Goal: Task Accomplishment & Management: Use online tool/utility

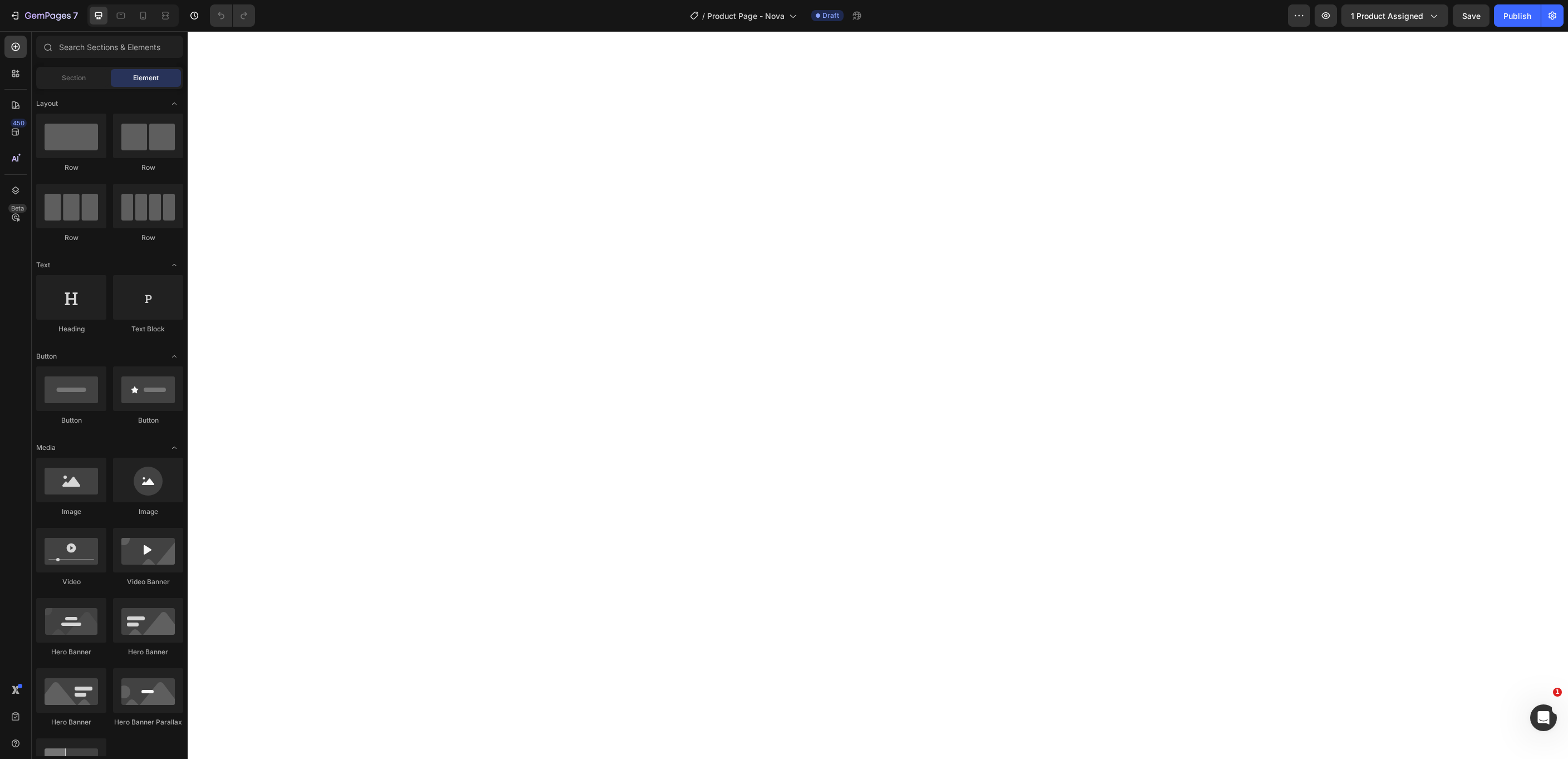
select select "577843946471752216"
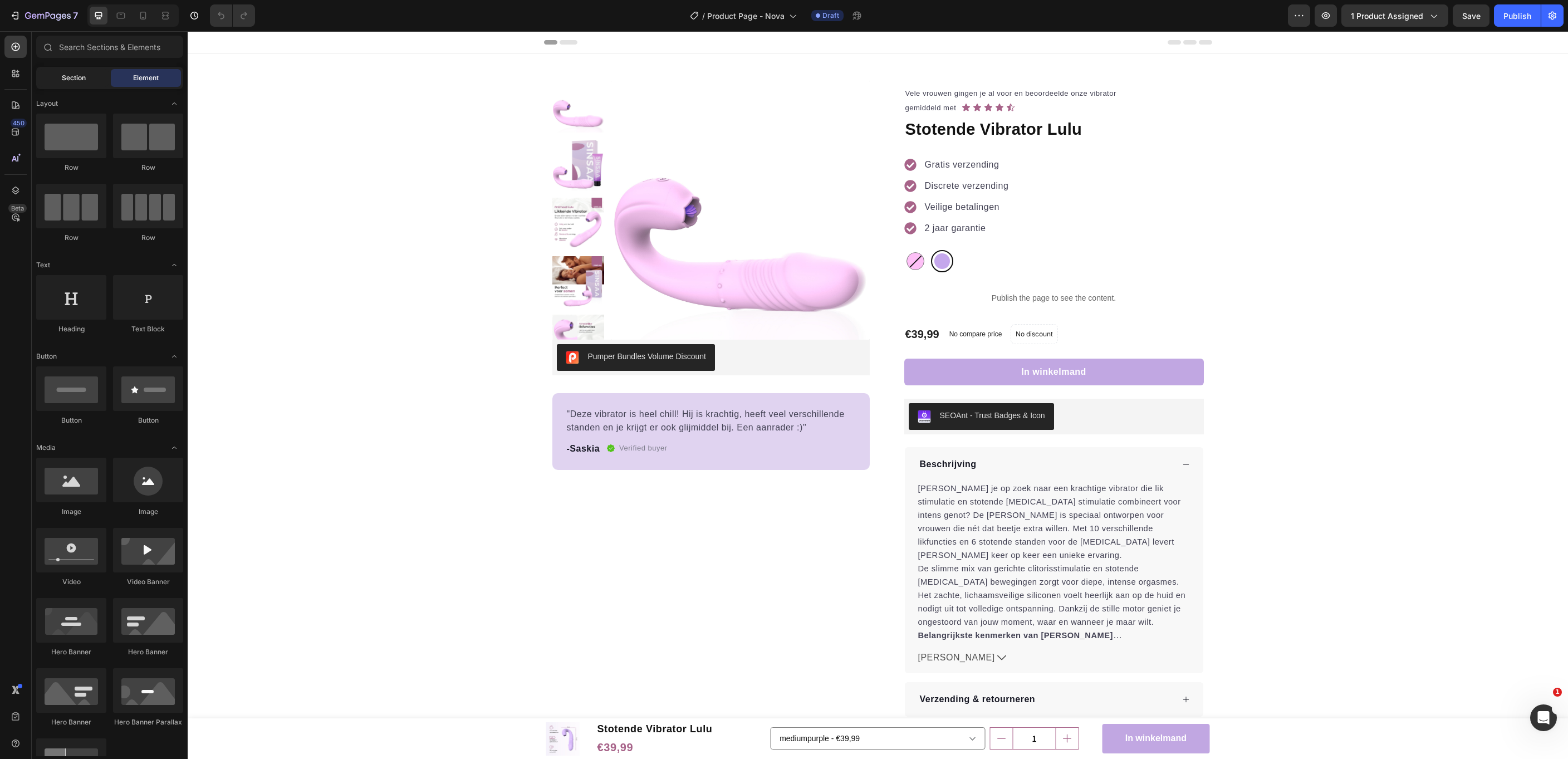
click at [72, 79] on span "Section" at bounding box center [73, 78] width 24 height 10
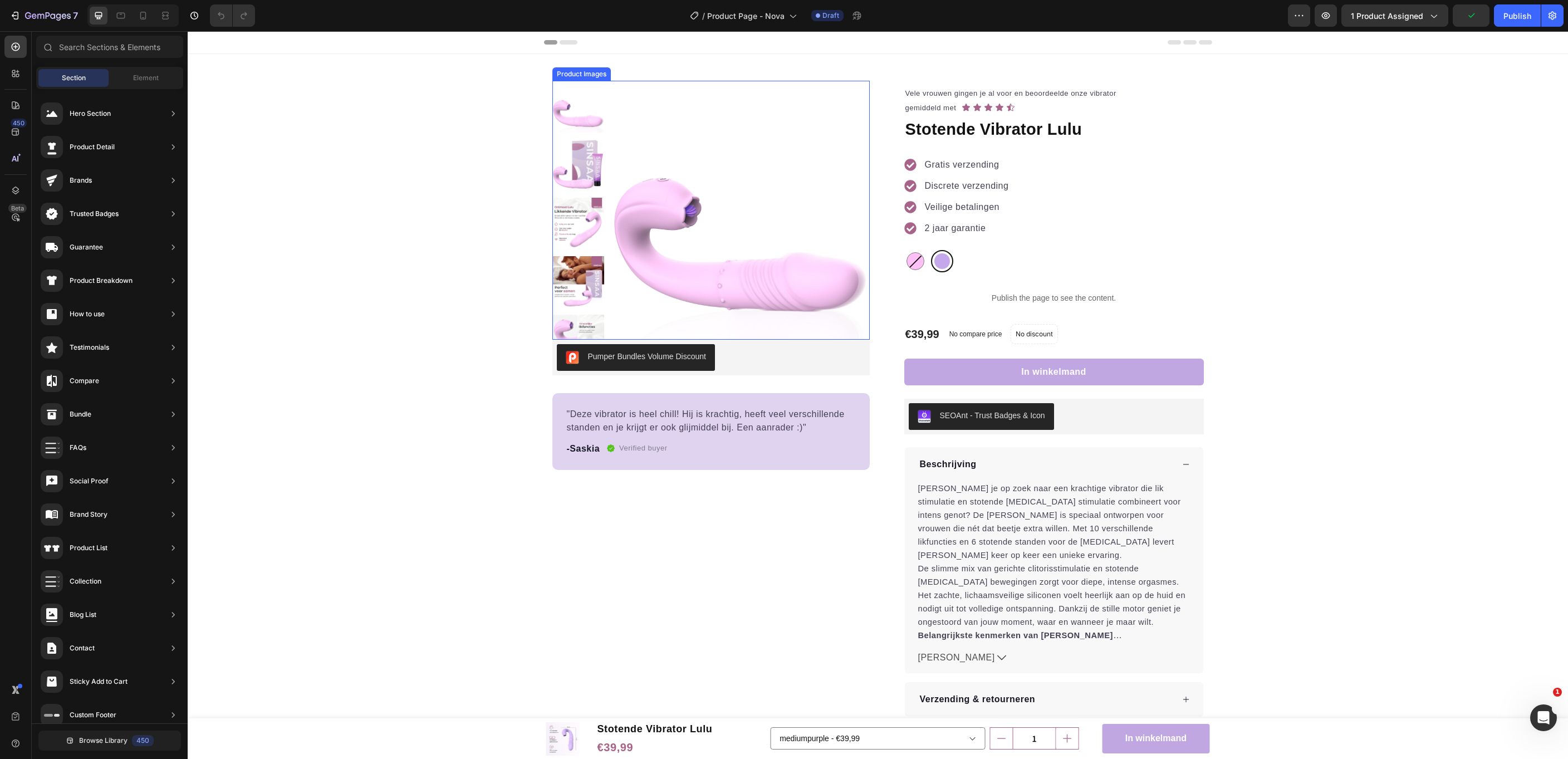
click at [756, 261] on img at bounding box center [740, 211] width 259 height 259
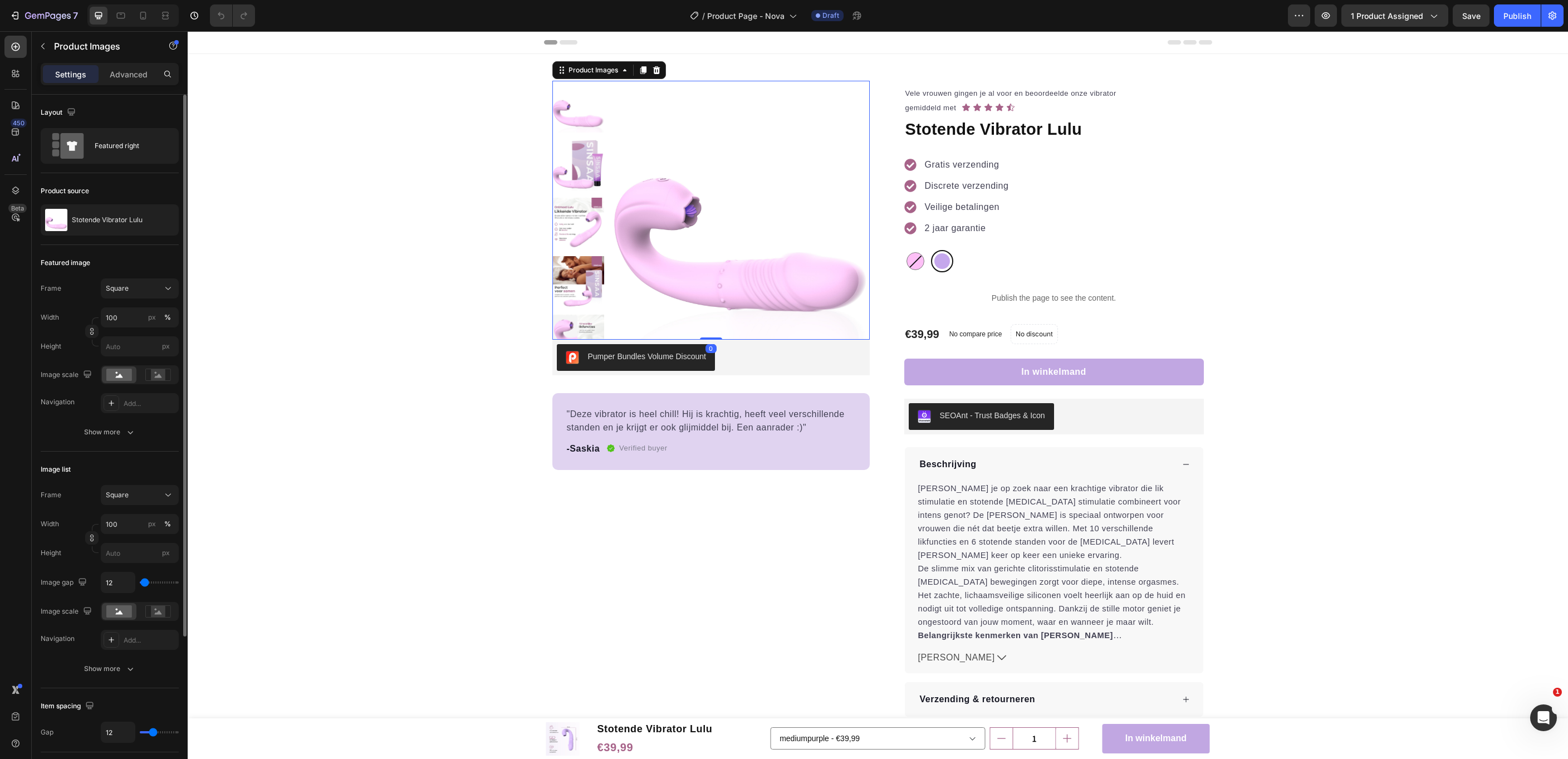
click at [80, 199] on div "Product source" at bounding box center [109, 190] width 138 height 18
click at [97, 216] on p "Stotende Vibrator Lulu" at bounding box center [107, 220] width 71 height 8
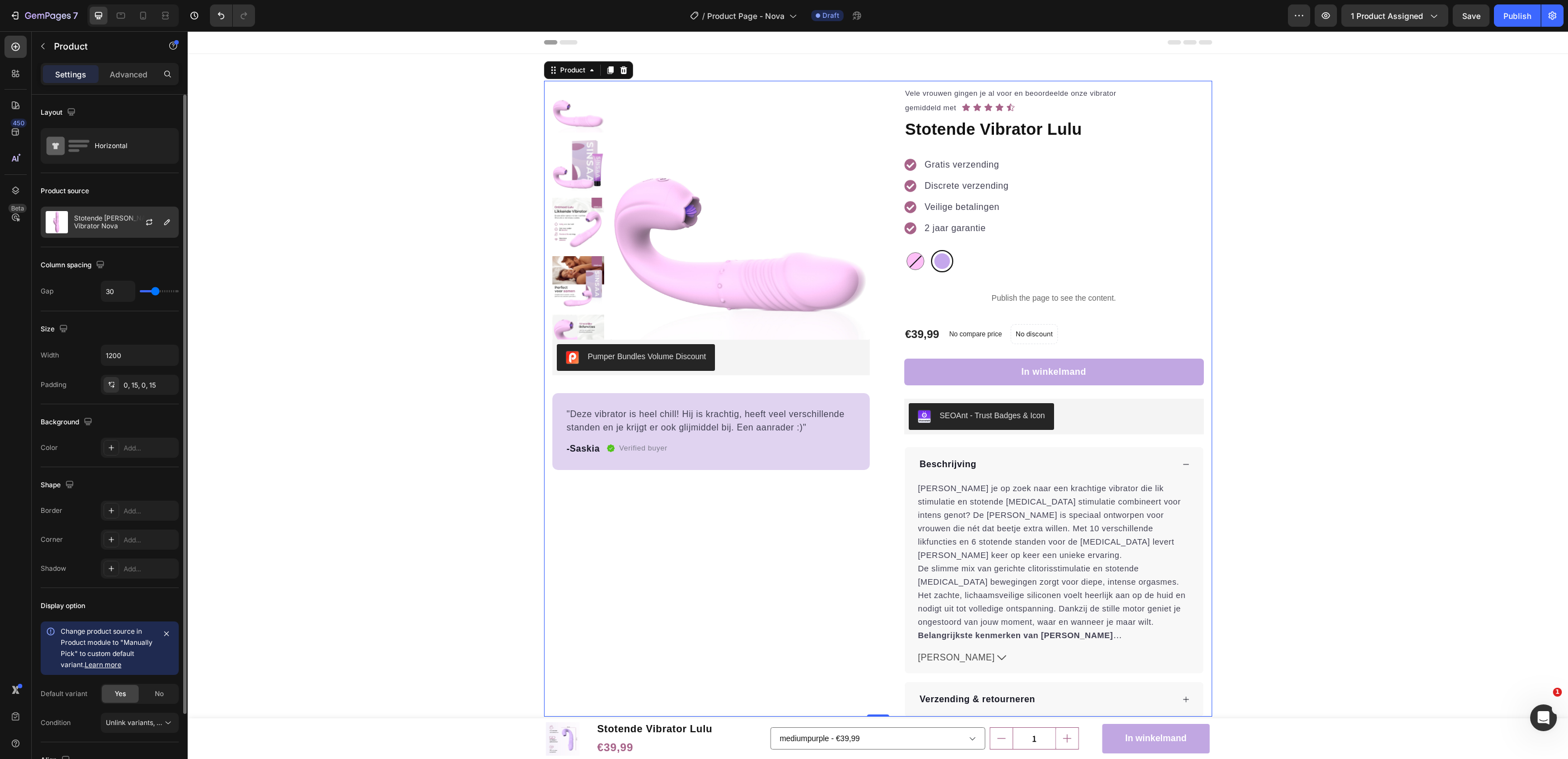
click at [112, 227] on div "Stotende [PERSON_NAME] Vibrator Nova" at bounding box center [109, 223] width 138 height 32
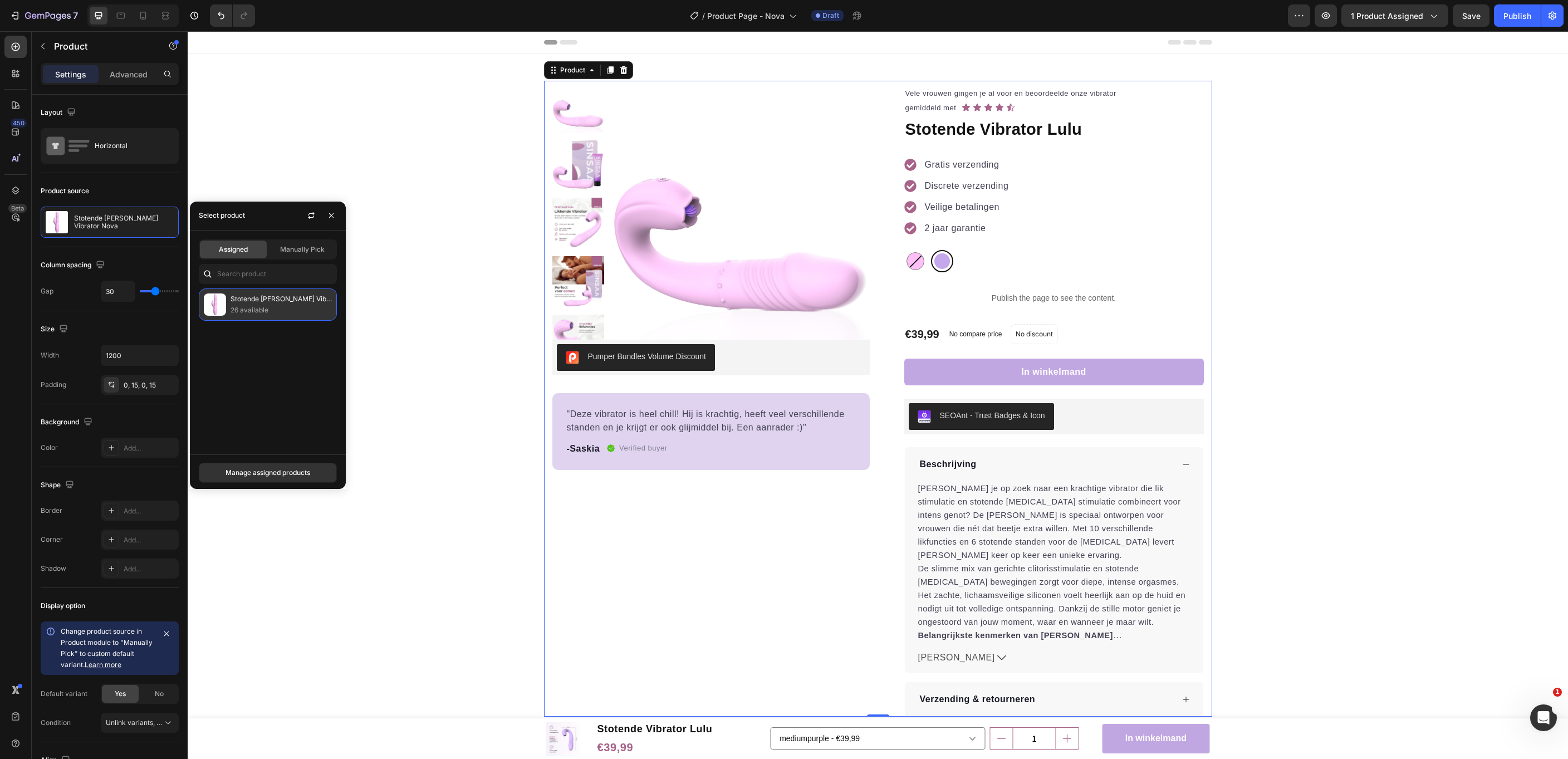
click at [283, 299] on p "Stotende [PERSON_NAME] Vibrator Nova" at bounding box center [281, 299] width 102 height 11
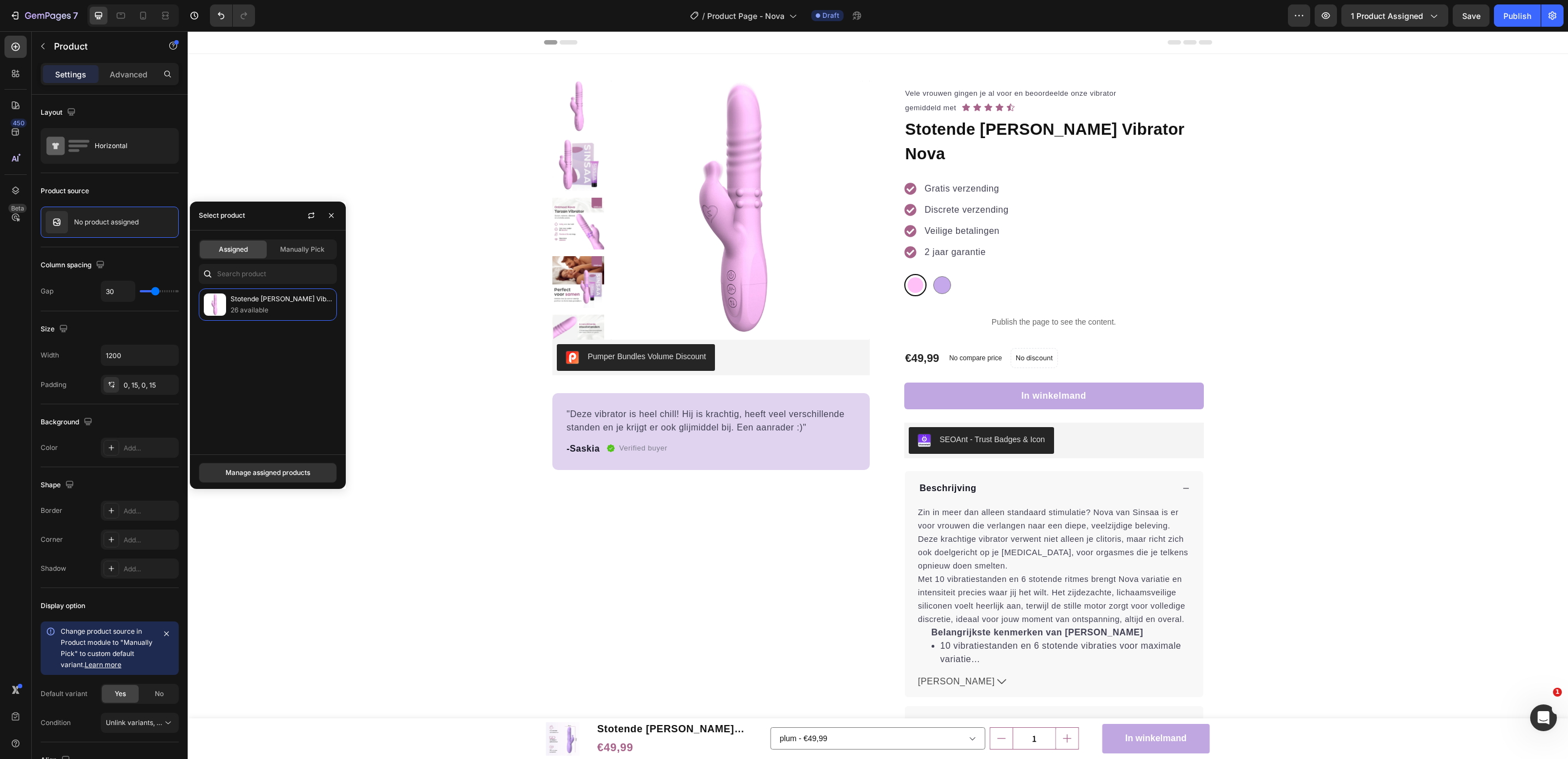
click at [568, 501] on div "Product Images "Deze vibrator is heel chill! Hij is krachtig, heeft veel versch…" at bounding box center [711, 411] width 317 height 660
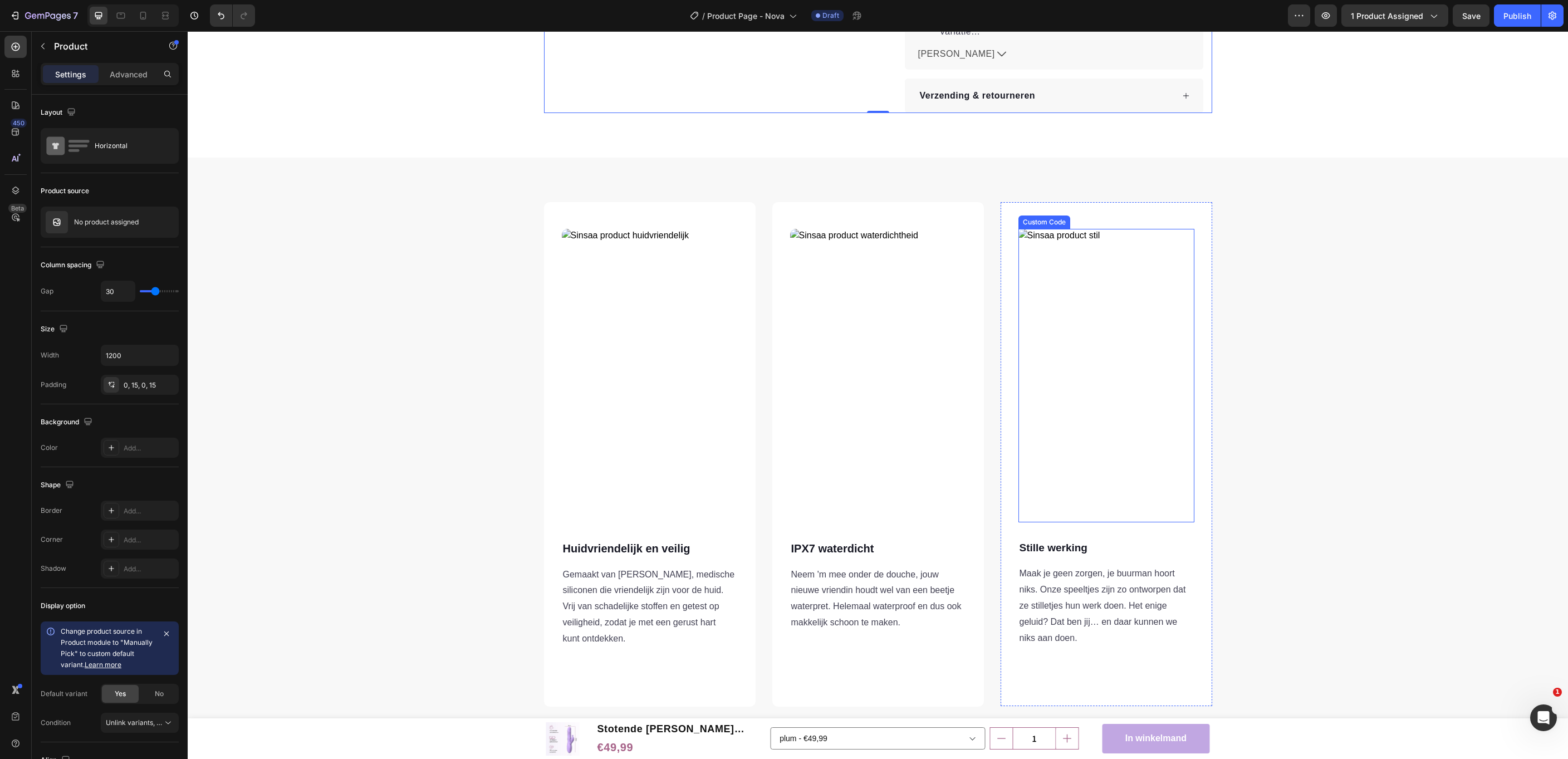
scroll to position [632, 0]
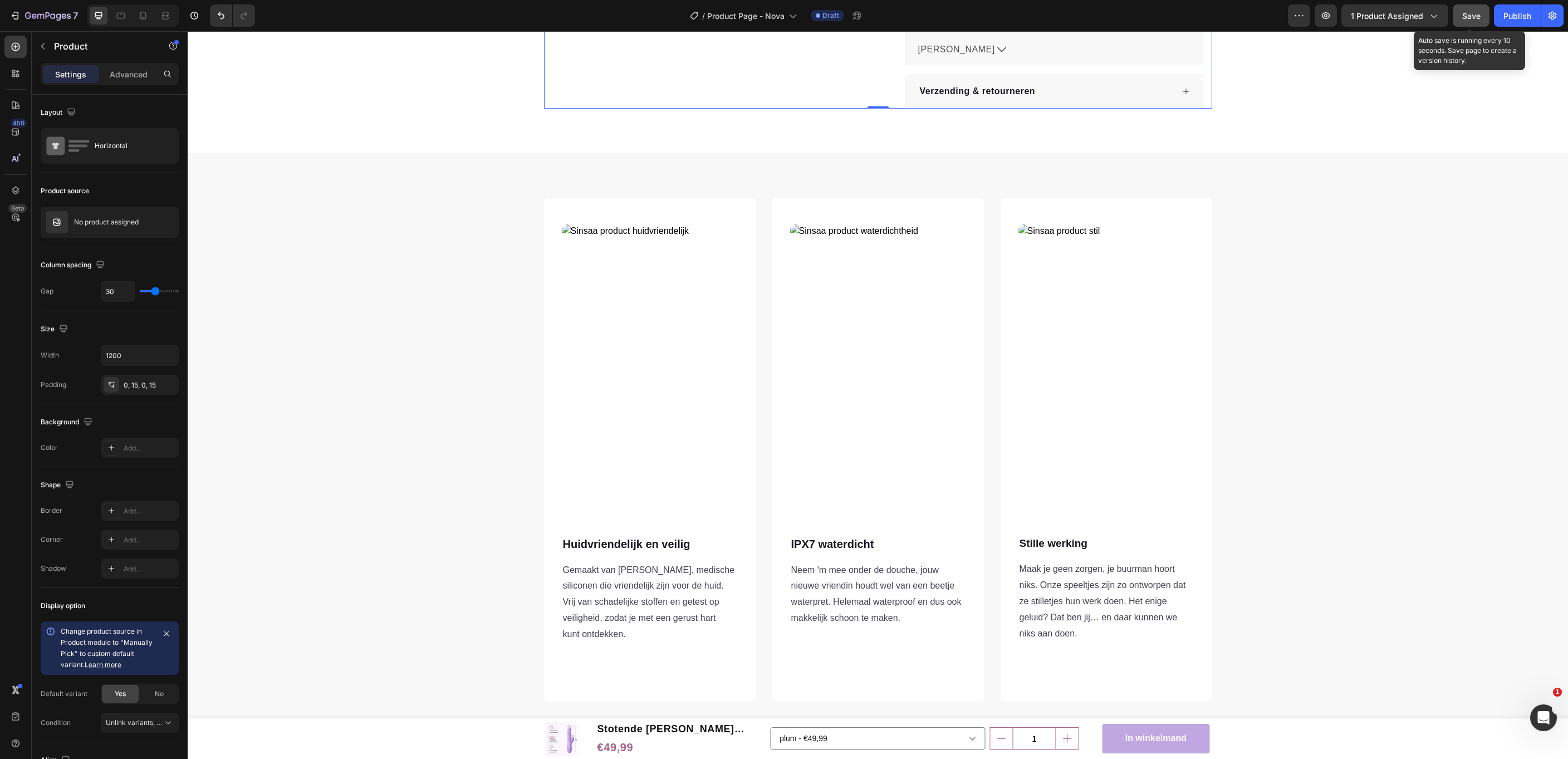
click at [1475, 19] on span "Save" at bounding box center [1471, 16] width 19 height 9
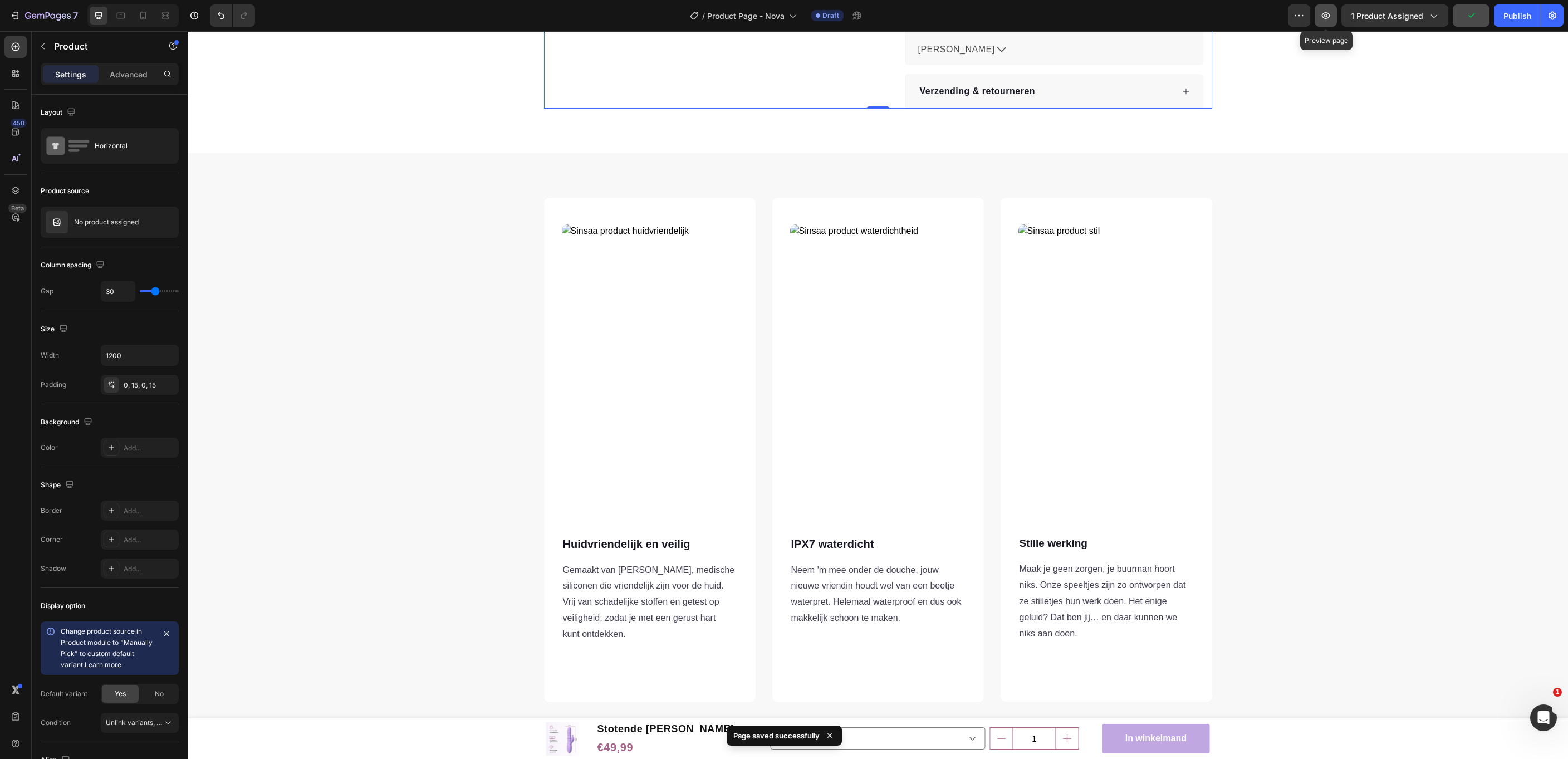
click at [1334, 21] on button "button" at bounding box center [1325, 15] width 22 height 22
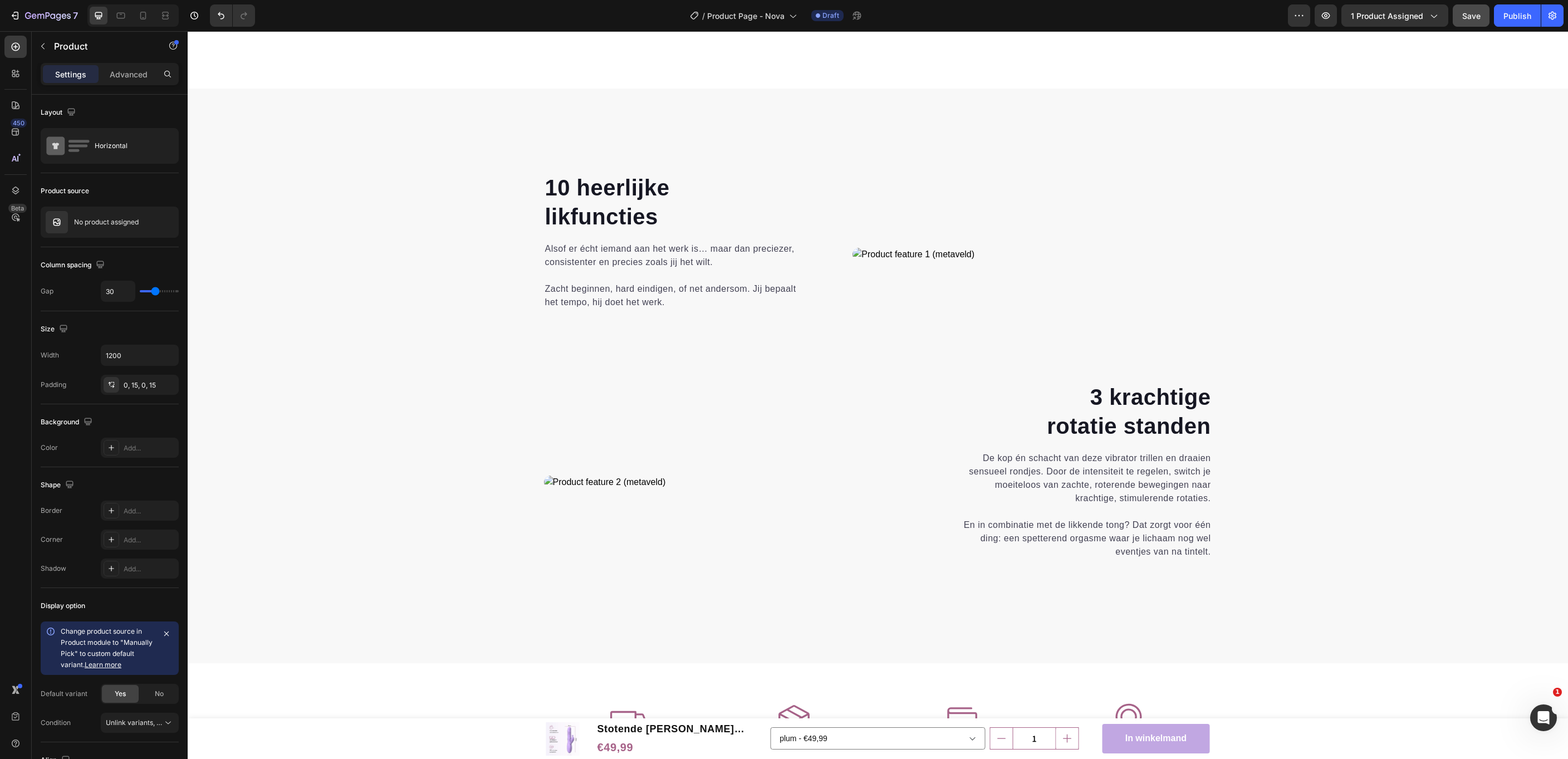
scroll to position [1687, 0]
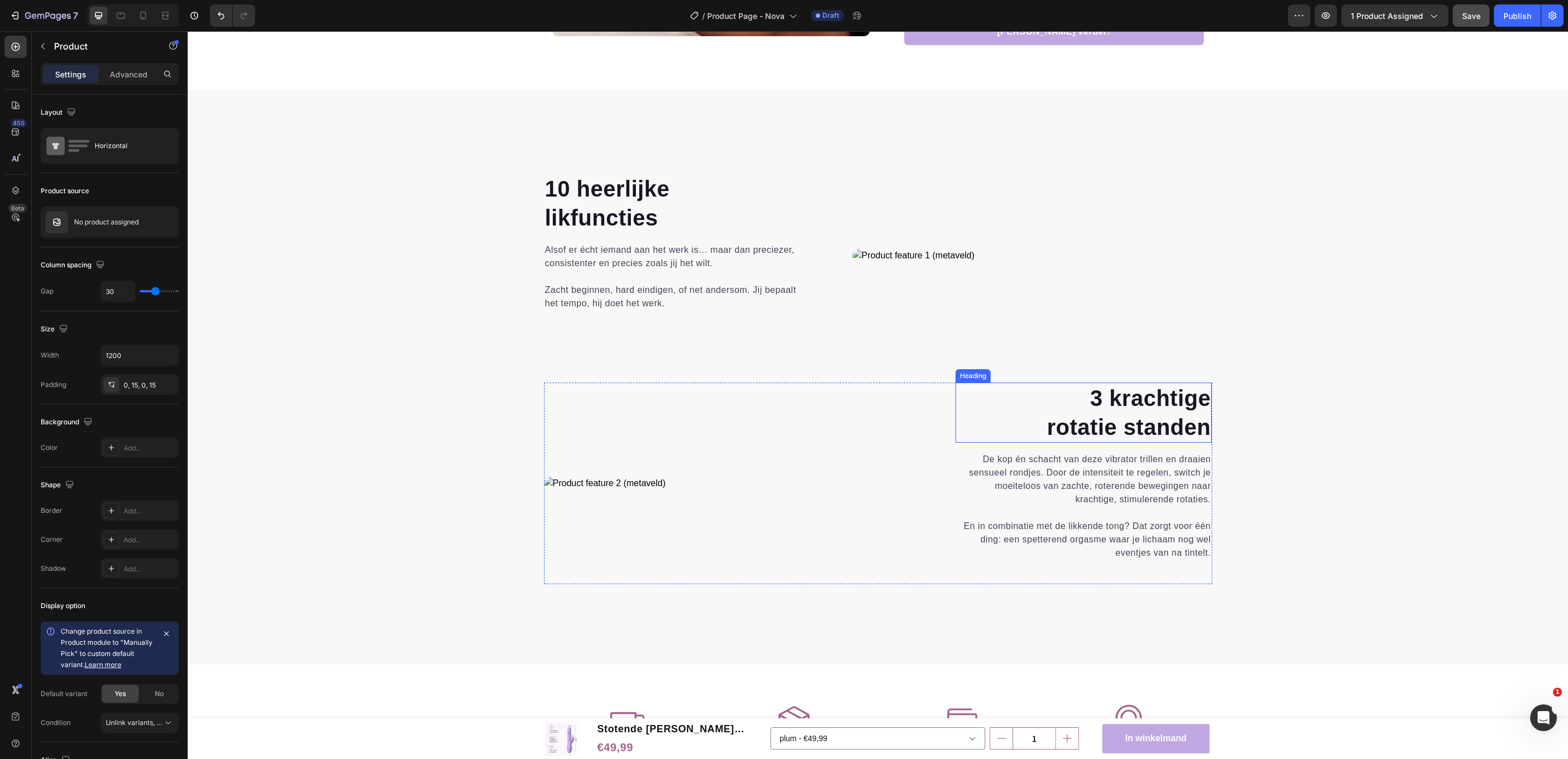
click at [1152, 422] on h2 "3 krachtige rotatie standen" at bounding box center [1084, 412] width 257 height 60
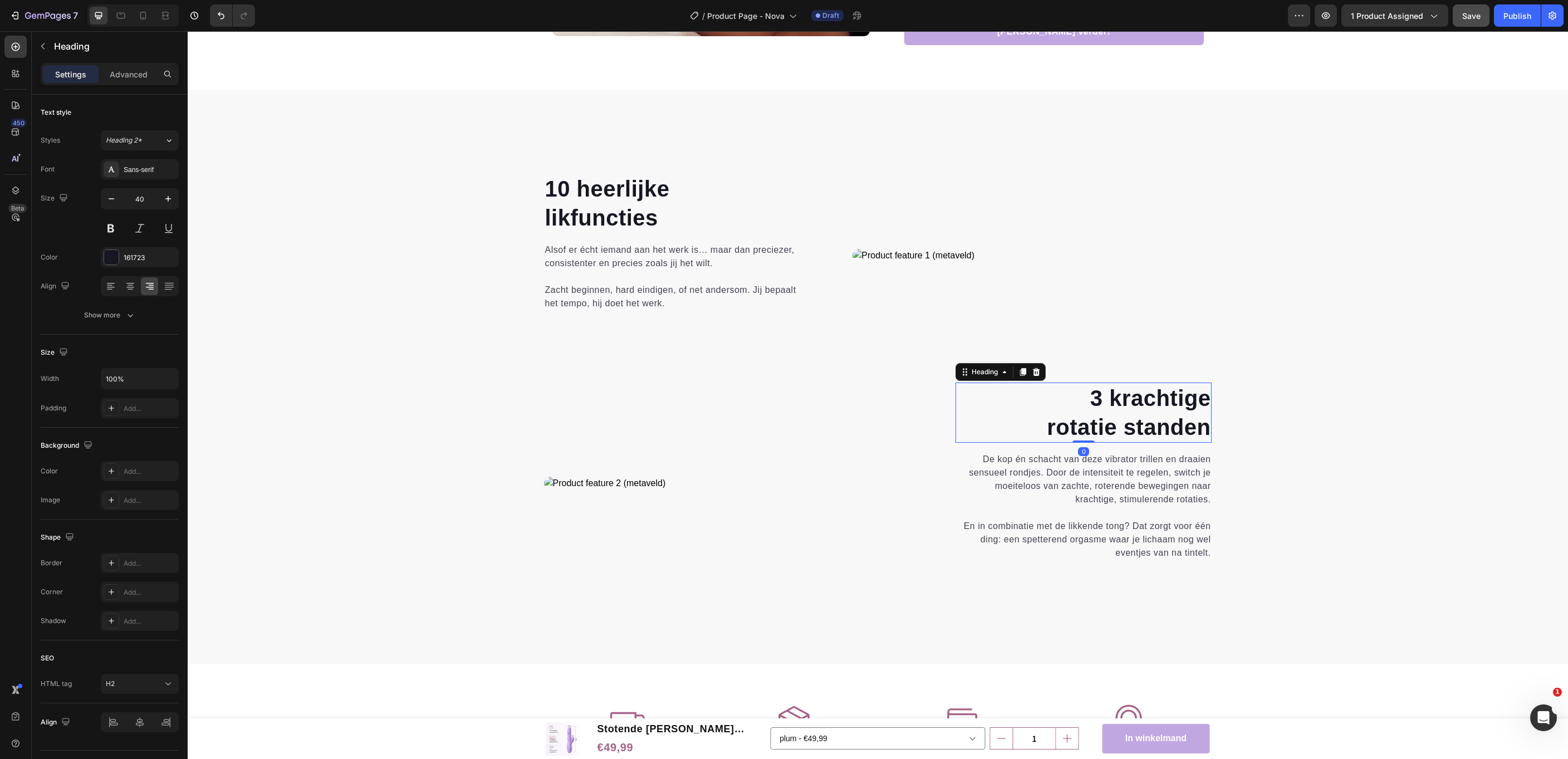
click at [1152, 422] on h2 "3 krachtige rotatie standen" at bounding box center [1084, 412] width 257 height 60
click at [1152, 422] on p "3 krachtige rotatie standen" at bounding box center [1084, 412] width 255 height 58
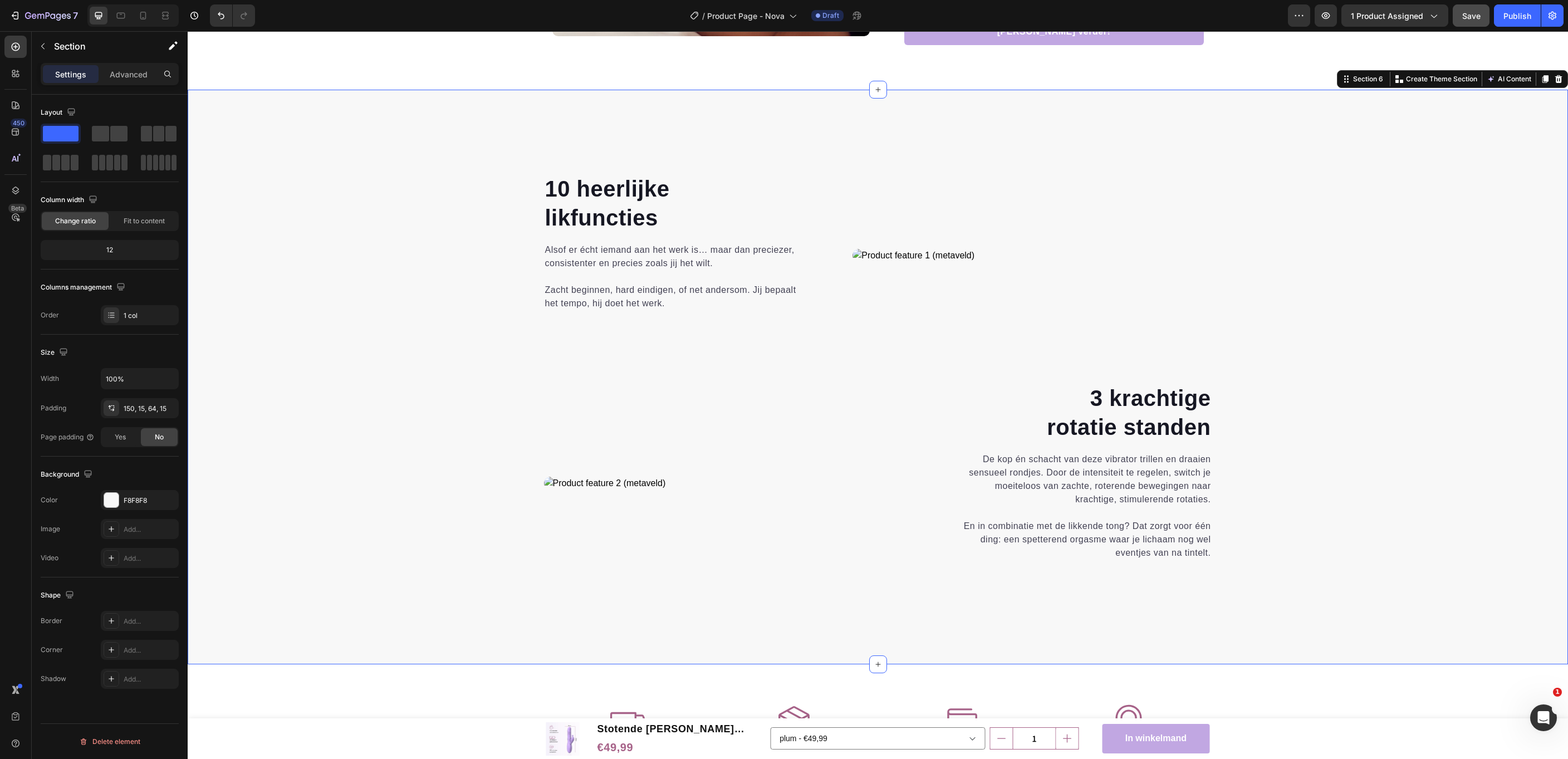
click at [1308, 447] on div "10 heerlijke likfuncties Heading Alsof er écht iemand aan het werk is… maar dan…" at bounding box center [877, 401] width 1363 height 455
click at [1094, 396] on p "3 krachtige rotatie standen" at bounding box center [1084, 412] width 255 height 58
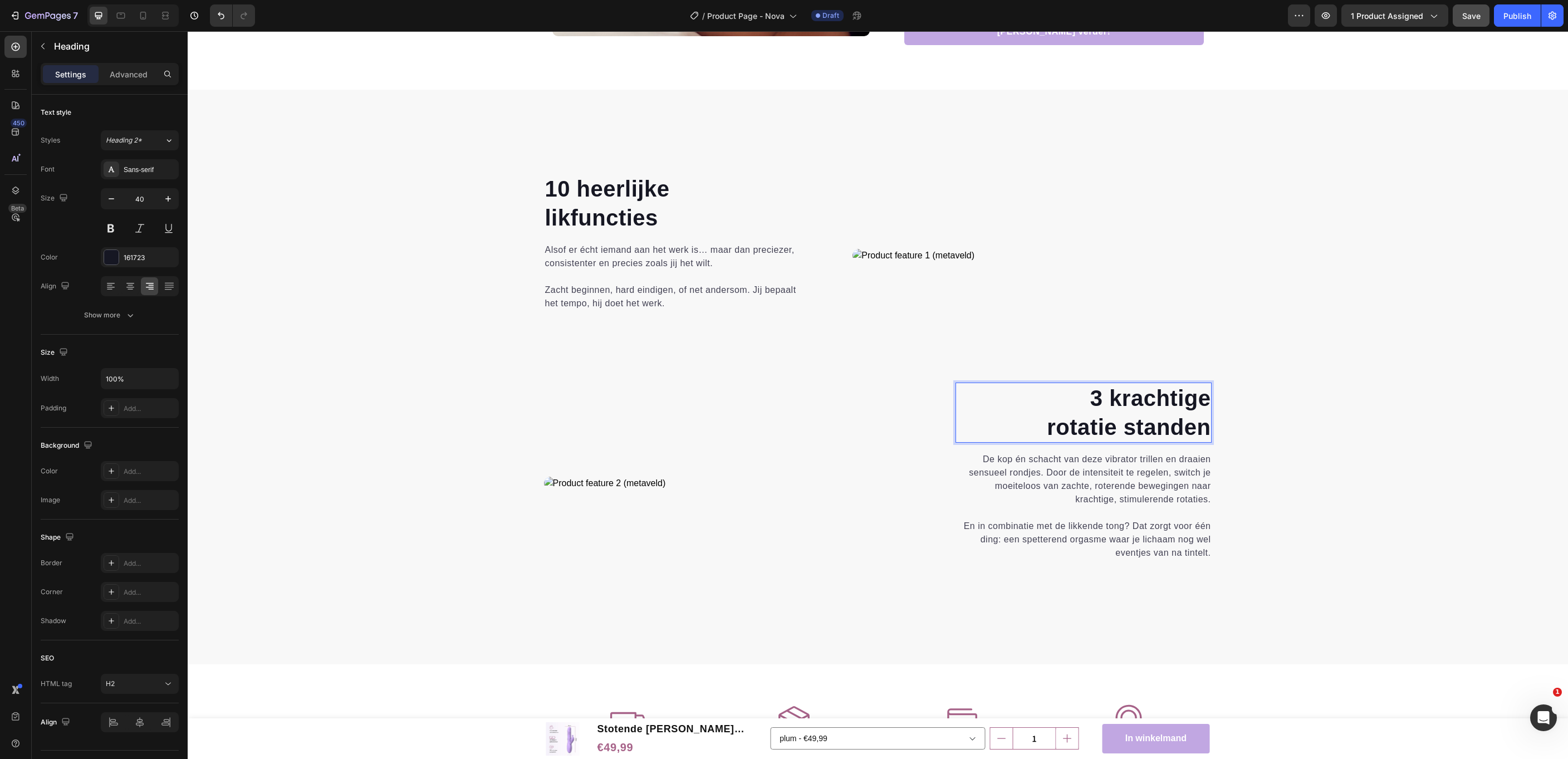
click at [1097, 395] on p "3 krachtige rotatie standen" at bounding box center [1084, 412] width 255 height 58
click at [1081, 425] on p "6 krachtige rotatie standen" at bounding box center [1084, 412] width 255 height 58
click at [1340, 496] on div "10 heerlijke likfuncties Heading Alsof er écht iemand aan het werk is… maar dan…" at bounding box center [877, 401] width 1363 height 455
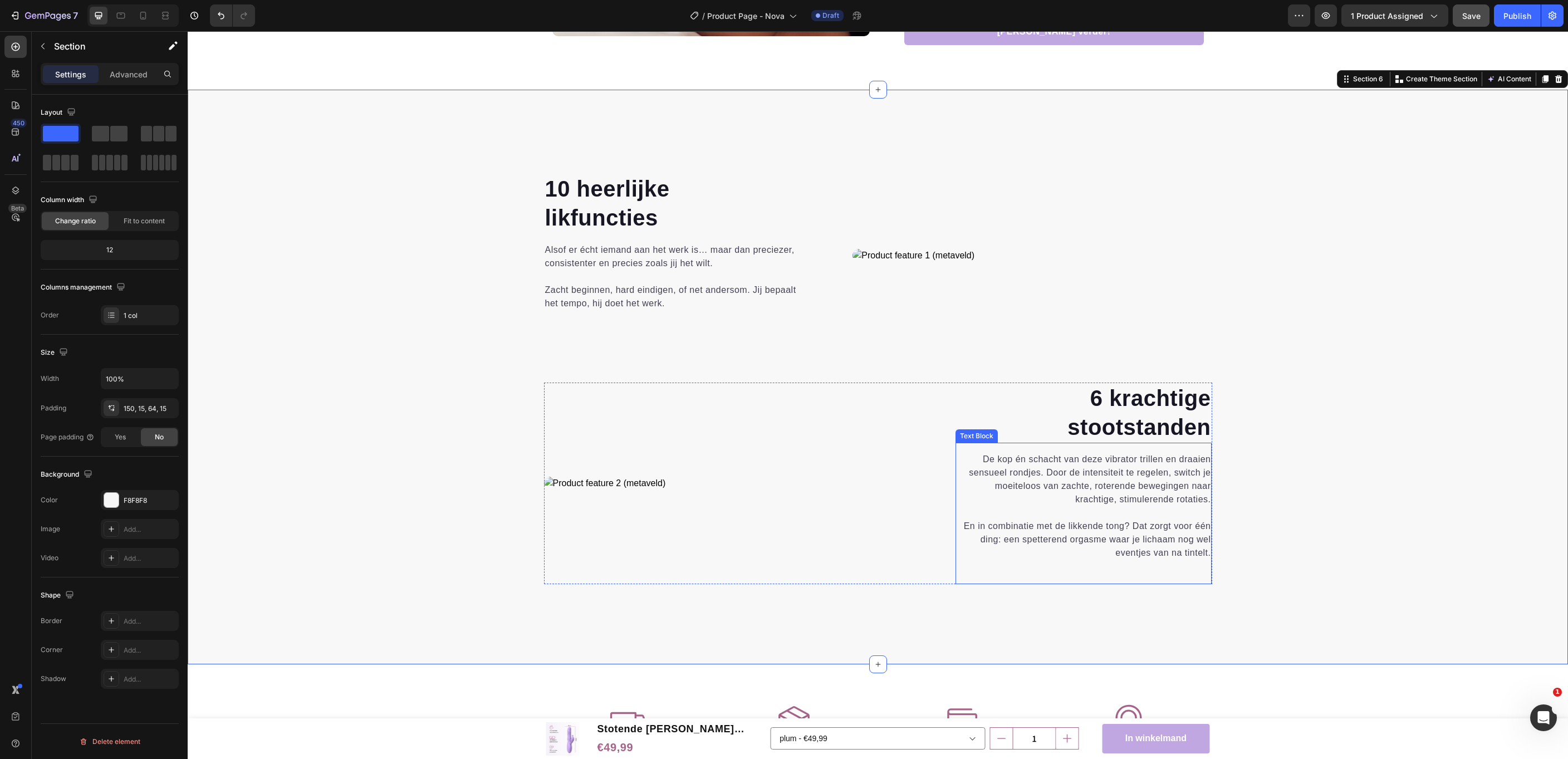
click at [1158, 476] on p "De kop én schacht van deze vibrator trillen en draaien sensueel rondjes. Door d…" at bounding box center [1084, 506] width 255 height 107
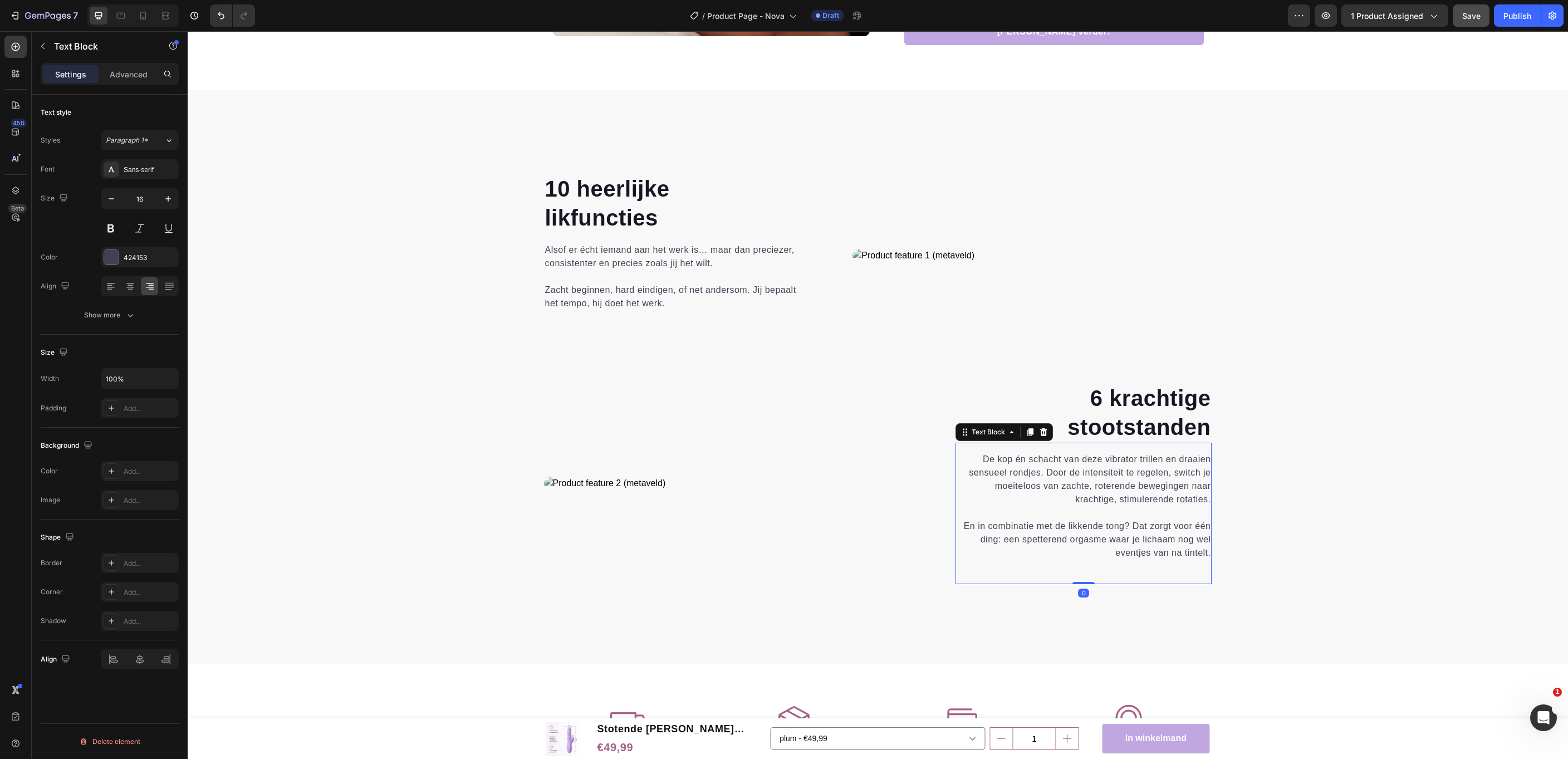
click at [1158, 476] on p "De kop én schacht van deze vibrator trillen en draaien sensueel rondjes. Door d…" at bounding box center [1084, 506] width 255 height 107
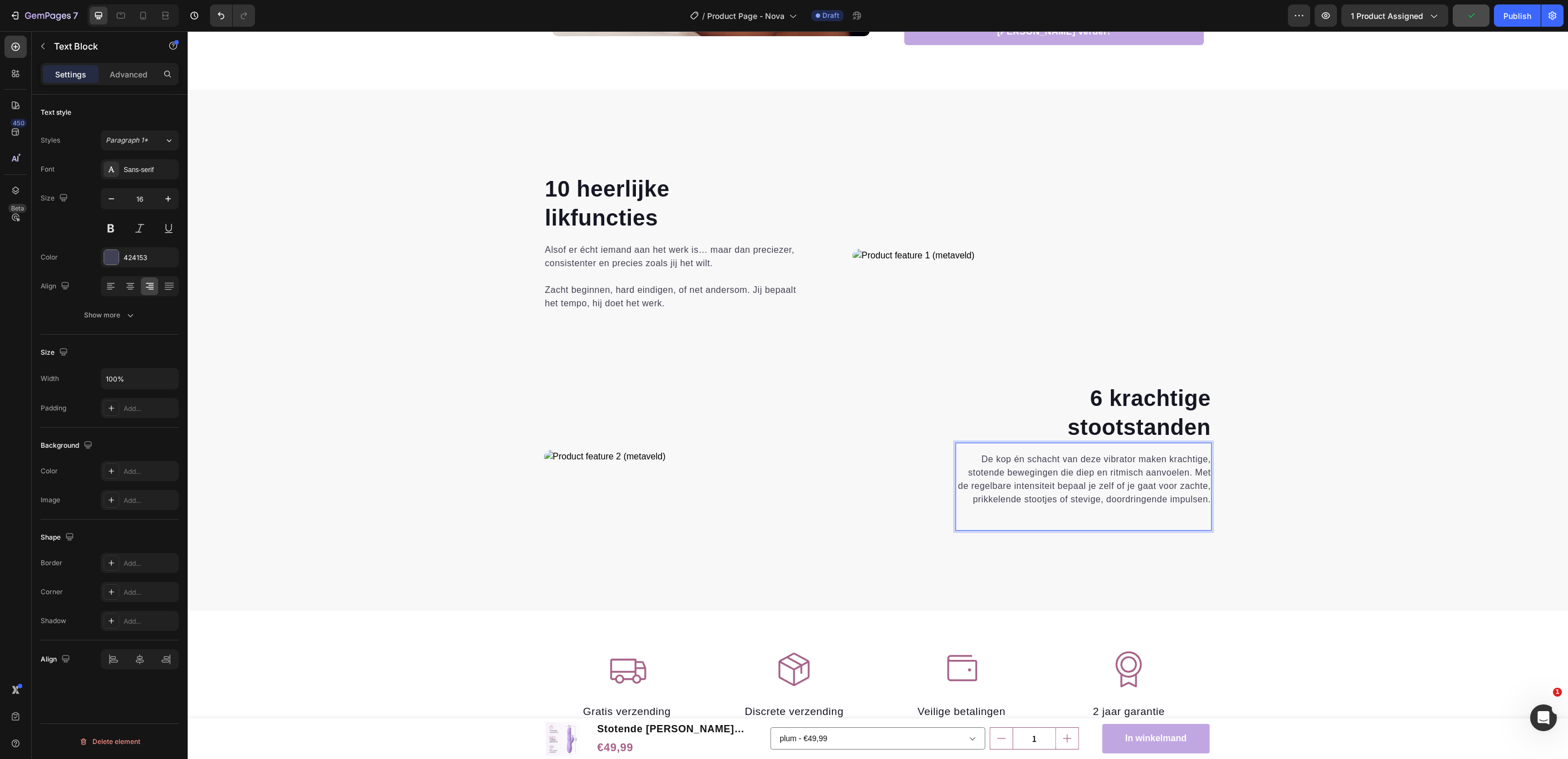
click at [1041, 497] on p "De kop én schacht van deze vibrator maken krachtige, stotende bewegingen die di…" at bounding box center [1084, 480] width 255 height 54
click at [1208, 485] on p "De kop én schacht van deze vibrator maken krachtige, stotende bewegingen die di…" at bounding box center [1084, 480] width 255 height 54
click at [1096, 498] on p "De kop én schacht van deze vibrator maken krachtige, stotende bewegingen die di…" at bounding box center [1084, 480] width 255 height 54
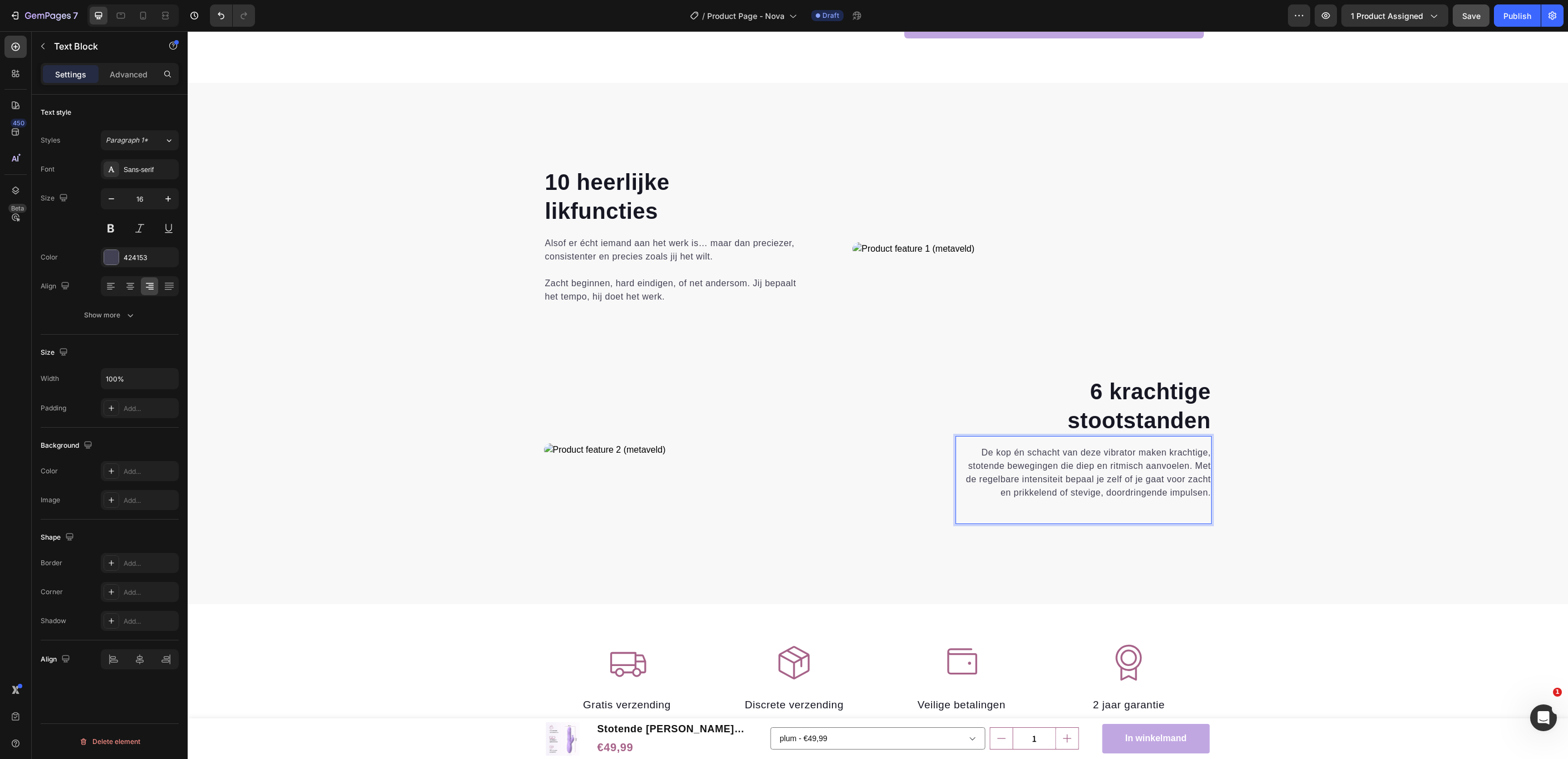
scroll to position [1698, 0]
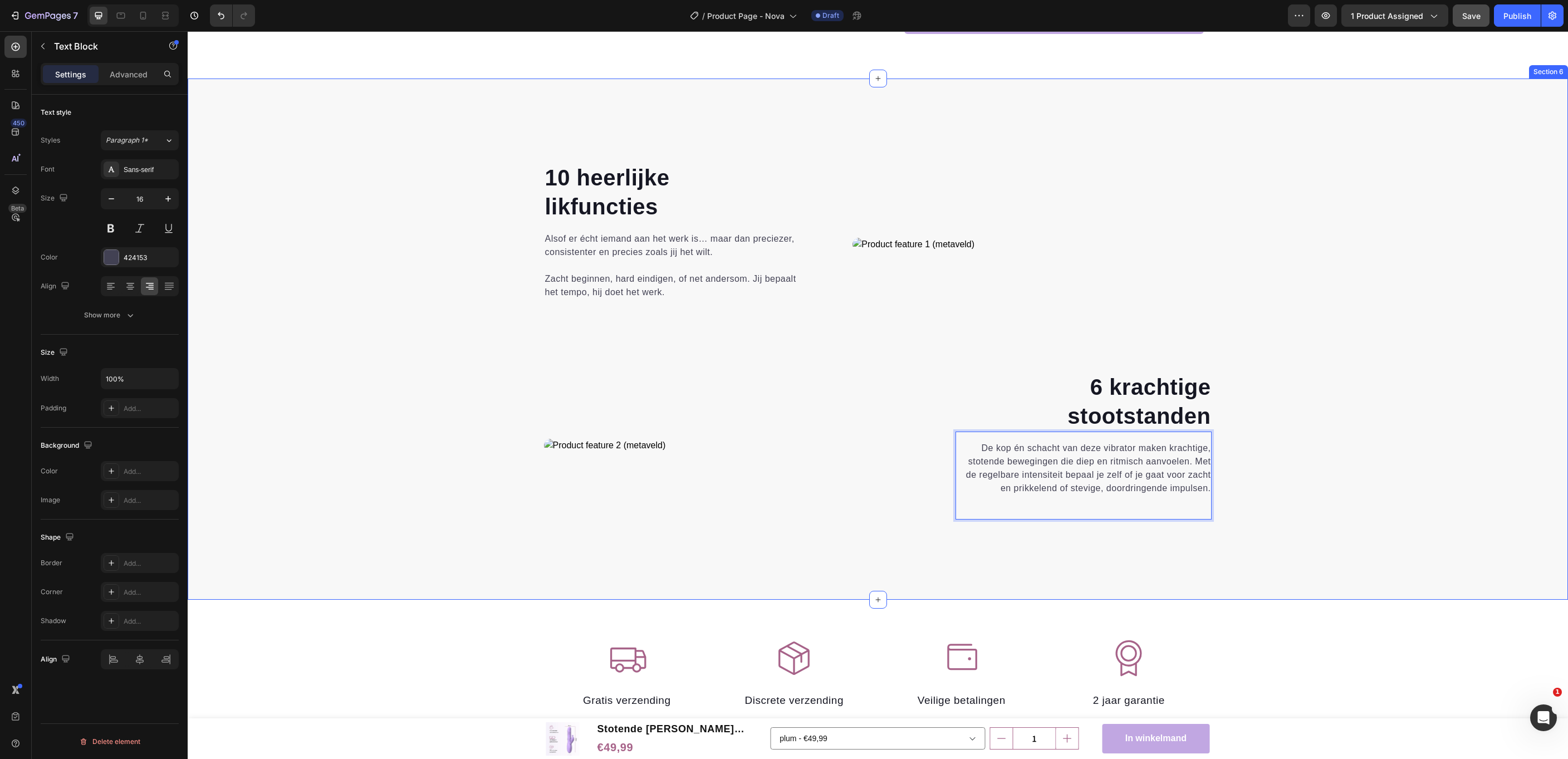
click at [1383, 531] on div "10 heerlijke likfuncties Heading Alsof er écht iemand aan het werk is… maar dan…" at bounding box center [877, 363] width 1363 height 402
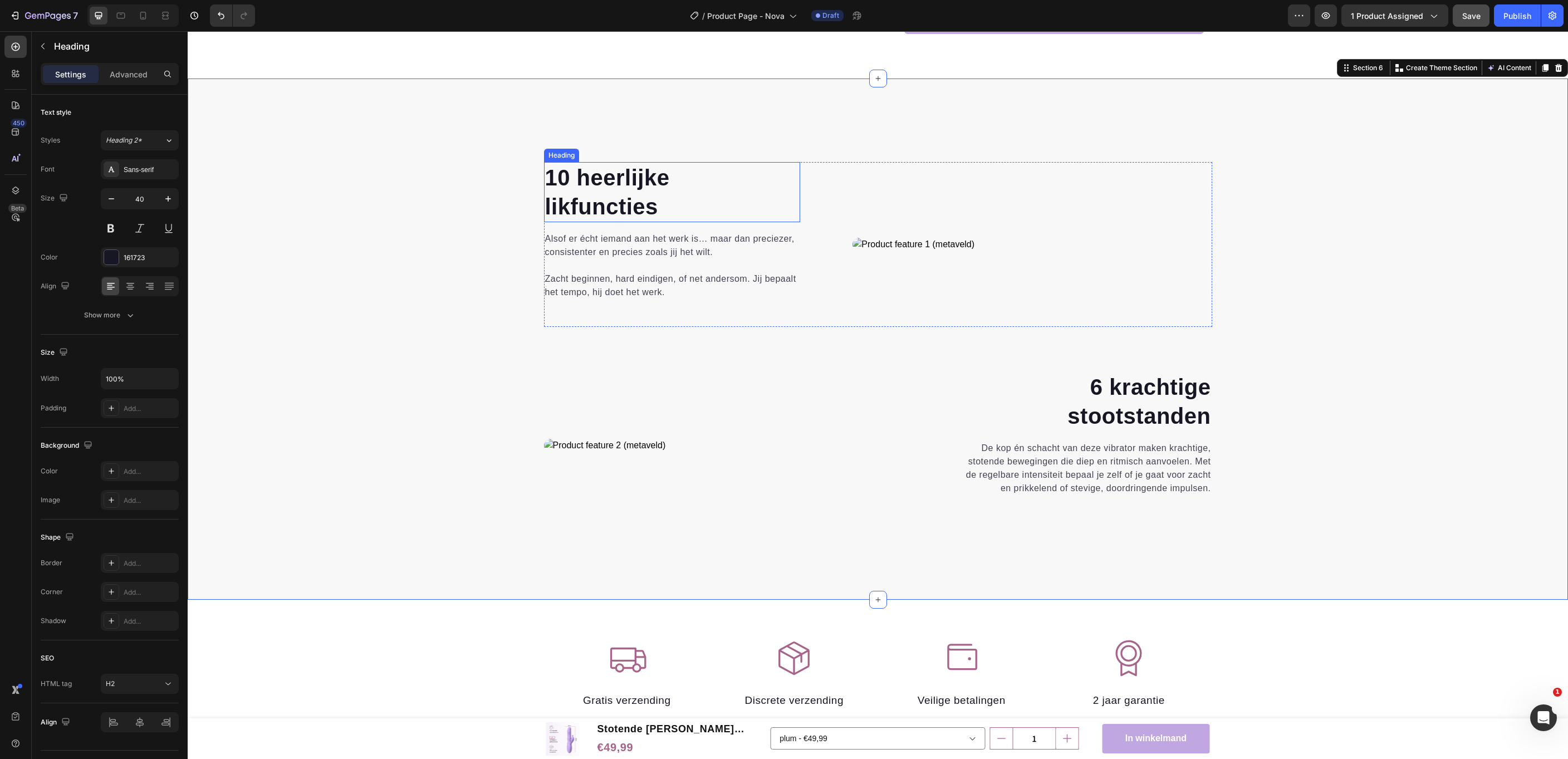
click at [603, 195] on h2 "10 heerlijke likfuncties" at bounding box center [672, 192] width 257 height 60
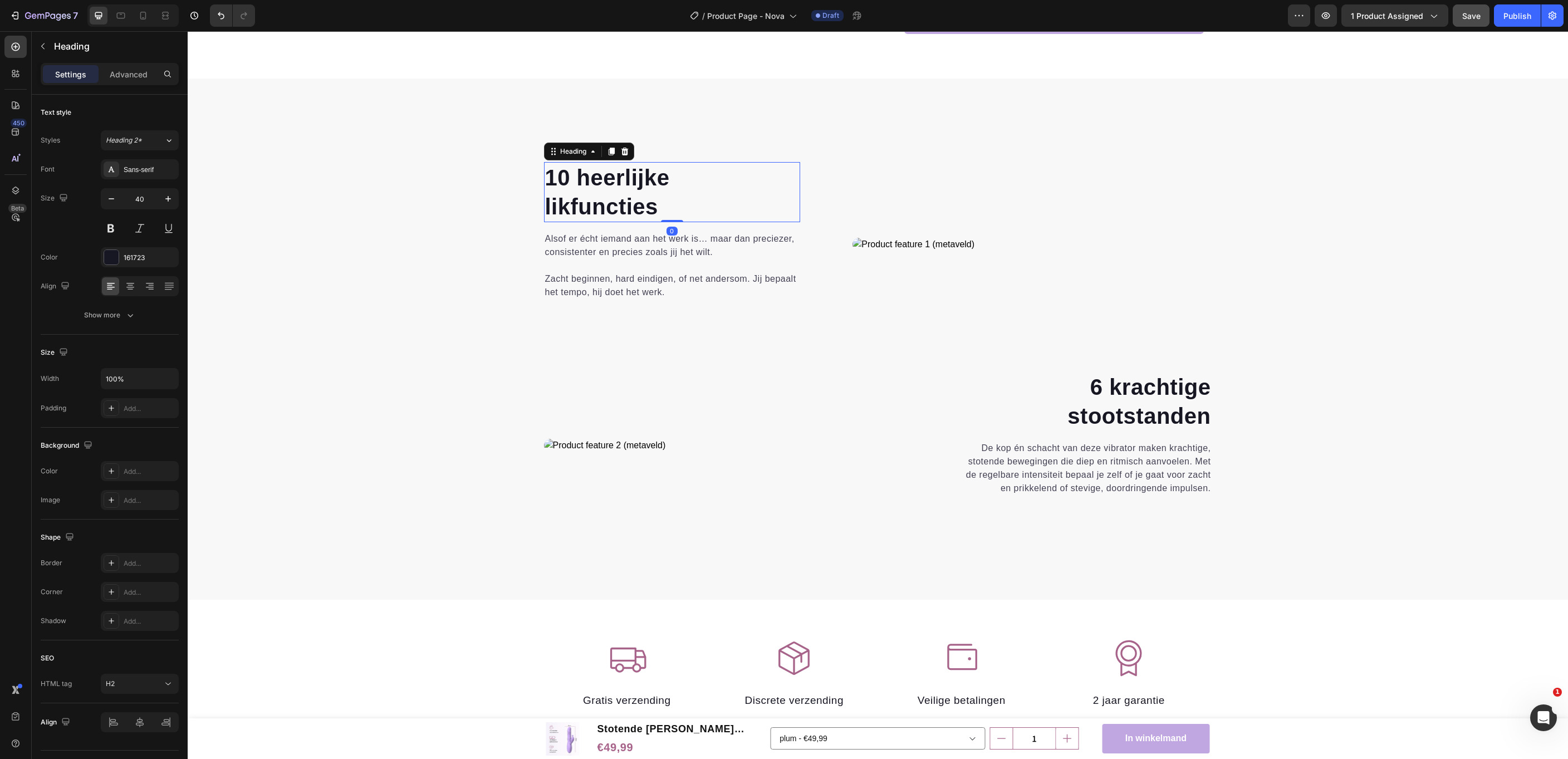
click at [603, 195] on h2 "10 heerlijke likfuncties" at bounding box center [672, 192] width 257 height 60
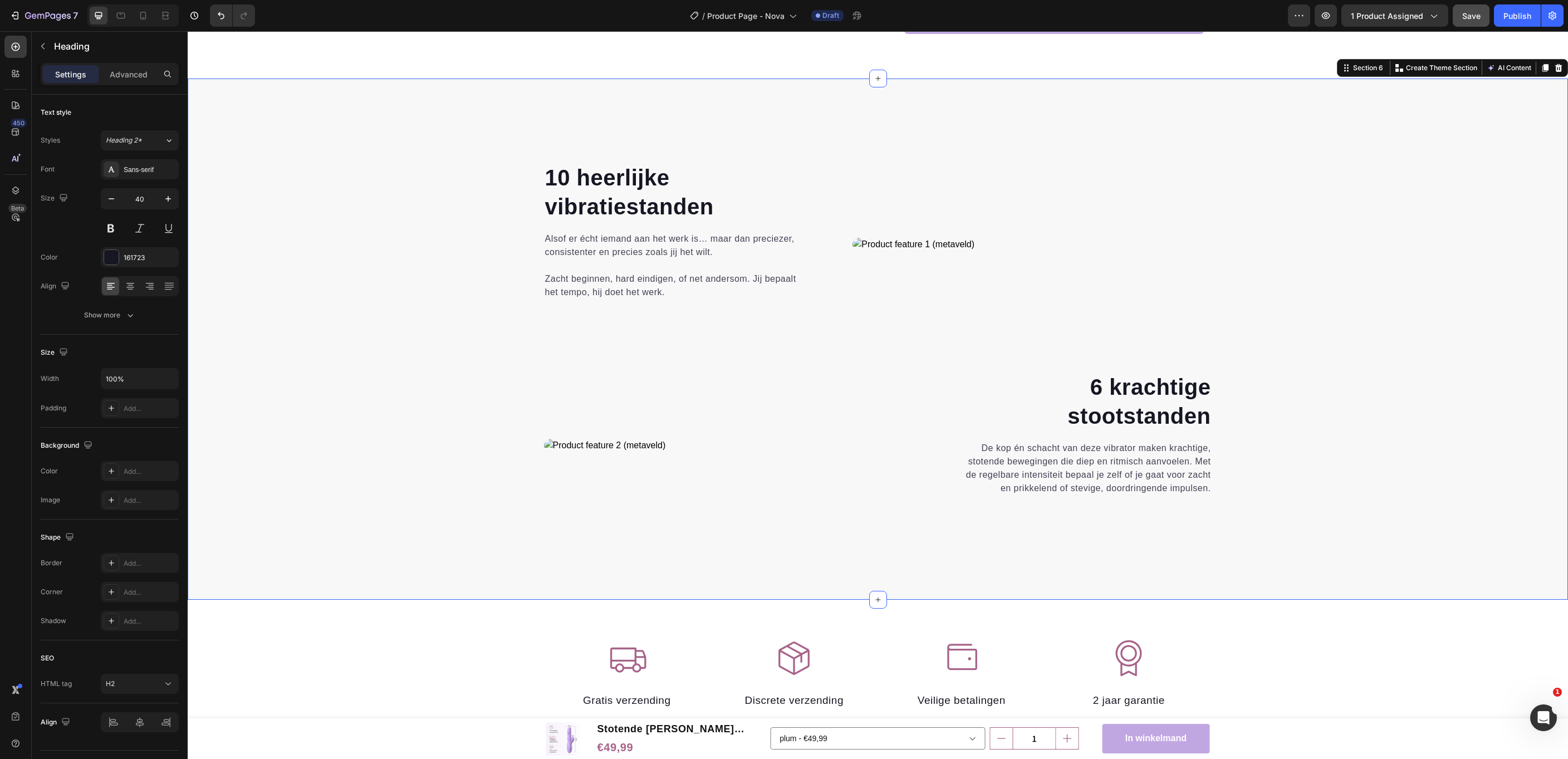
click at [457, 281] on div "10 heerlijke vibratiestanden Heading Alsof er écht iemand aan het werk is… maar…" at bounding box center [877, 363] width 1363 height 402
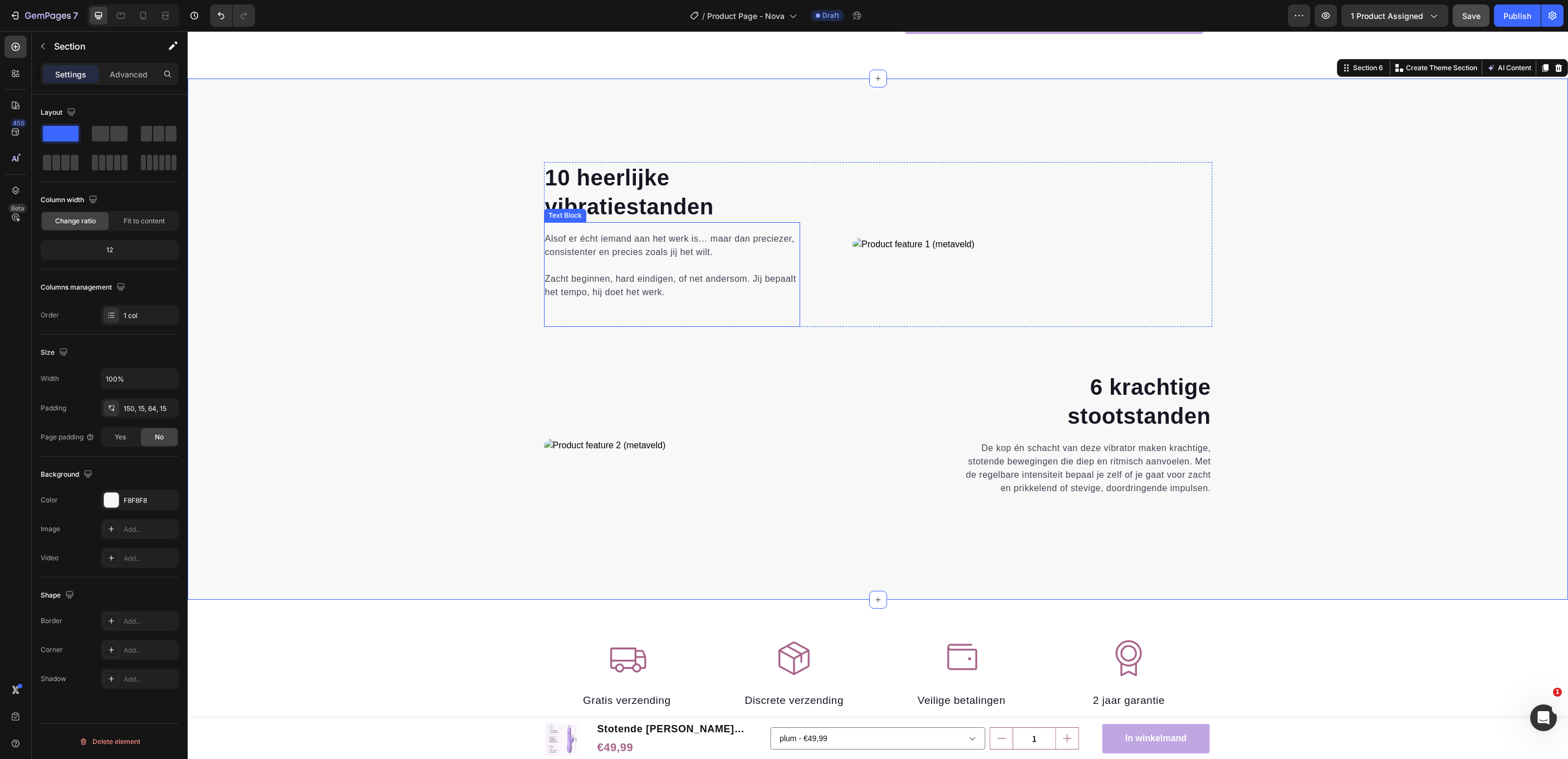
click at [676, 284] on p "Alsof er écht iemand aan het werk is… maar dan preciezer, consistenter en preci…" at bounding box center [673, 265] width 255 height 67
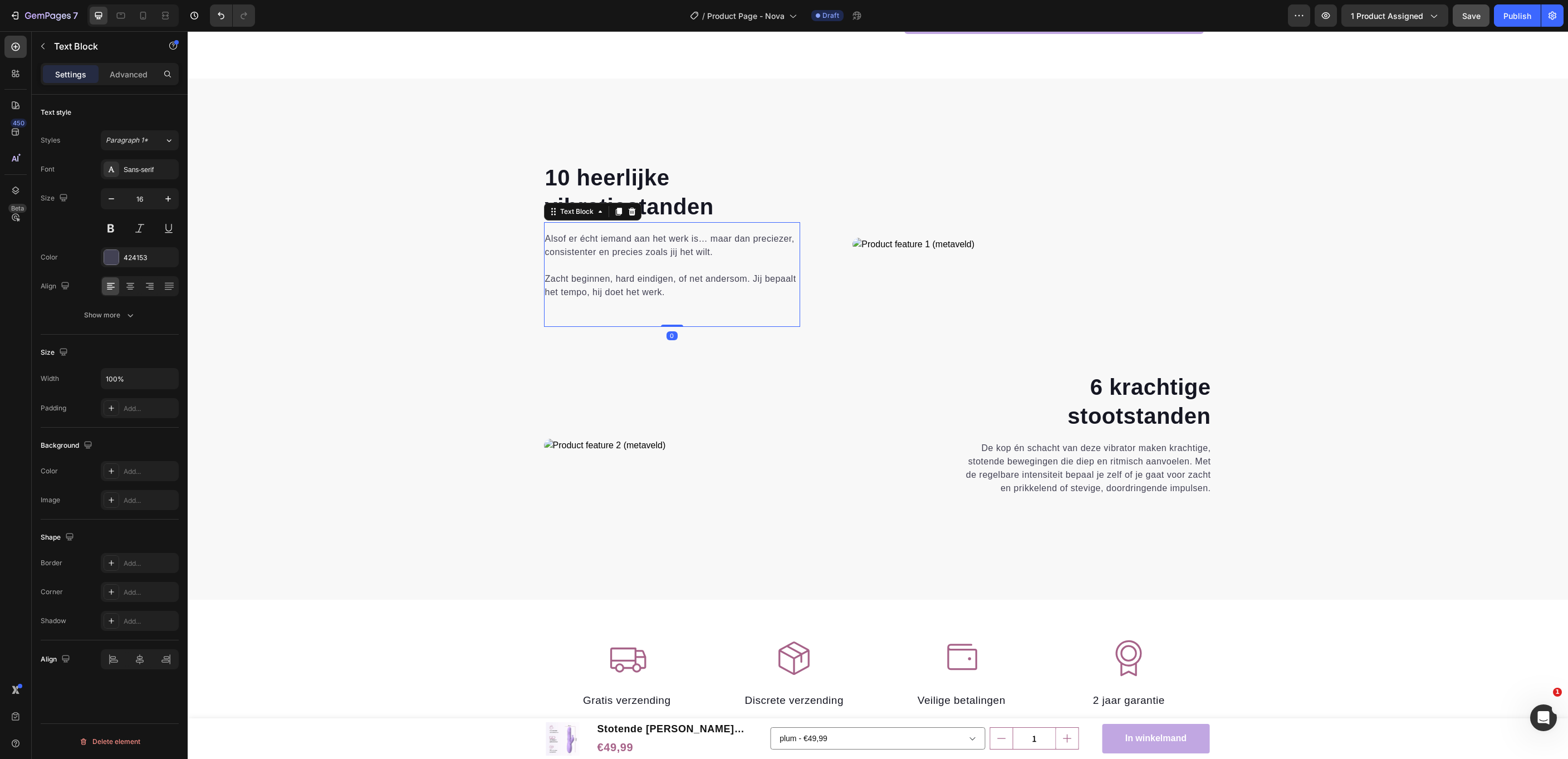
click at [676, 284] on p "Alsof er écht iemand aan het werk is… maar dan preciezer, consistenter en preci…" at bounding box center [673, 265] width 255 height 67
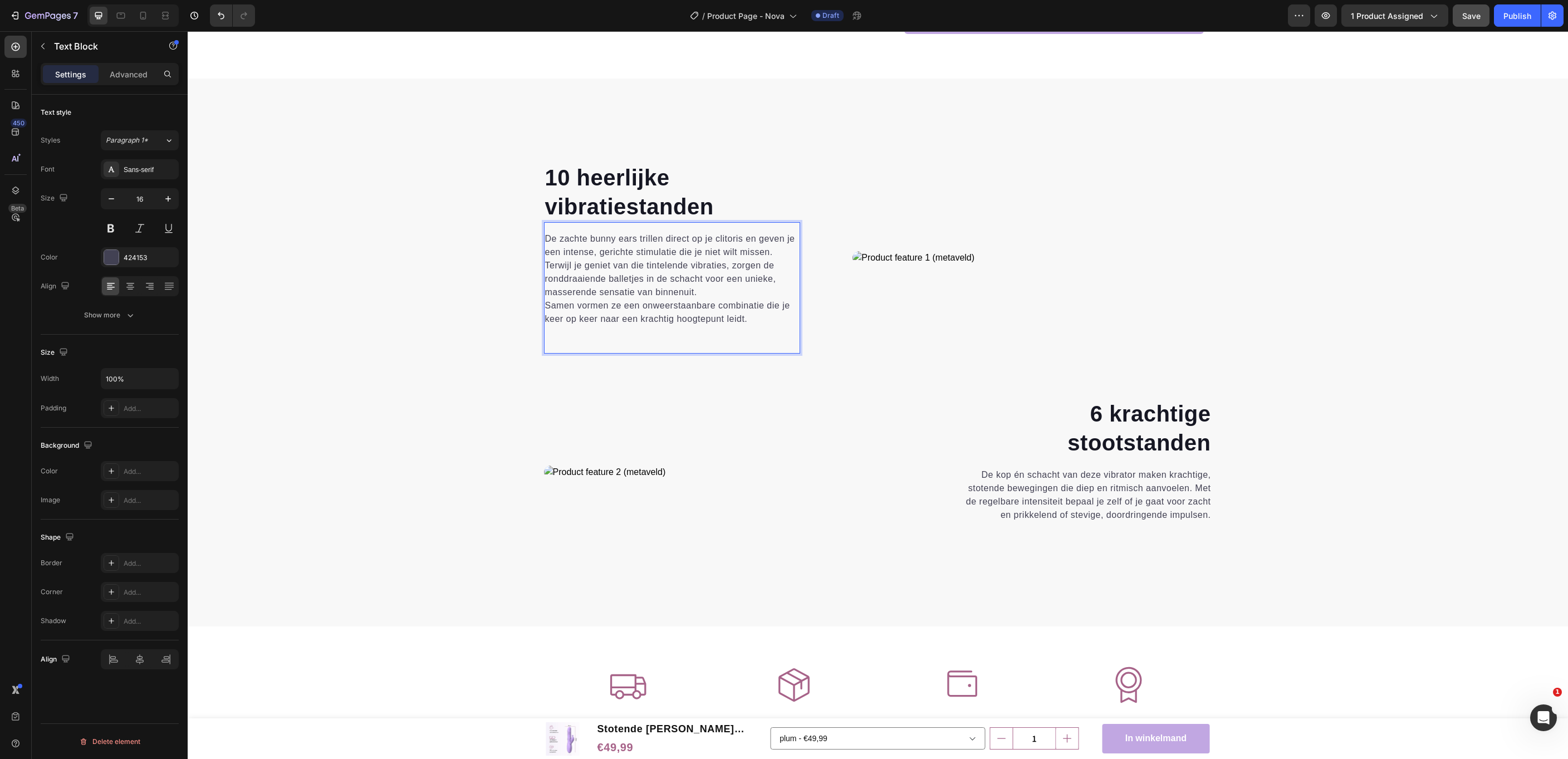
click at [712, 290] on p "De zachte bunny ears trillen direct op je clitoris en geven je een intense, ger…" at bounding box center [673, 265] width 255 height 67
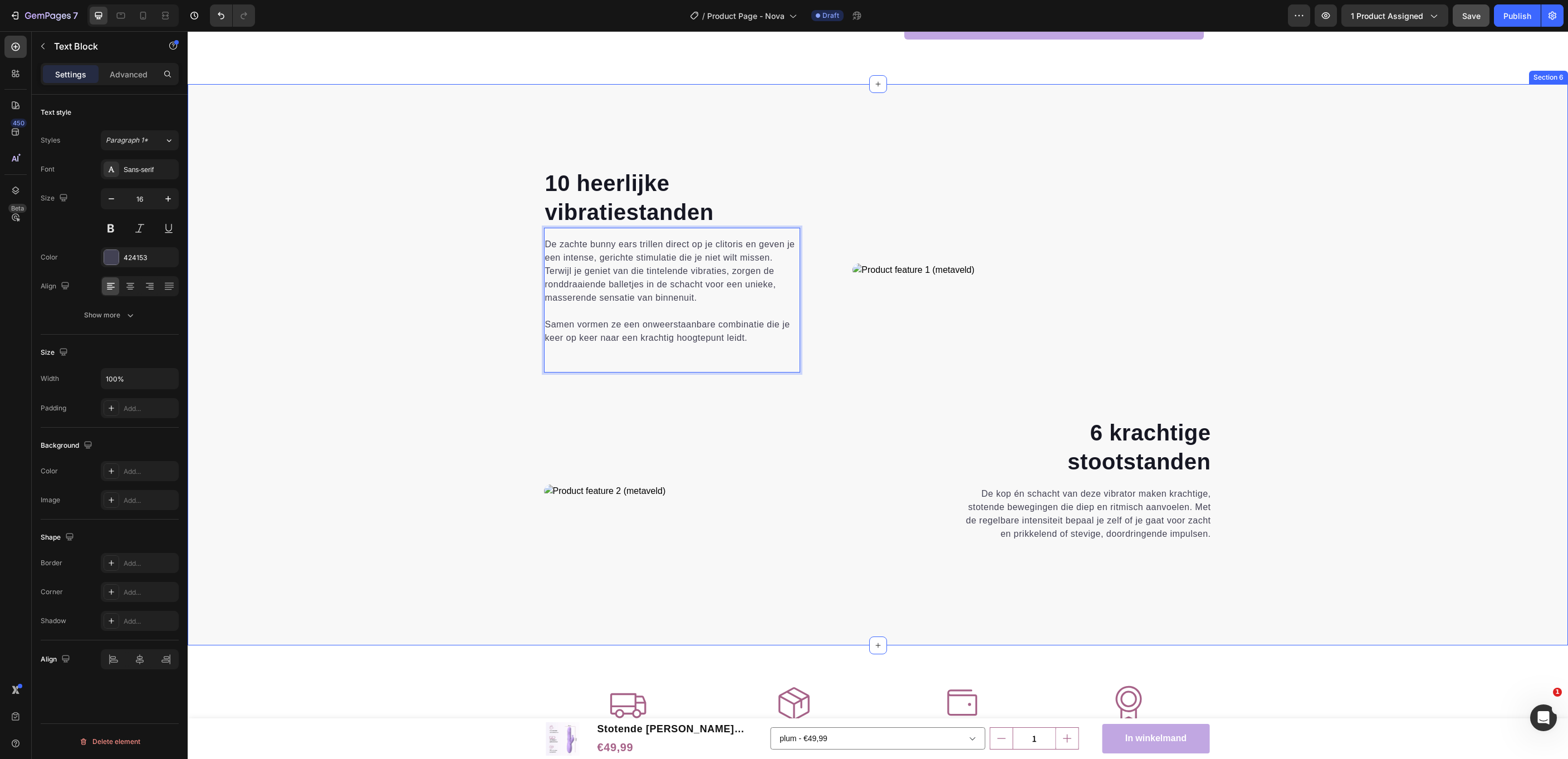
scroll to position [1690, 0]
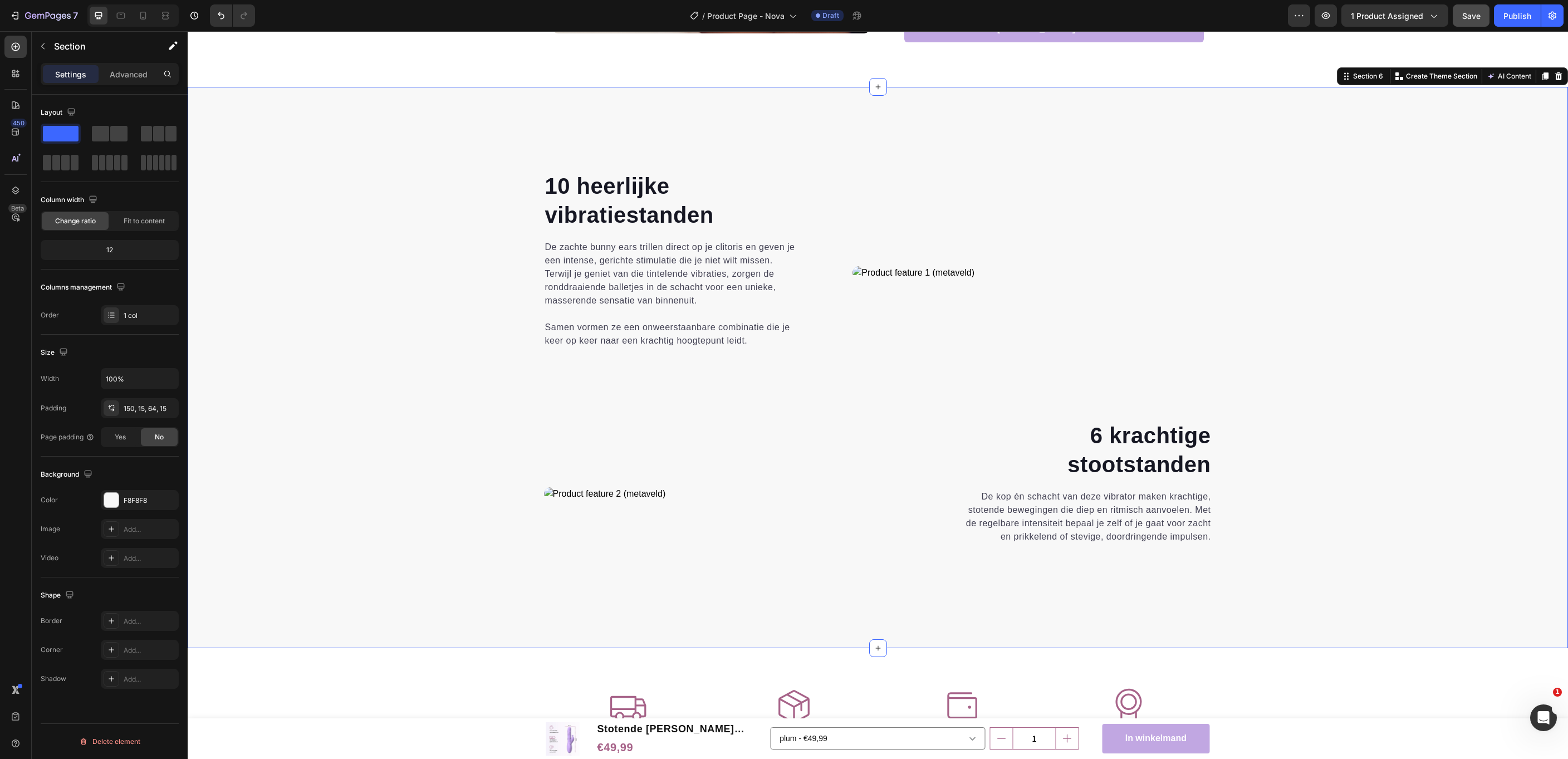
click at [377, 282] on div "10 heerlijke vibratiestanden Heading De zachte bunny ears trillen direct op je …" at bounding box center [877, 392] width 1363 height 443
click at [1480, 16] on span "Save" at bounding box center [1471, 16] width 19 height 9
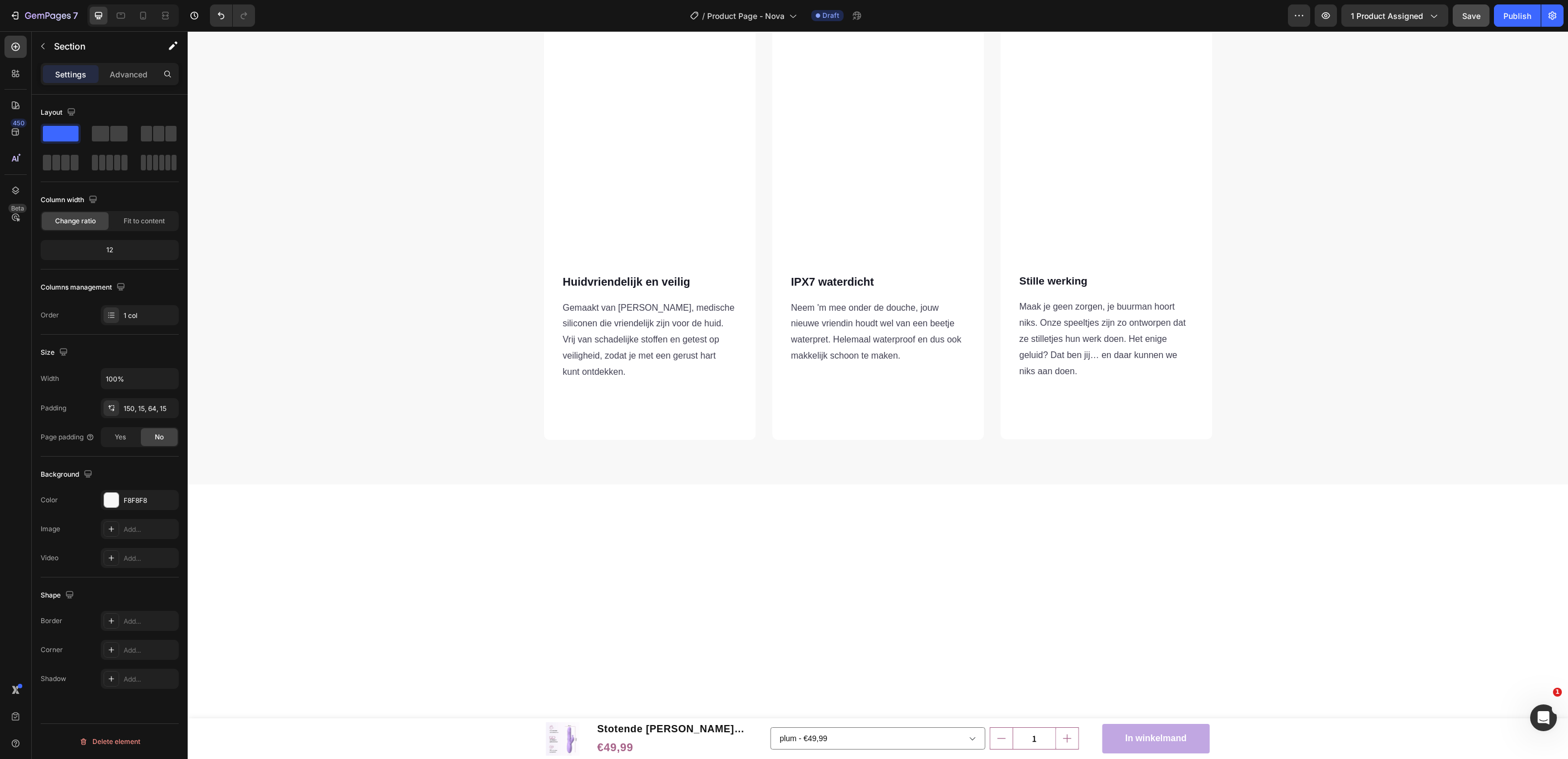
scroll to position [0, 0]
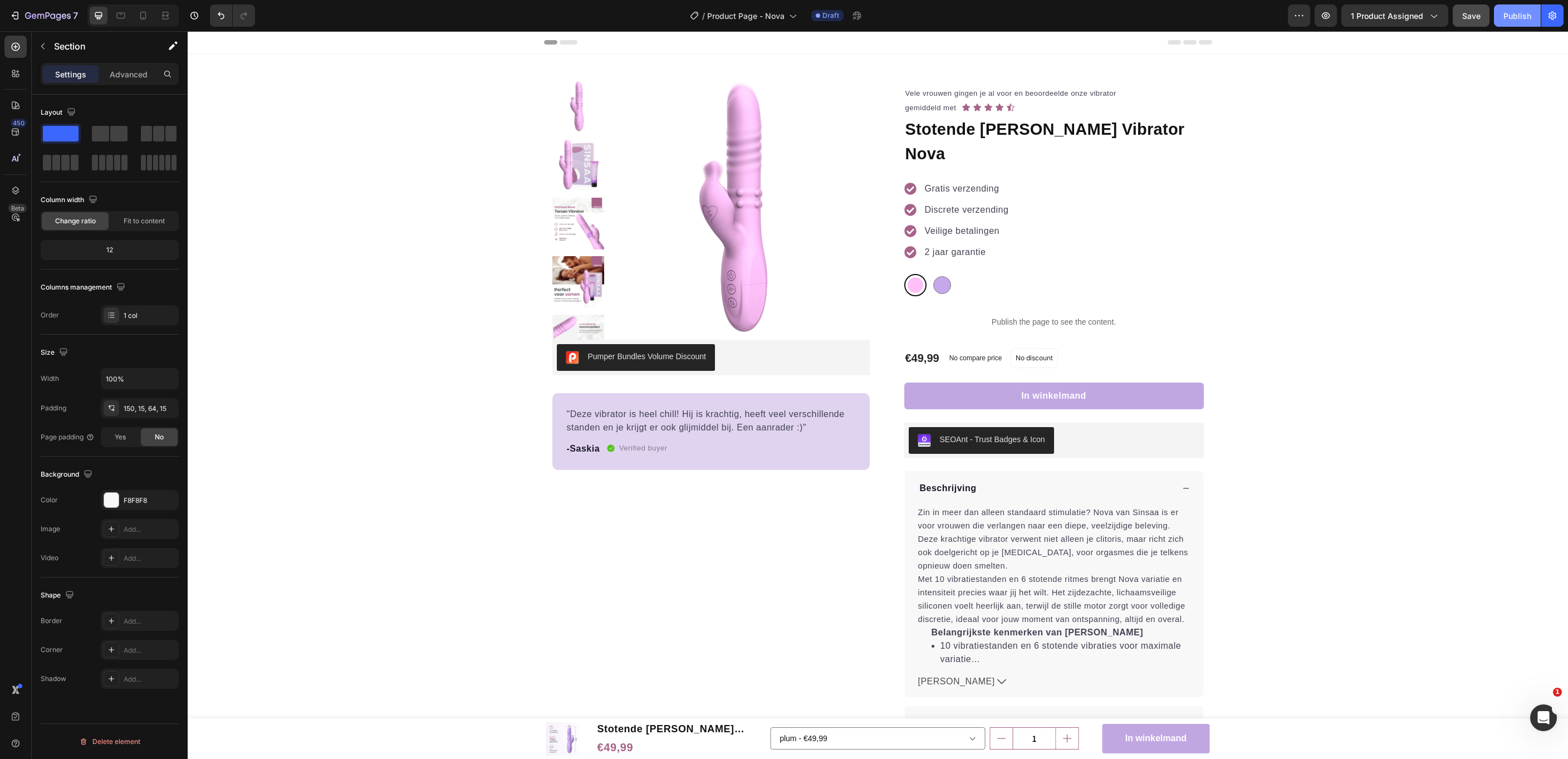
click at [1510, 16] on div "Publish" at bounding box center [1517, 16] width 28 height 11
click at [1003, 274] on div "plum plum mediumpurple mediumpurple" at bounding box center [1053, 285] width 300 height 22
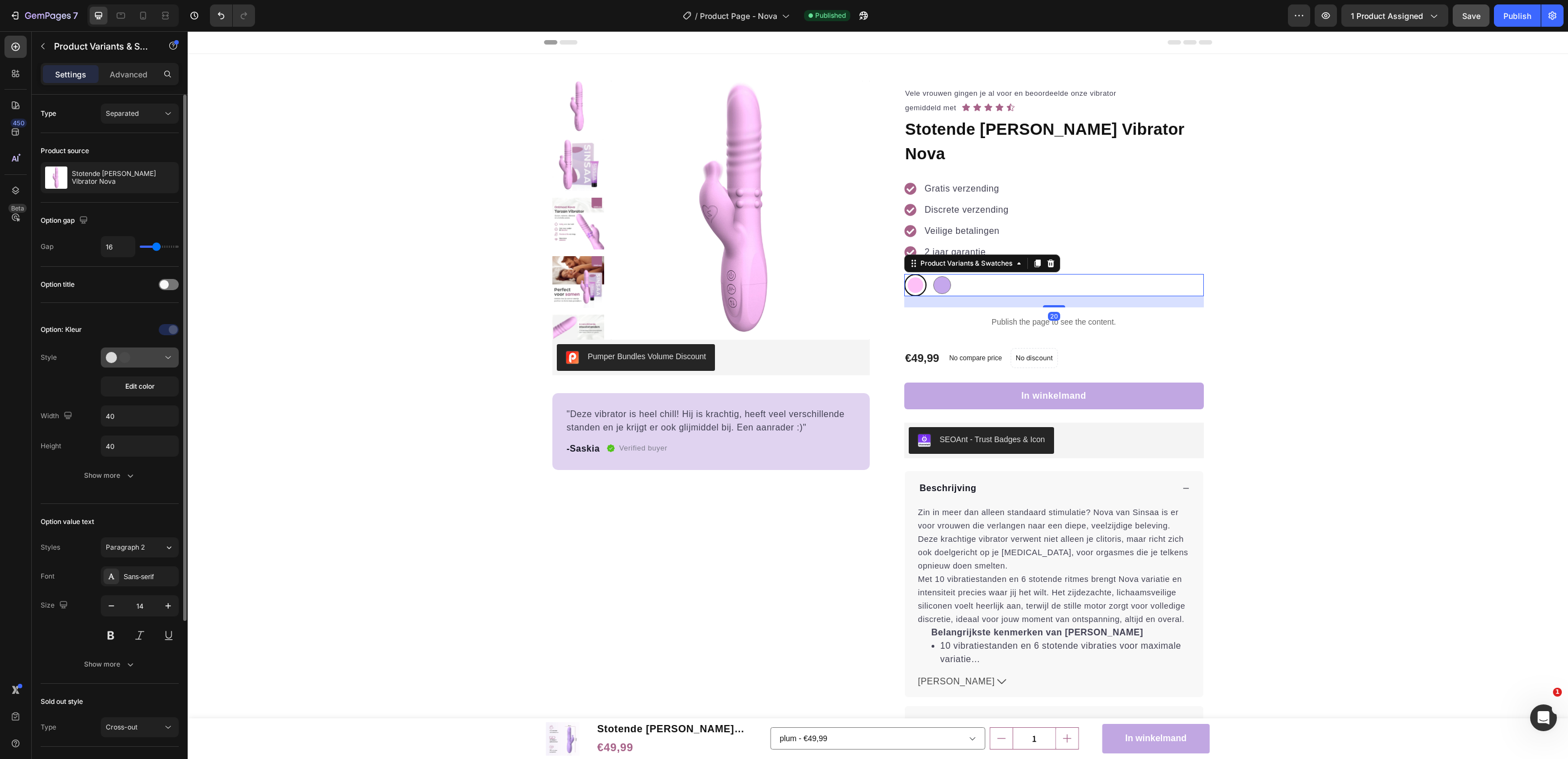
click at [142, 353] on div at bounding box center [140, 358] width 68 height 11
click at [166, 281] on span at bounding box center [164, 284] width 9 height 9
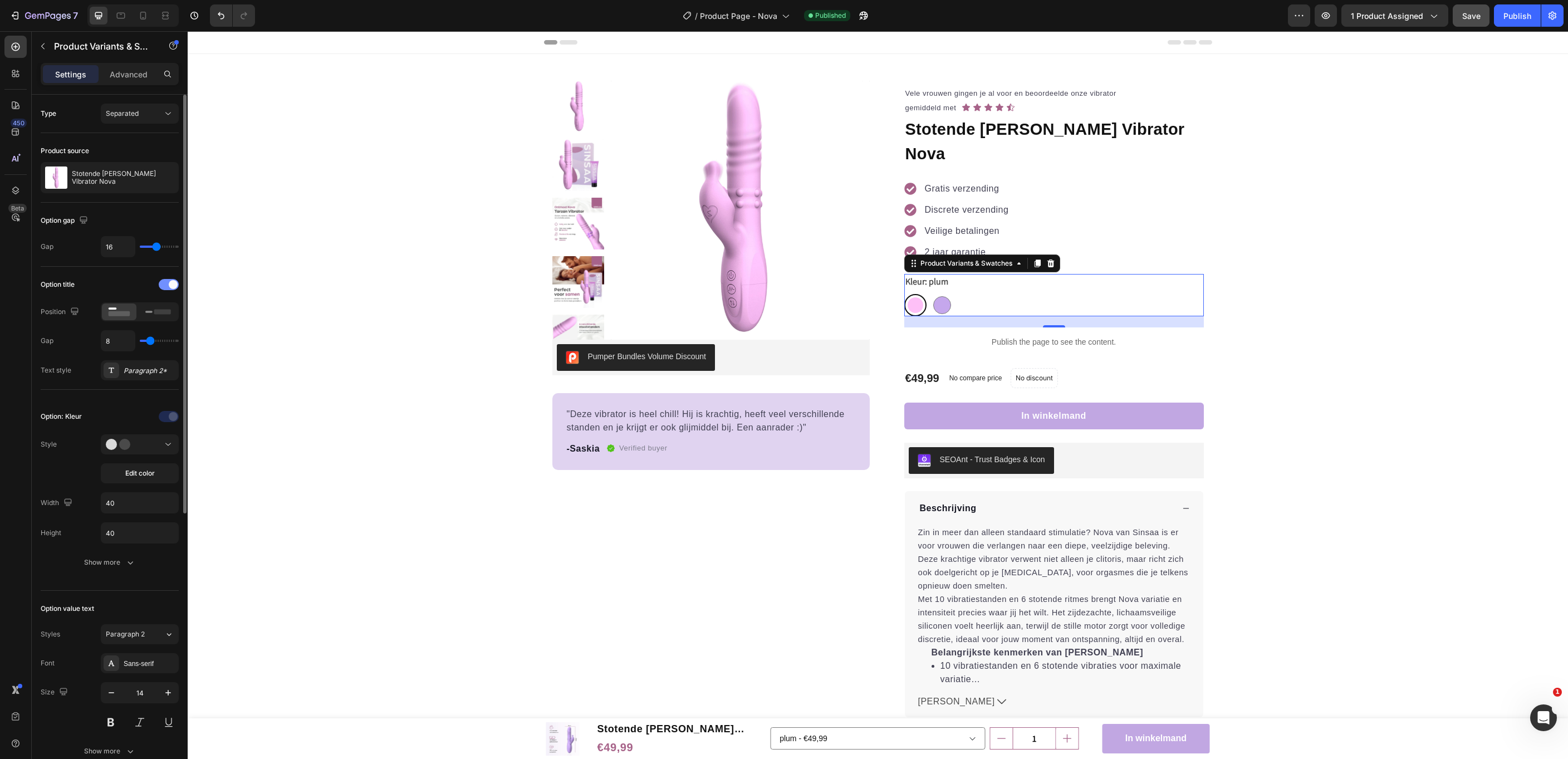
click at [166, 281] on div at bounding box center [169, 285] width 20 height 11
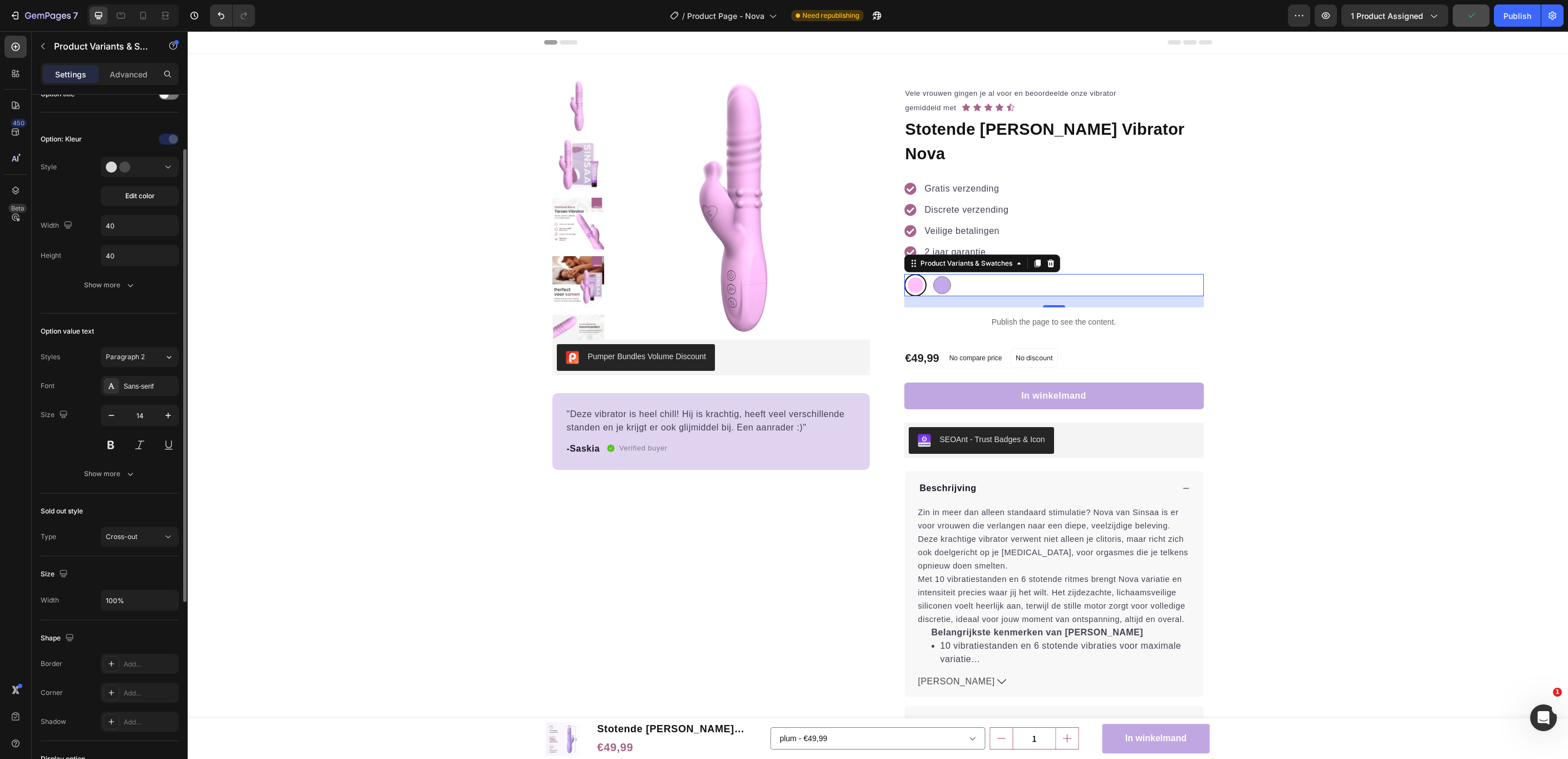
scroll to position [149, 0]
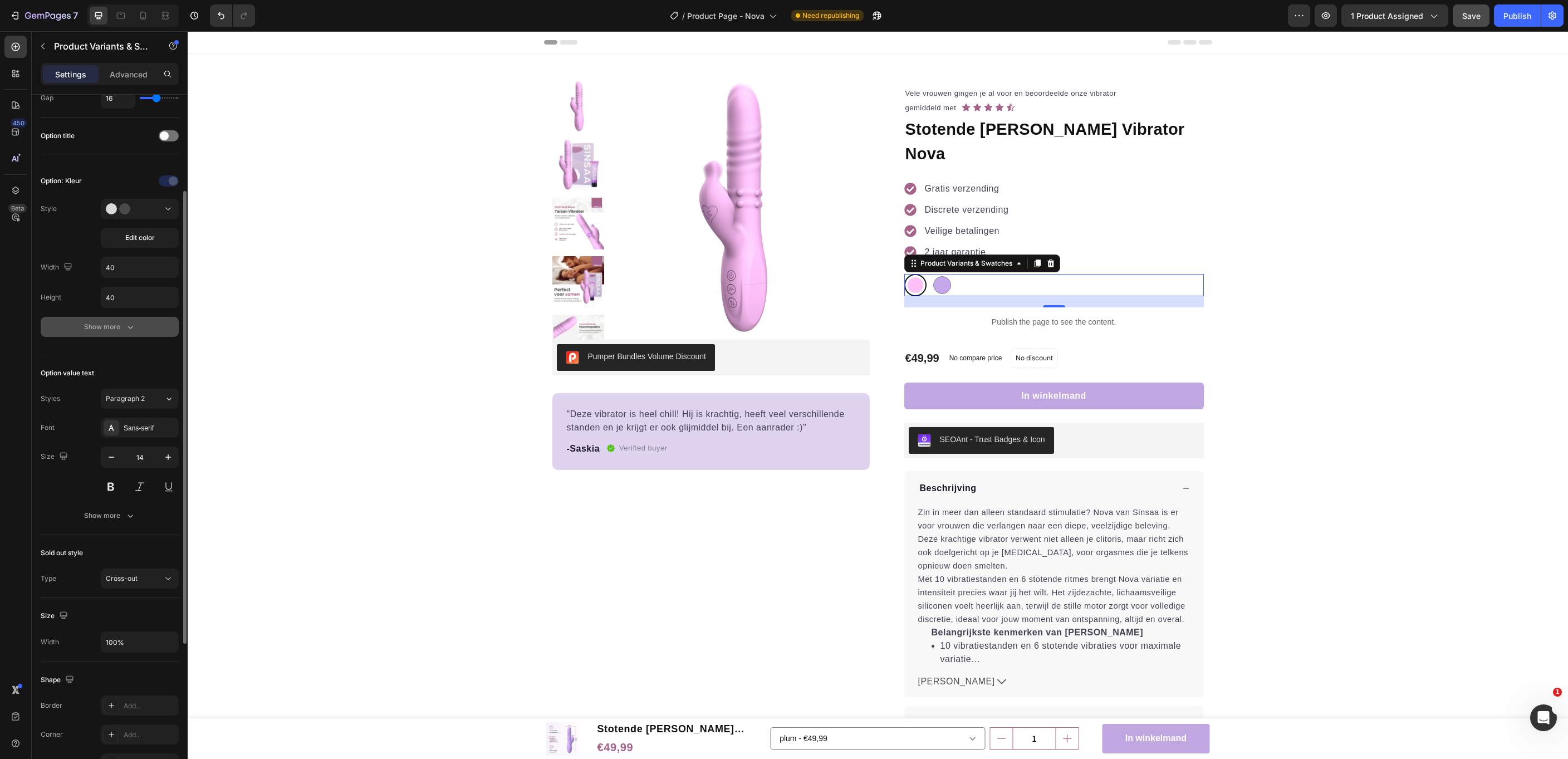
click at [92, 329] on div "Show more" at bounding box center [109, 327] width 52 height 11
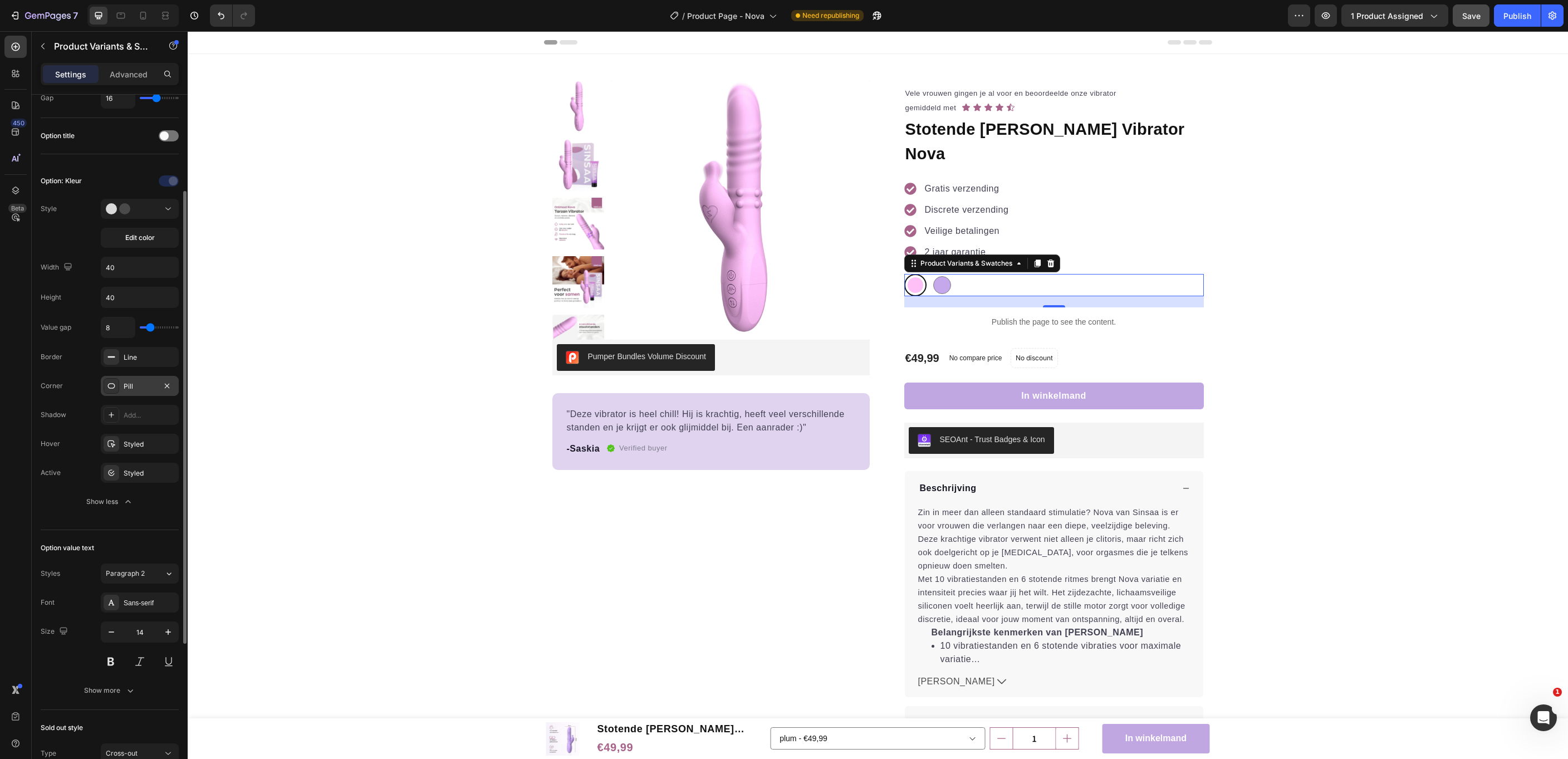
click at [122, 382] on div "Pill" at bounding box center [140, 386] width 78 height 20
click at [125, 360] on div "Line" at bounding box center [140, 357] width 78 height 20
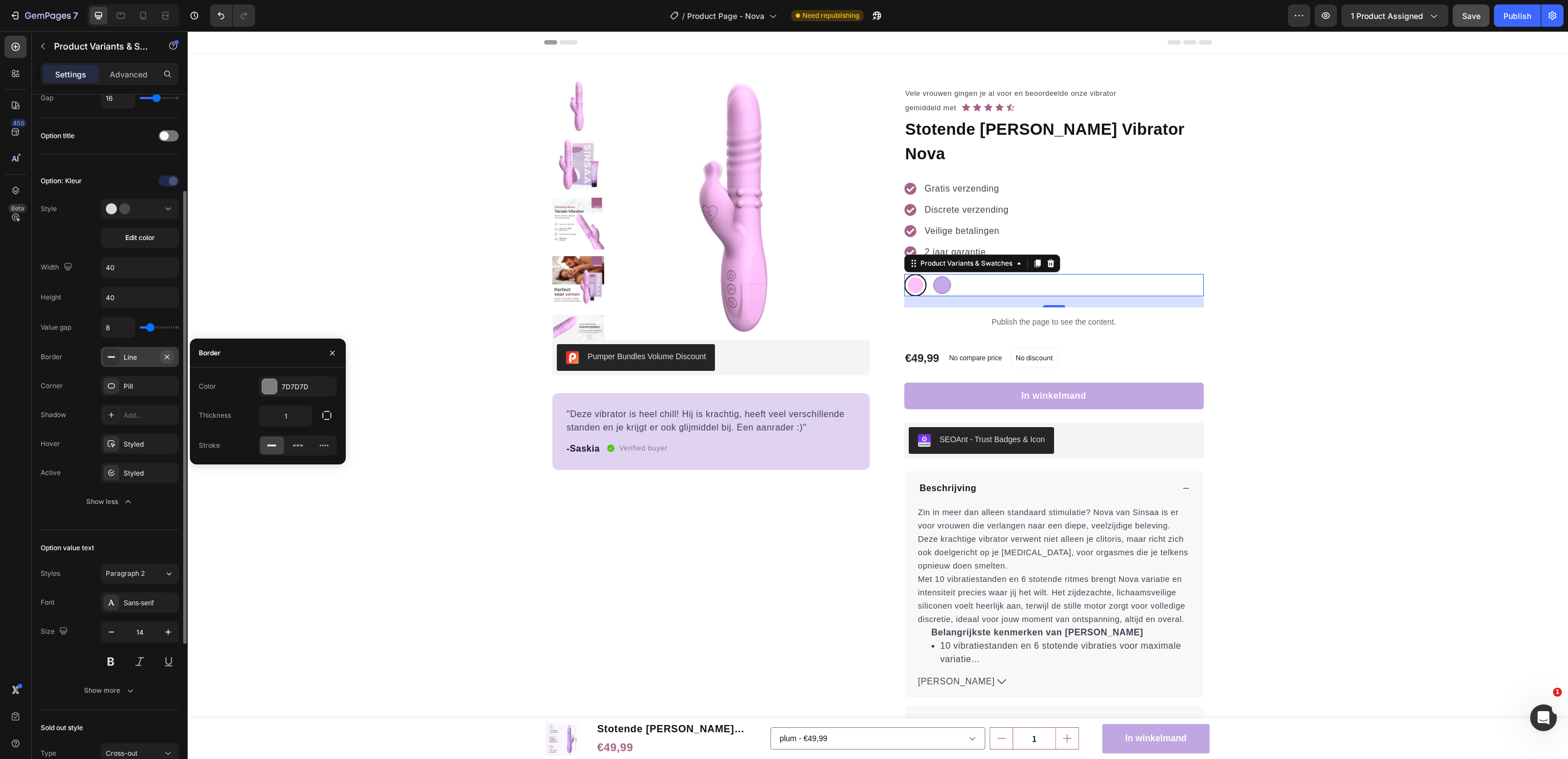
click at [168, 354] on icon "button" at bounding box center [167, 357] width 4 height 4
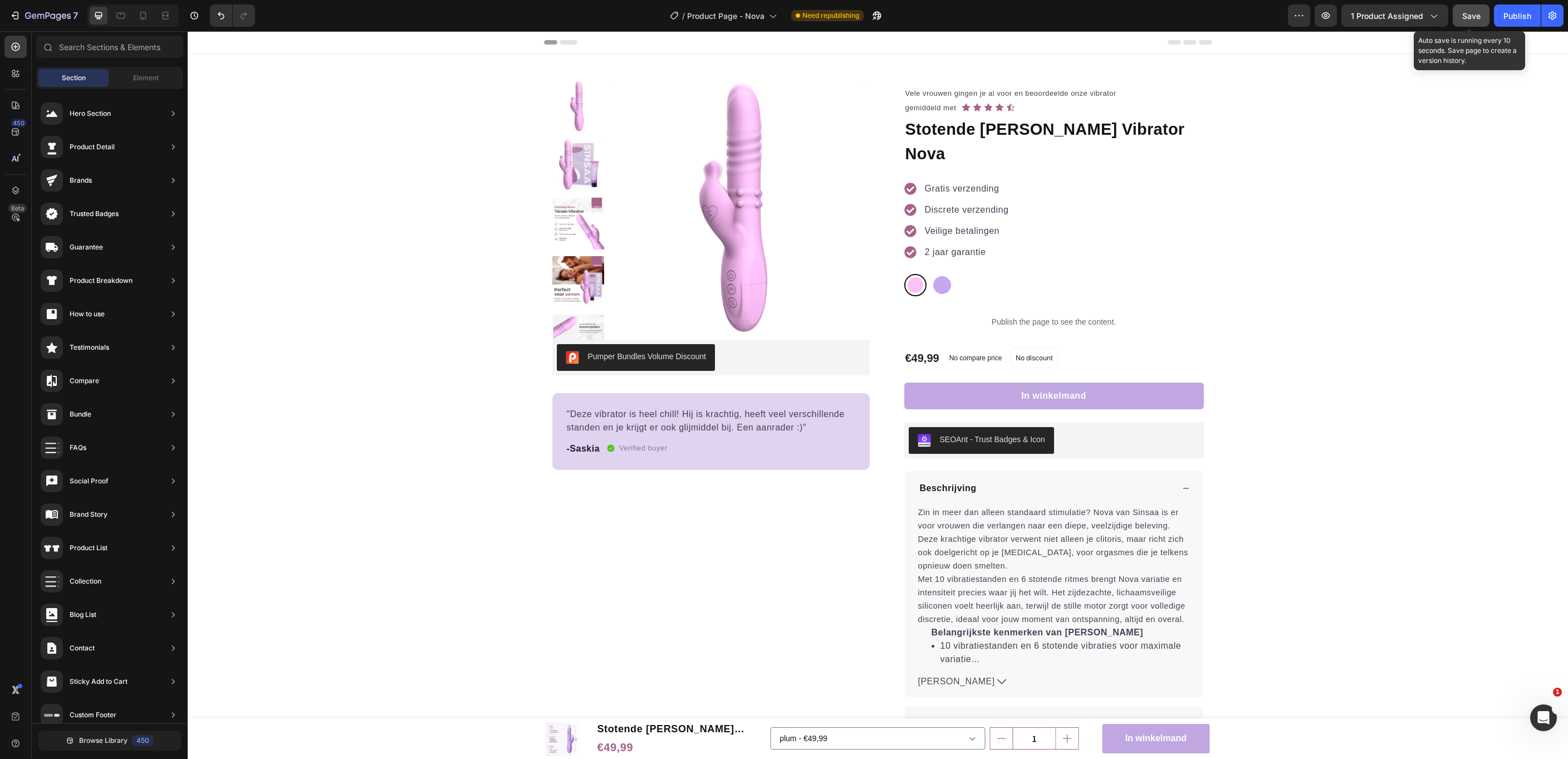
click at [1486, 19] on button "Save" at bounding box center [1471, 15] width 36 height 22
click at [1520, 17] on div "Publish" at bounding box center [1517, 16] width 28 height 11
click at [721, 12] on span "Product Page - Nova" at bounding box center [739, 16] width 77 height 11
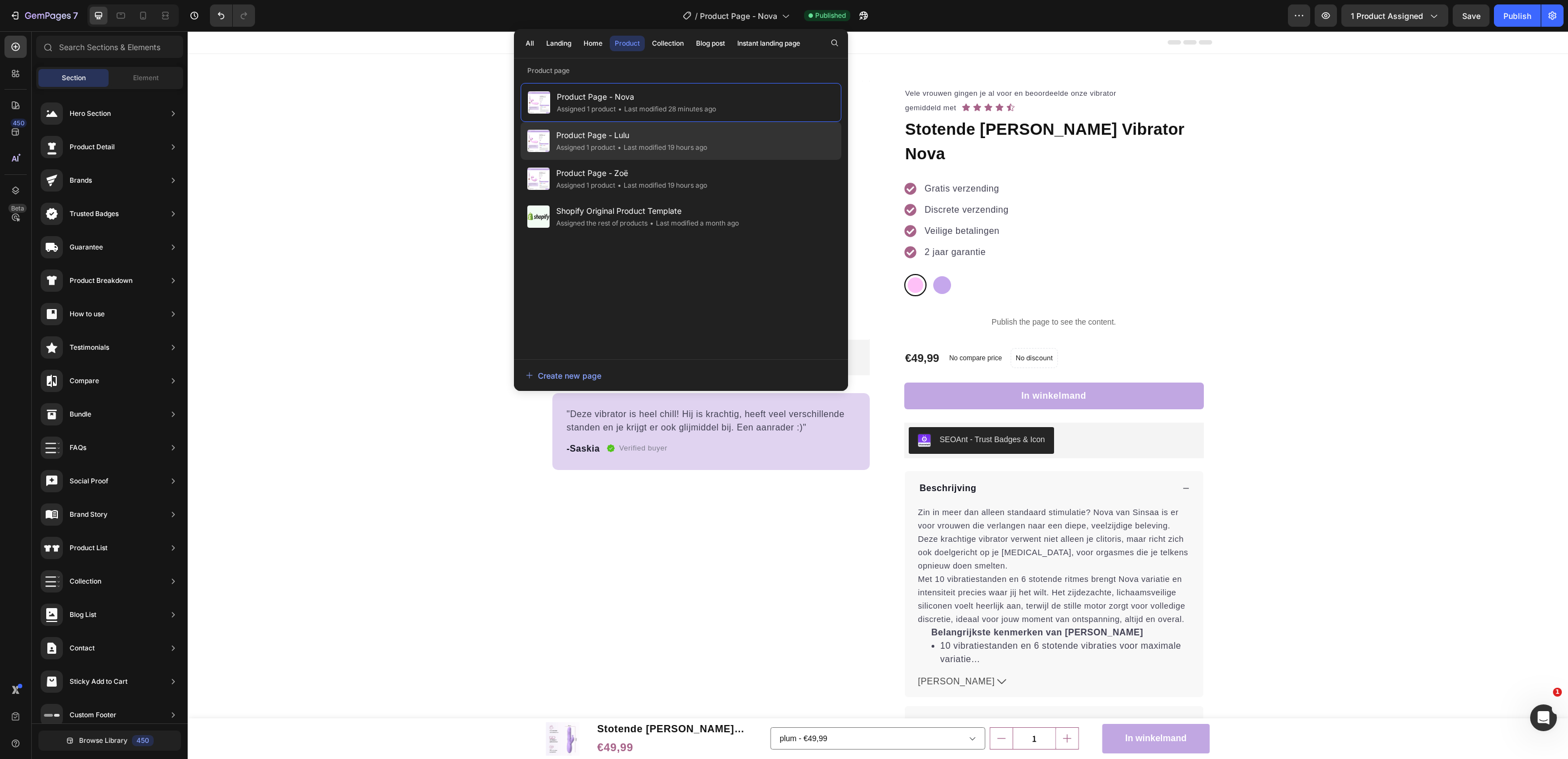
click at [618, 142] on div "• Last modified 19 hours ago" at bounding box center [661, 148] width 92 height 11
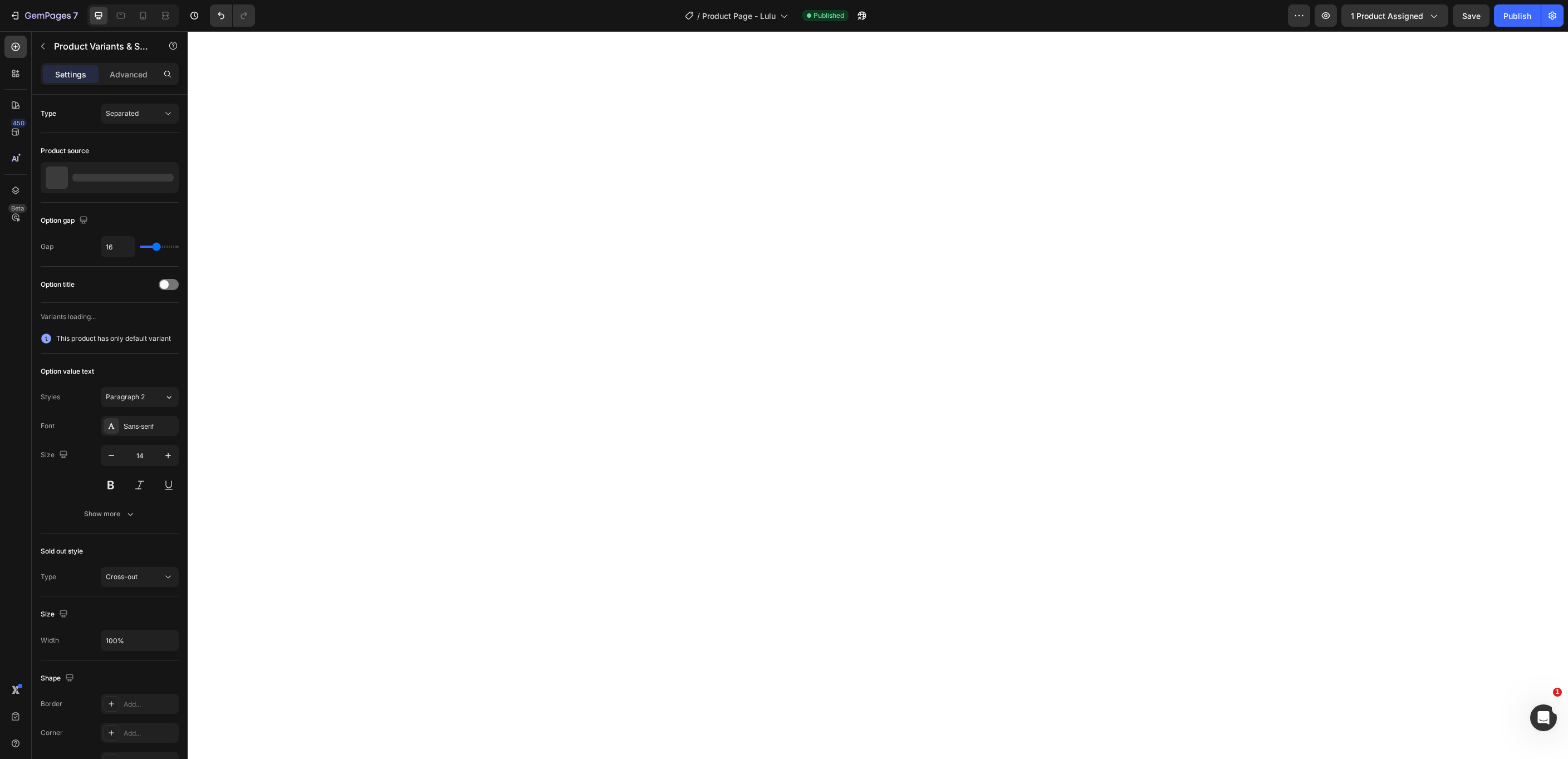
select select "577843946471752216"
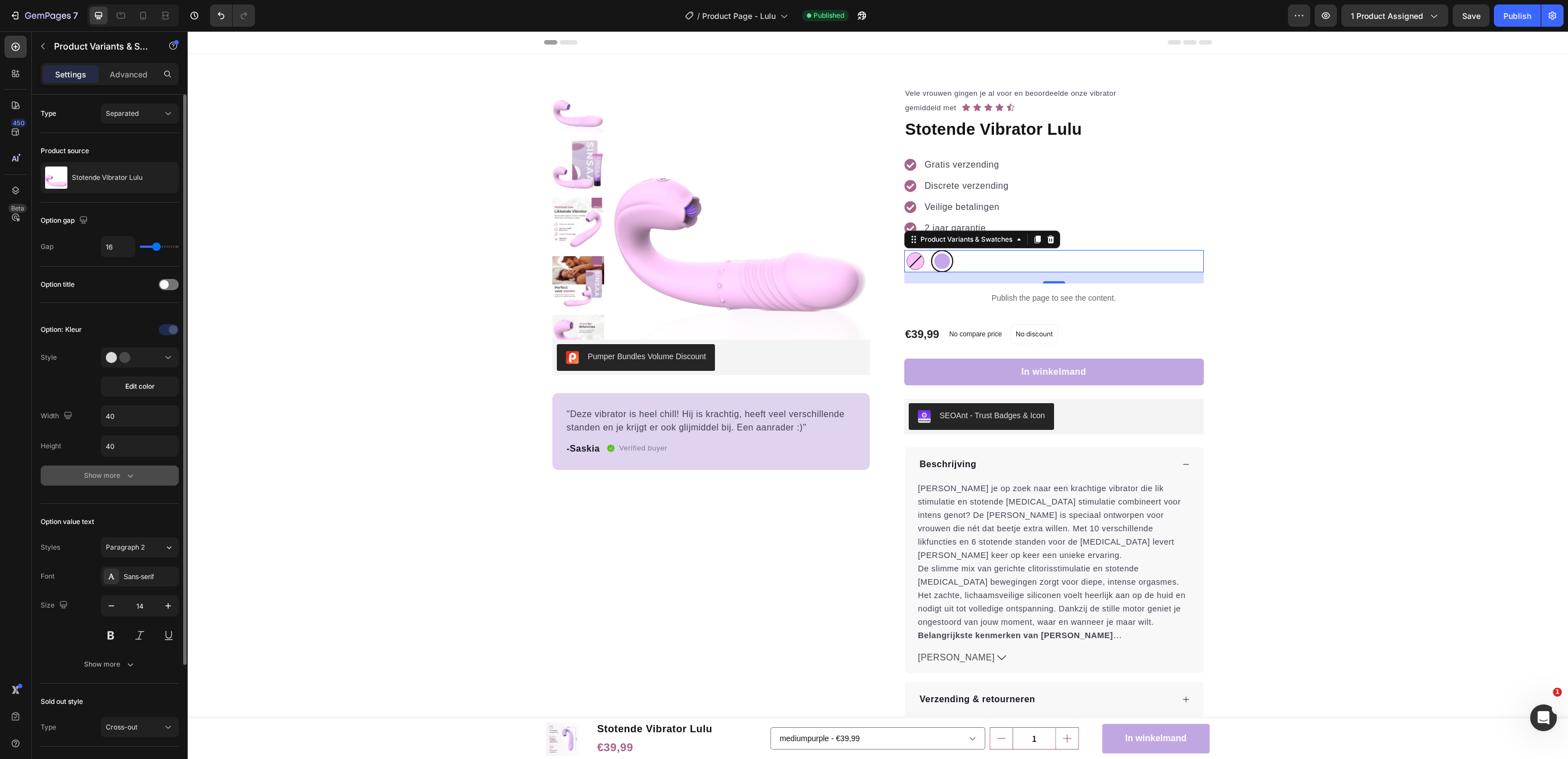
click at [125, 473] on icon "button" at bounding box center [130, 476] width 11 height 11
click at [166, 503] on icon "button" at bounding box center [167, 506] width 4 height 4
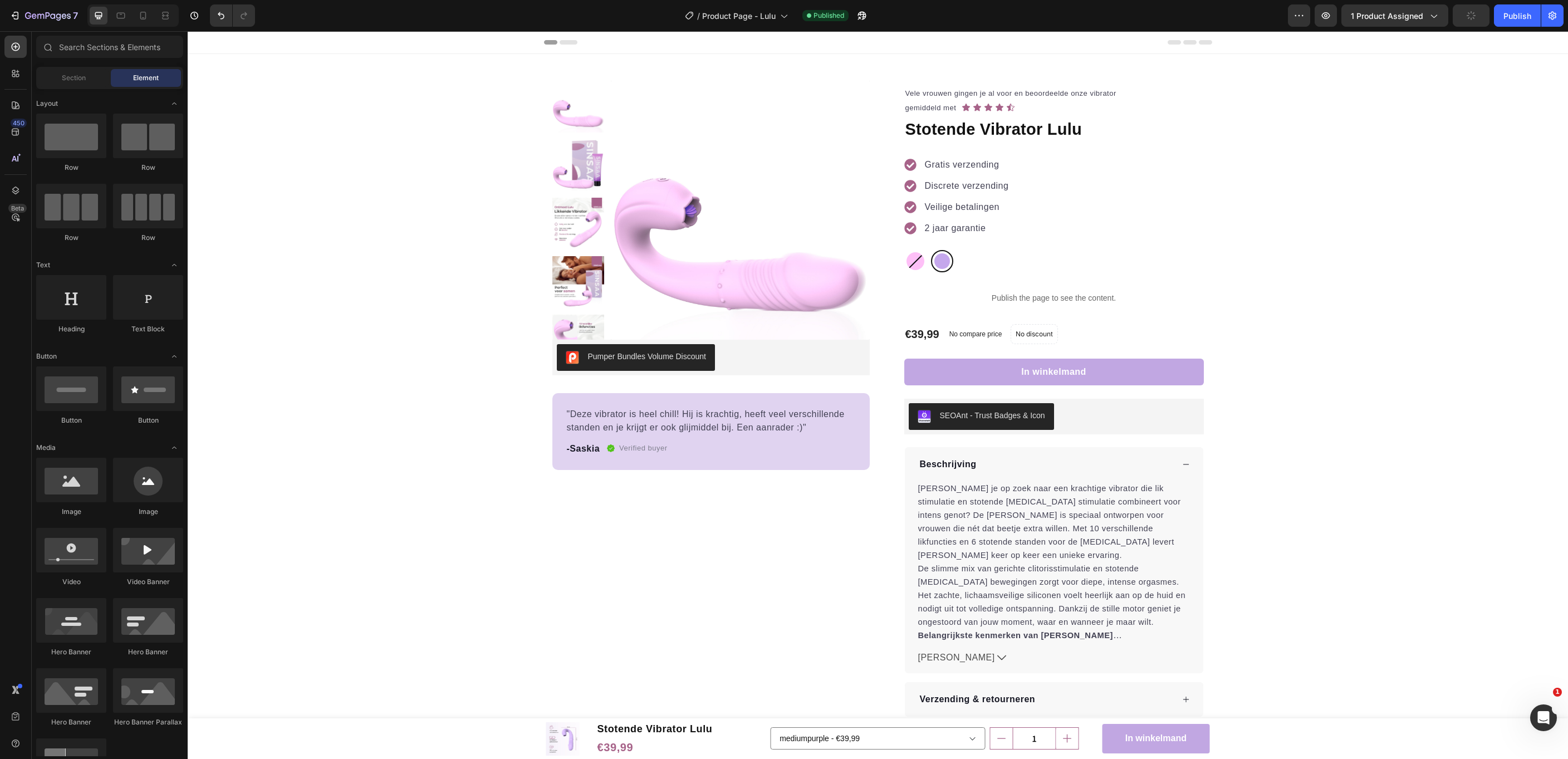
click at [1510, 14] on div "Publish" at bounding box center [1517, 16] width 28 height 11
click at [771, 19] on span "Product Page - Lulu" at bounding box center [739, 16] width 74 height 11
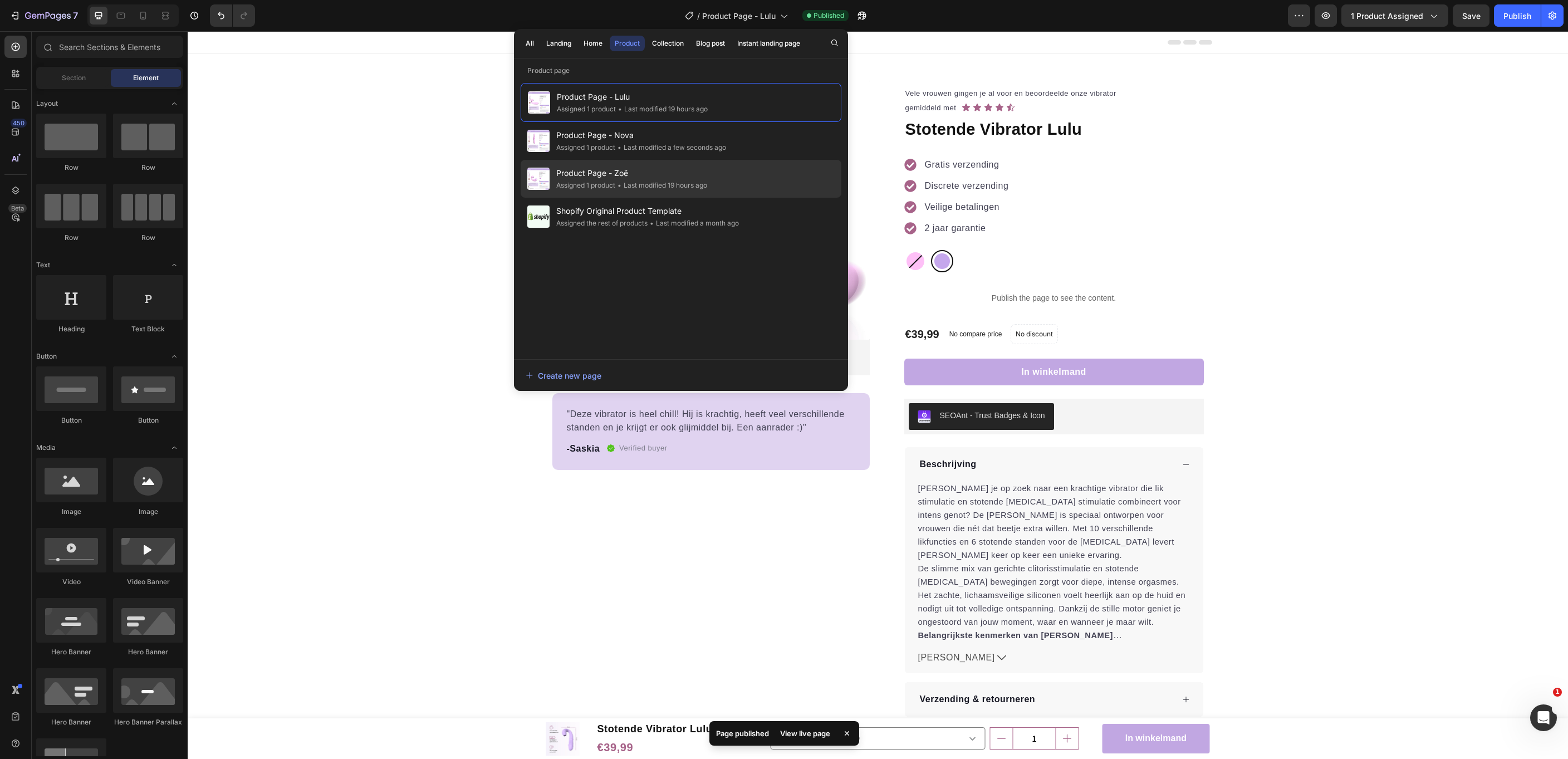
click at [623, 175] on span "Product Page - Zoë" at bounding box center [631, 173] width 151 height 14
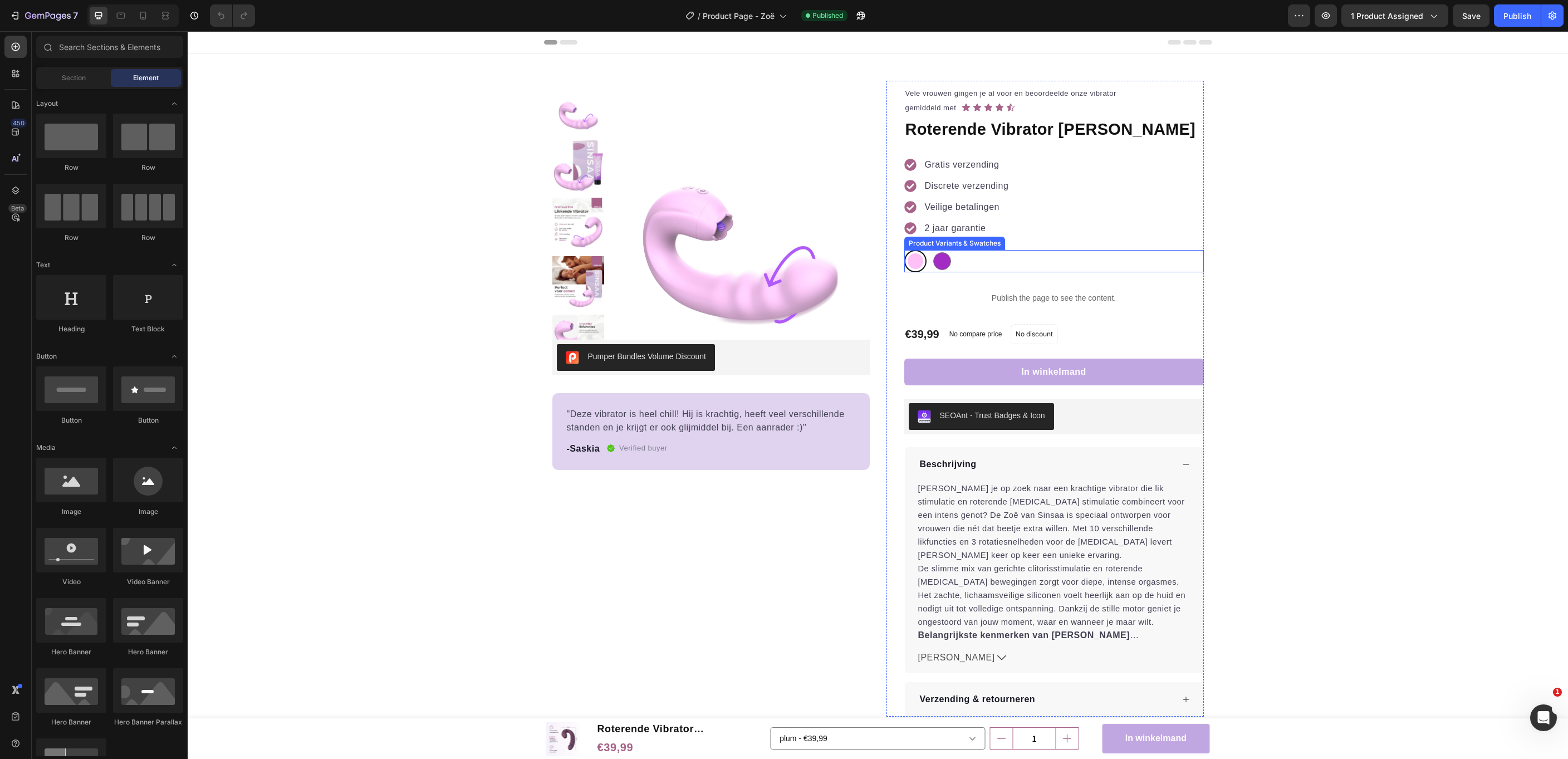
click at [992, 258] on div "plum plum purple purple" at bounding box center [1053, 261] width 300 height 22
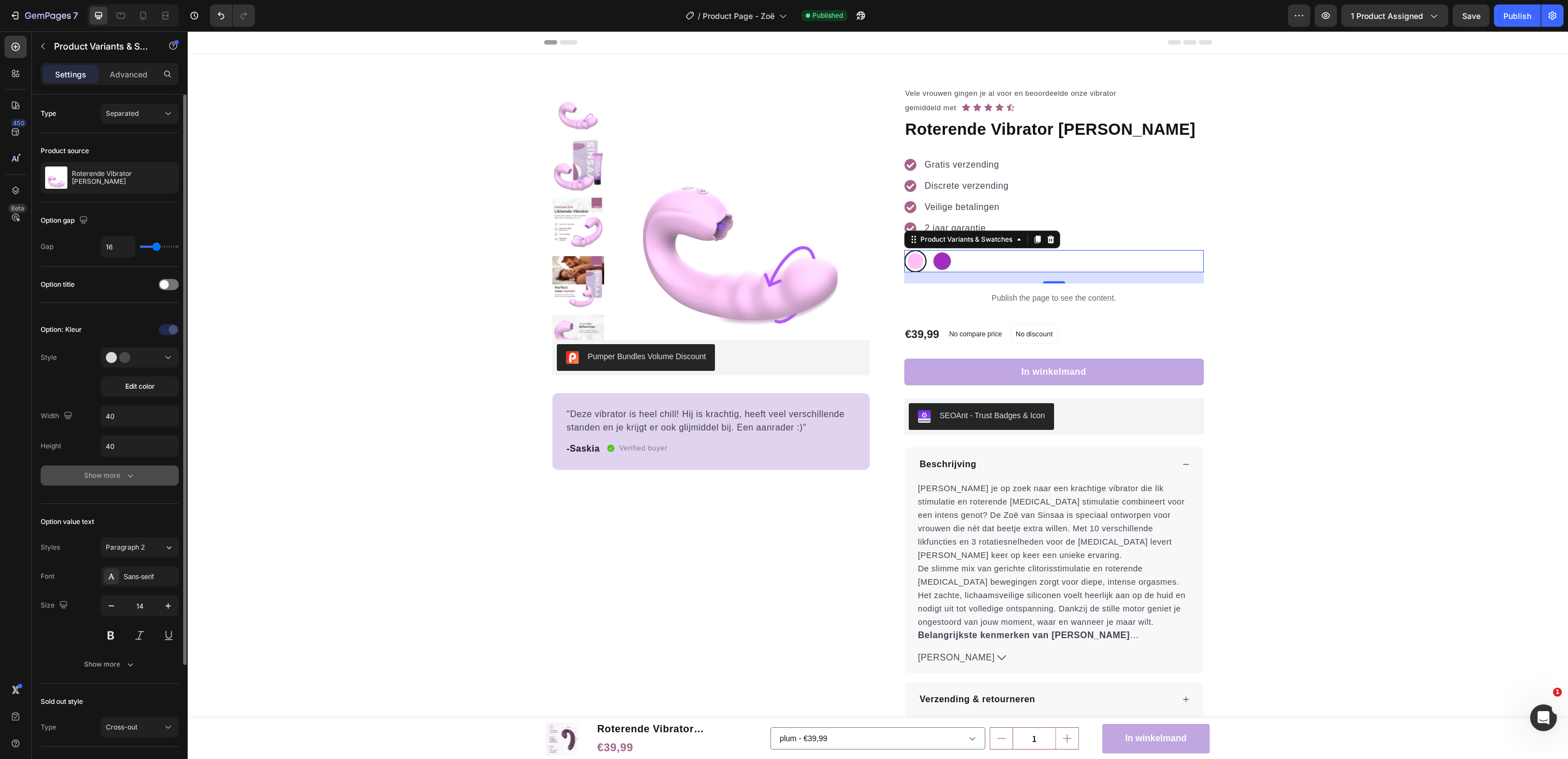
click at [99, 478] on div "Show more" at bounding box center [109, 476] width 52 height 11
click at [169, 503] on icon "button" at bounding box center [167, 506] width 4 height 4
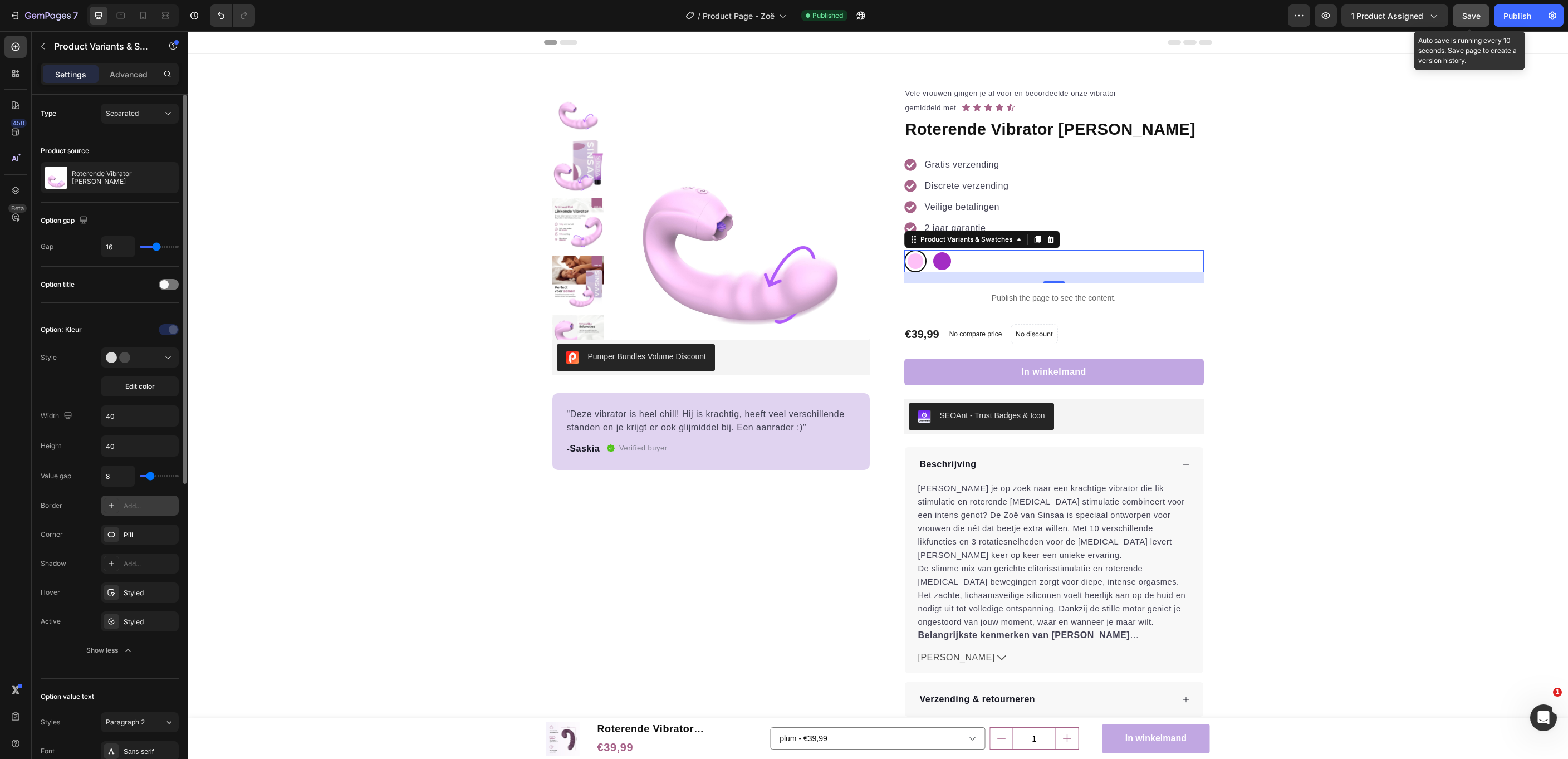
click at [1474, 18] on span "Save" at bounding box center [1471, 16] width 19 height 9
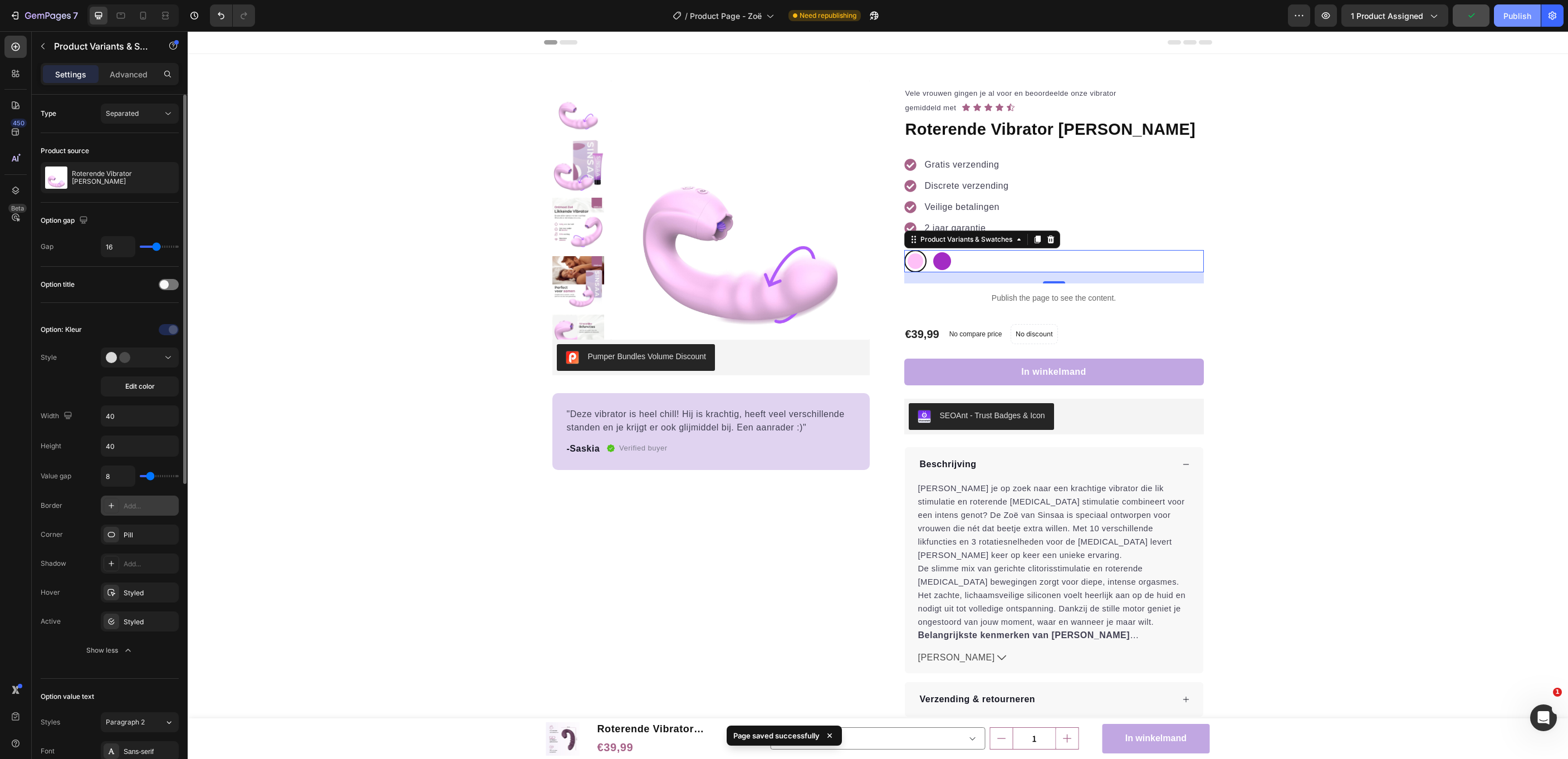
click at [1516, 16] on div "Publish" at bounding box center [1517, 16] width 28 height 11
click at [741, 16] on span "Product Page - Zoë" at bounding box center [739, 16] width 72 height 11
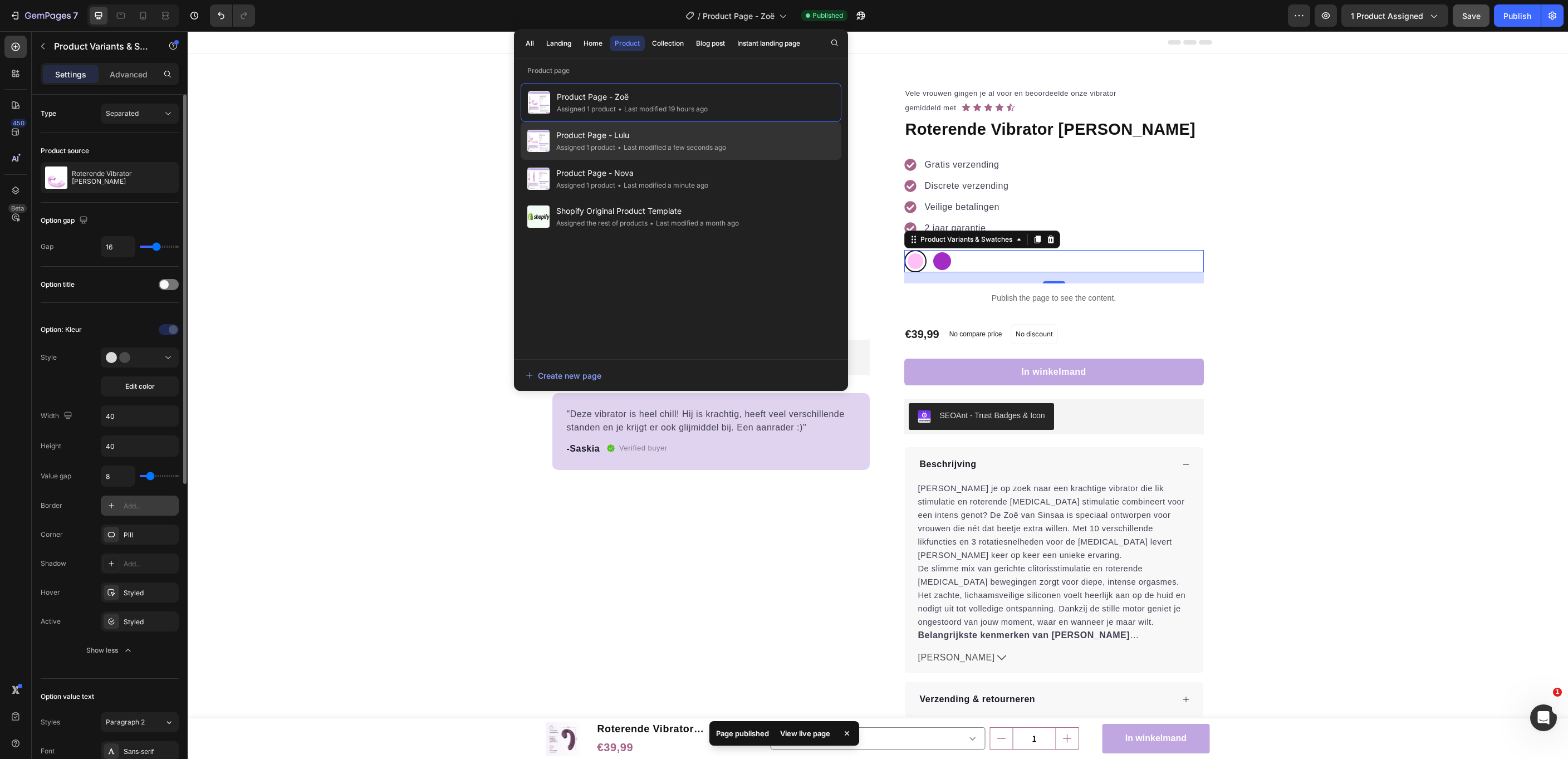
click at [590, 145] on div "Assigned 1 product" at bounding box center [585, 148] width 59 height 11
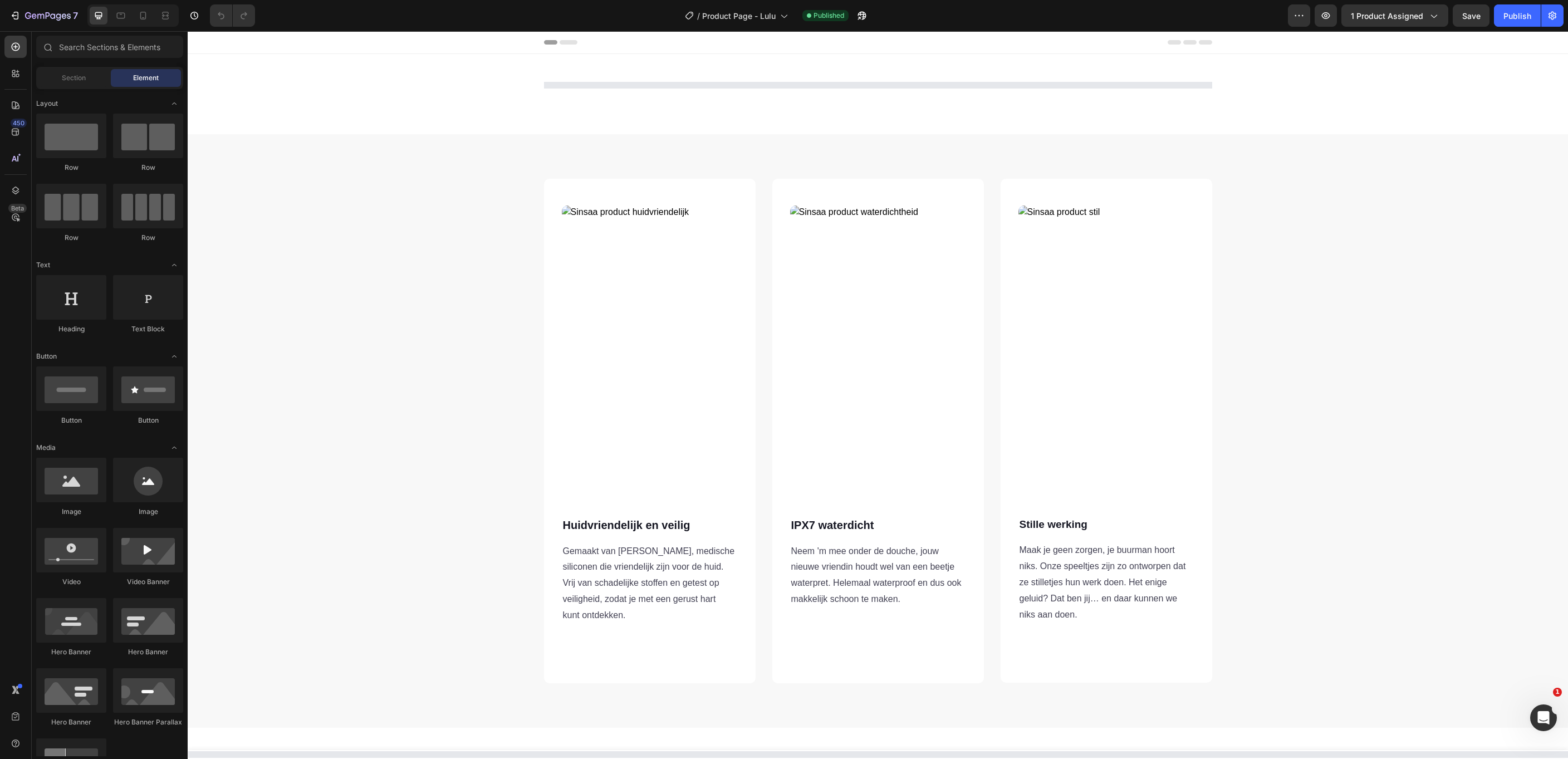
select select "577843946471752216"
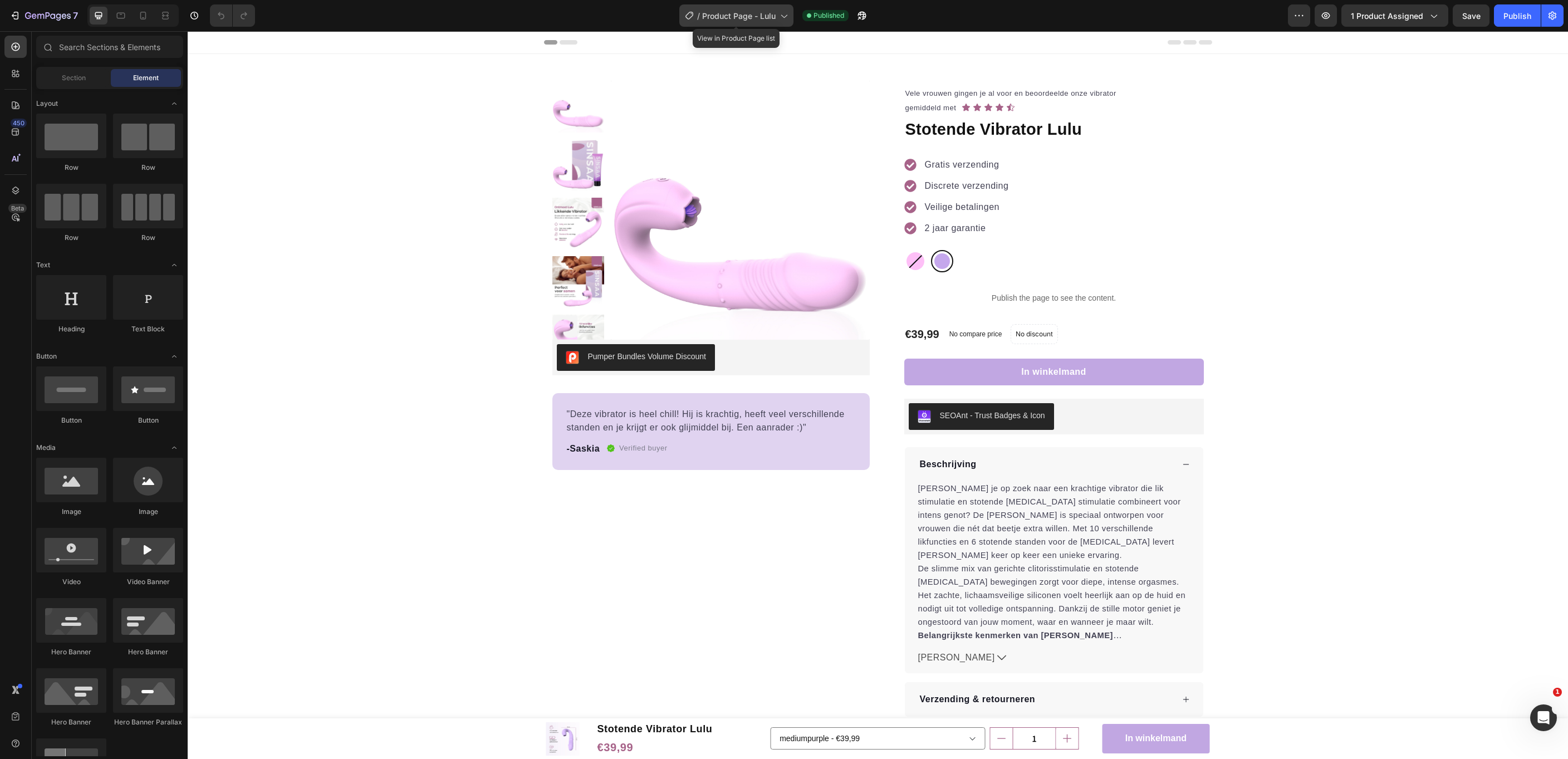
click at [745, 14] on span "Product Page - Lulu" at bounding box center [739, 16] width 74 height 11
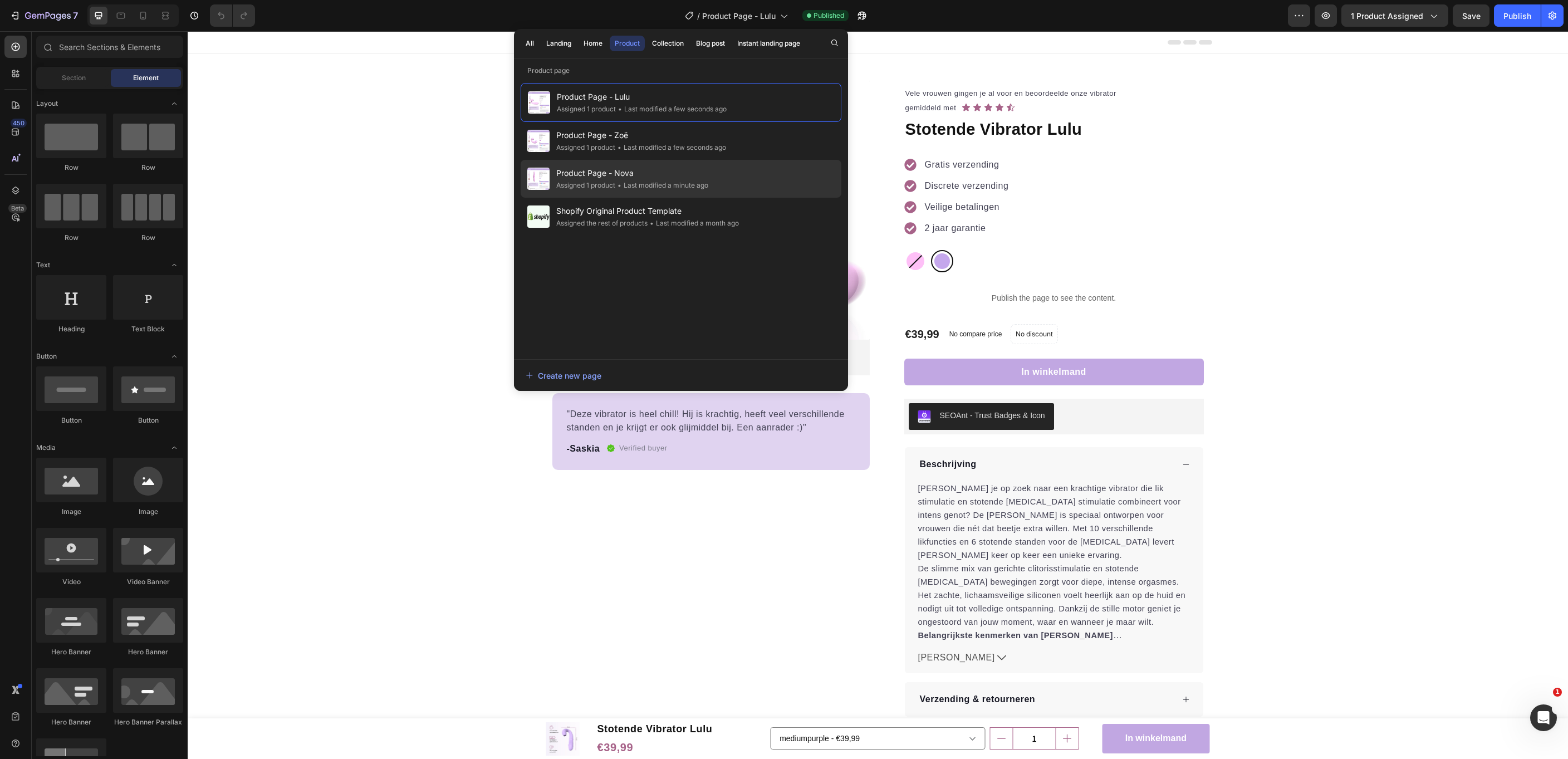
click at [610, 179] on span "Product Page - Nova" at bounding box center [632, 173] width 152 height 14
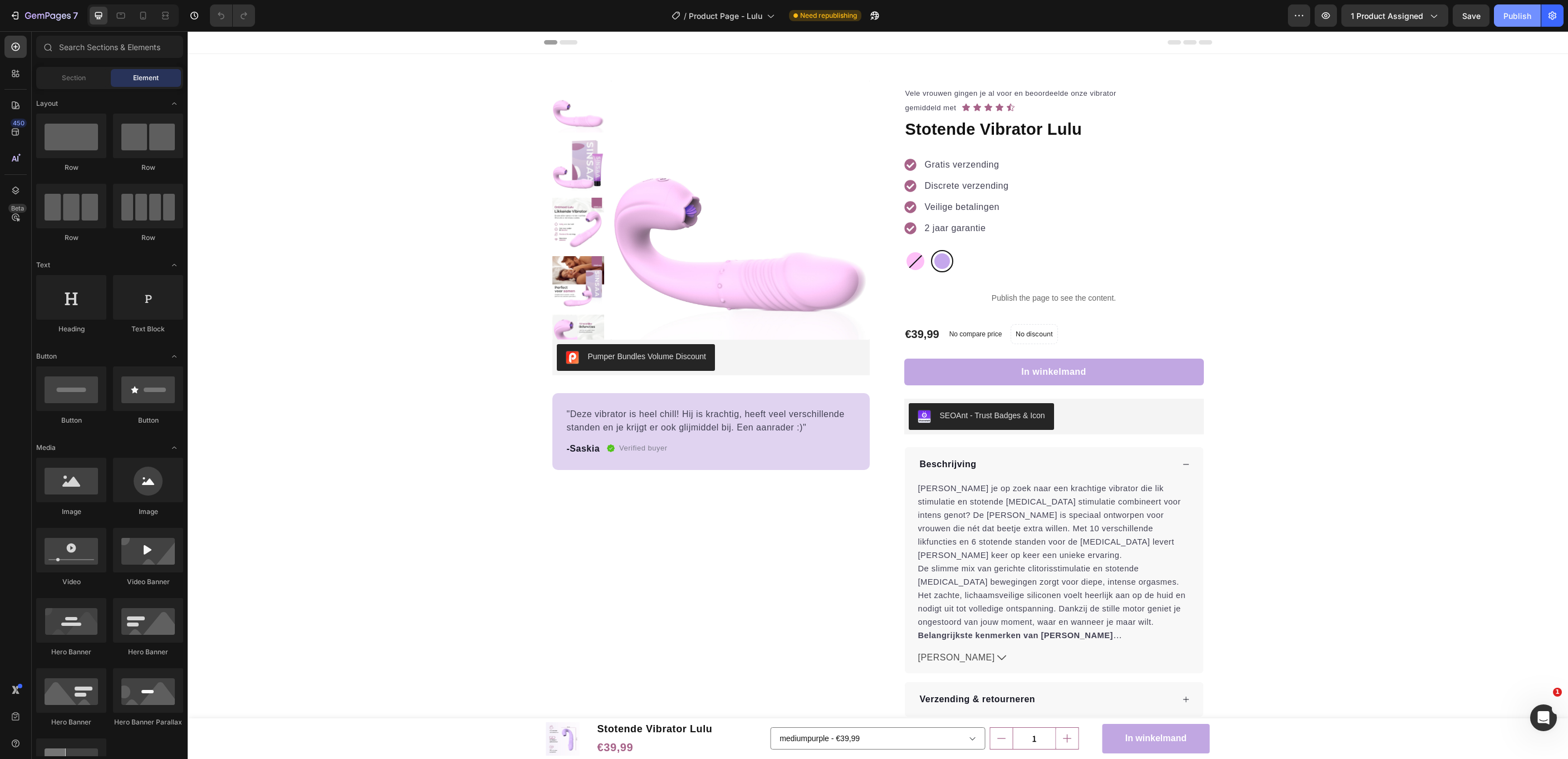
click at [1525, 13] on div "Publish" at bounding box center [1517, 16] width 28 height 11
click at [807, 25] on div "/ Product Page - Lulu Published" at bounding box center [776, 15] width 1024 height 22
click at [761, 16] on span "Product Page - Lulu" at bounding box center [739, 16] width 74 height 11
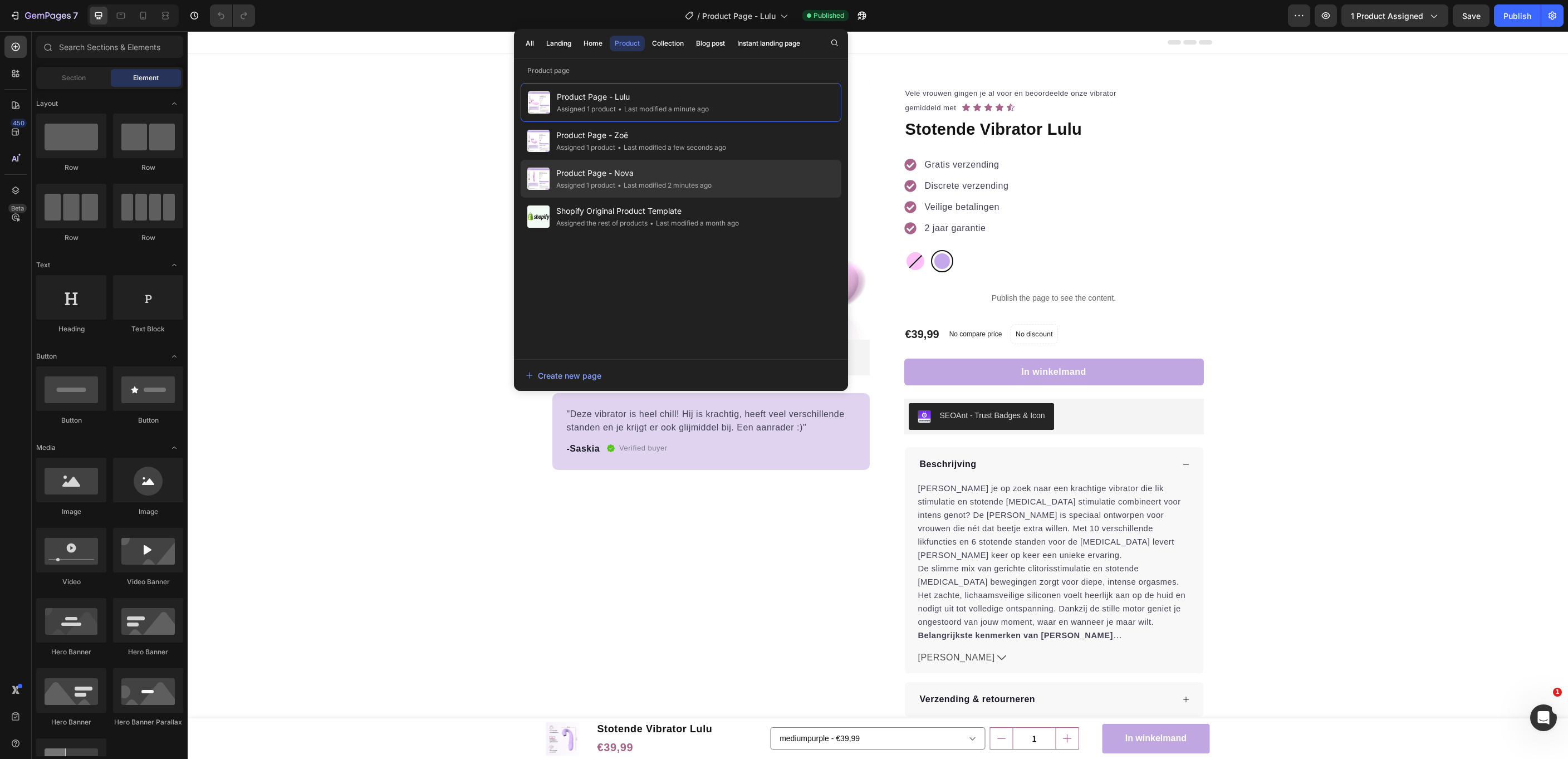
click at [643, 183] on div "• Last modified 2 minutes ago" at bounding box center [663, 185] width 97 height 11
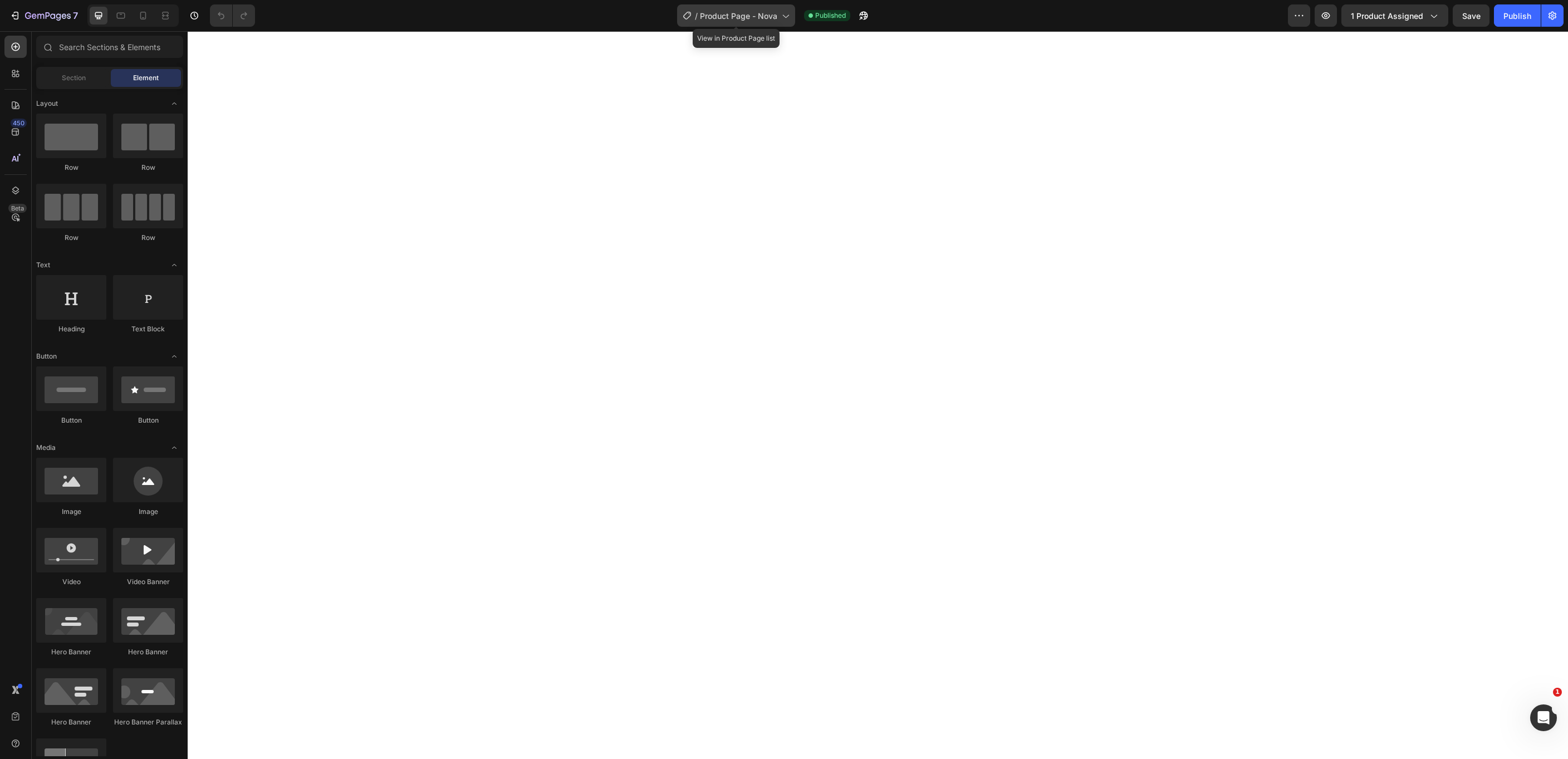
click at [776, 18] on span "Product Page - Nova" at bounding box center [739, 16] width 77 height 11
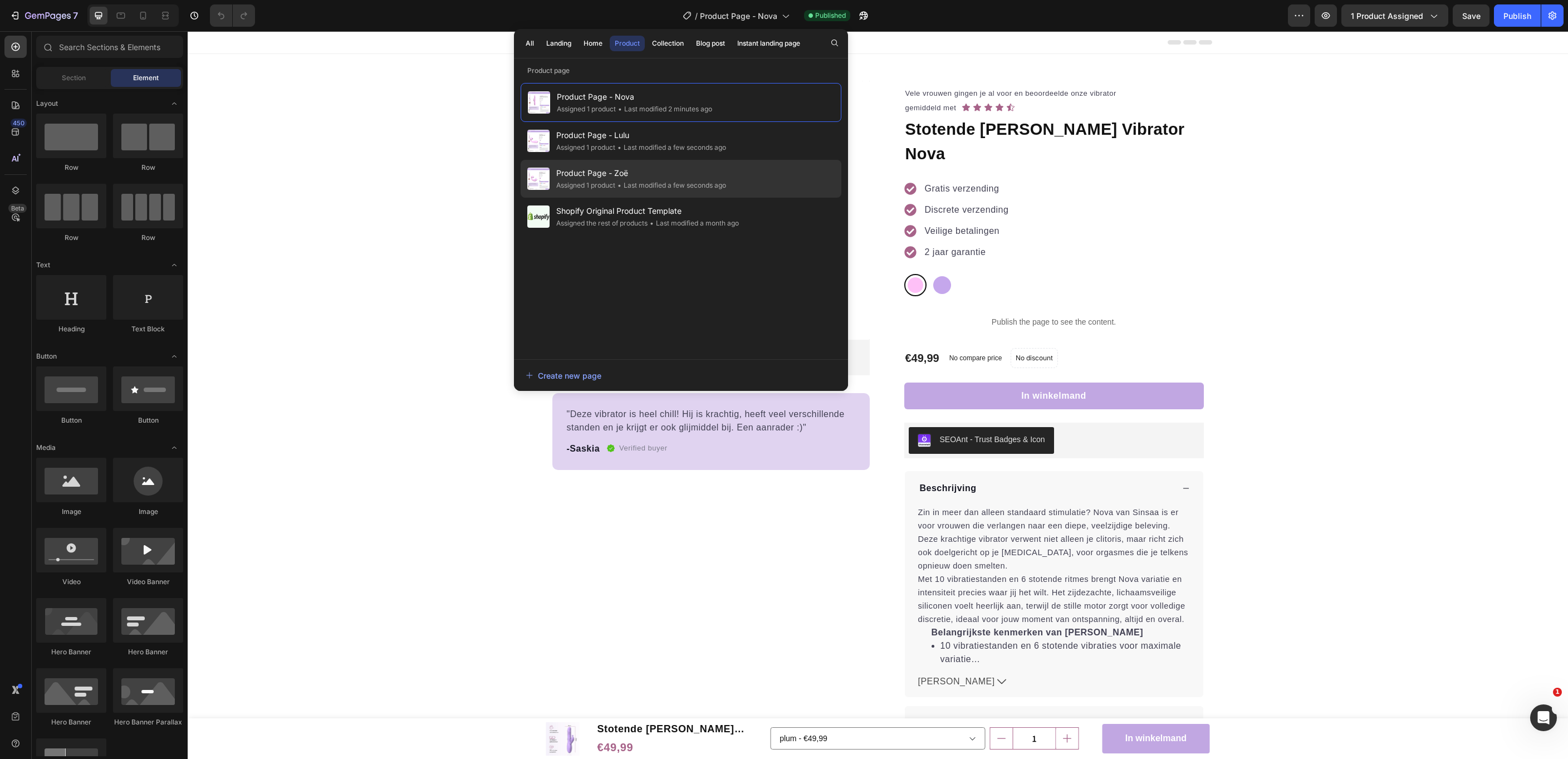
click at [676, 180] on div "Product Page - Zoë Assigned 1 product • Last modified a few seconds ago" at bounding box center [641, 179] width 170 height 24
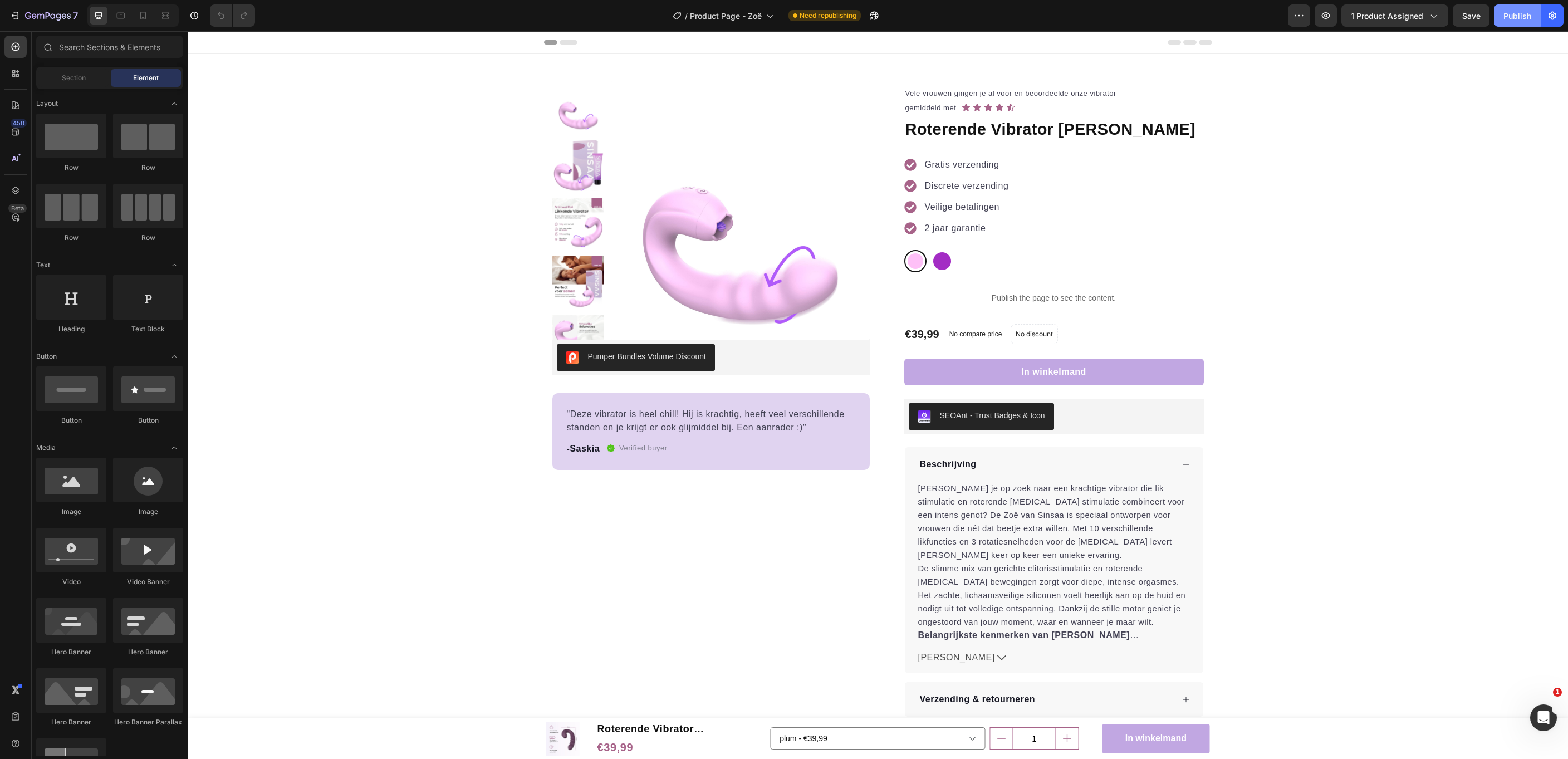
click at [1514, 19] on div "Publish" at bounding box center [1517, 16] width 28 height 11
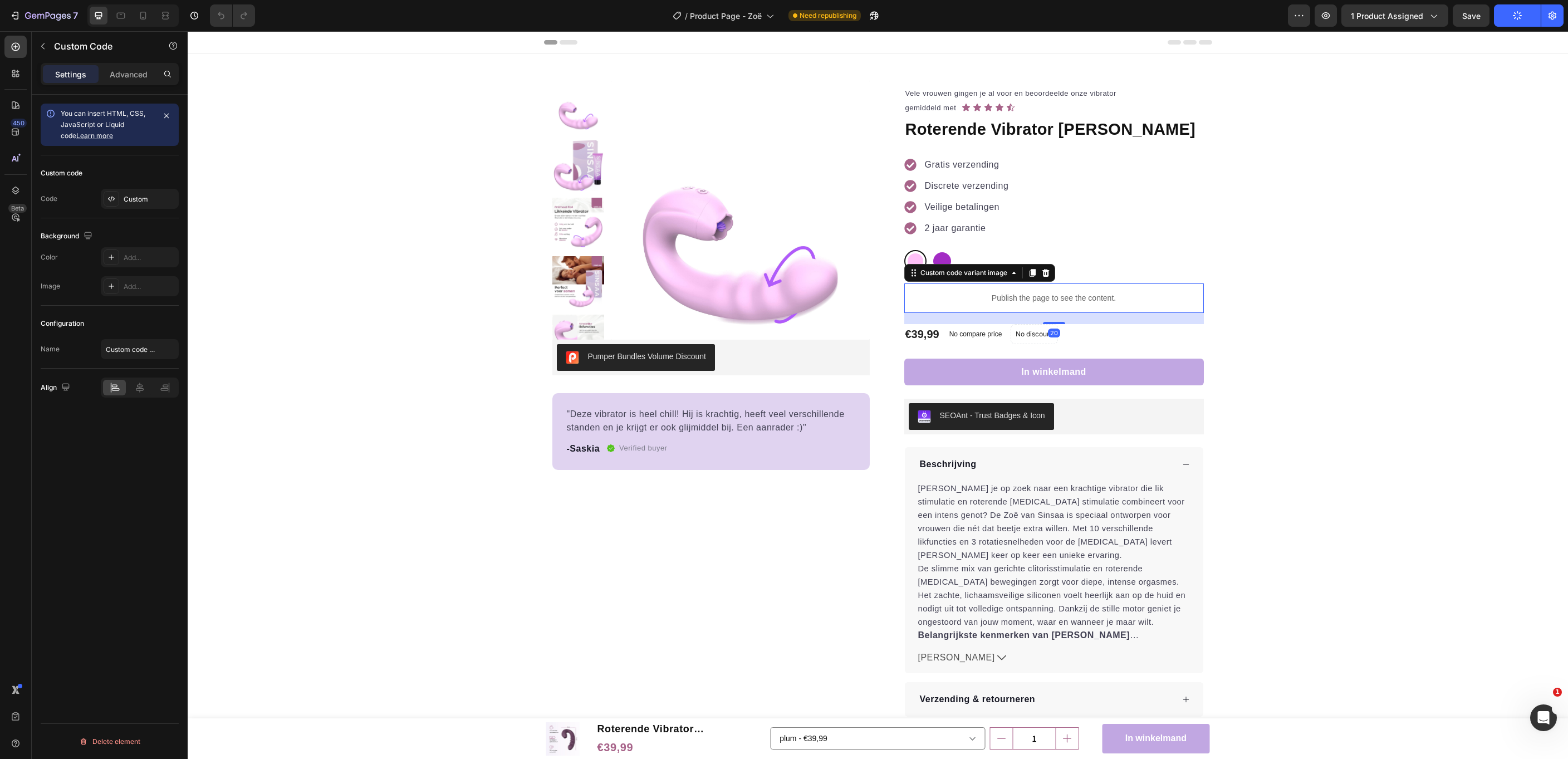
click at [1085, 297] on p "Publish the page to see the content." at bounding box center [1053, 298] width 300 height 11
click at [147, 190] on div "Custom" at bounding box center [140, 199] width 78 height 20
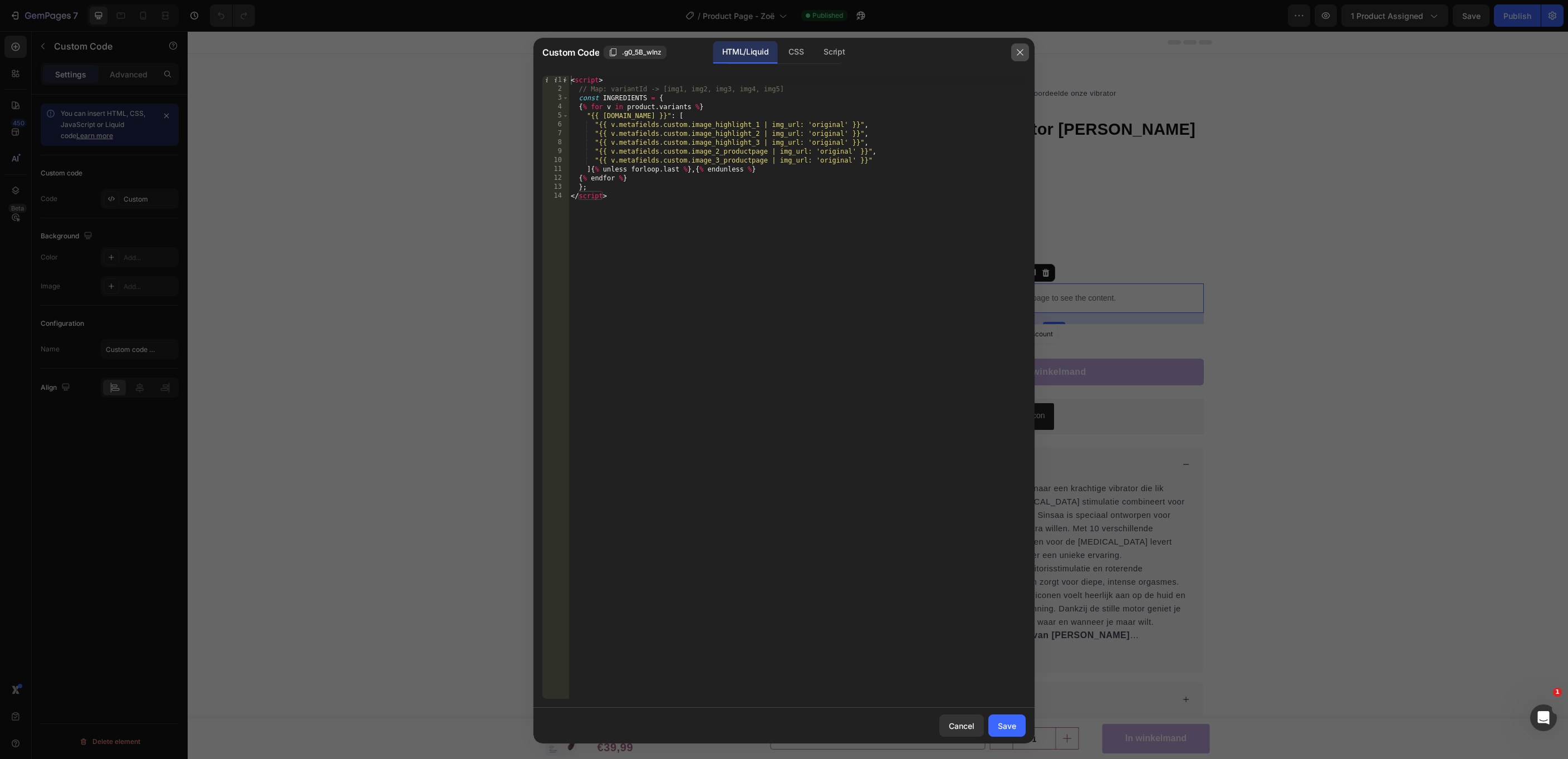
click at [1015, 52] on button "button" at bounding box center [1020, 52] width 18 height 18
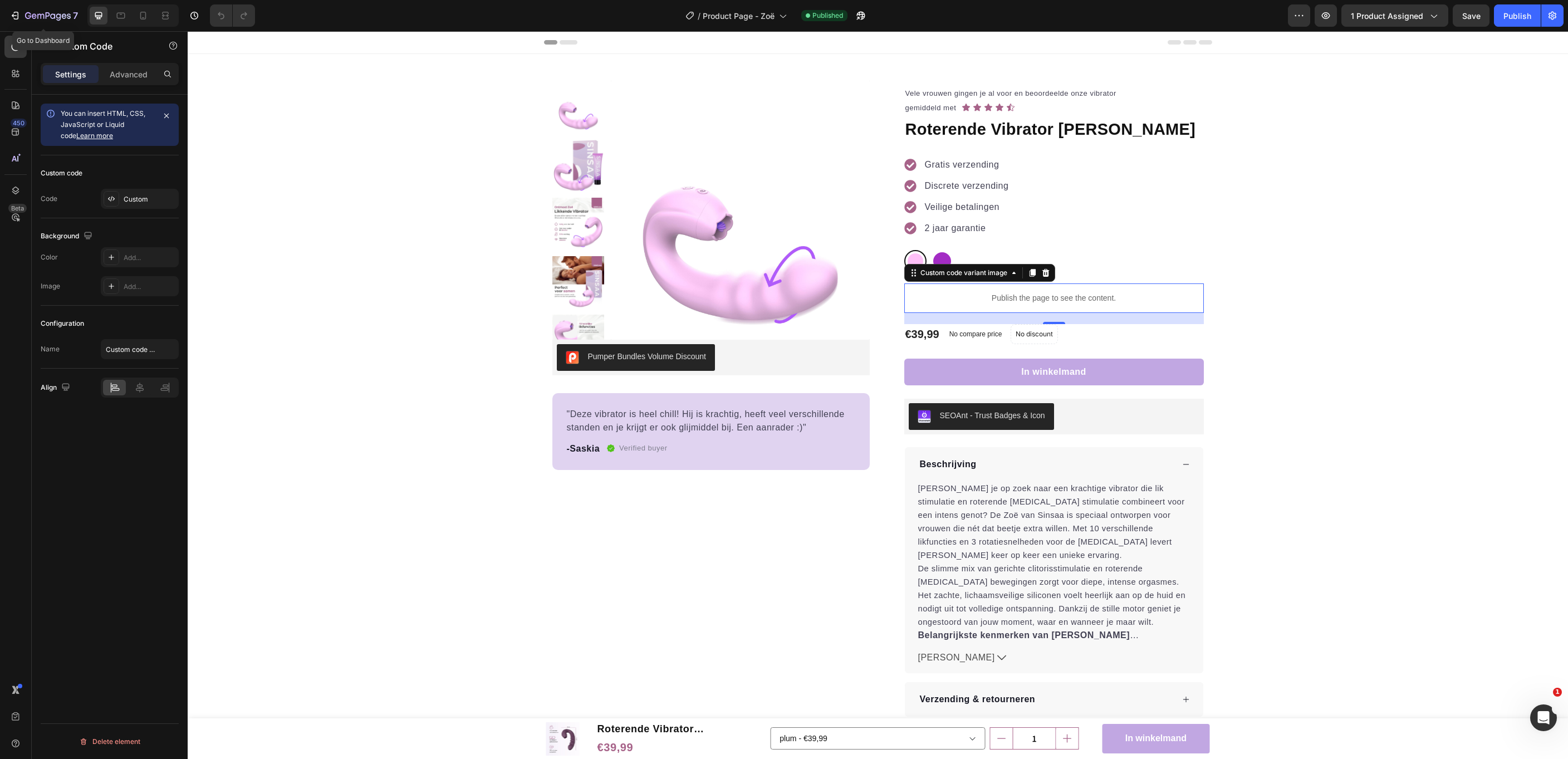
click at [29, 15] on icon "button" at bounding box center [48, 16] width 46 height 9
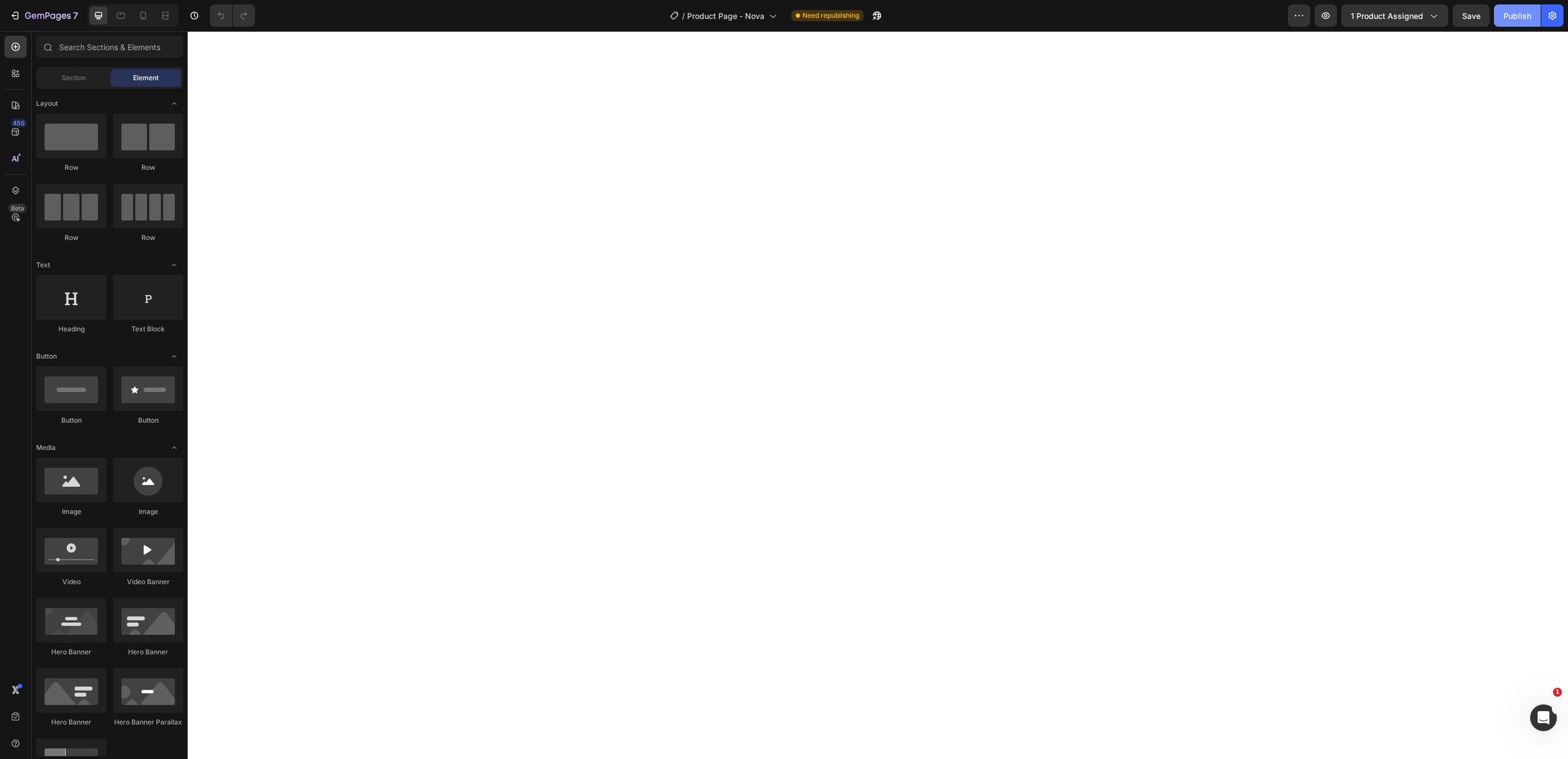
click at [1514, 18] on div "Publish" at bounding box center [1517, 16] width 28 height 11
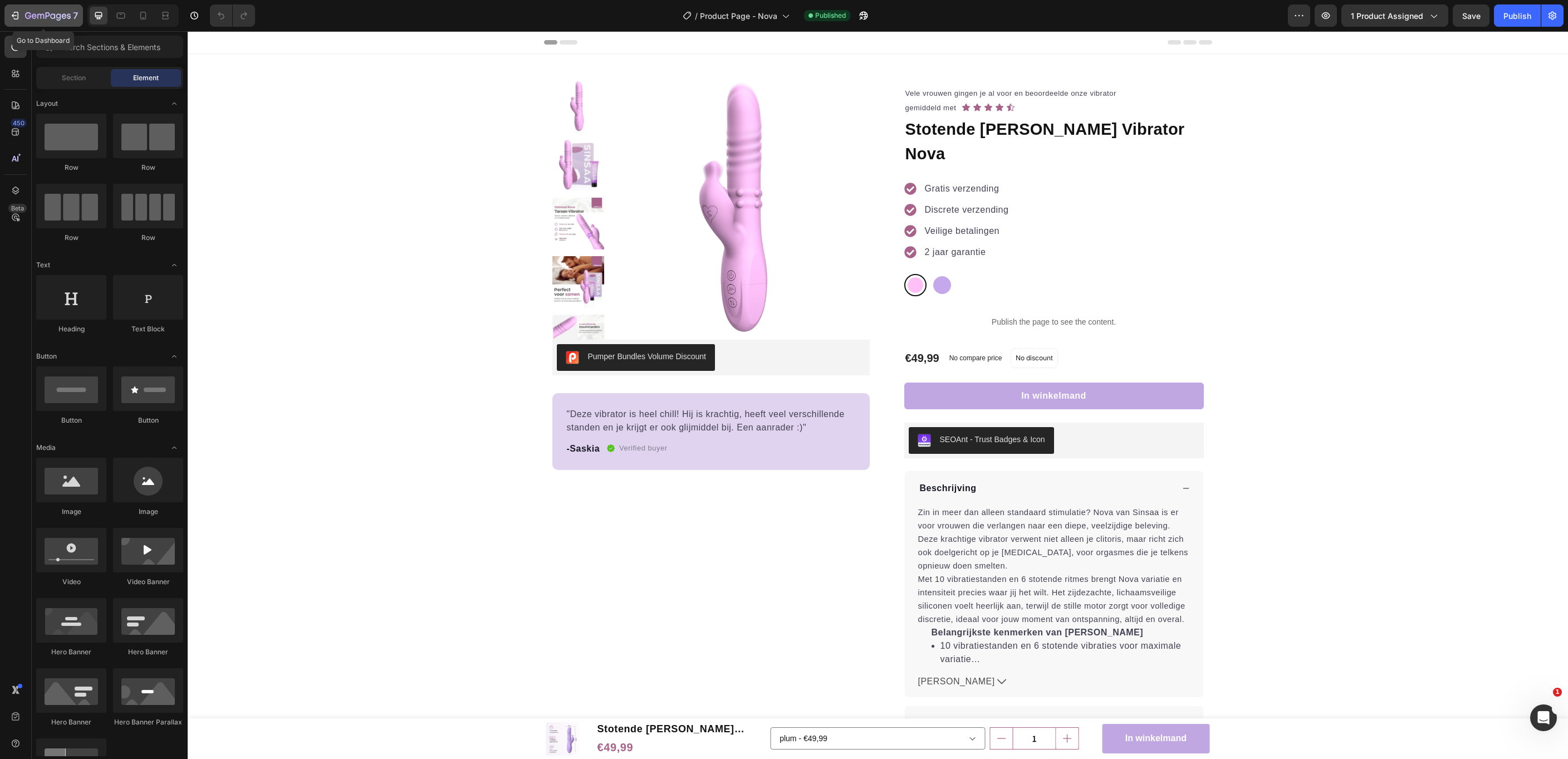
click at [28, 14] on icon "button" at bounding box center [48, 16] width 46 height 9
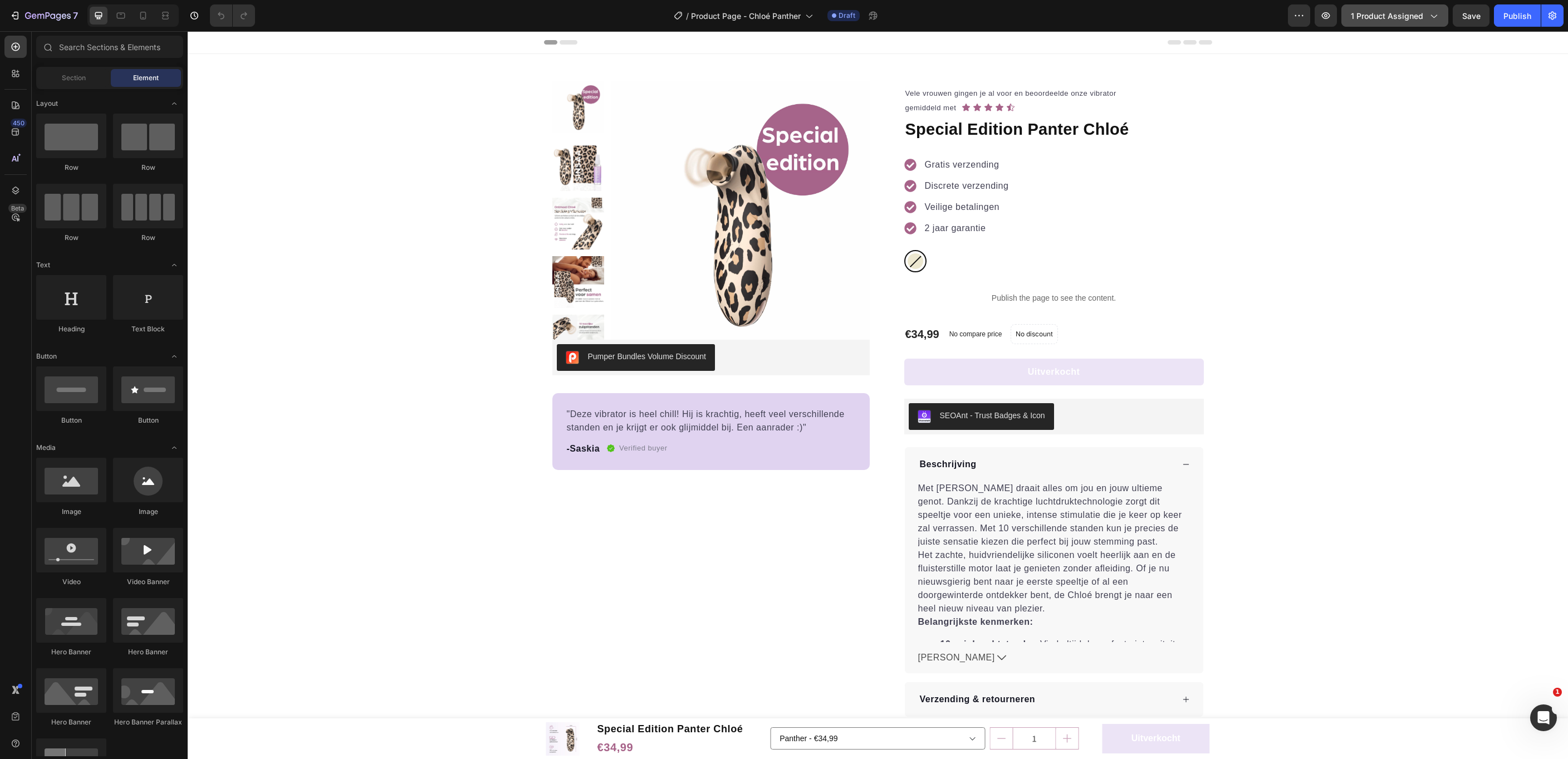
click at [1375, 23] on button "1 product assigned" at bounding box center [1394, 15] width 107 height 22
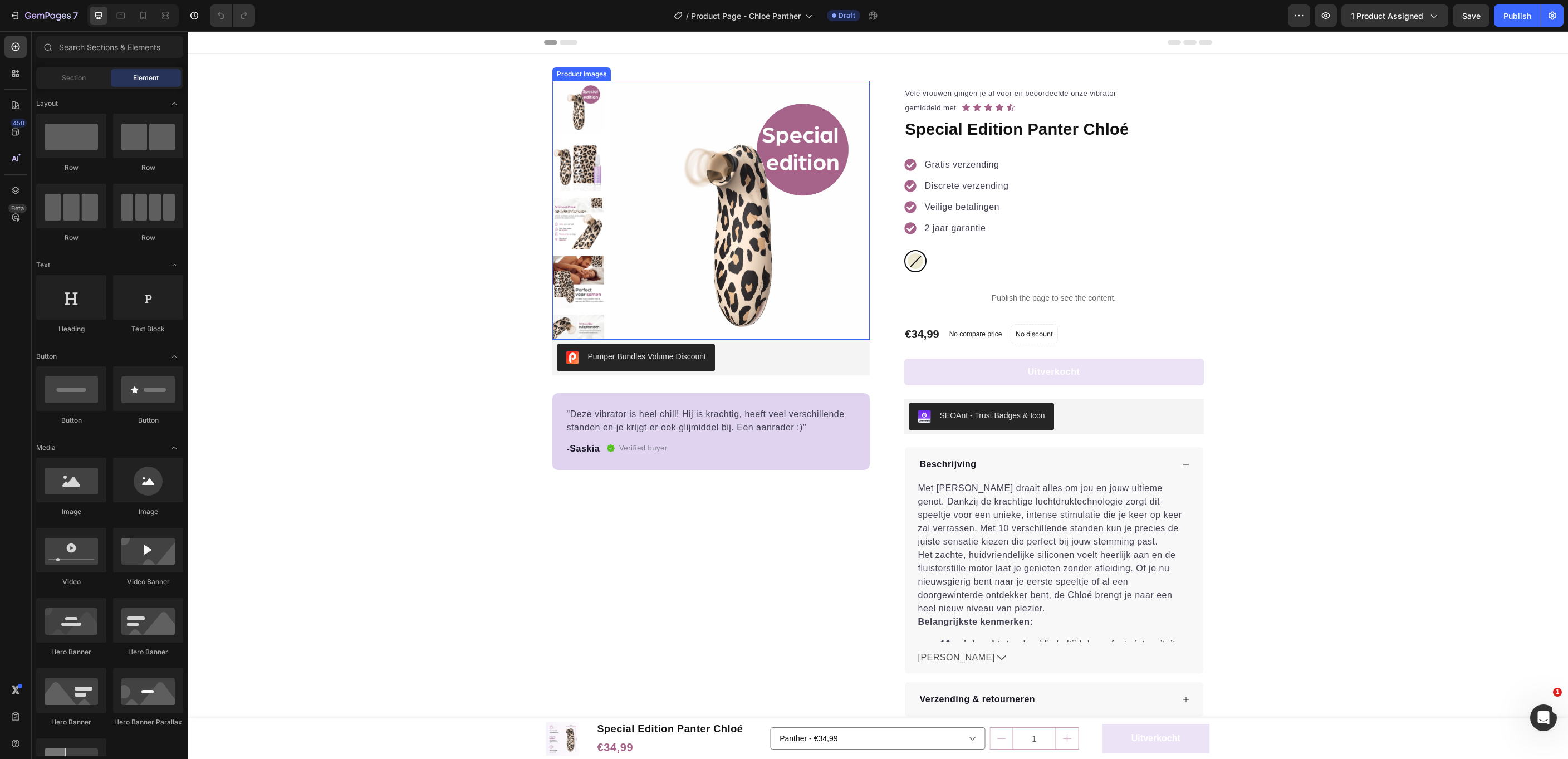
click at [793, 225] on img at bounding box center [740, 211] width 259 height 259
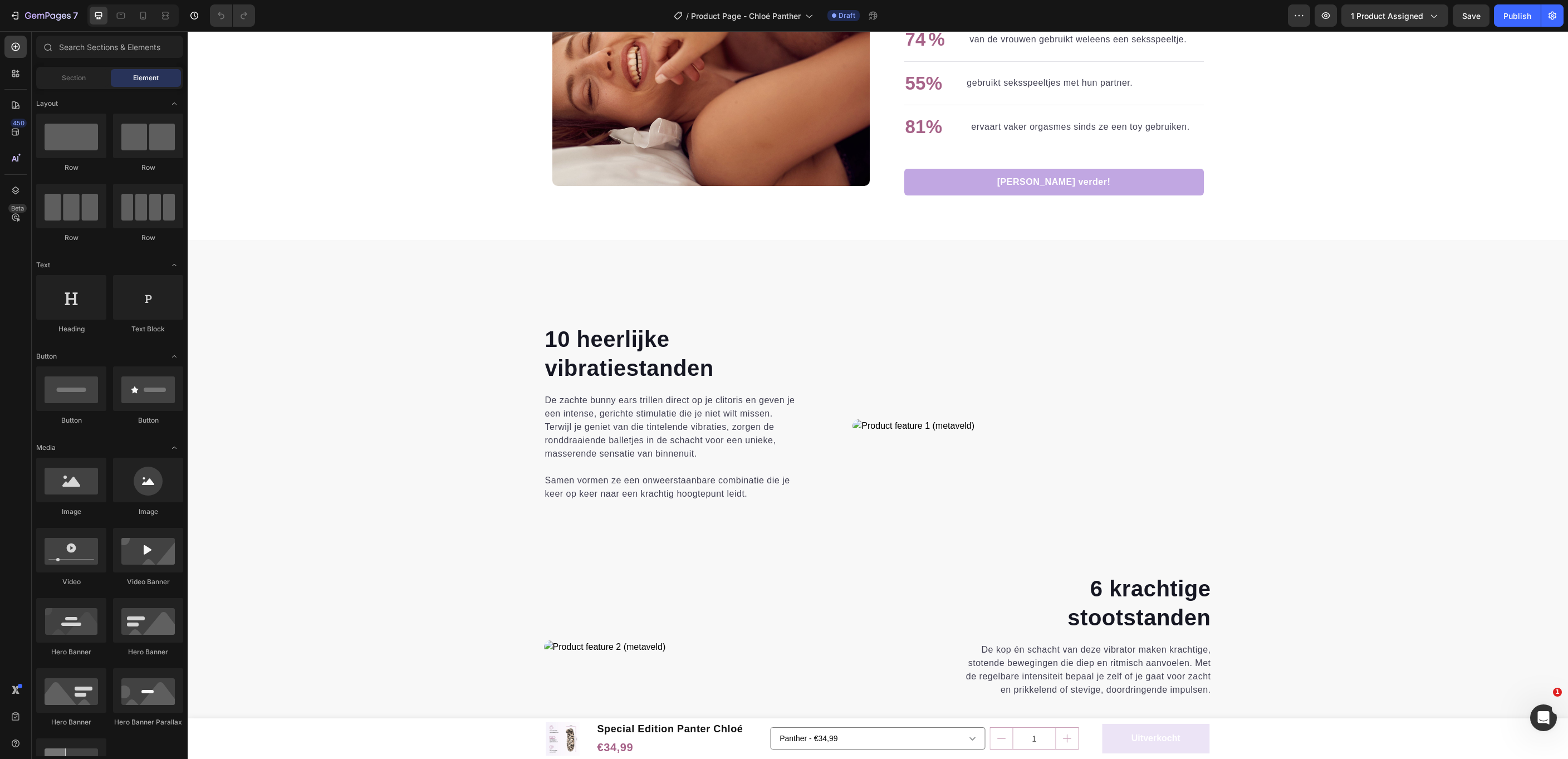
scroll to position [1371, 0]
click at [1321, 14] on button "button" at bounding box center [1325, 15] width 22 height 22
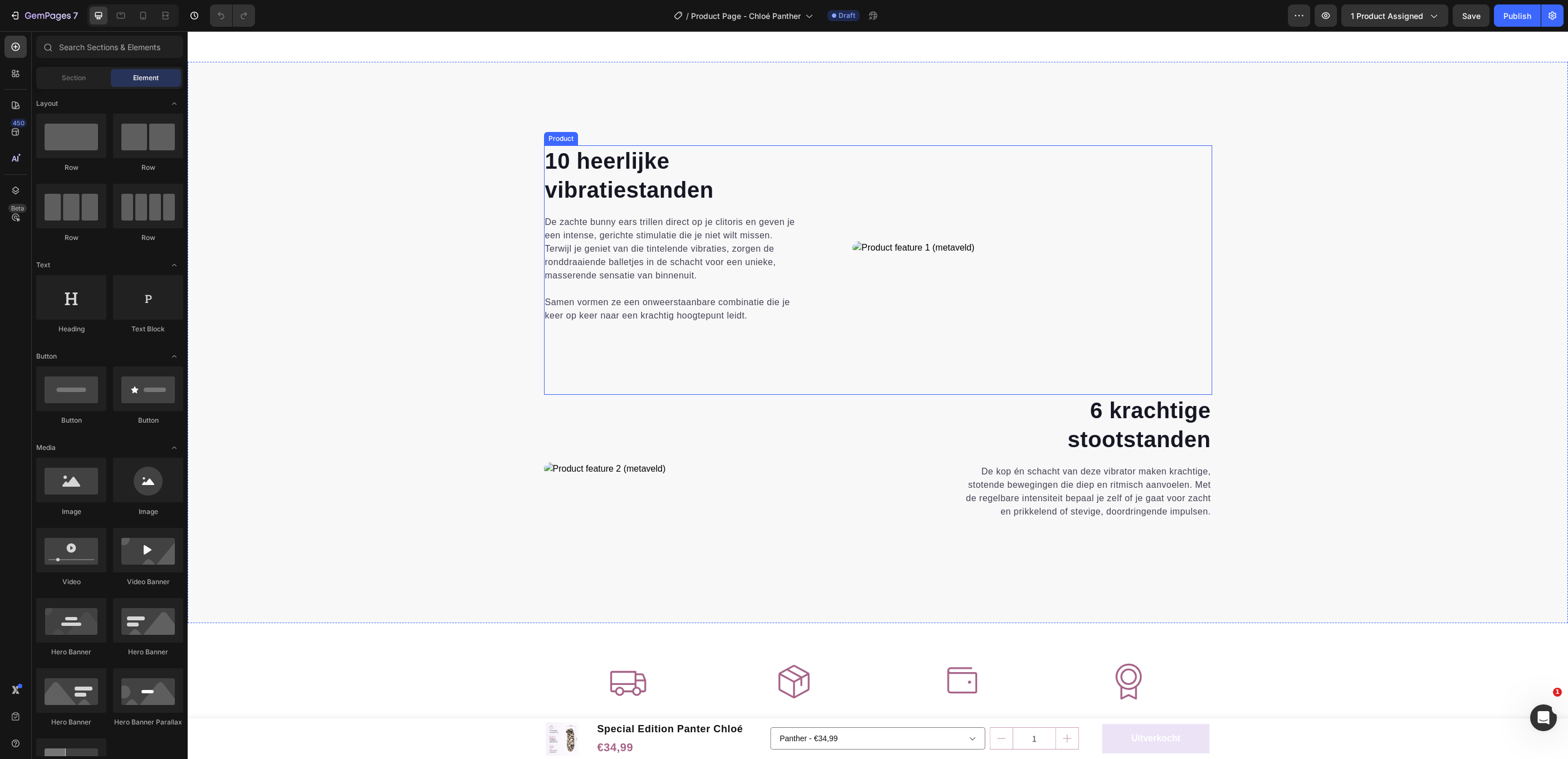
scroll to position [1552, 0]
click at [606, 185] on h2 "10 heerlijke vibratiestanden" at bounding box center [672, 173] width 257 height 60
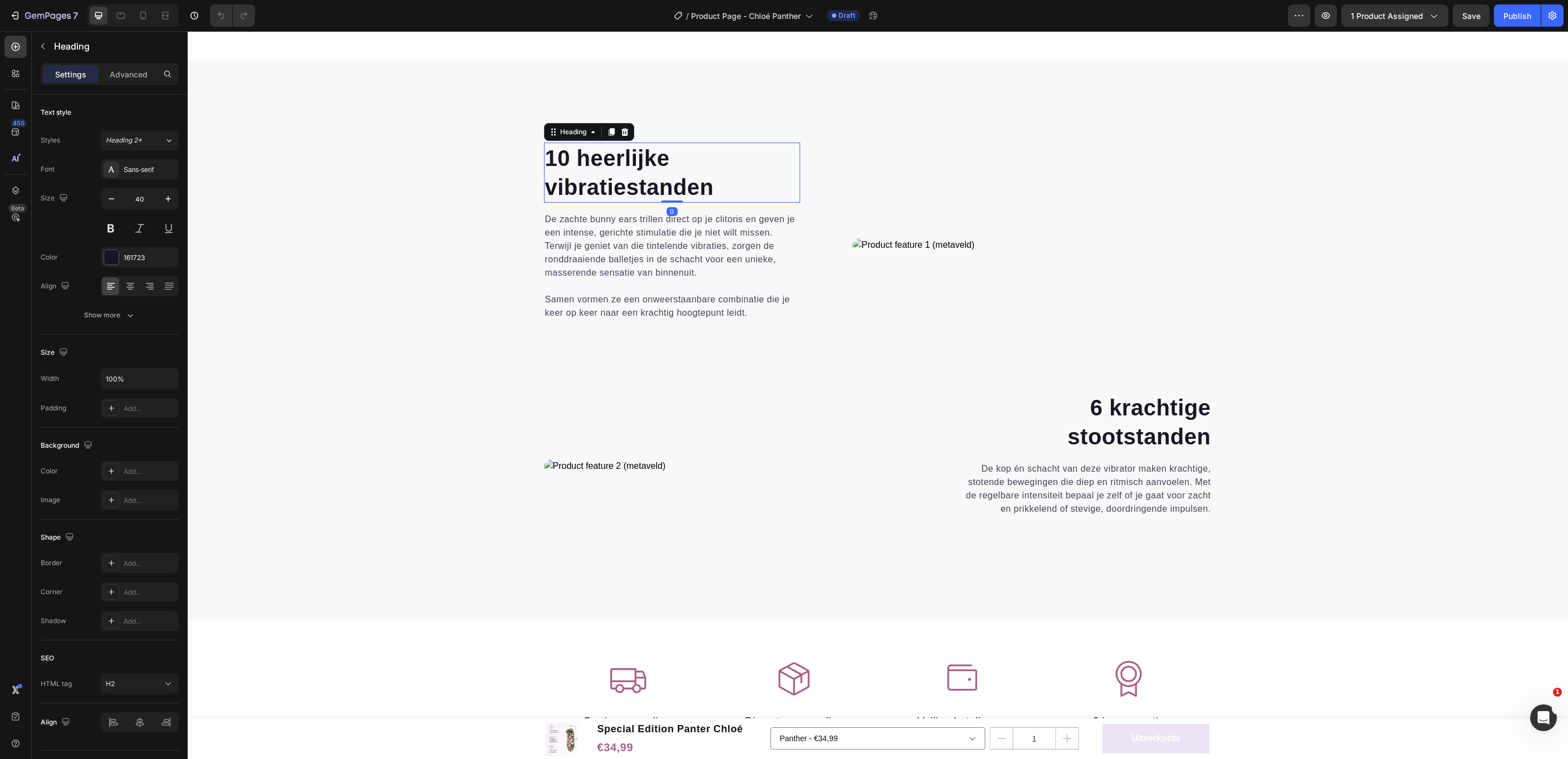
click at [606, 185] on div "10 heerlijke vibratiestanden Heading 0 De zachte bunny ears trillen direct op j…" at bounding box center [672, 245] width 257 height 205
click at [607, 185] on p "10 heerlijke vibratiestanden" at bounding box center [673, 173] width 255 height 58
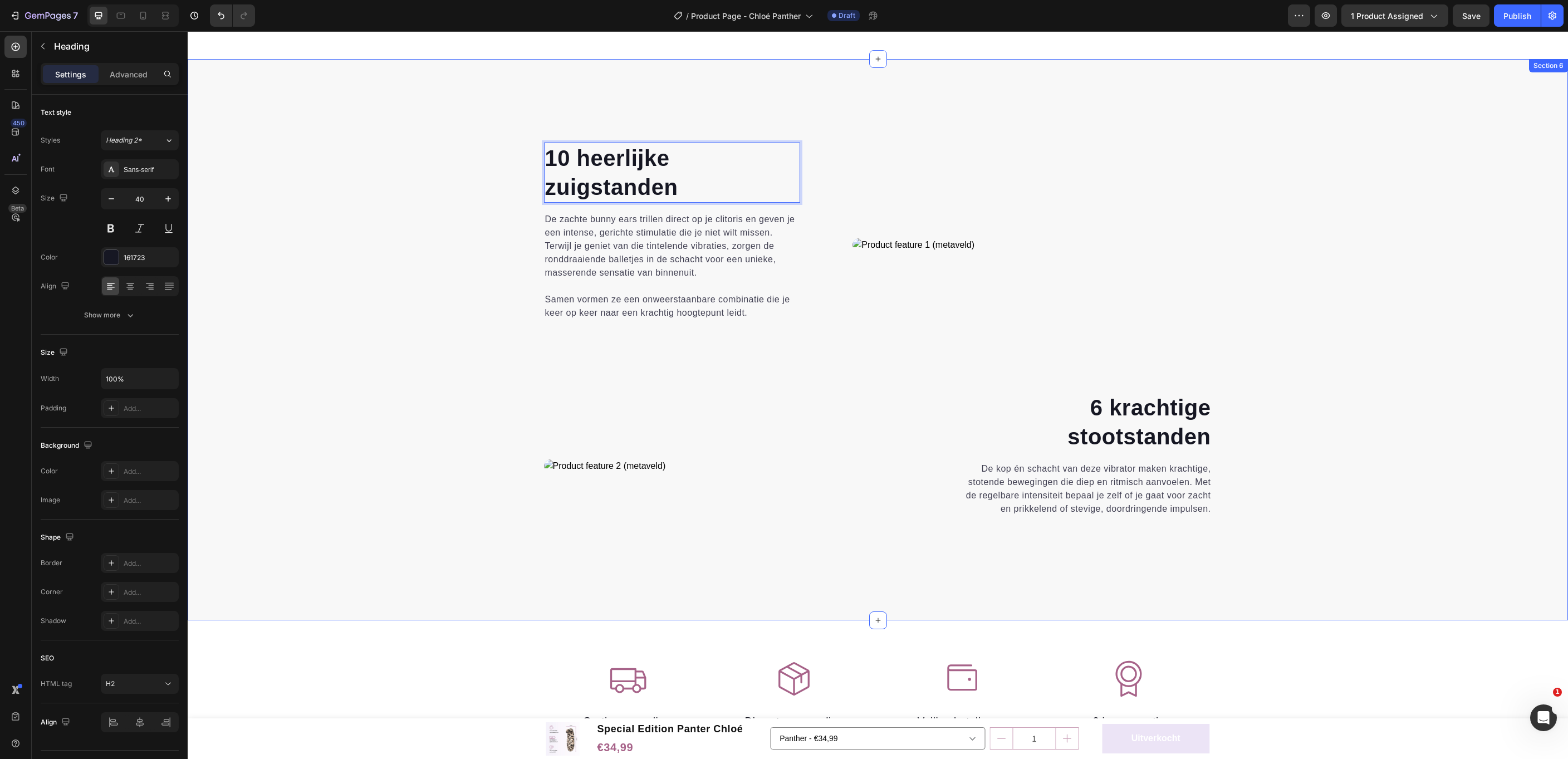
click at [372, 266] on div "10 heerlijke zuigstanden Heading 0 De zachte bunny ears trillen direct op je cl…" at bounding box center [877, 364] width 1363 height 443
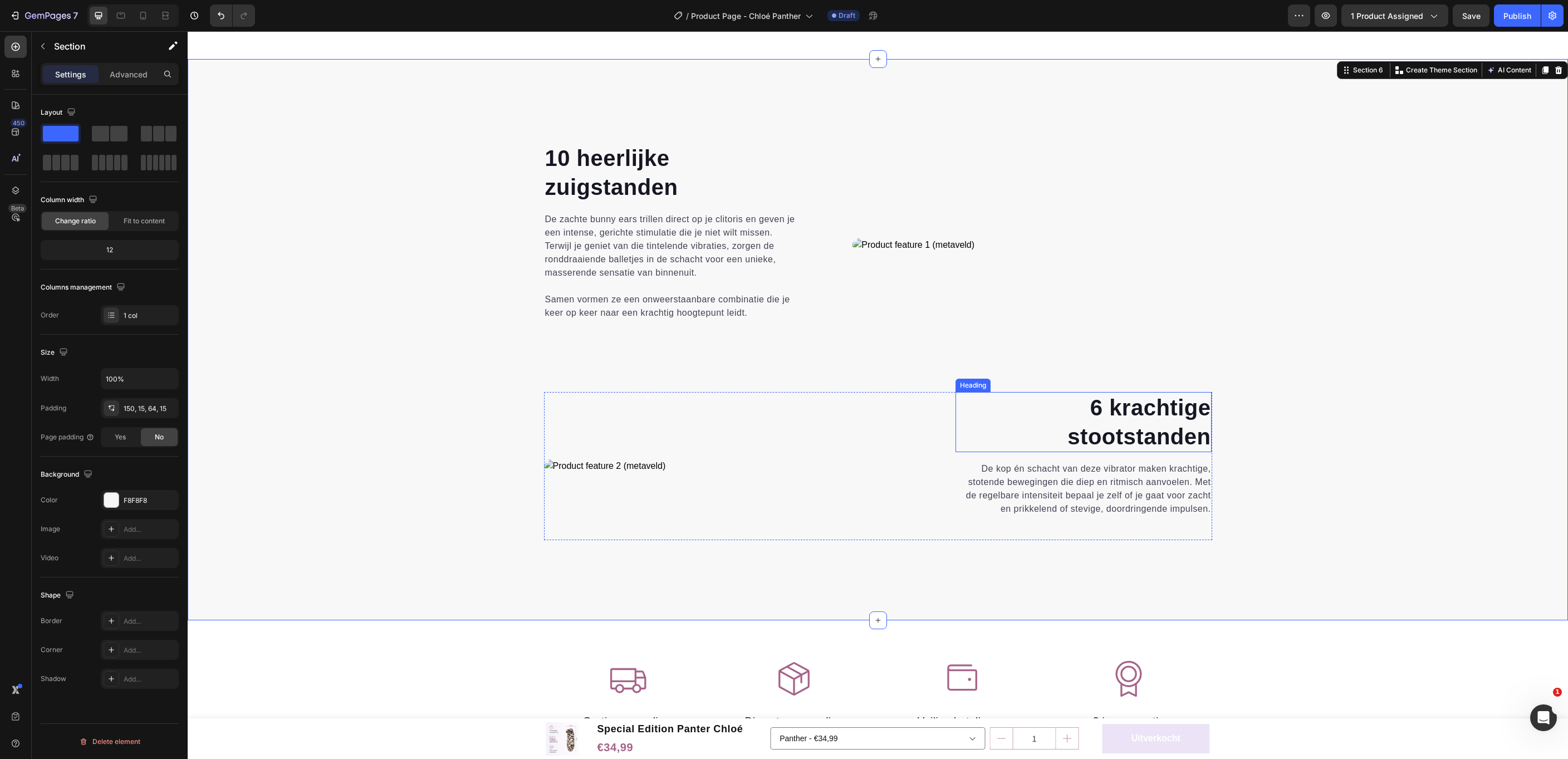
click at [1117, 421] on h2 "6 krachtige stootstanden" at bounding box center [1084, 422] width 257 height 60
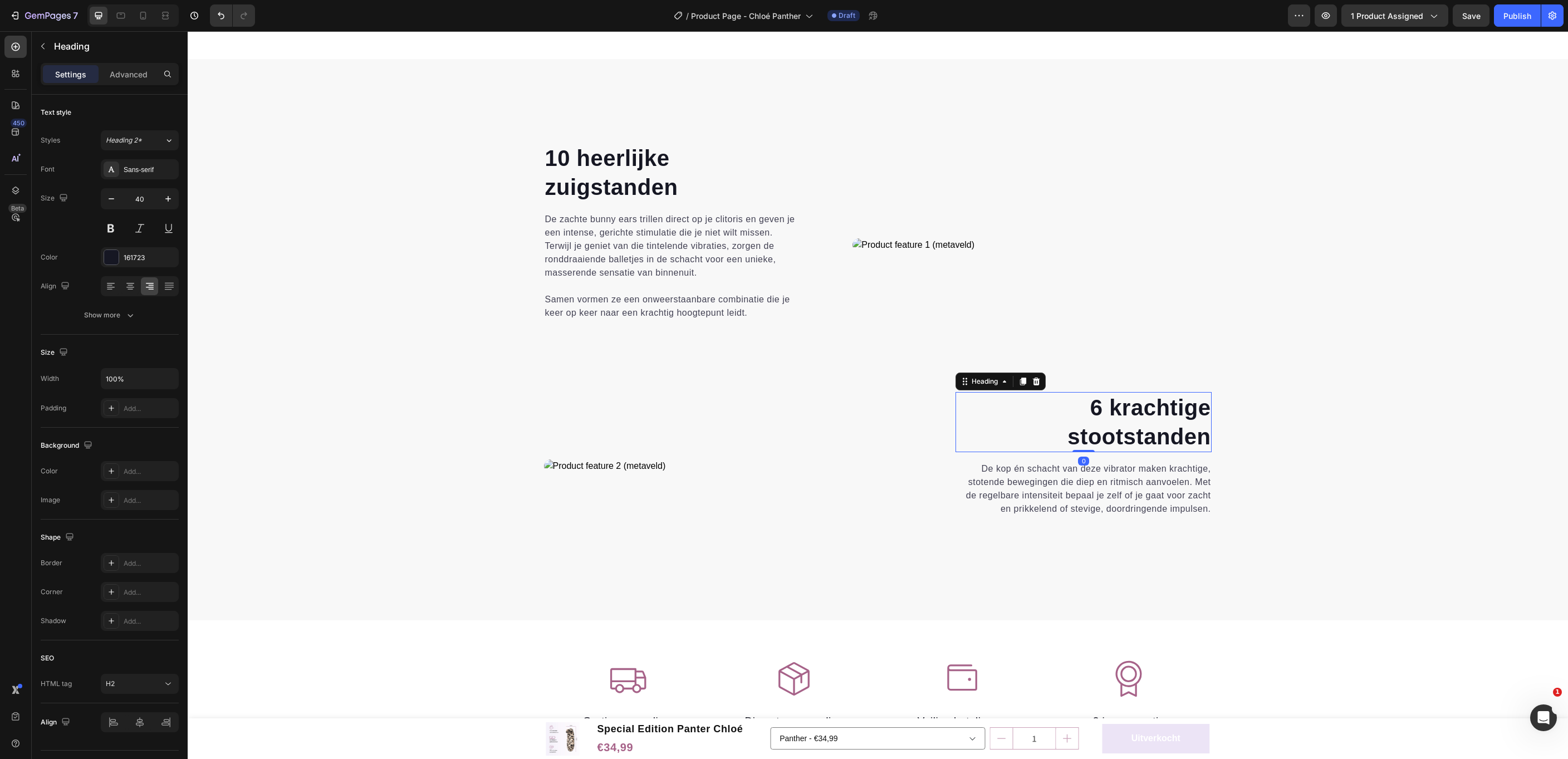
click at [1117, 421] on h2 "6 krachtige stootstanden" at bounding box center [1084, 422] width 257 height 60
click at [1117, 421] on p "6 krachtige stootstanden" at bounding box center [1084, 422] width 255 height 58
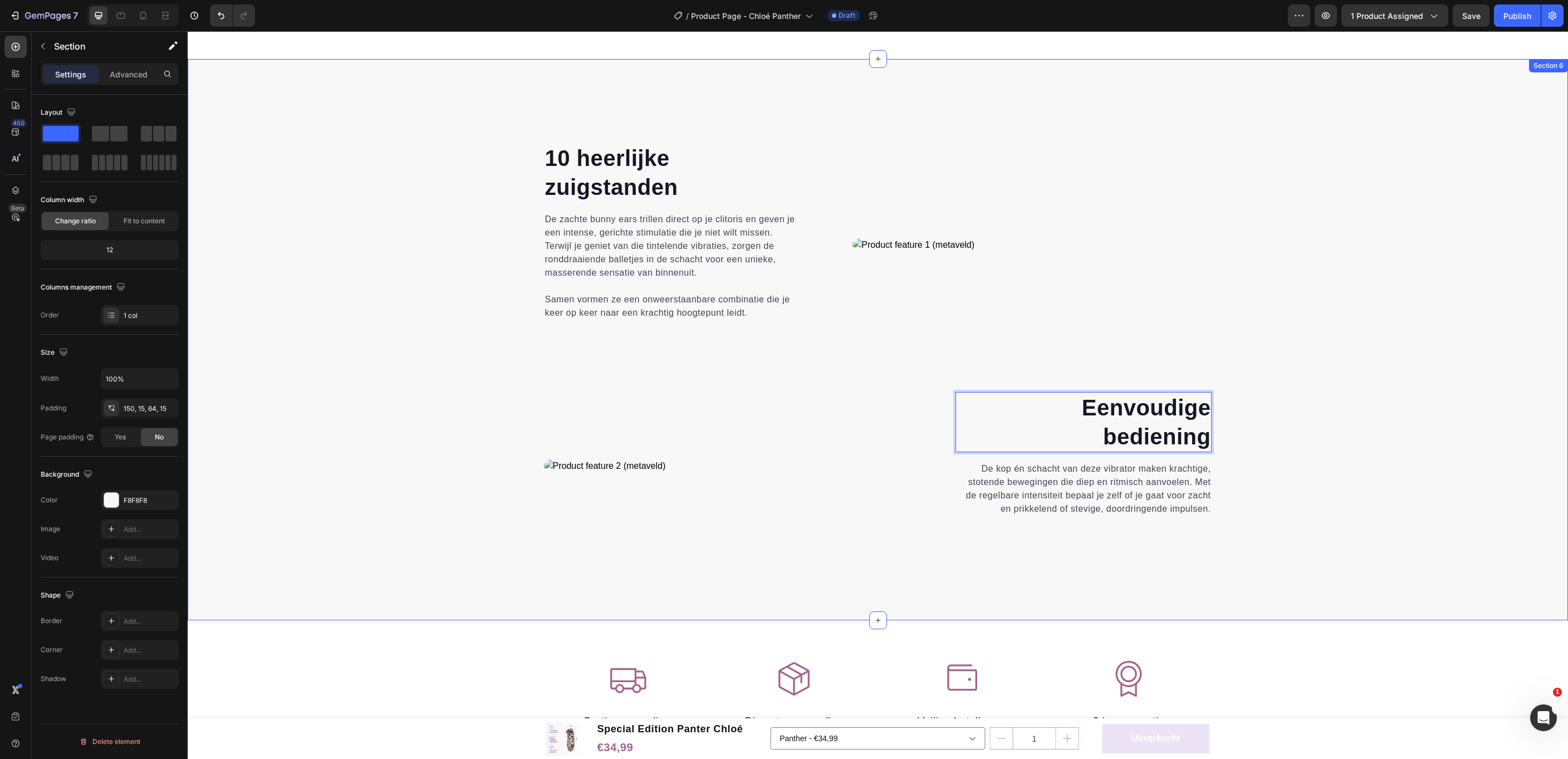
click at [1436, 494] on div "10 heerlijke zuigstanden Heading De zachte bunny ears trillen direct op je clit…" at bounding box center [877, 364] width 1363 height 443
click at [623, 236] on p "De zachte bunny ears trillen direct op je clitoris en geven je een intense, ger…" at bounding box center [673, 246] width 255 height 67
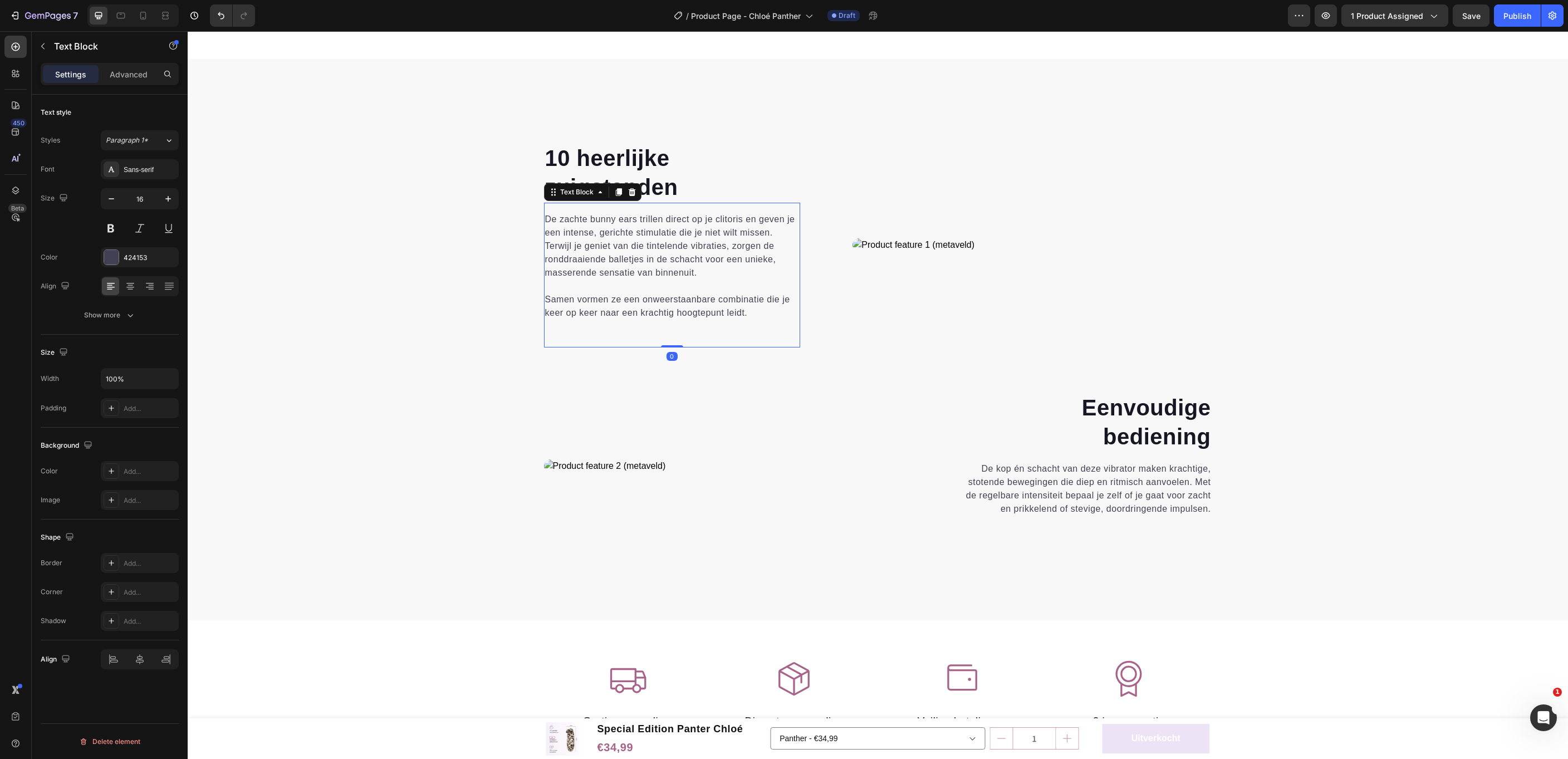
click at [623, 236] on p "De zachte bunny ears trillen direct op je clitoris en geven je een intense, ger…" at bounding box center [673, 246] width 255 height 67
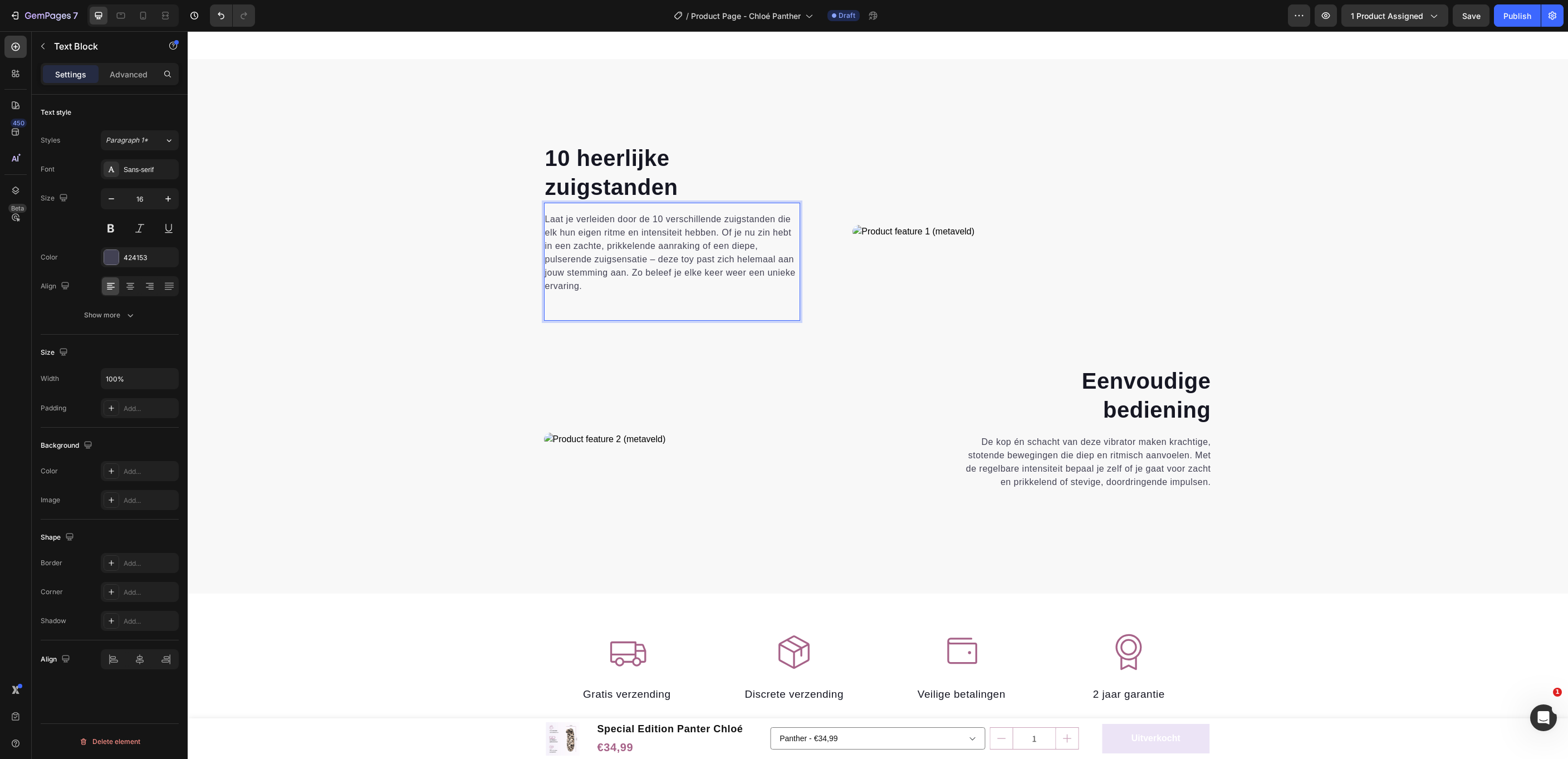
click at [651, 259] on p "Laat je verleiden door de 10 verschillende zuigstanden die elk hun eigen ritme …" at bounding box center [673, 253] width 255 height 80
click at [596, 308] on div "Laat je verleiden door de 10 verschillende zuigstanden die elk hun eigen ritme …" at bounding box center [672, 261] width 257 height 118
click at [600, 299] on div "Laat je verleiden door de 10 verschillende zuigstanden die elk hun eigen ritme …" at bounding box center [672, 261] width 257 height 118
click at [597, 286] on p "Laat je verleiden door de 10 verschillende zuigstanden die elk hun eigen ritme …" at bounding box center [673, 253] width 255 height 80
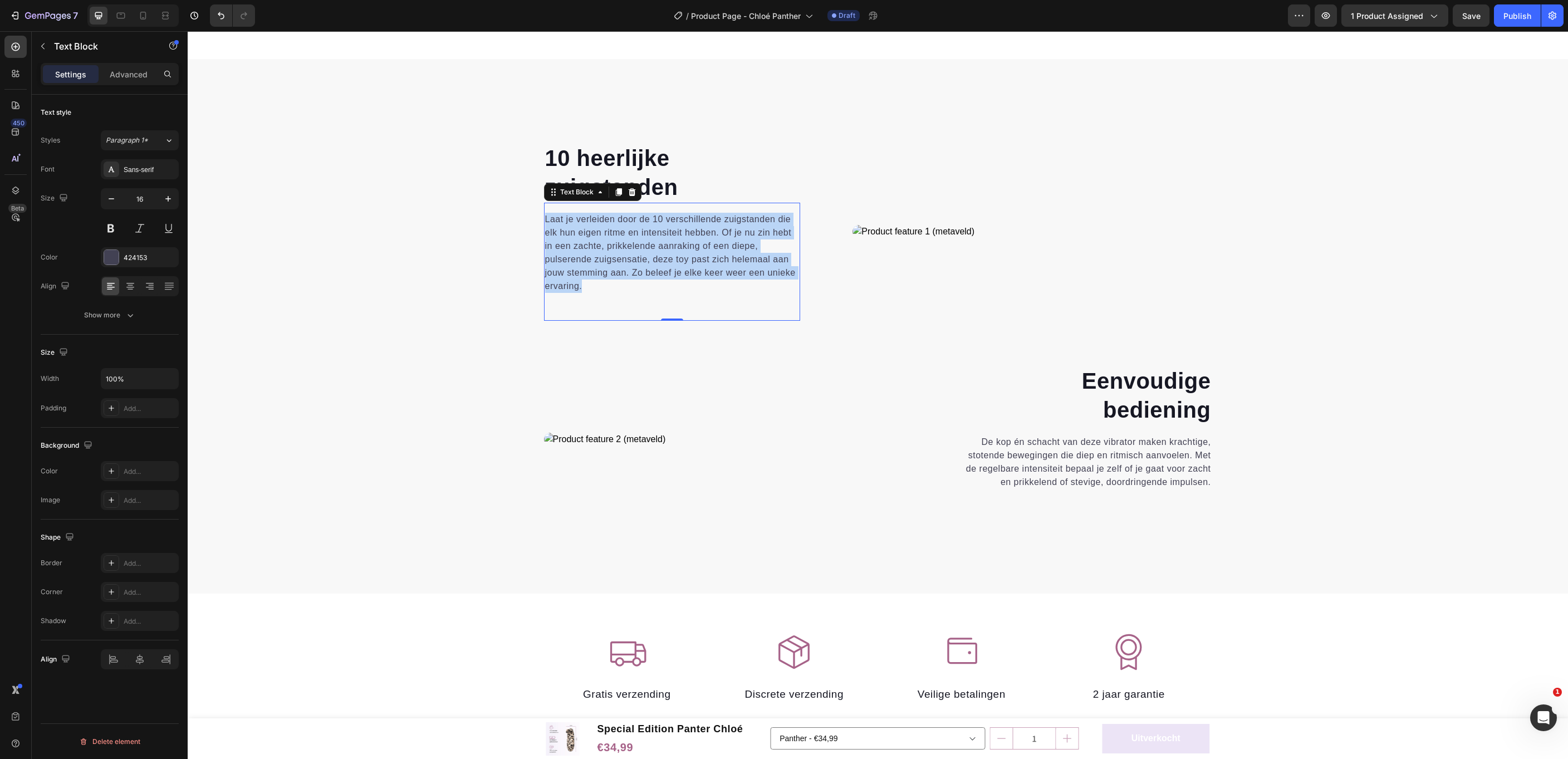
click at [597, 286] on p "Laat je verleiden door de 10 verschillende zuigstanden die elk hun eigen ritme …" at bounding box center [673, 253] width 255 height 80
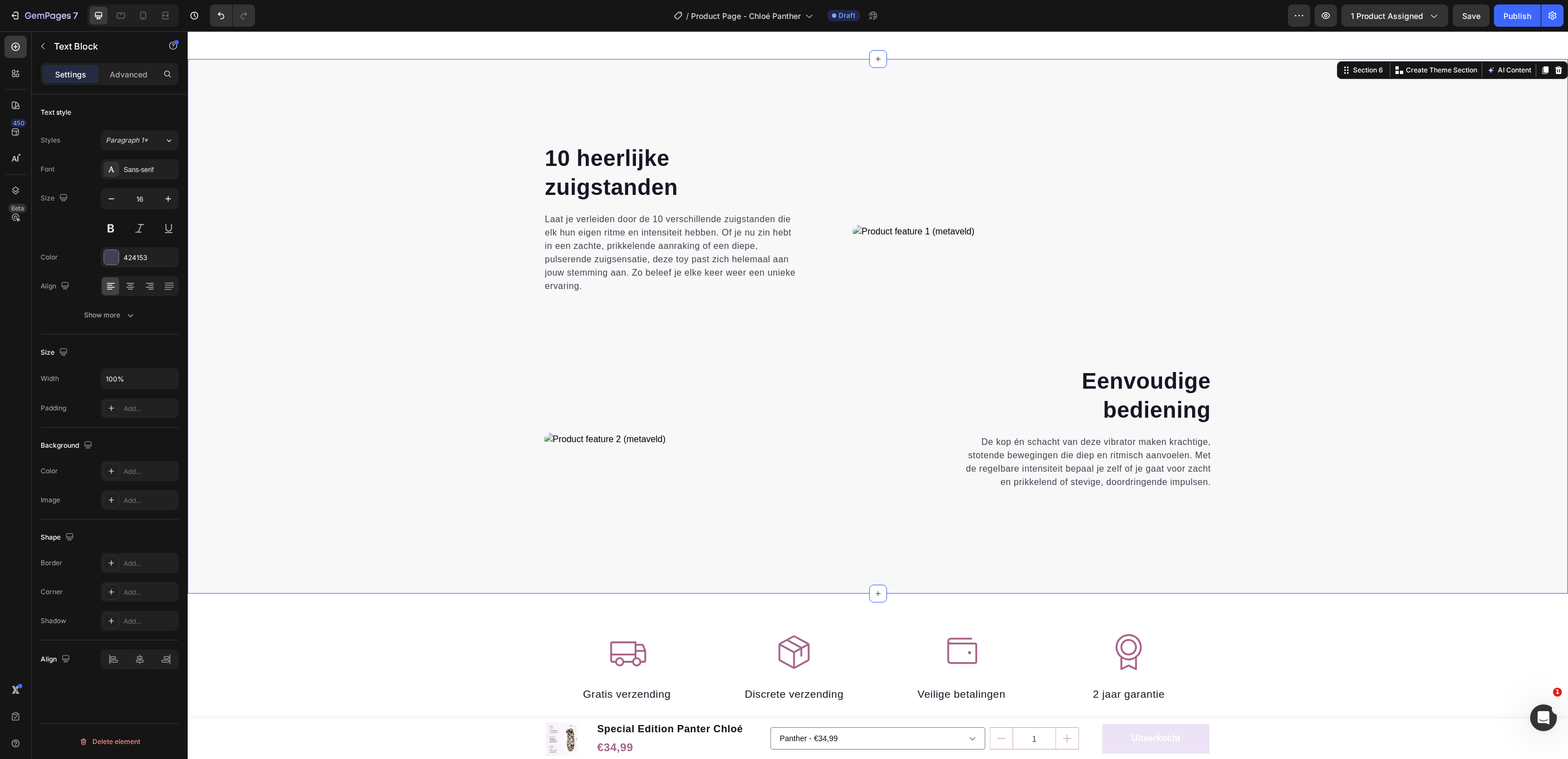
click at [400, 350] on div "10 heerlijke zuigstanden Heading Laat je verleiden door de 10 verschillende zui…" at bounding box center [877, 350] width 1363 height 415
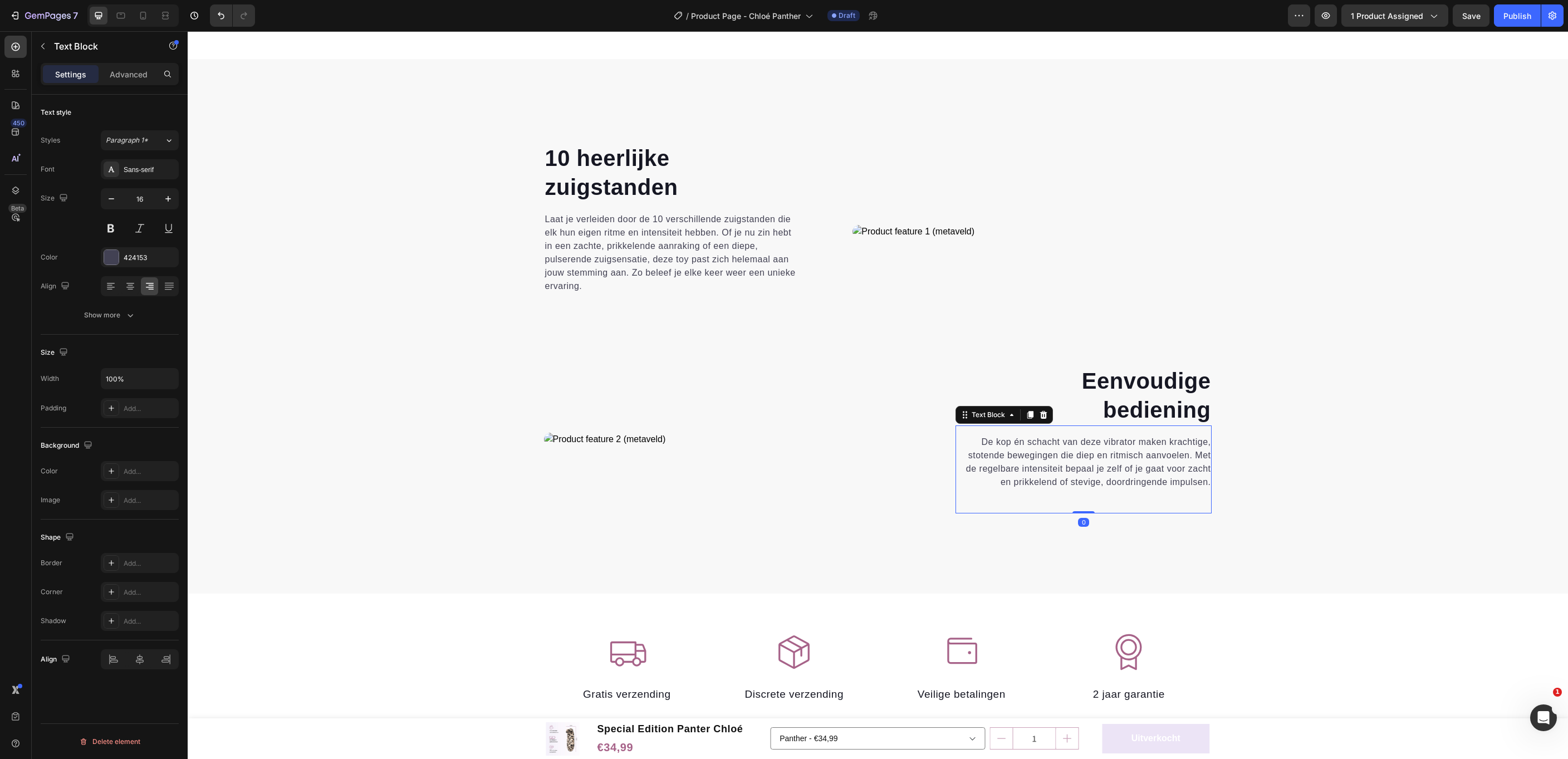
click at [1131, 455] on p "De kop én schacht van deze vibrator maken krachtige, stotende bewegingen die di…" at bounding box center [1084, 462] width 255 height 54
click at [1305, 498] on div "10 heerlijke zuigstanden Heading Laat je verleiden door de 10 verschillende zui…" at bounding box center [877, 350] width 1363 height 415
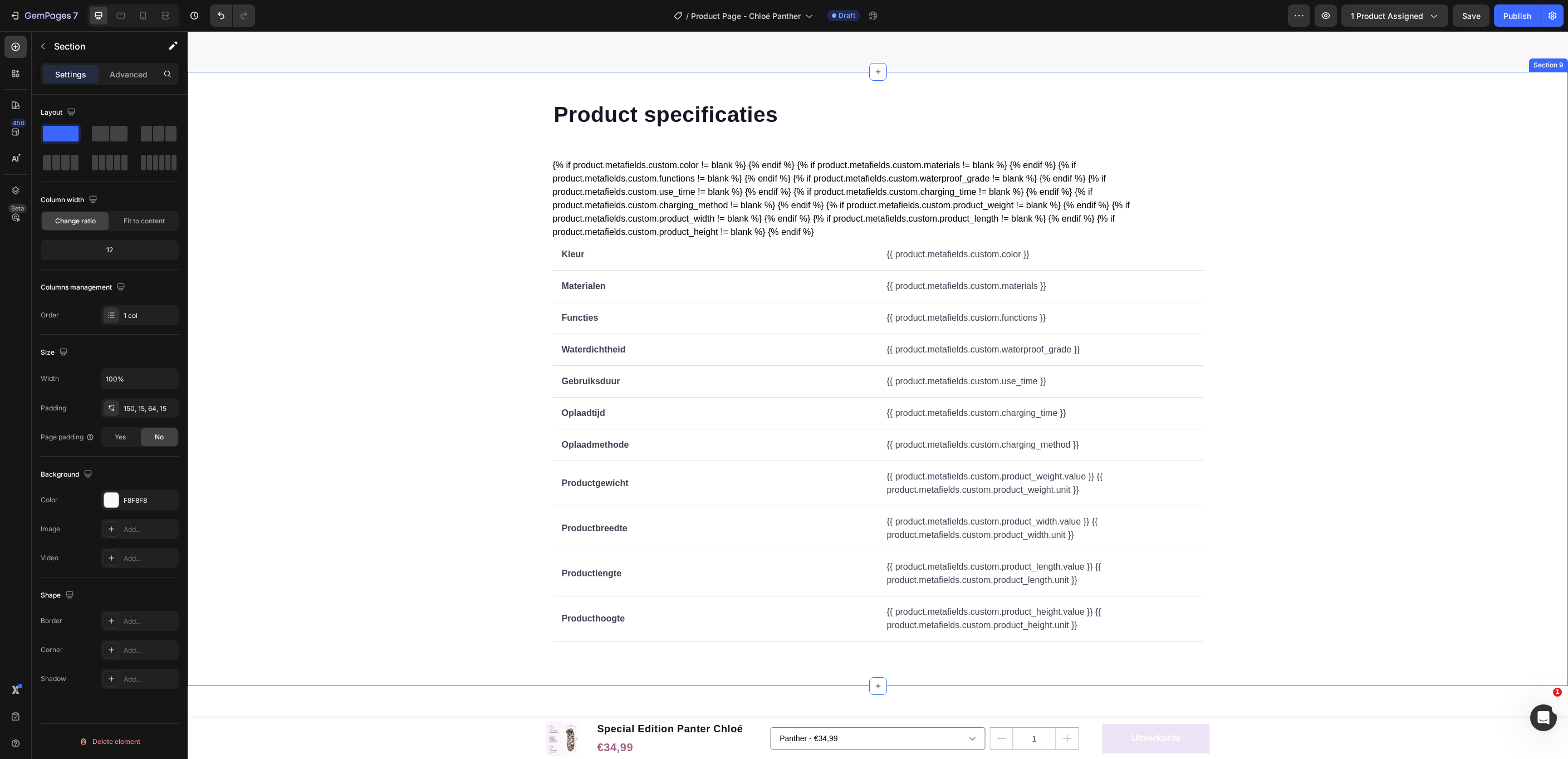
scroll to position [2601, 0]
click at [1514, 17] on div "Publish" at bounding box center [1517, 16] width 28 height 11
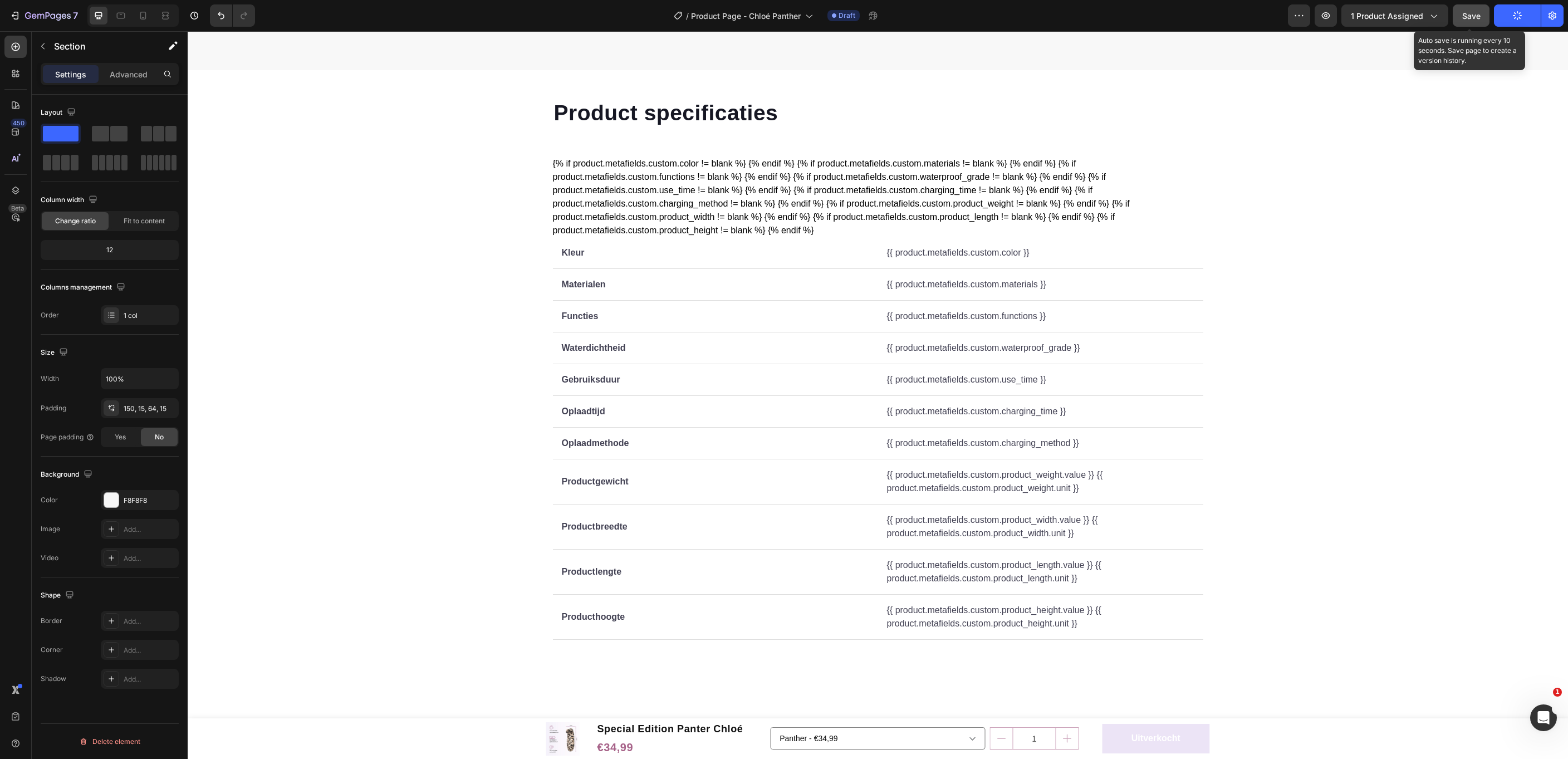
click at [1469, 20] on span "Save" at bounding box center [1471, 16] width 19 height 9
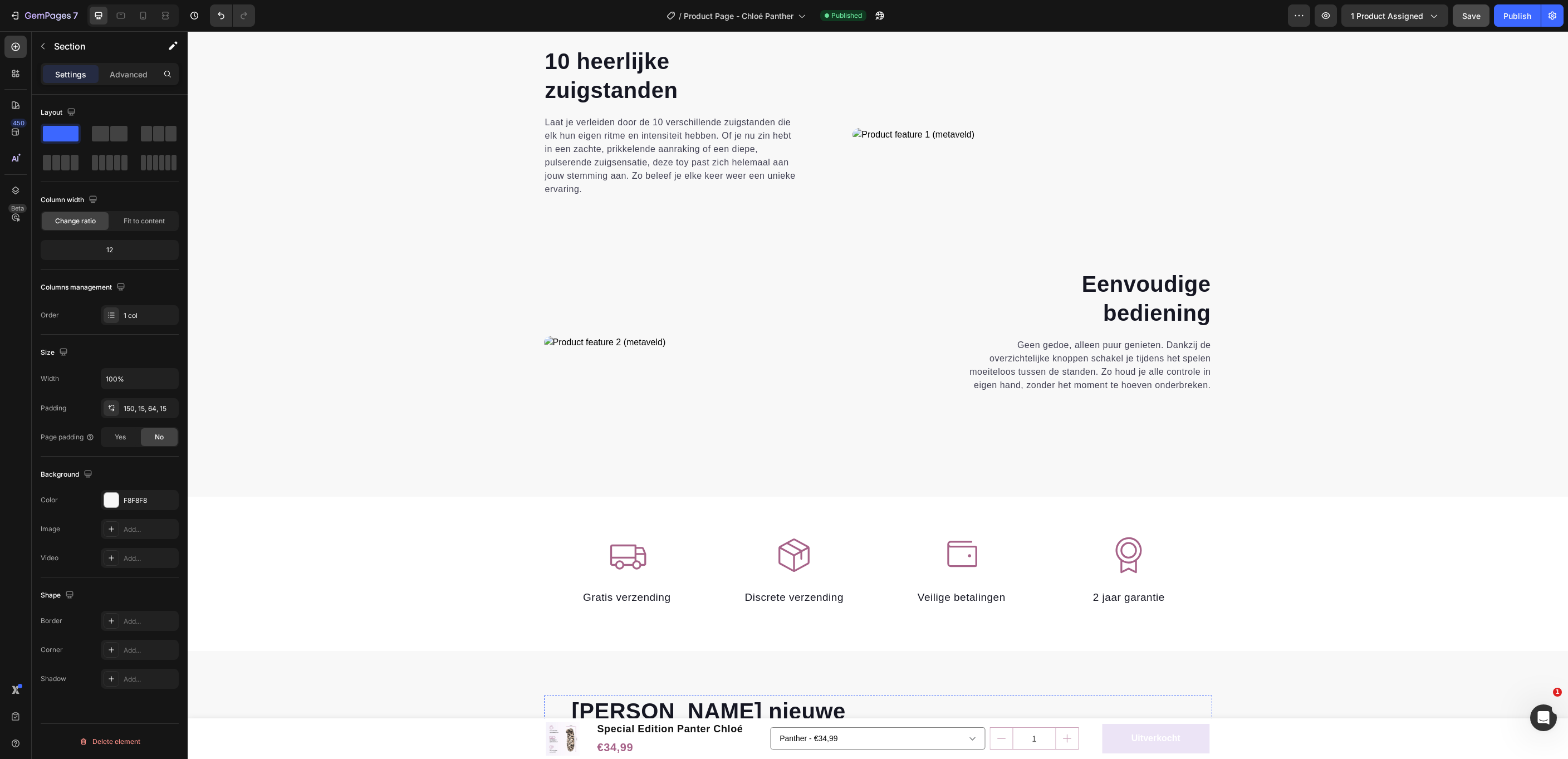
scroll to position [2074, 0]
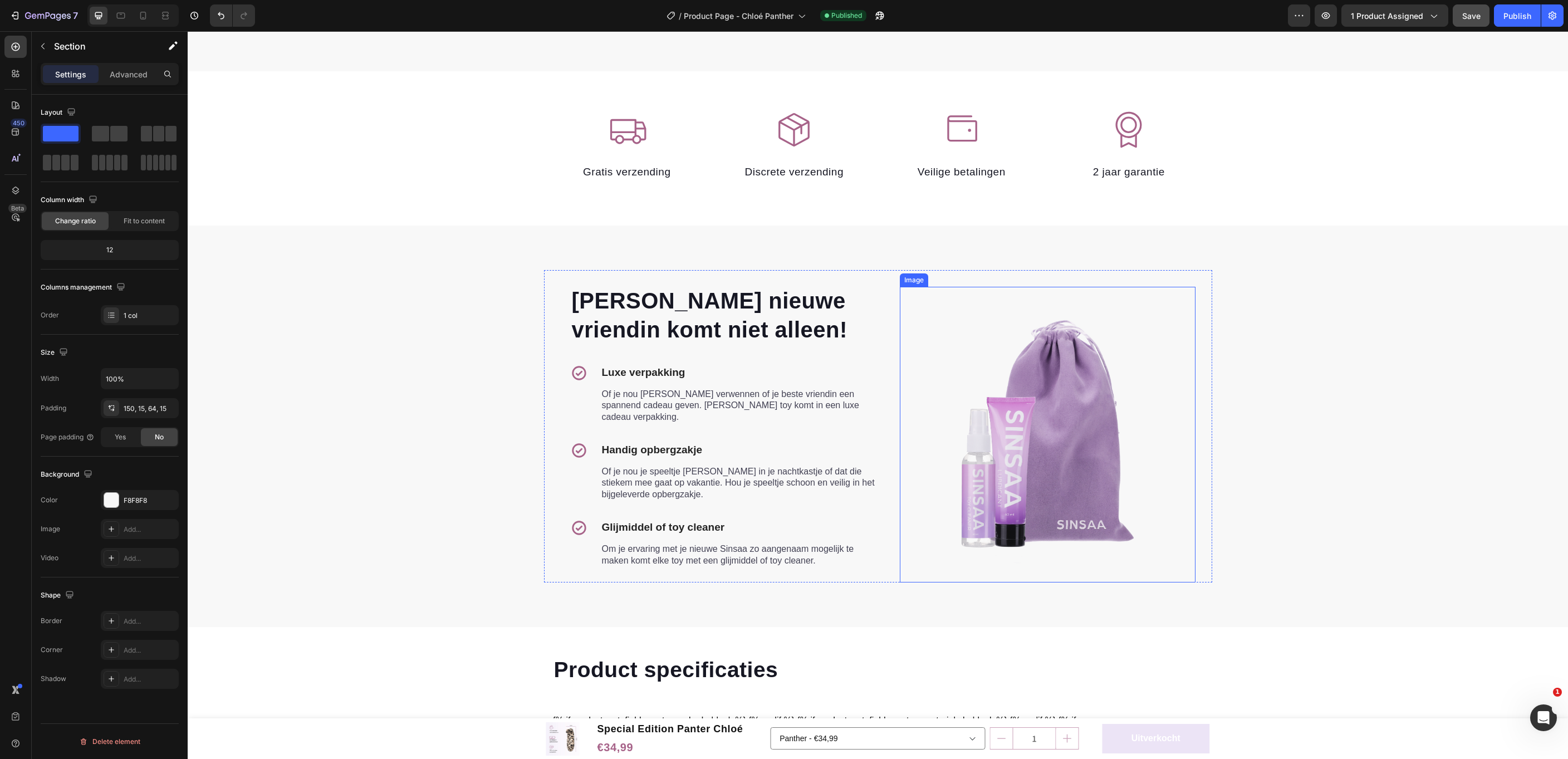
click at [1047, 440] on img at bounding box center [1047, 435] width 296 height 296
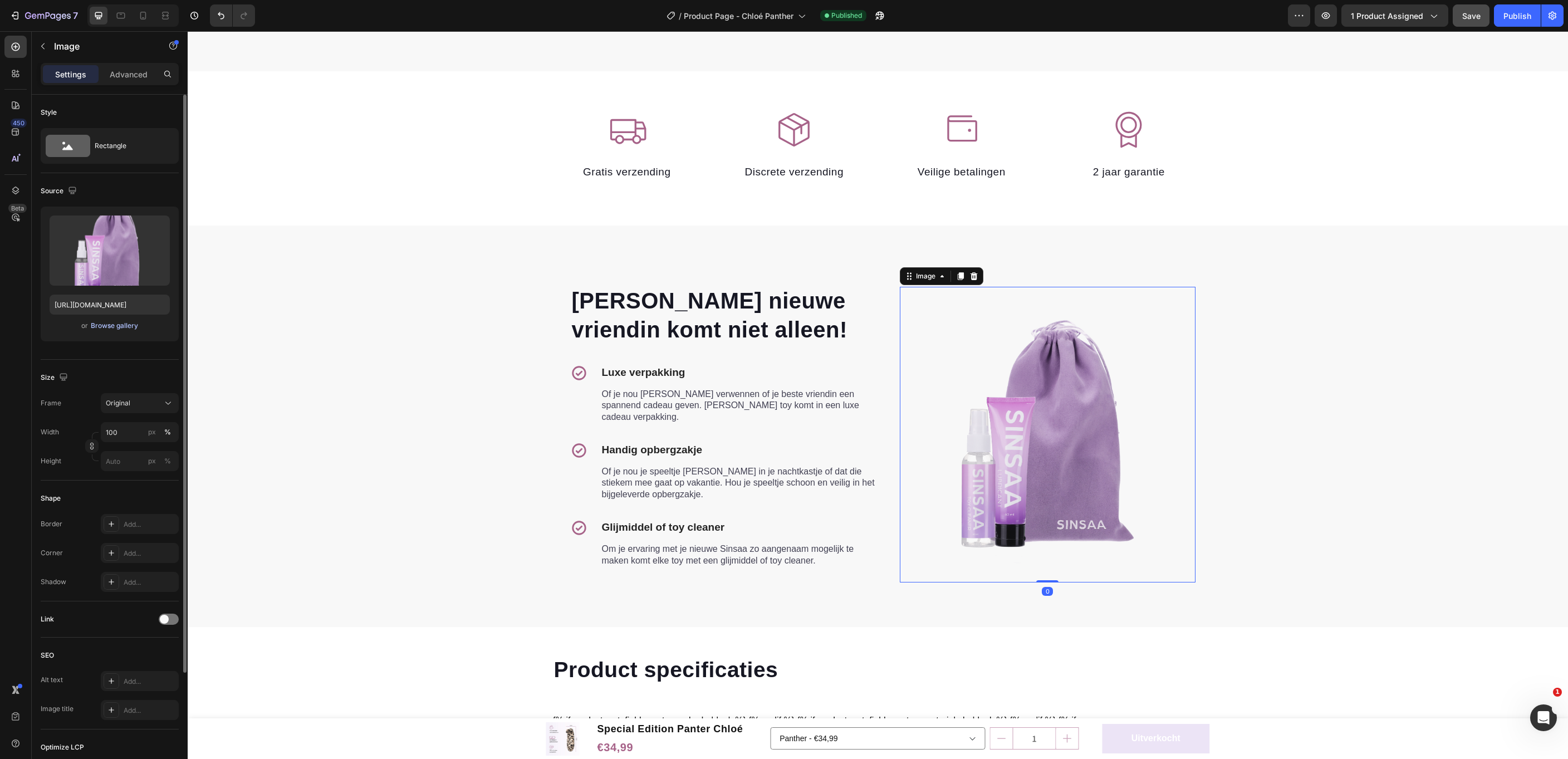
click at [111, 325] on div "Browse gallery" at bounding box center [115, 326] width 47 height 10
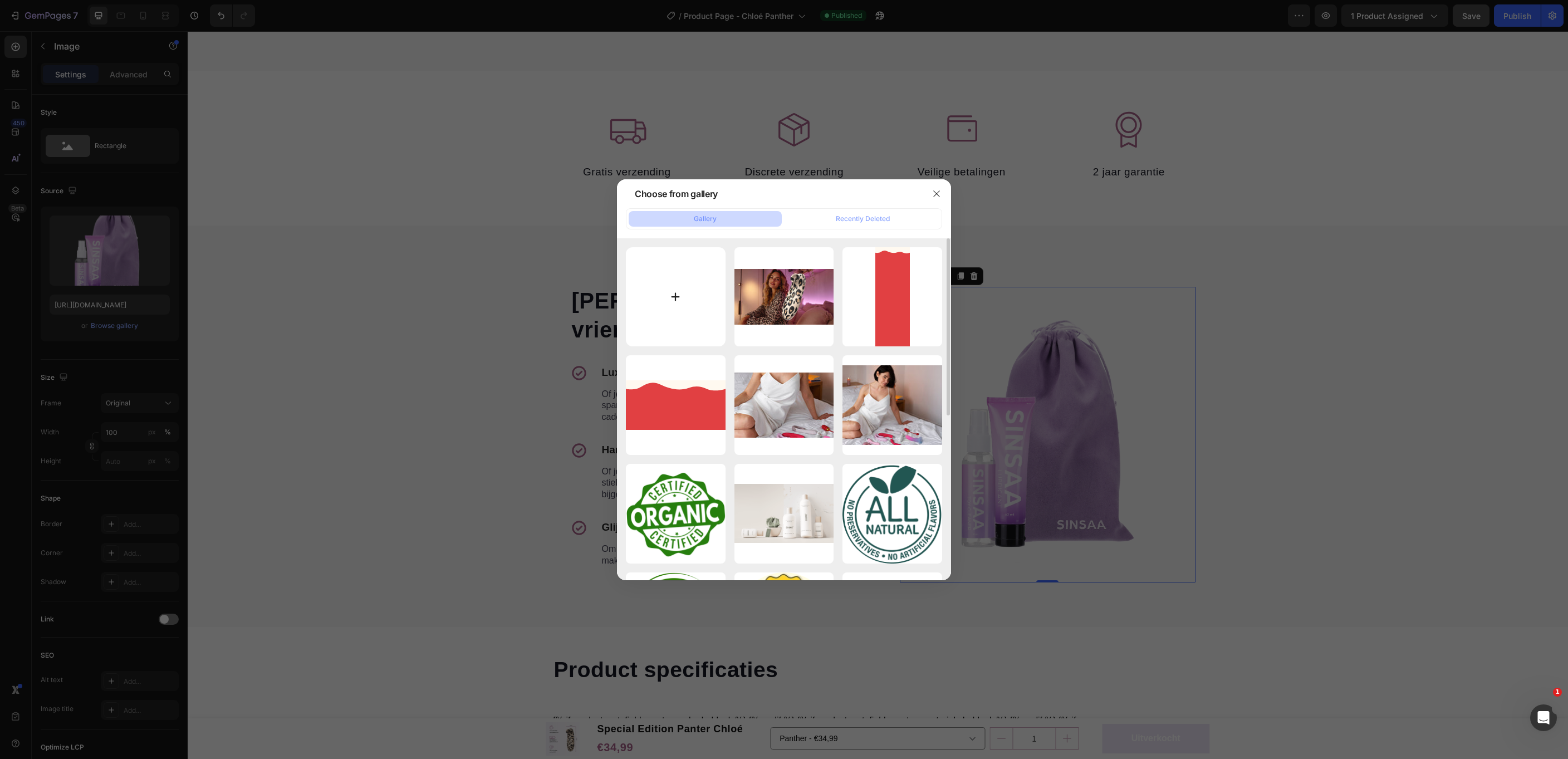
click at [665, 289] on input "file" at bounding box center [675, 296] width 99 height 100
click at [671, 294] on input "file" at bounding box center [675, 296] width 99 height 100
type input "C:\fakepath\opbergzakje-sinsaa-vibrator-vrouwen-glijmiddel-reinigingsspray-beig…"
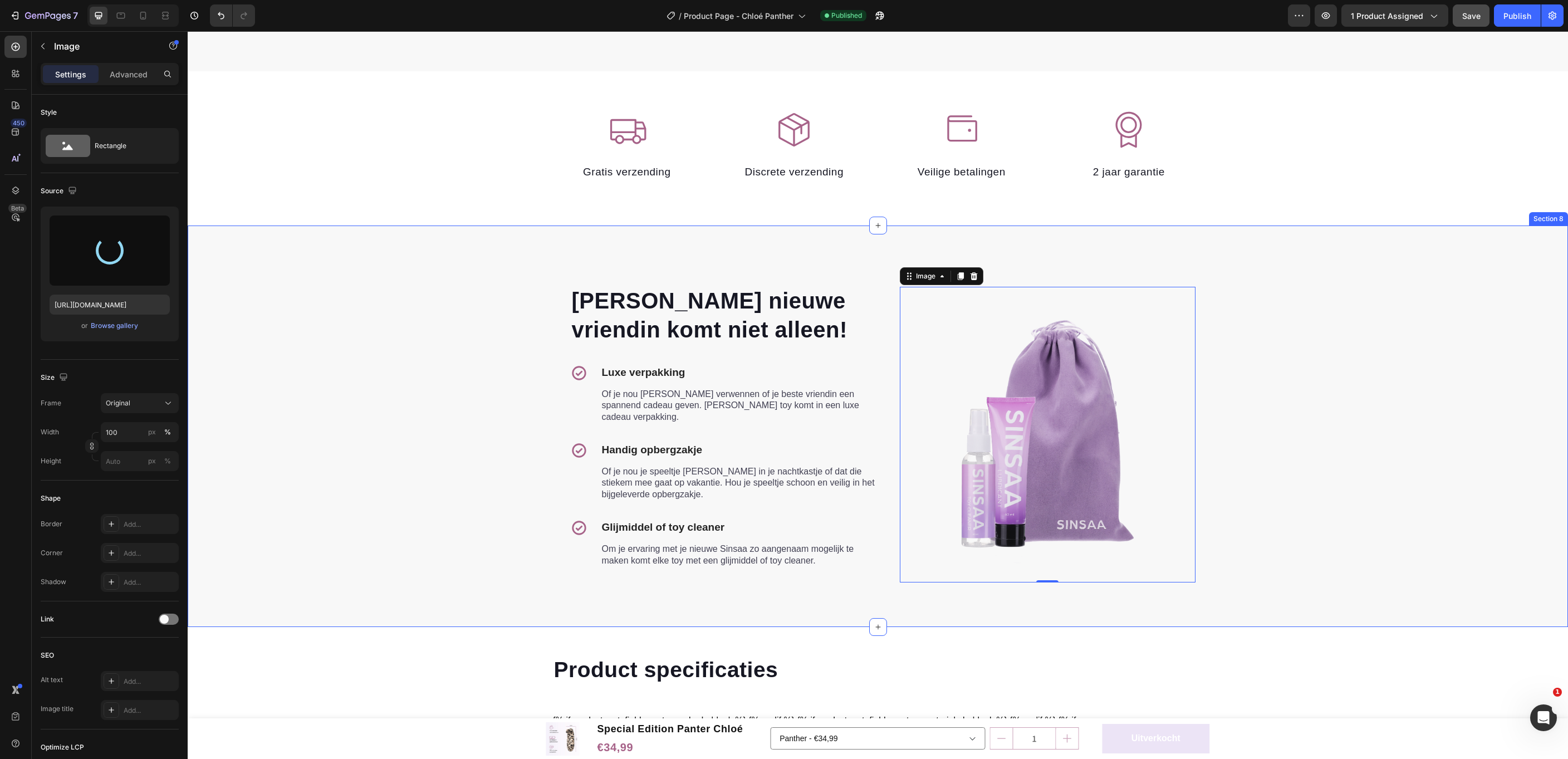
type input "https://cdn.shopify.com/s/files/1/0868/6596/9476/files/gempages_577843925499249…"
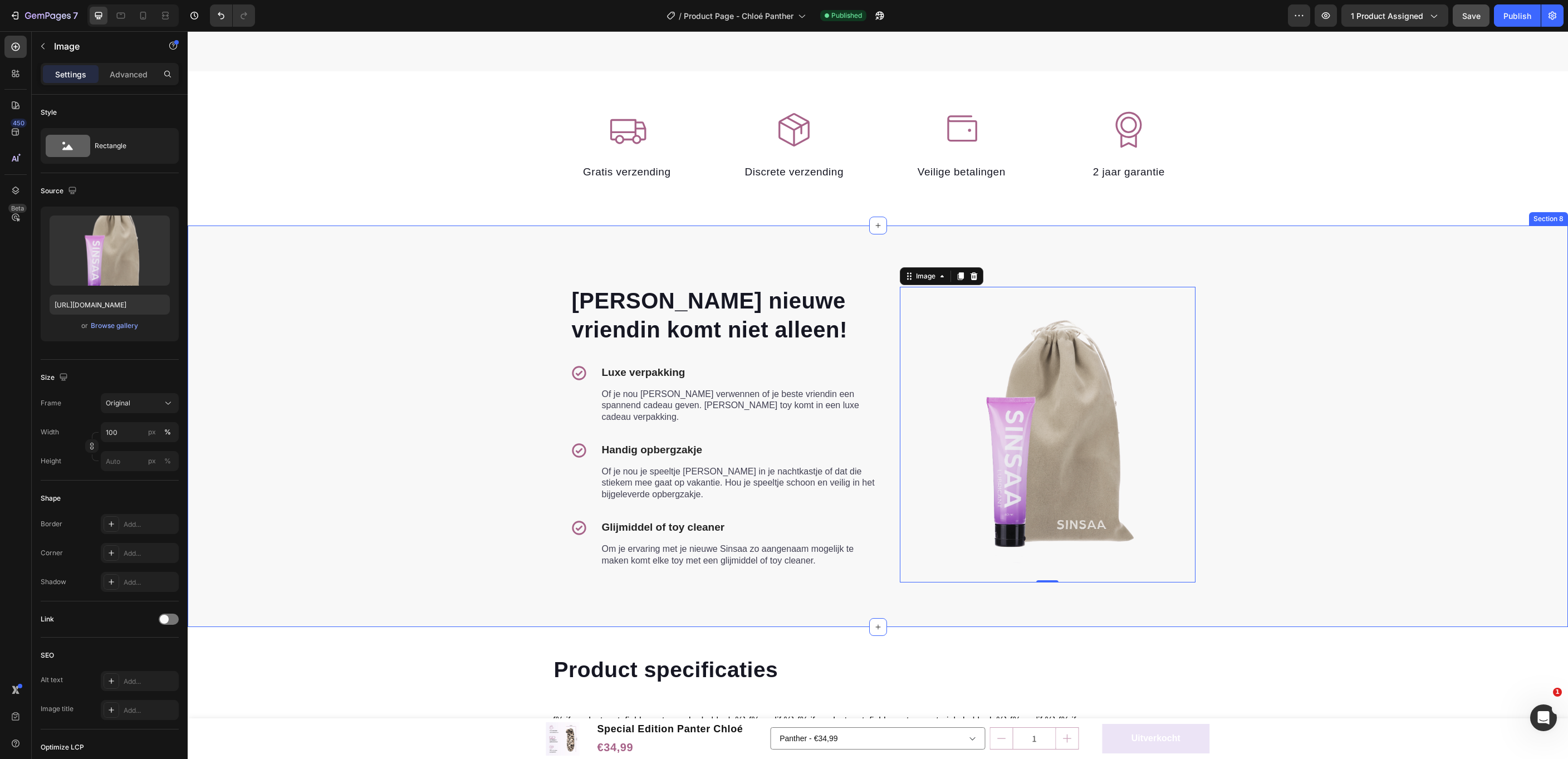
click at [1345, 407] on div "Jouw nieuwe vriendin komt niet alleen! Heading Icon Luxe verpakking Text block …" at bounding box center [877, 426] width 1363 height 312
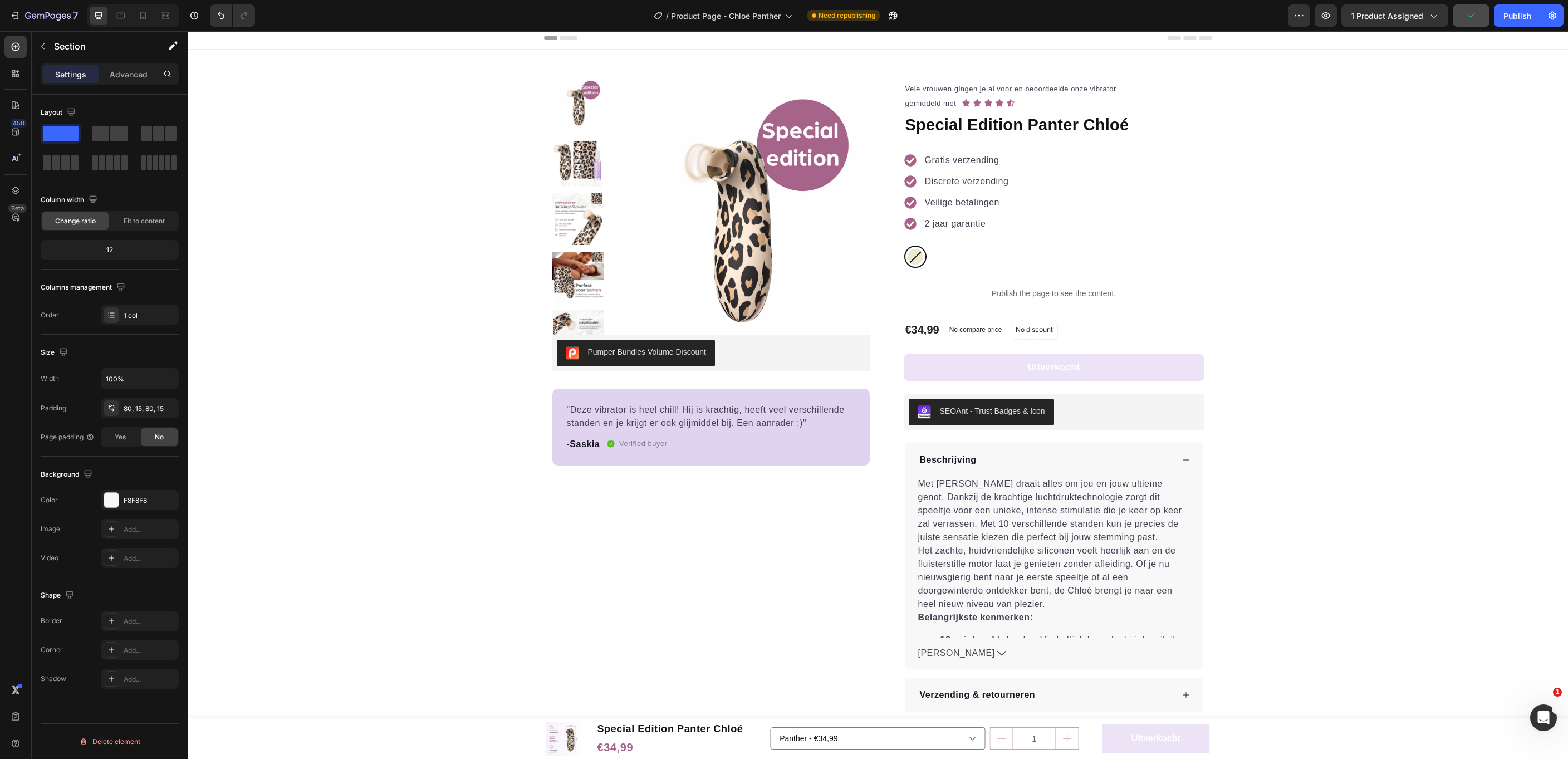
scroll to position [0, 0]
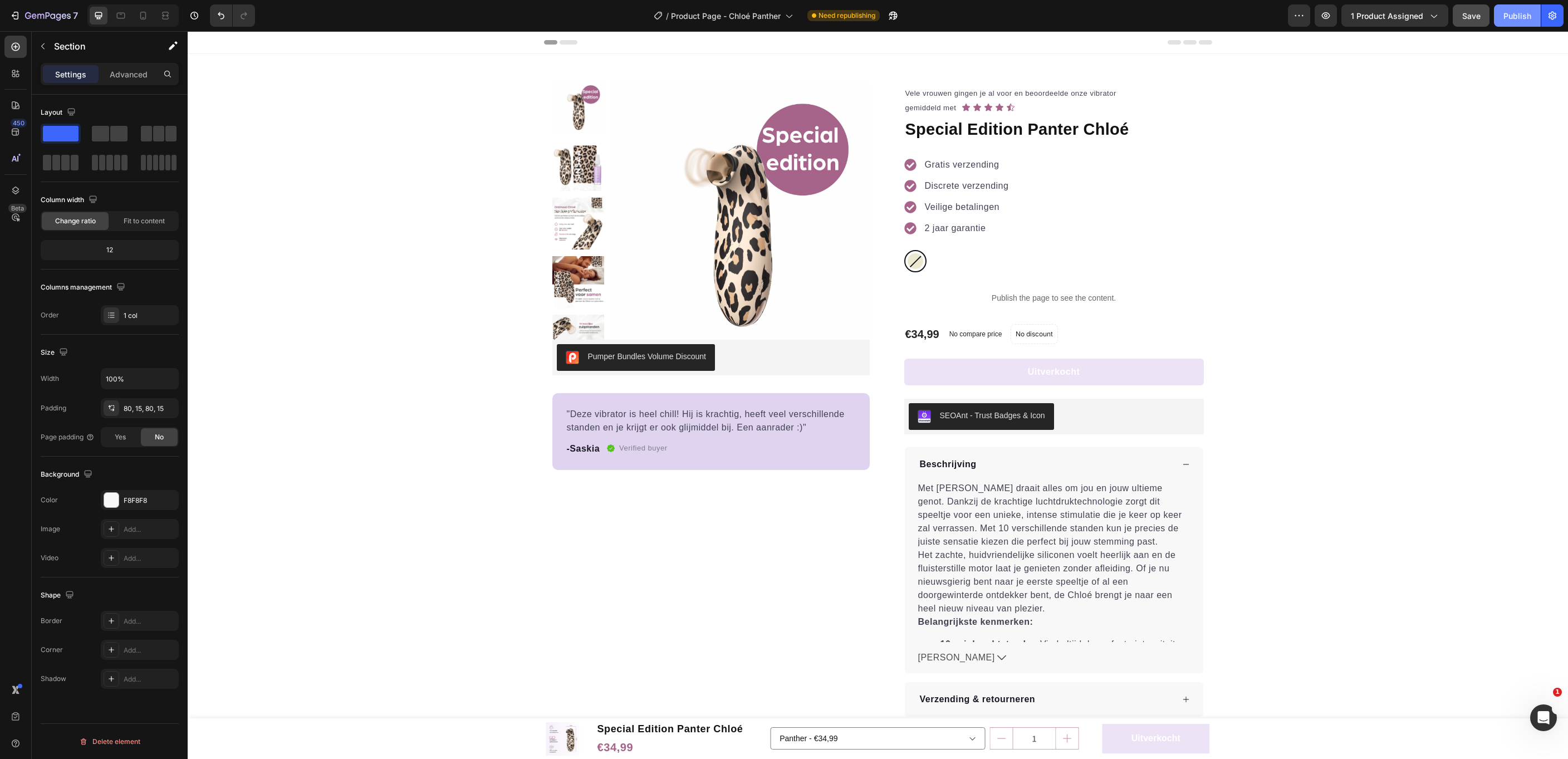
click at [1518, 14] on div "Publish" at bounding box center [1517, 16] width 28 height 11
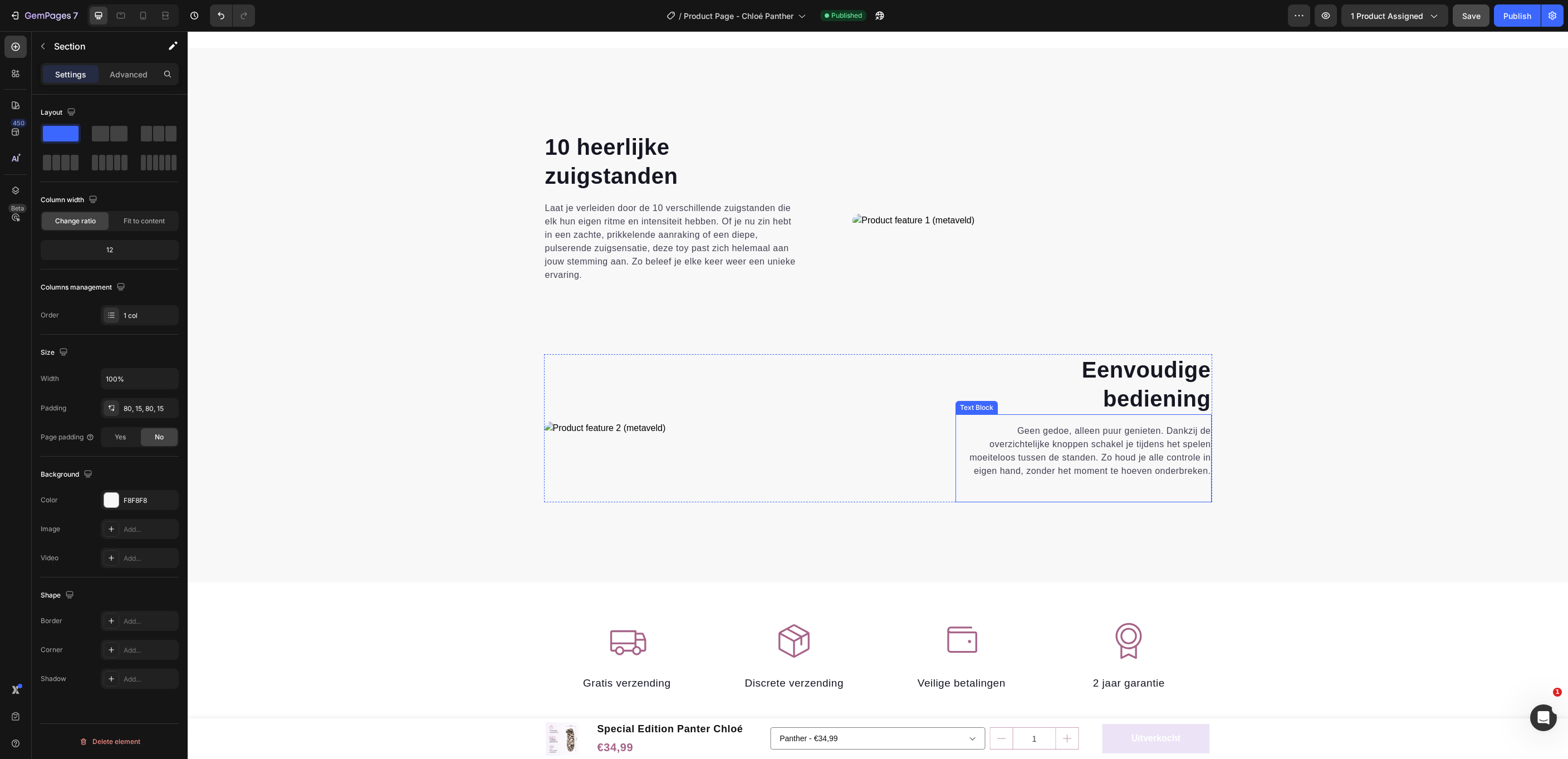
scroll to position [2122, 0]
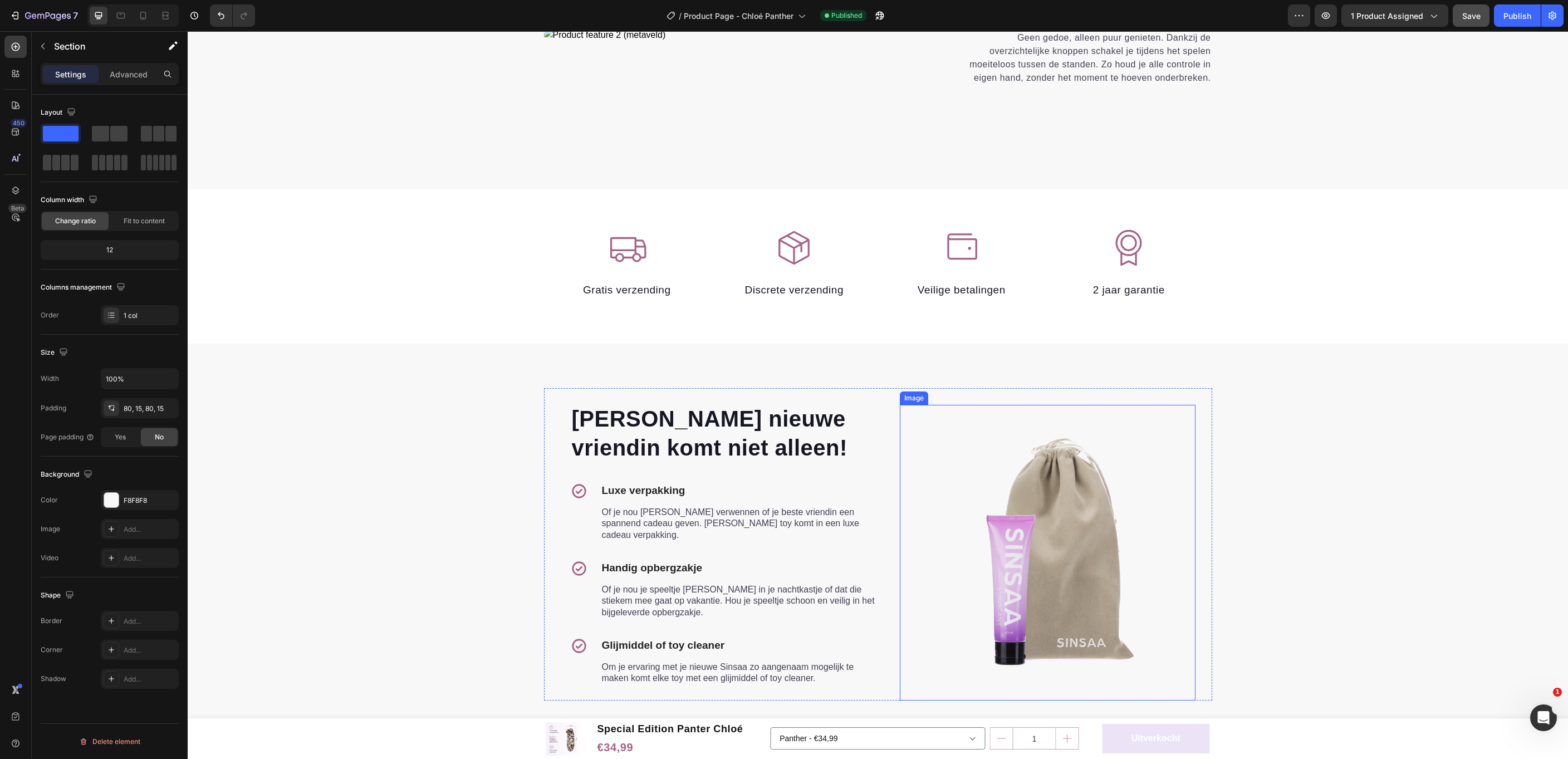
click at [1035, 525] on img at bounding box center [1047, 553] width 296 height 296
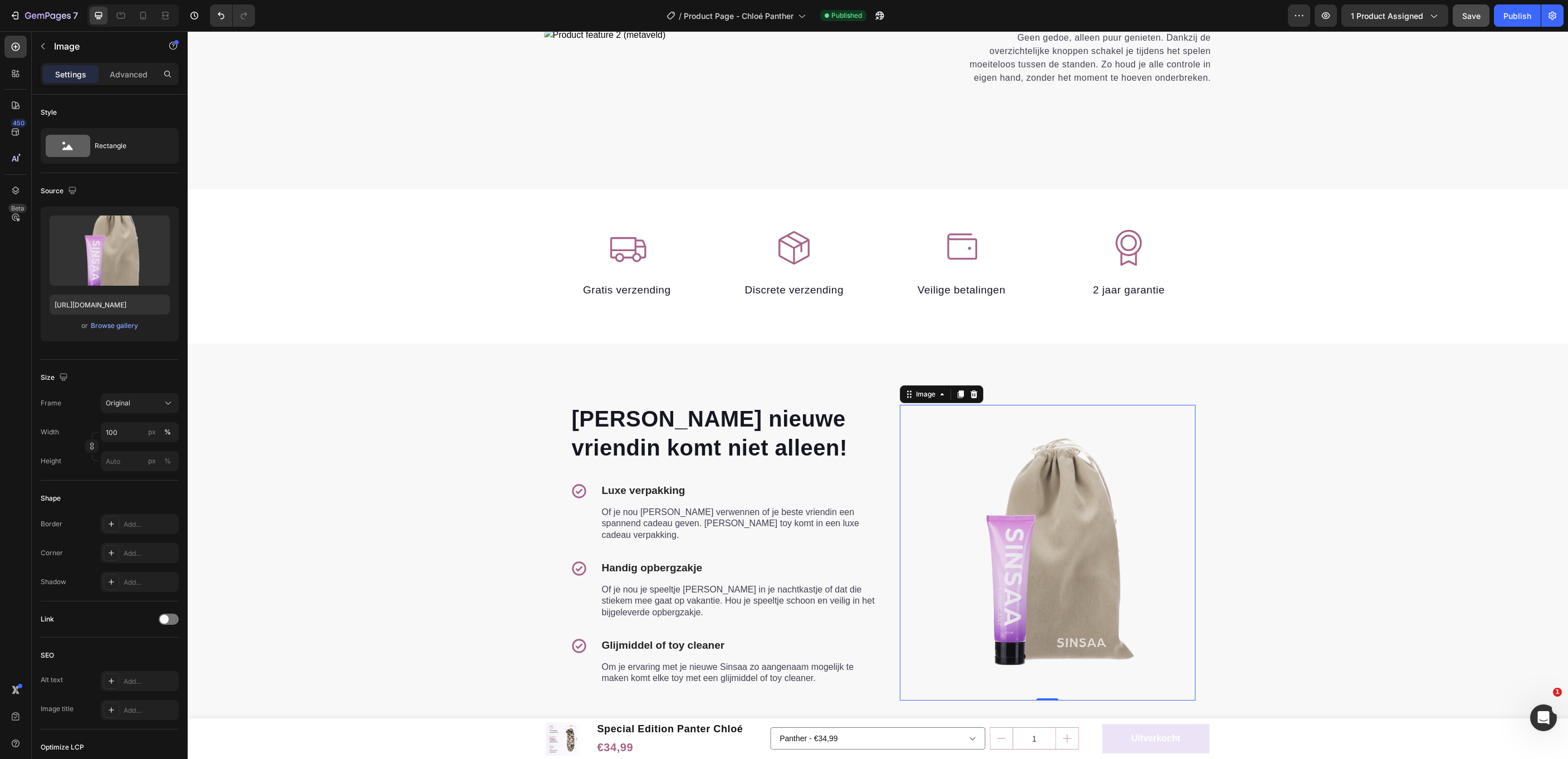
click at [82, 67] on div "Settings" at bounding box center [71, 74] width 56 height 18
click at [130, 76] on p "Advanced" at bounding box center [128, 74] width 38 height 11
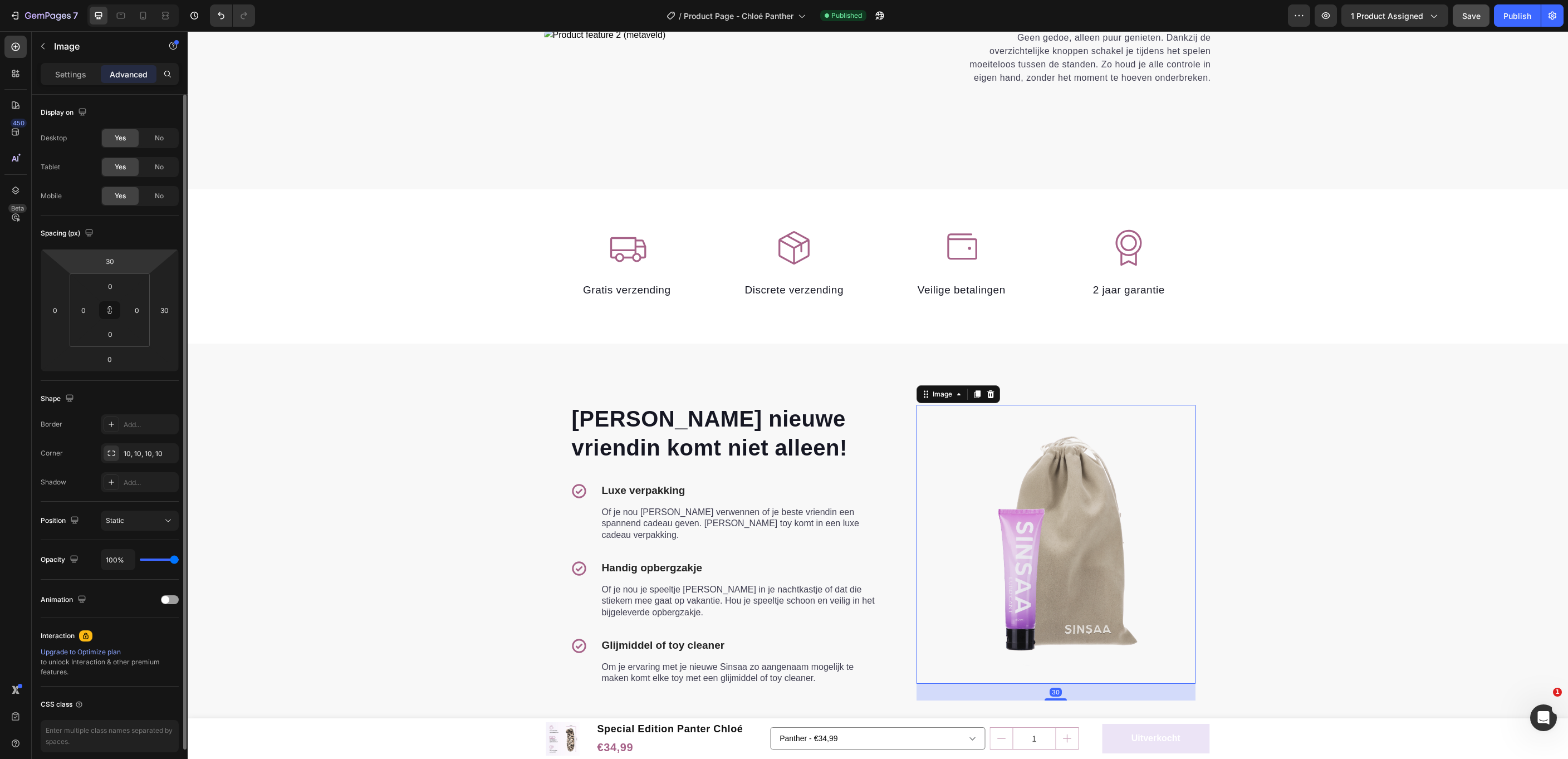
type input "30"
type input "36"
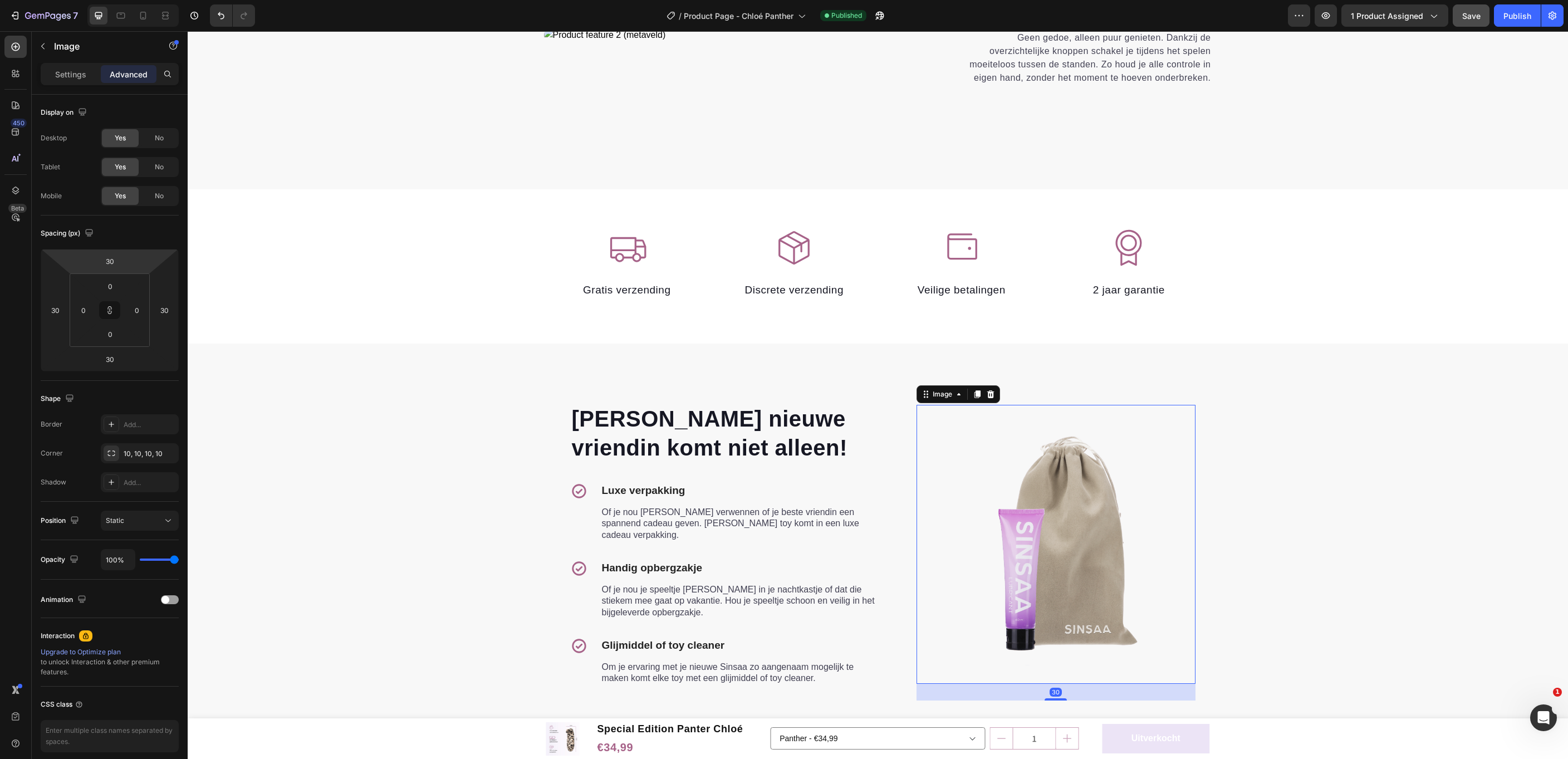
type input "36"
type input "38"
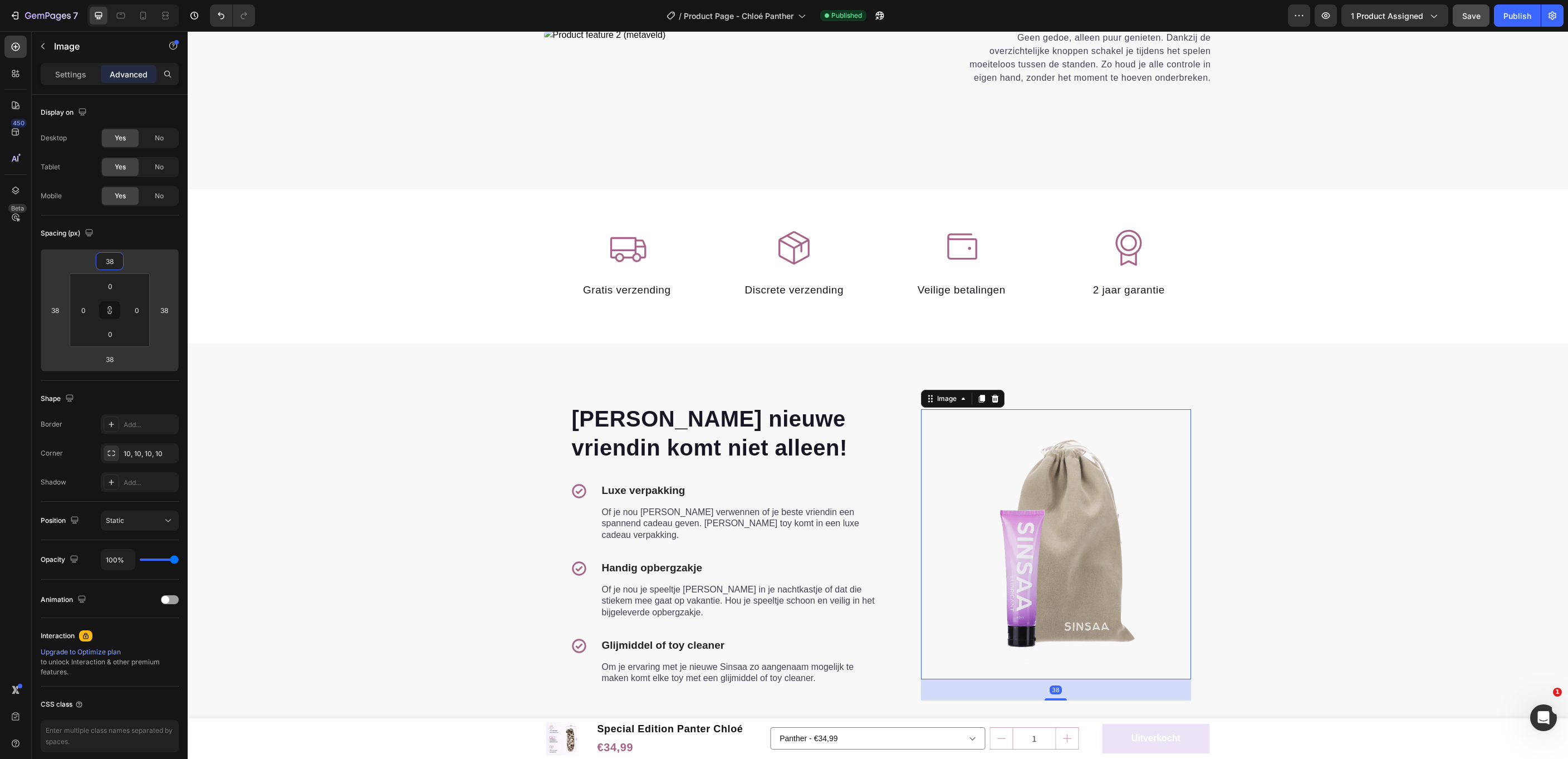
type input "42"
type input "44"
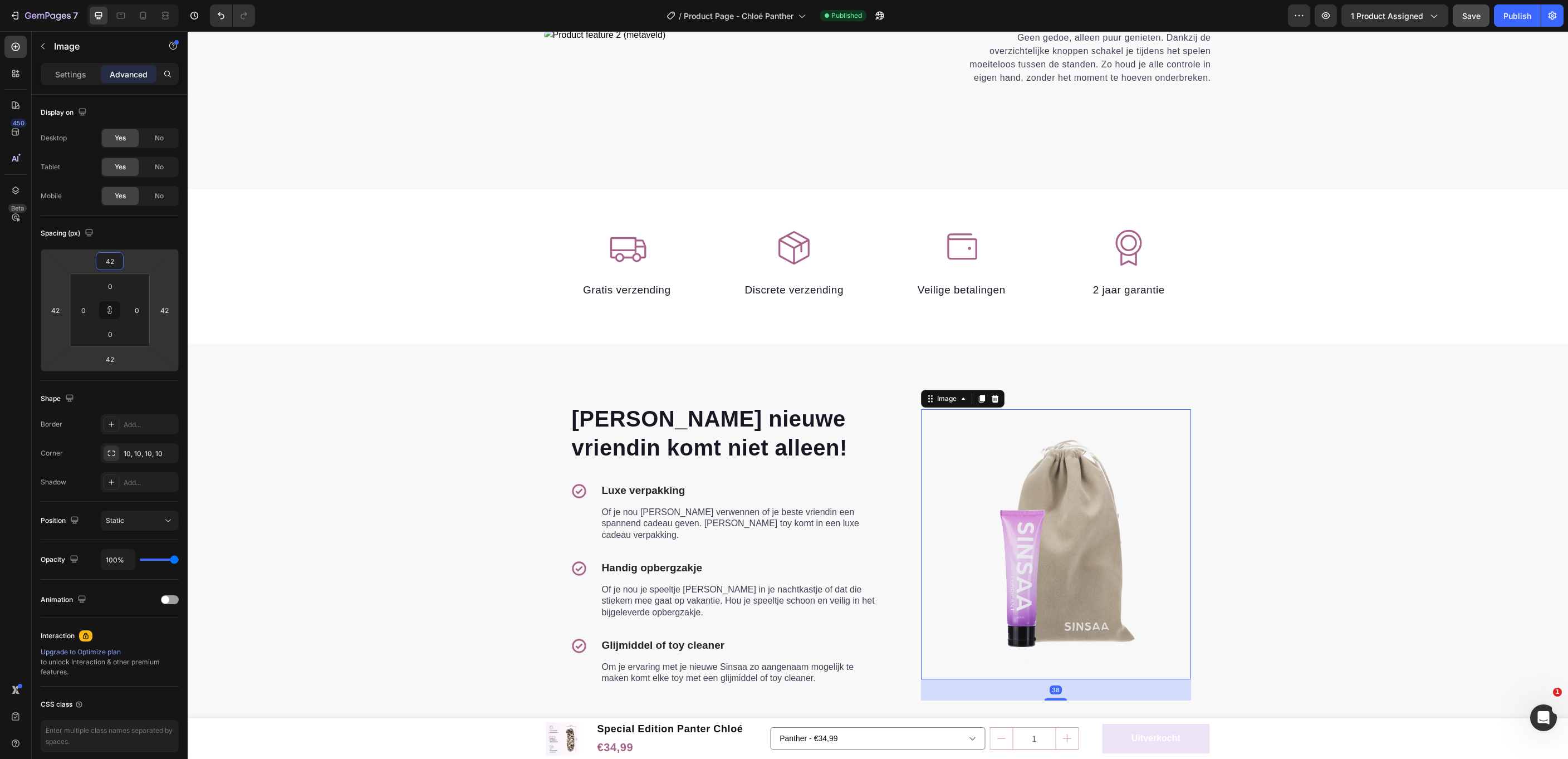
type input "44"
type input "46"
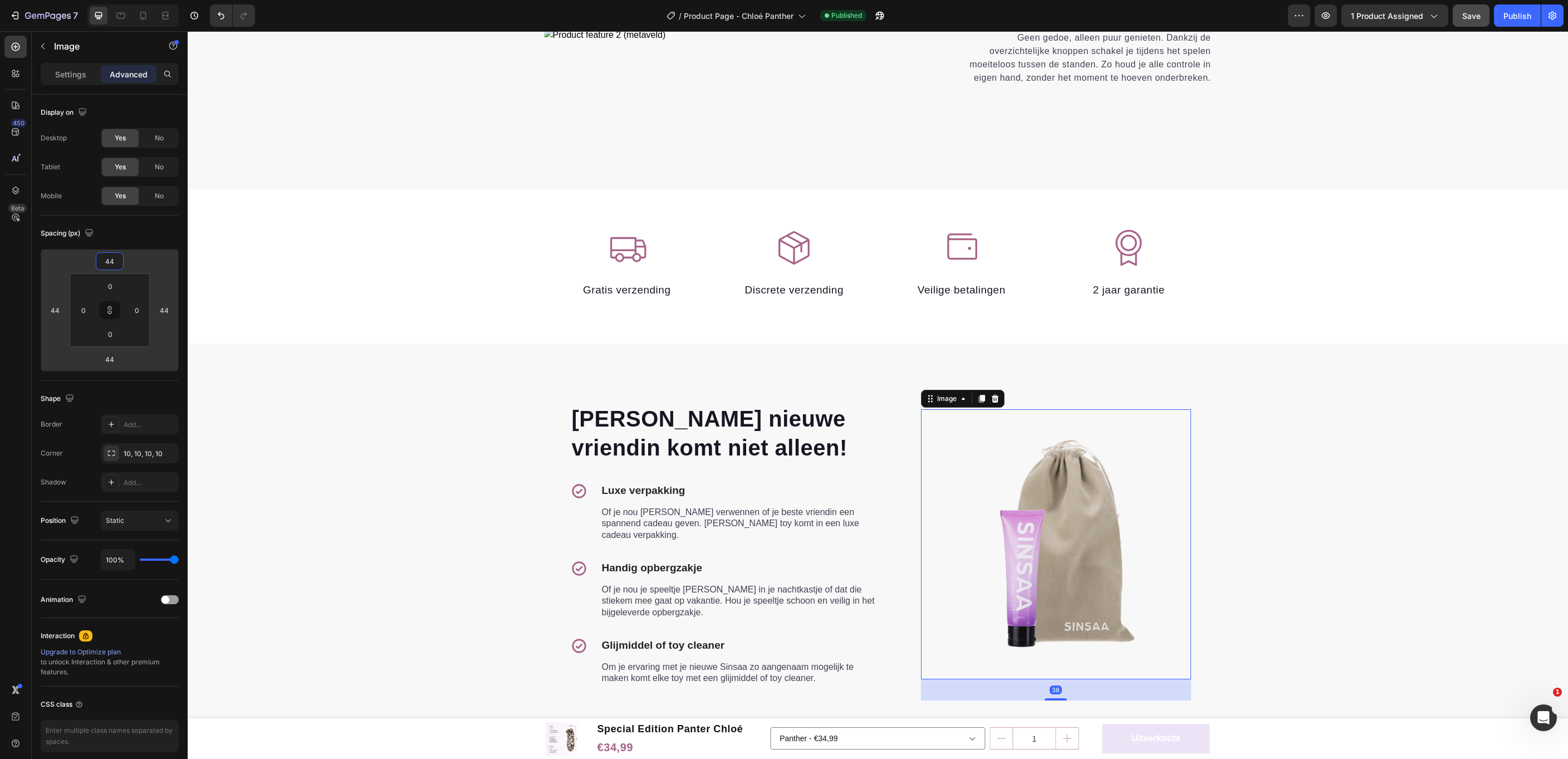
type input "46"
type input "48"
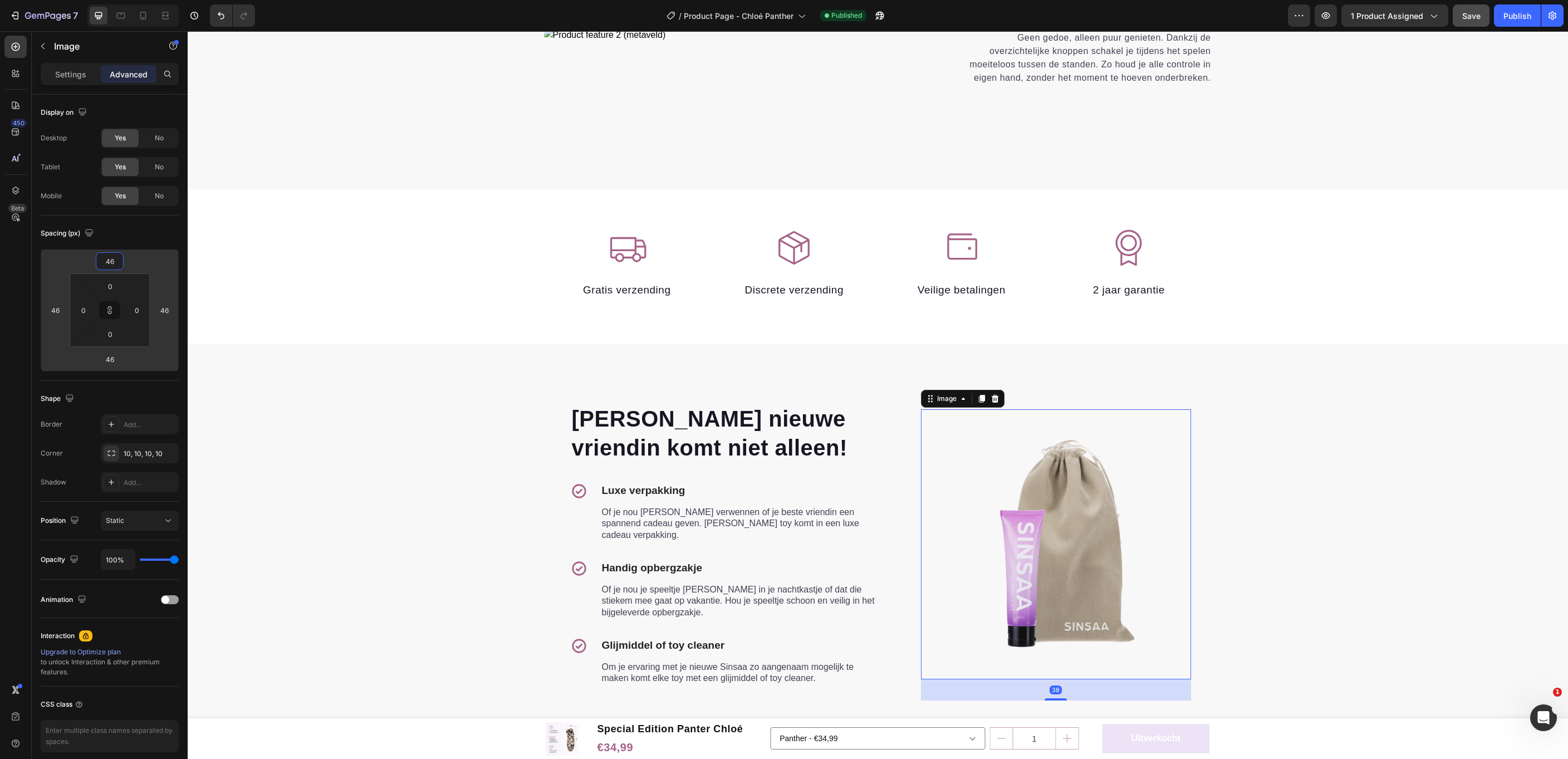
type input "48"
type input "50"
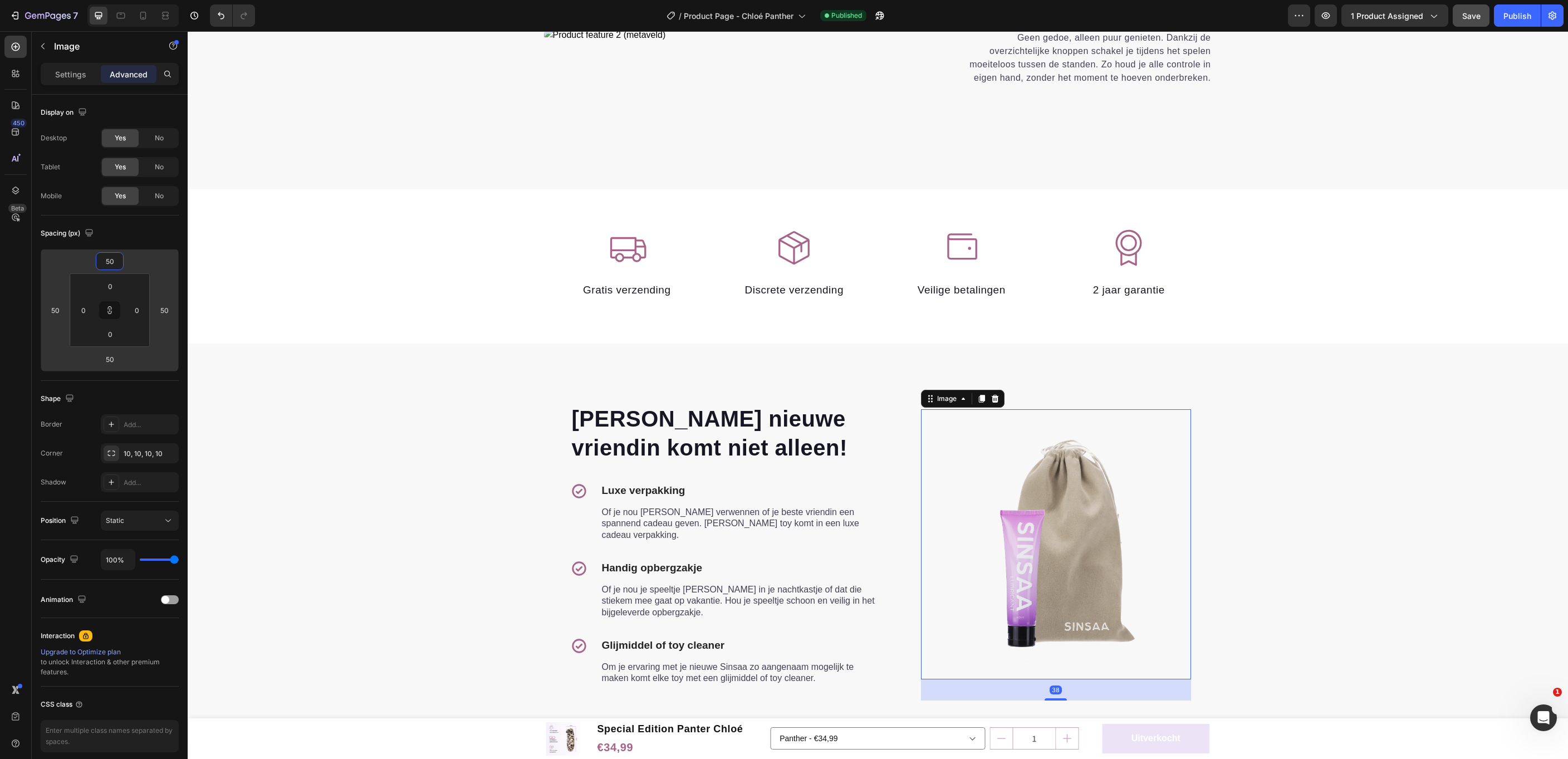
type input "52"
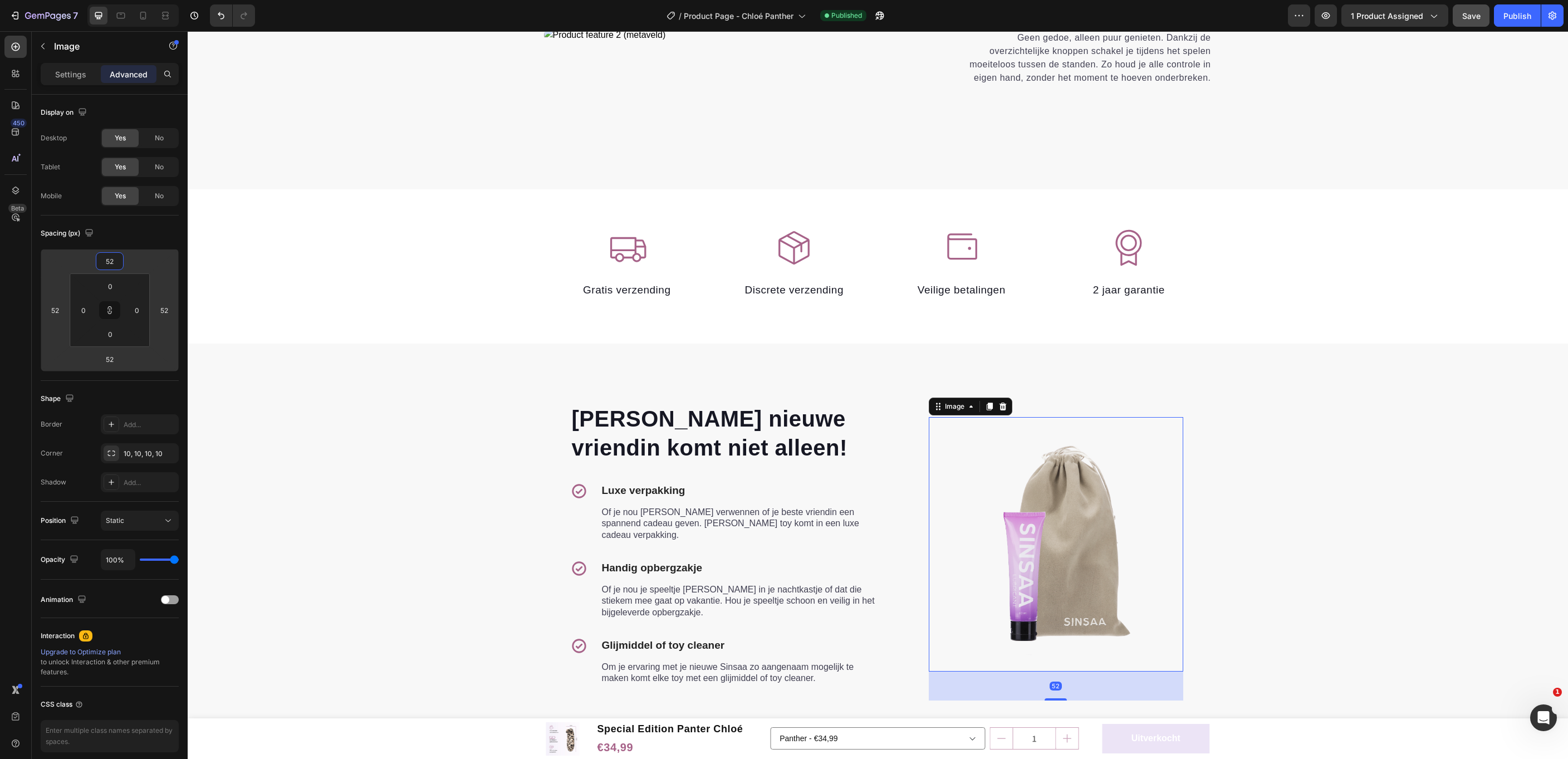
type input "54"
type input "56"
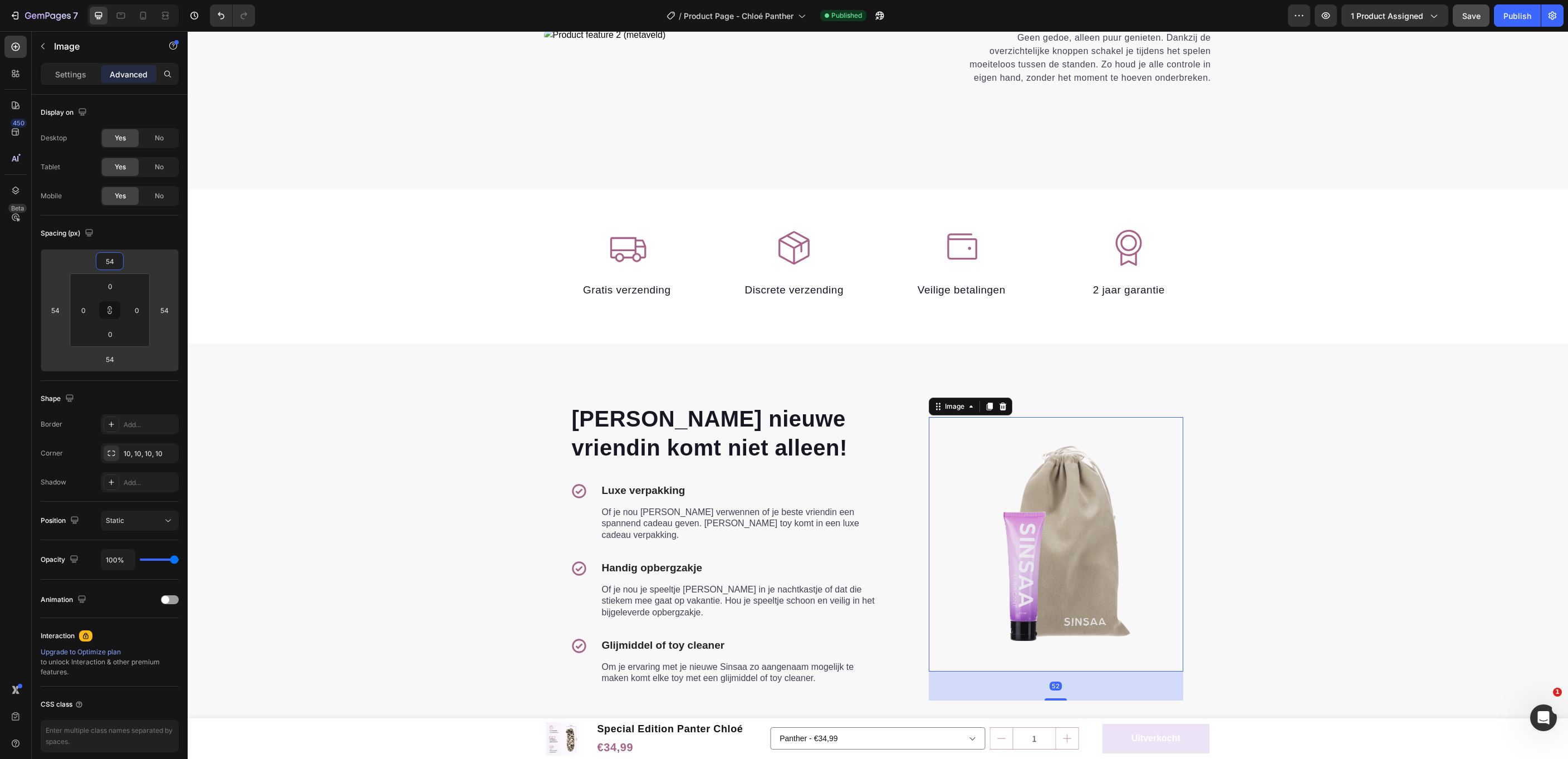
type input "56"
type input "54"
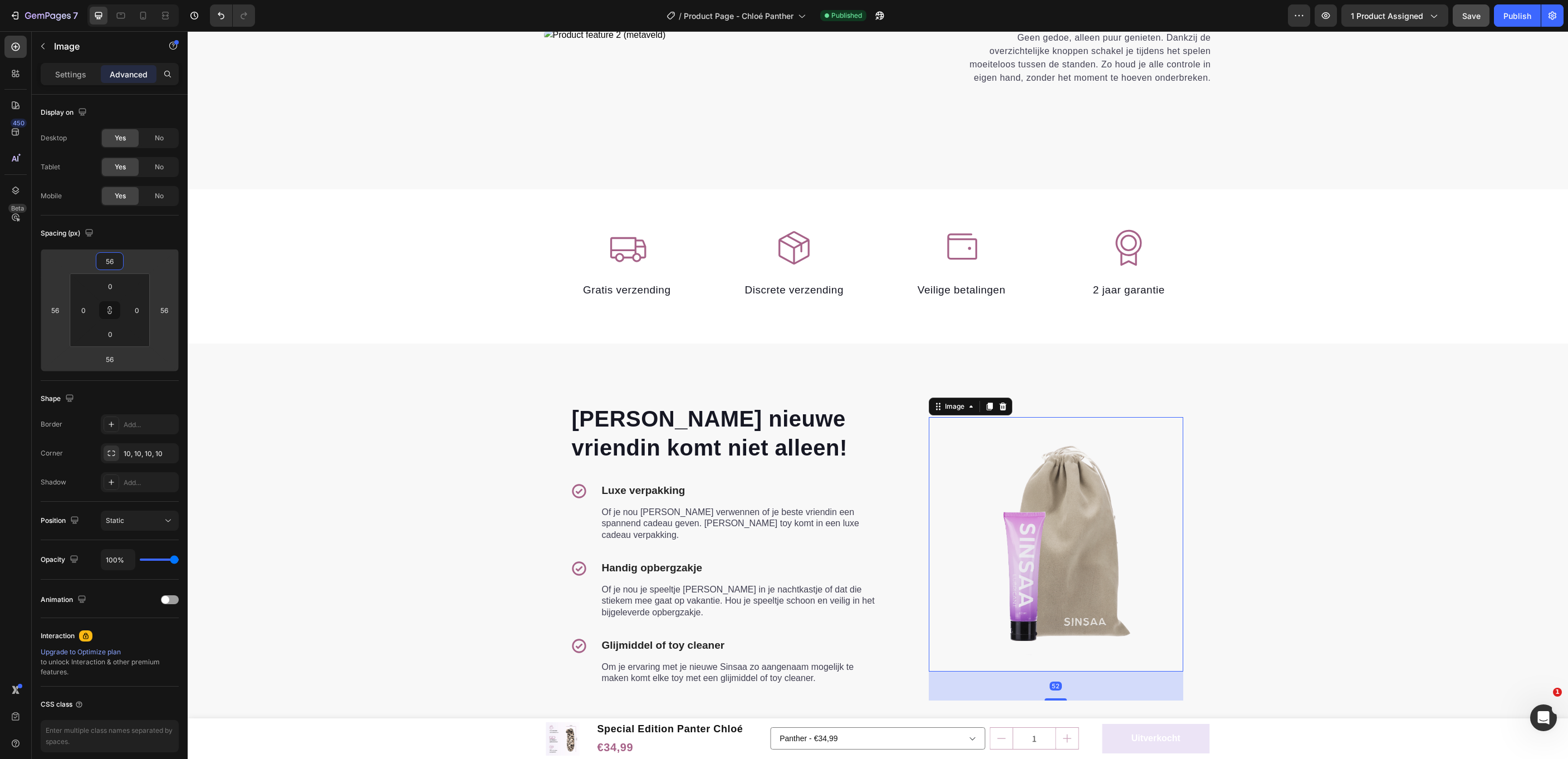
type input "54"
type input "52"
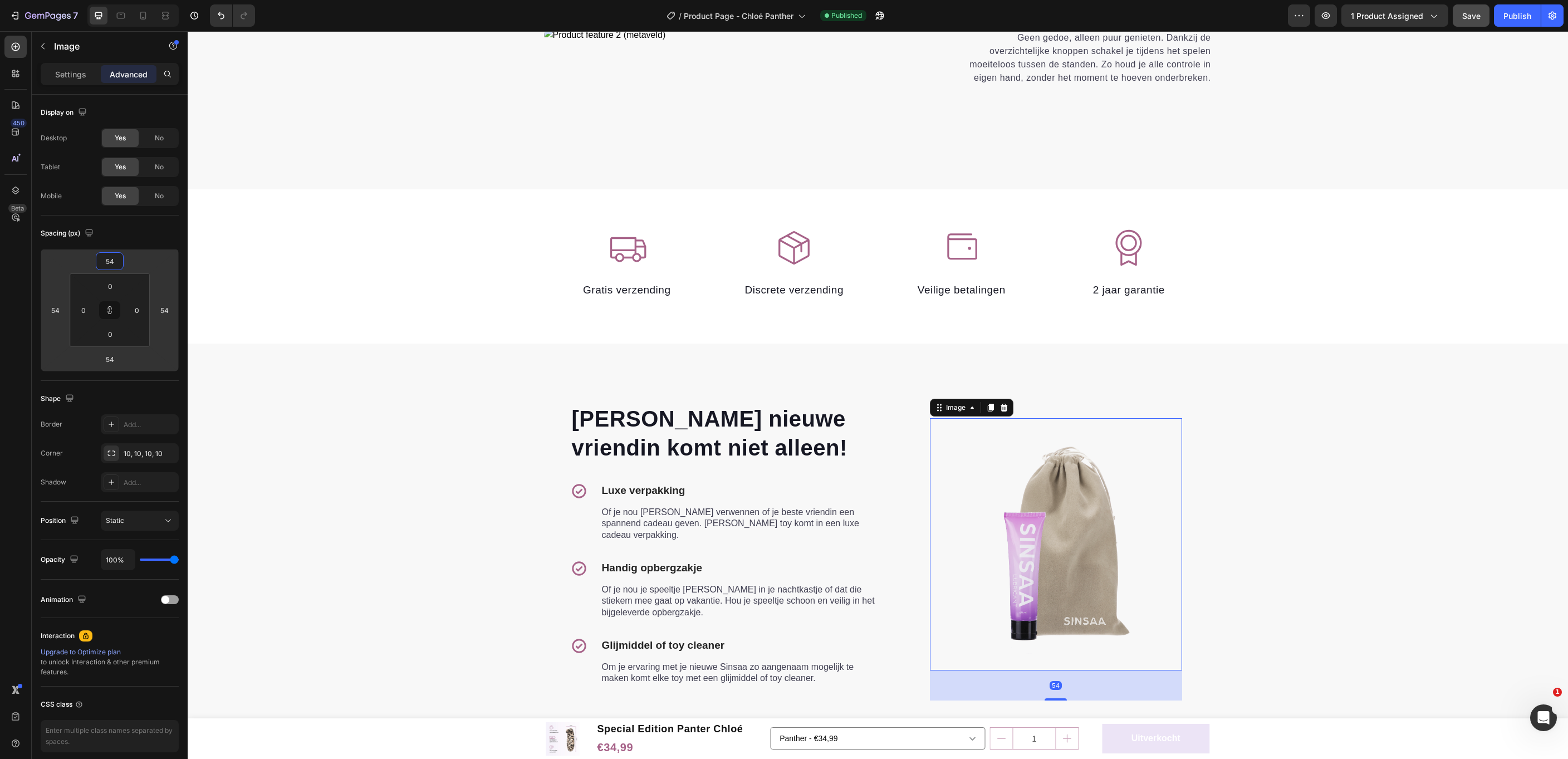
type input "52"
type input "50"
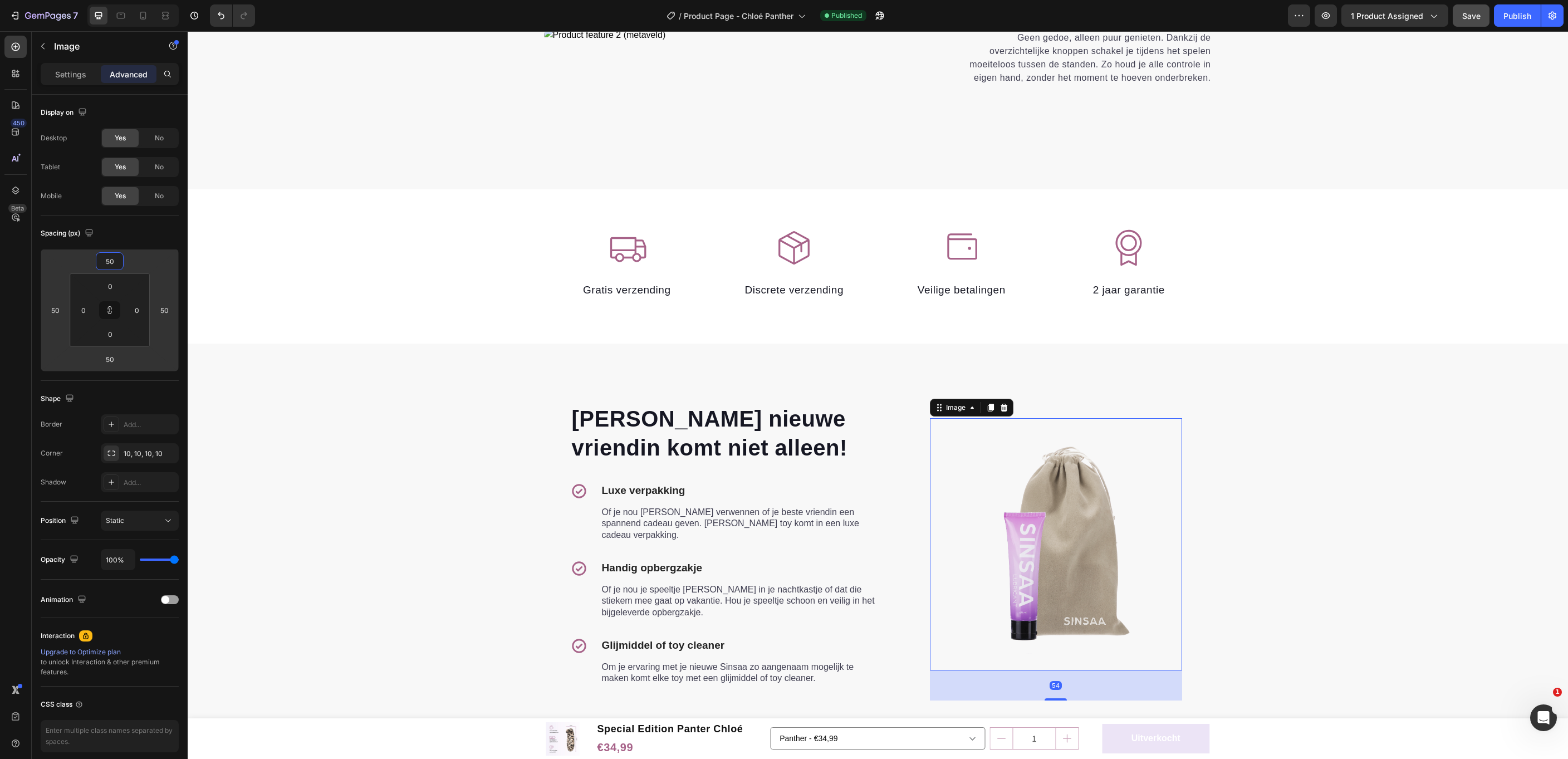
type input "48"
type input "46"
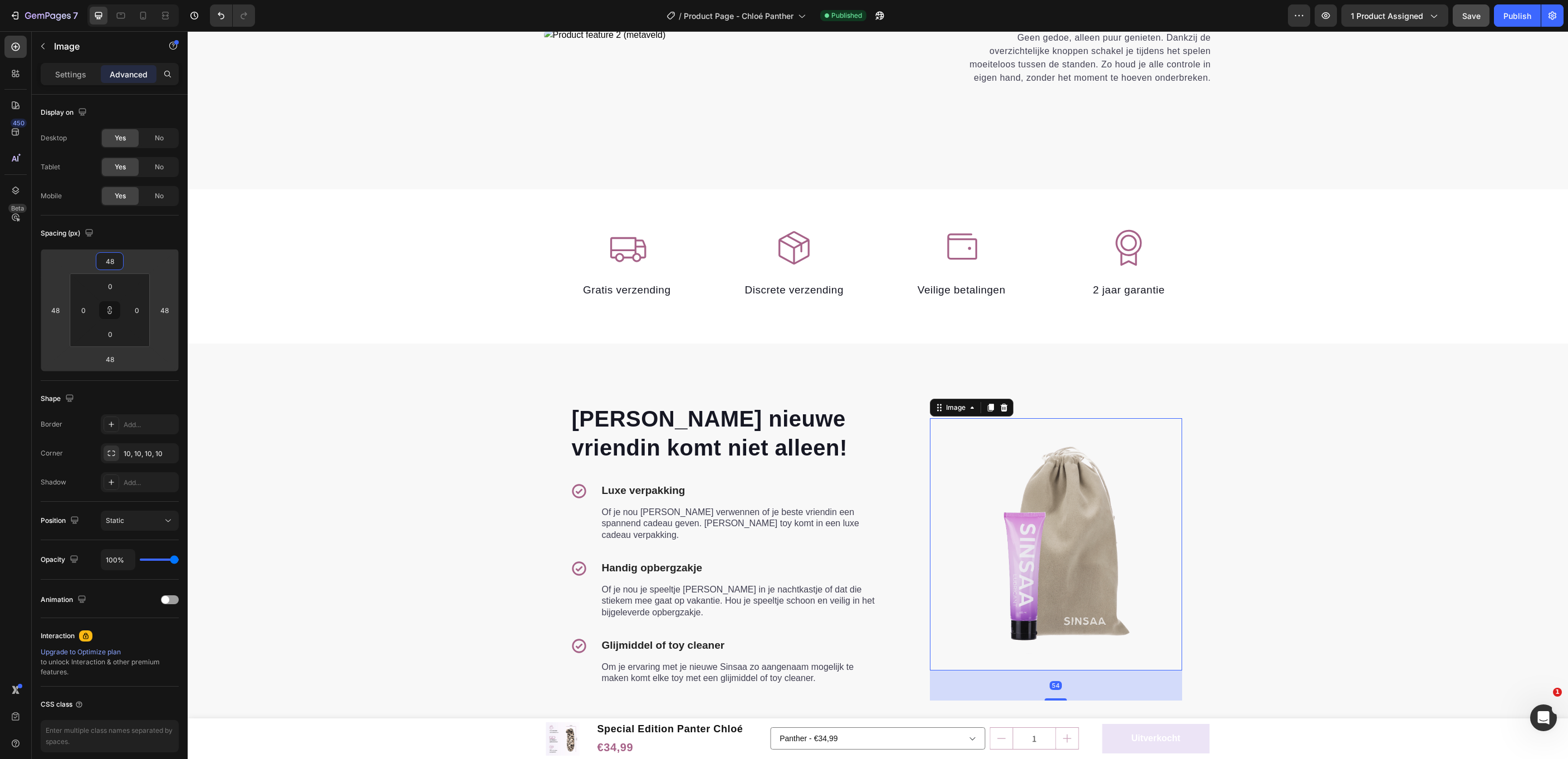
type input "46"
type input "44"
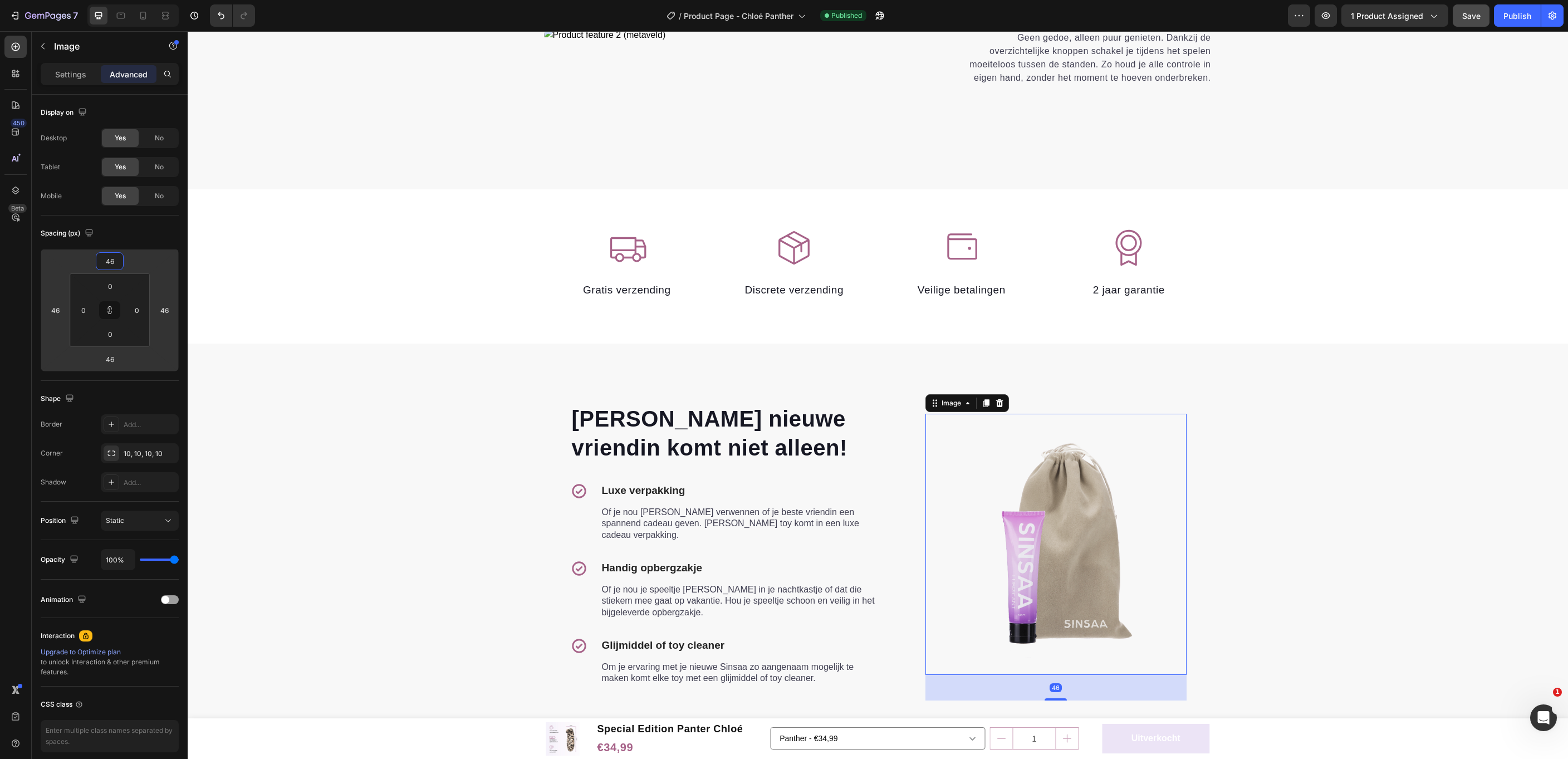
type input "44"
type input "46"
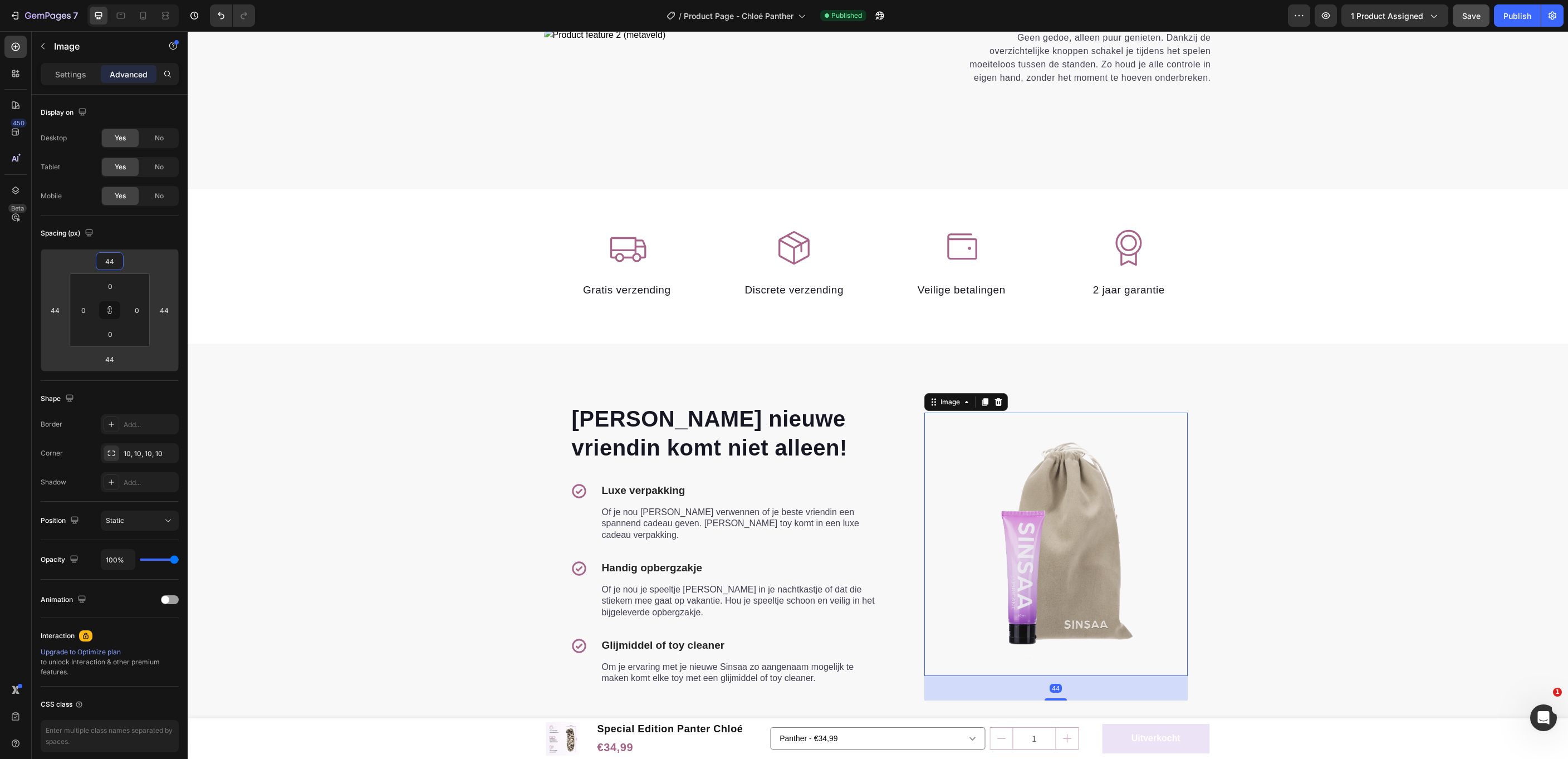
type input "46"
type input "48"
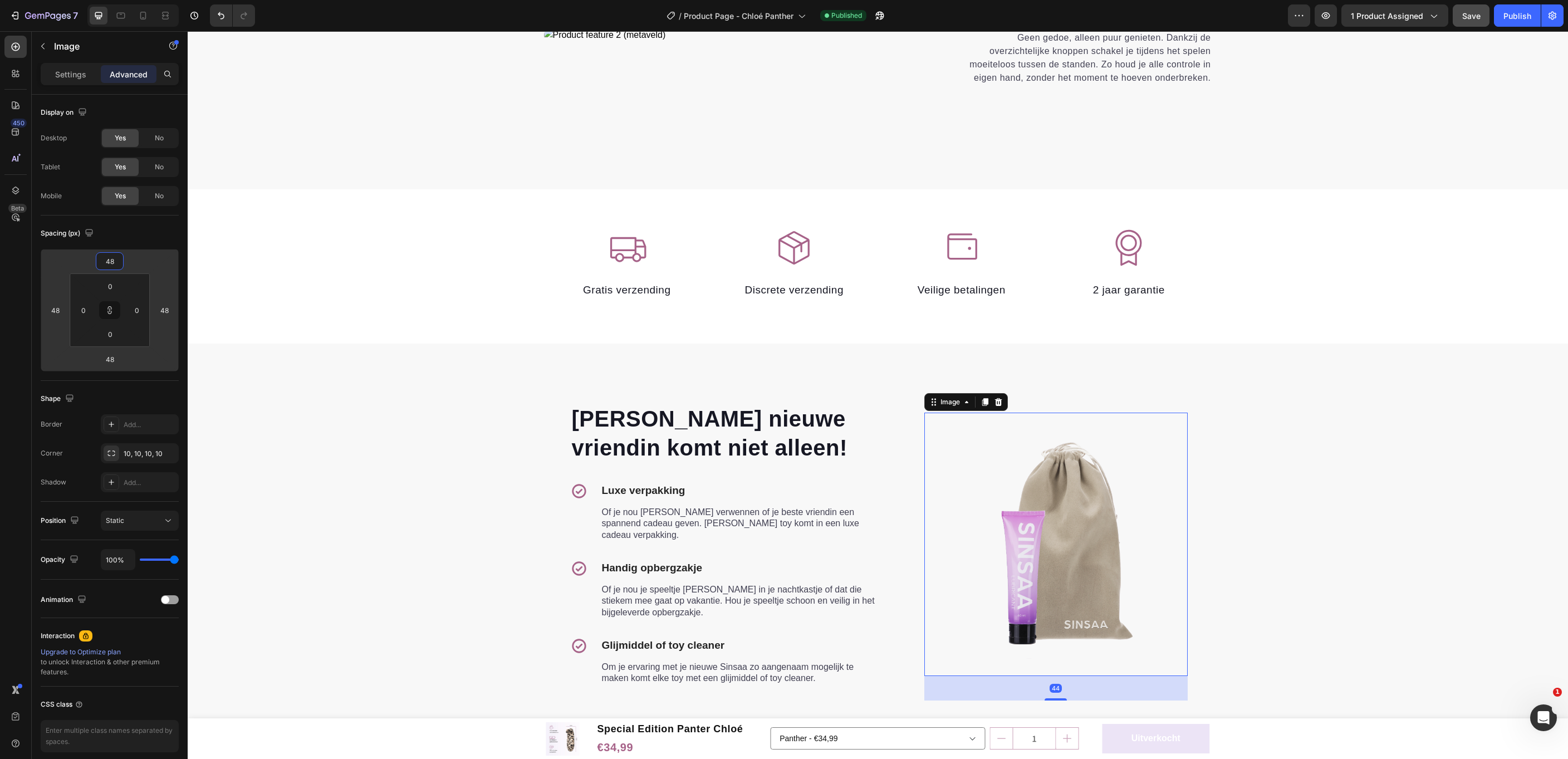
type input "50"
type input "48"
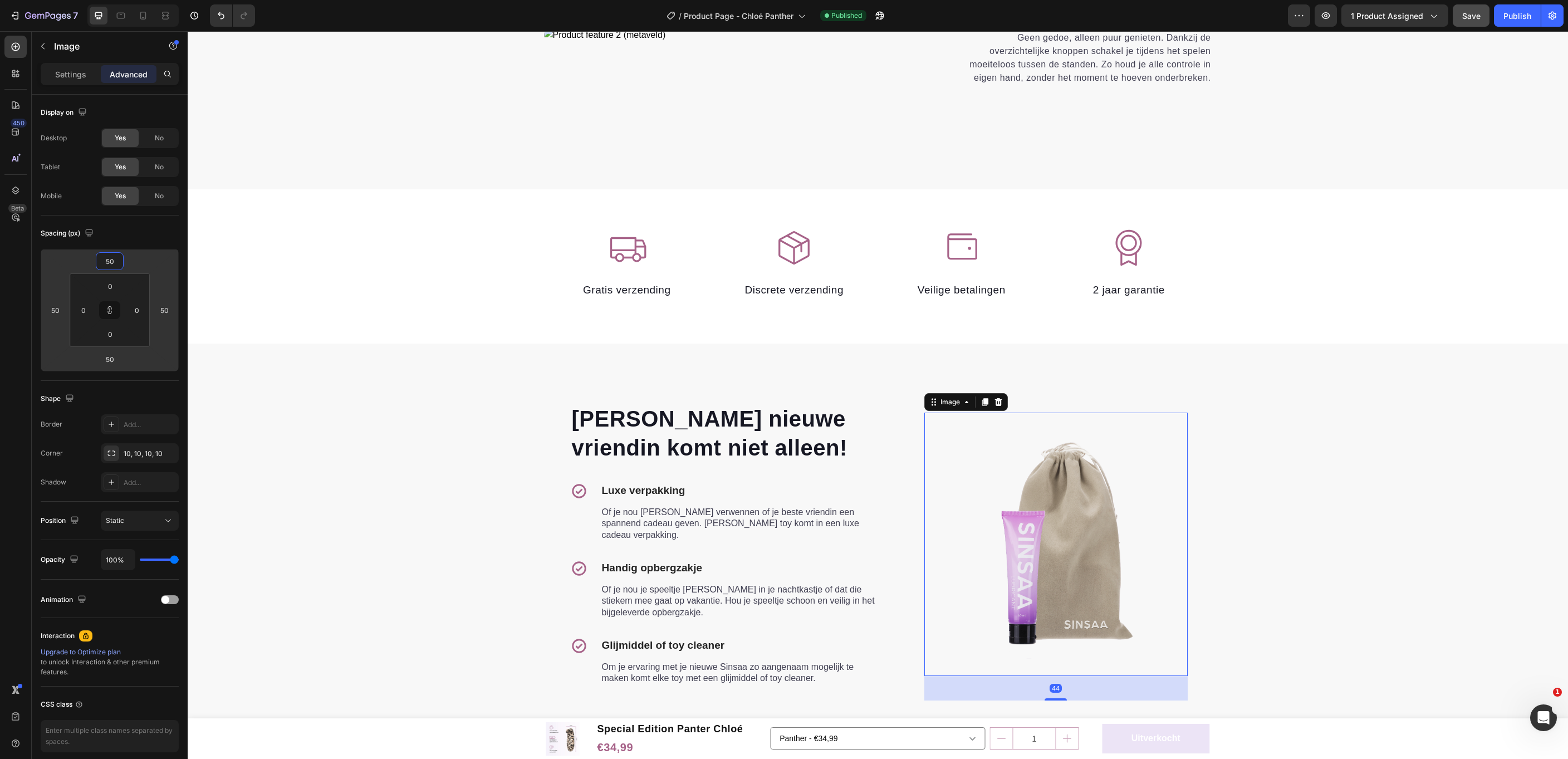
type input "48"
type input "46"
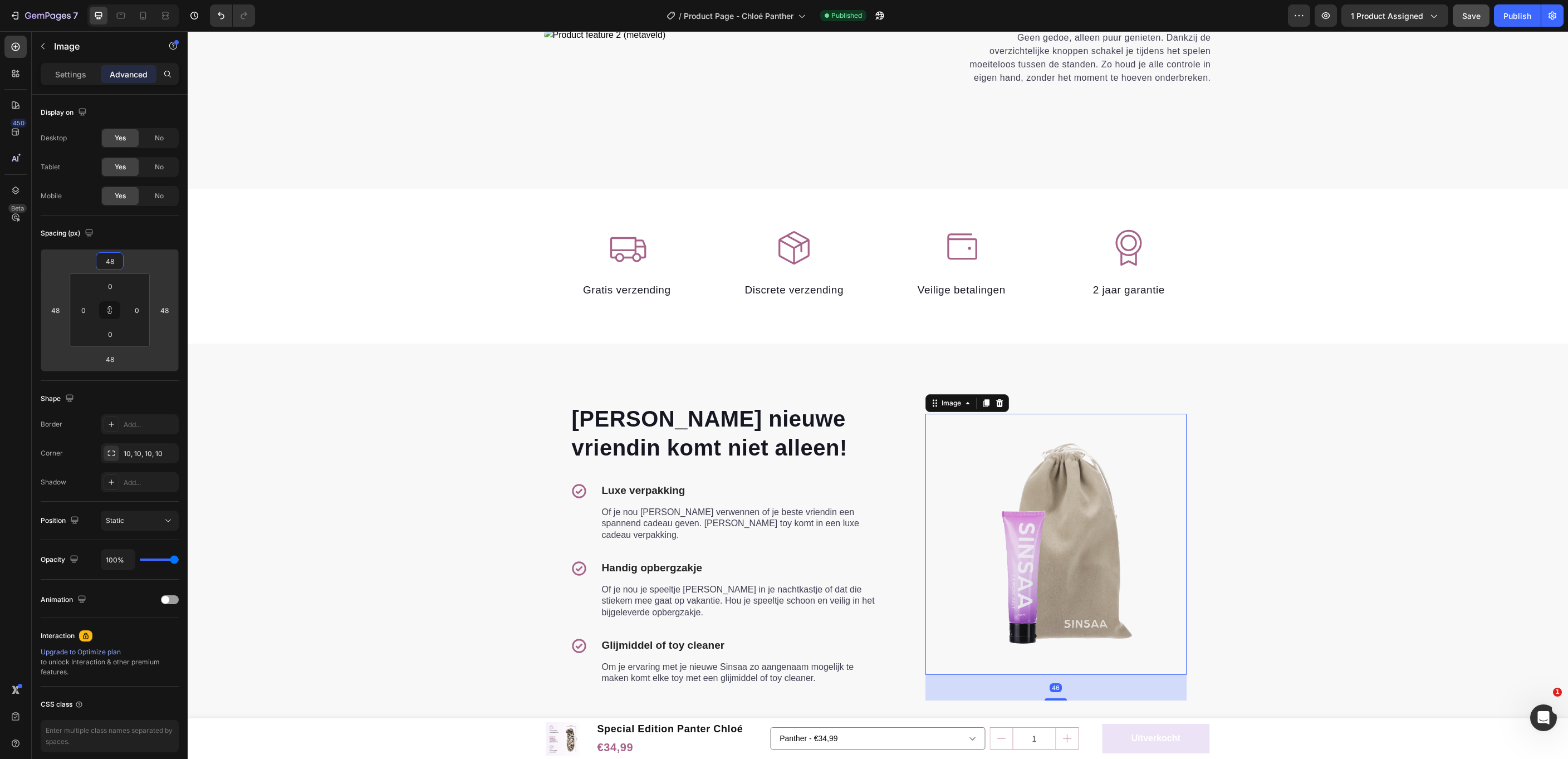
type input "46"
type input "44"
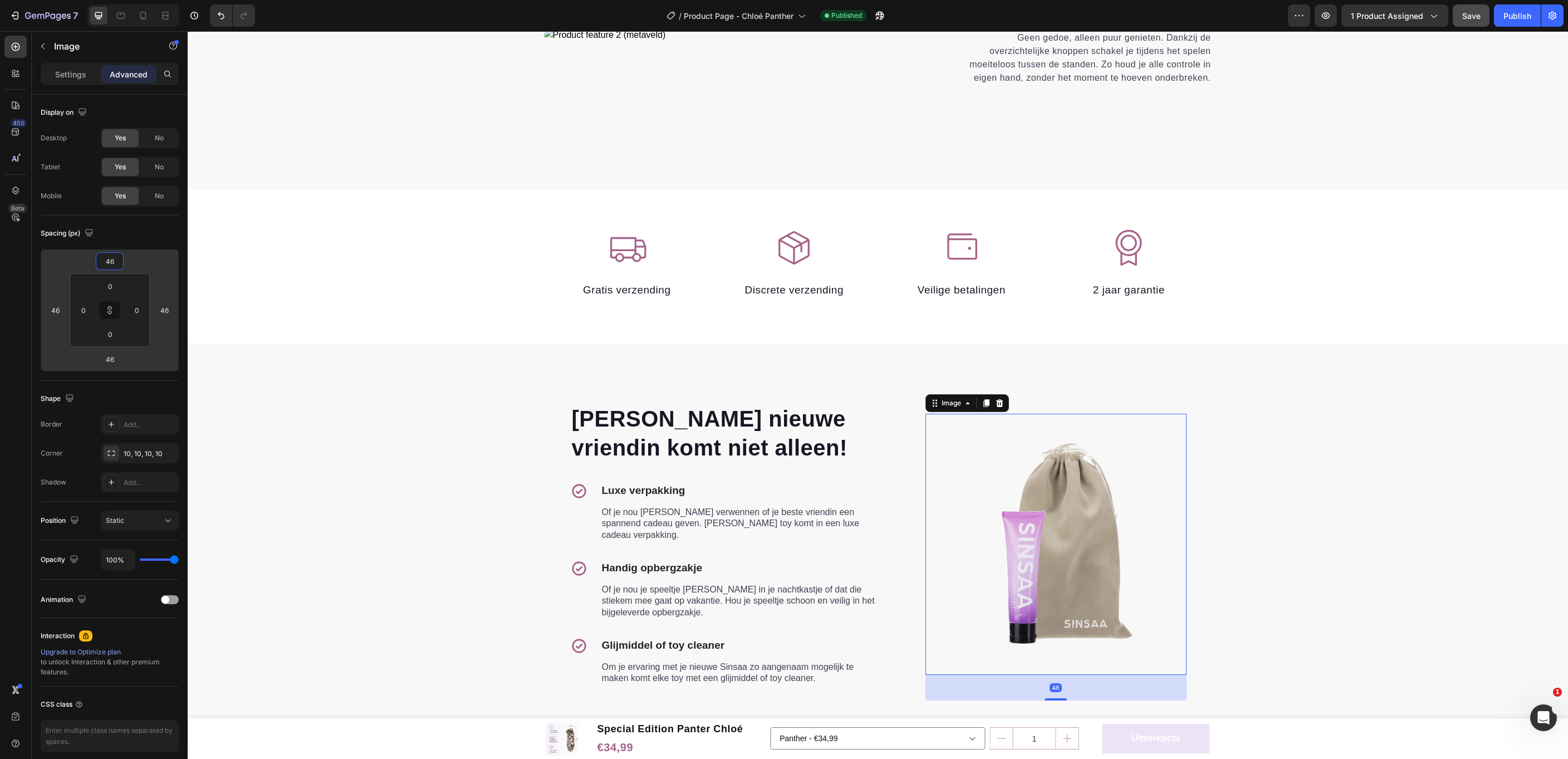
type input "44"
type input "48"
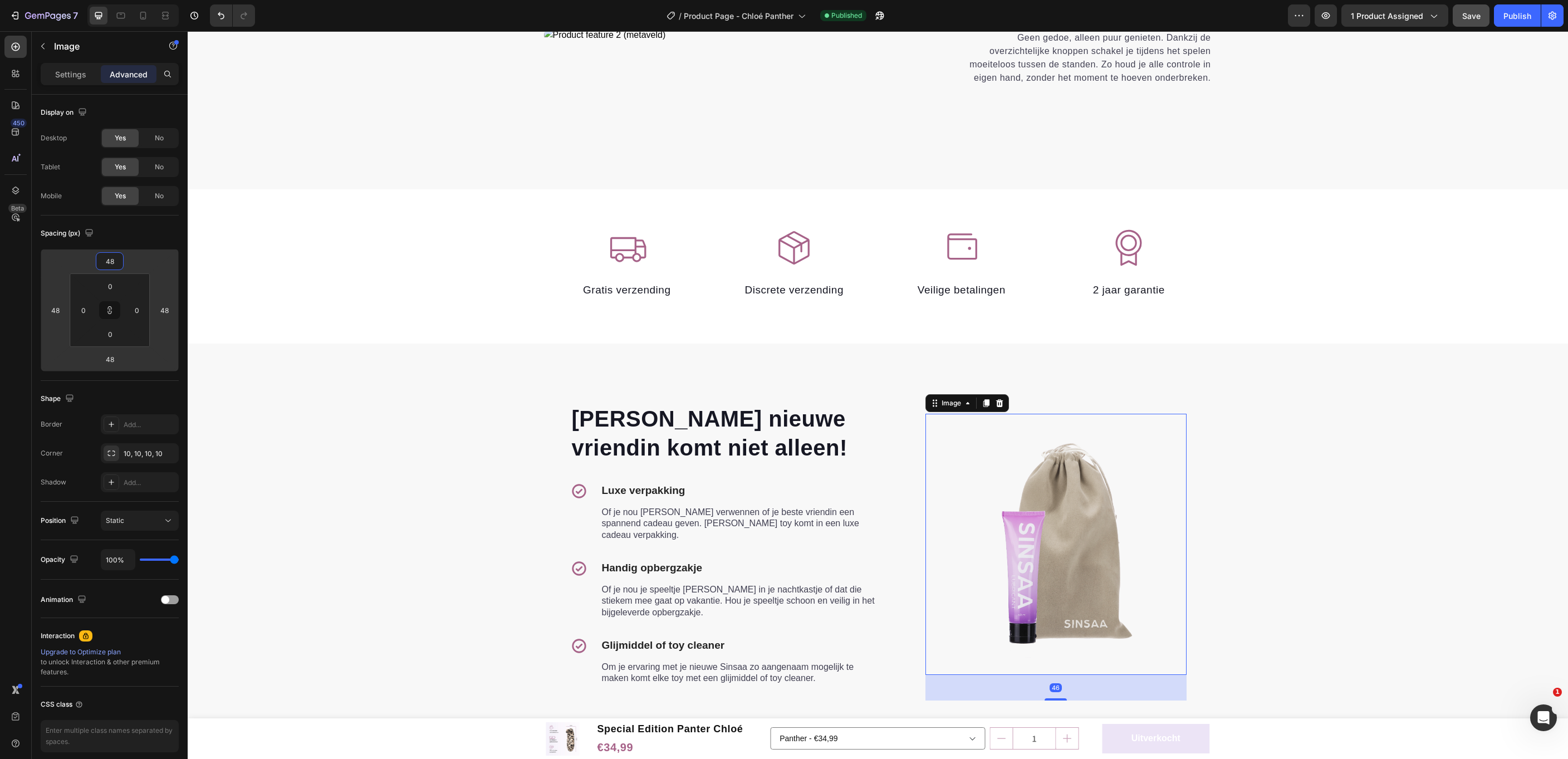
type input "56"
type input "58"
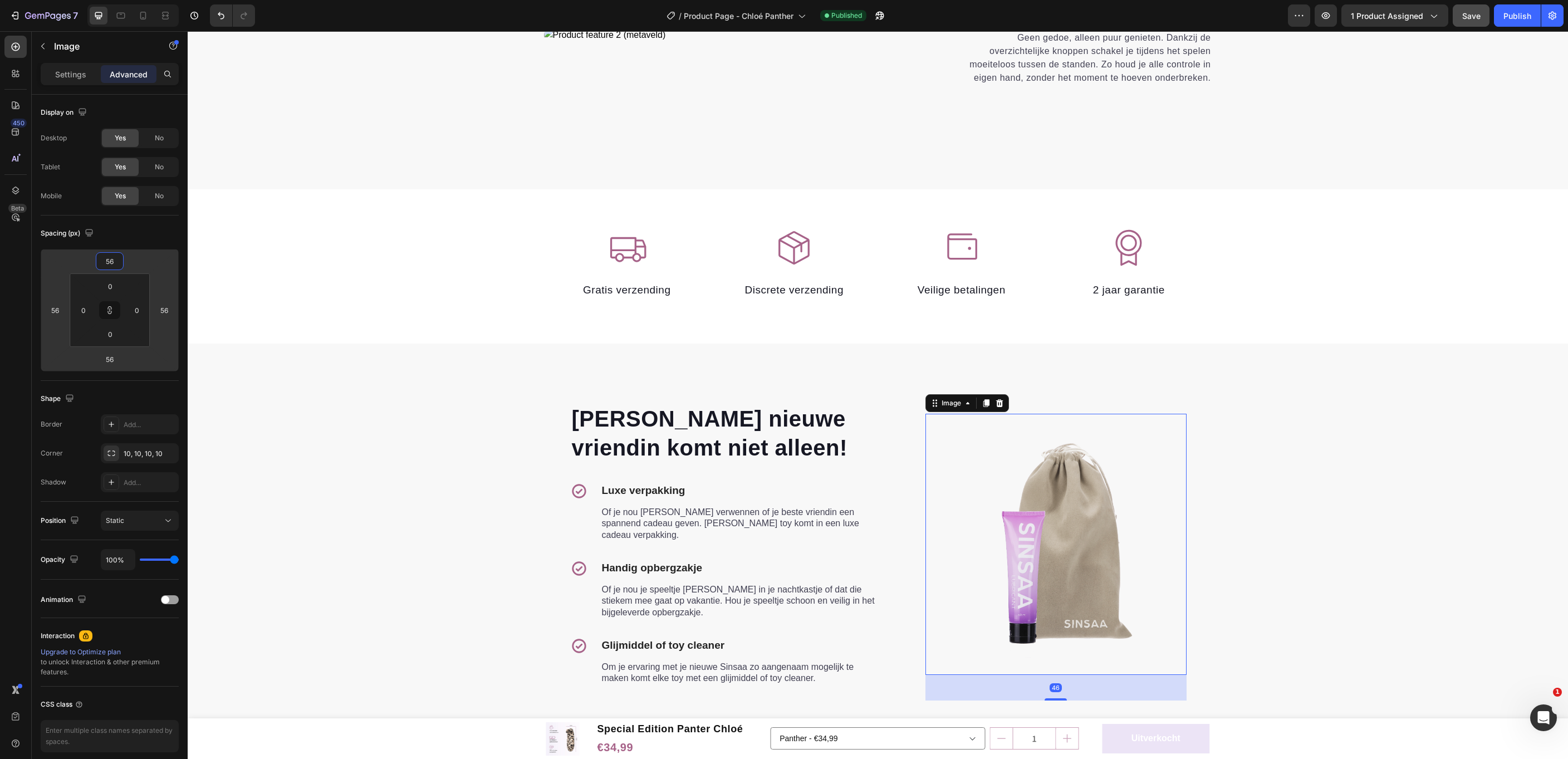
type input "58"
type input "60"
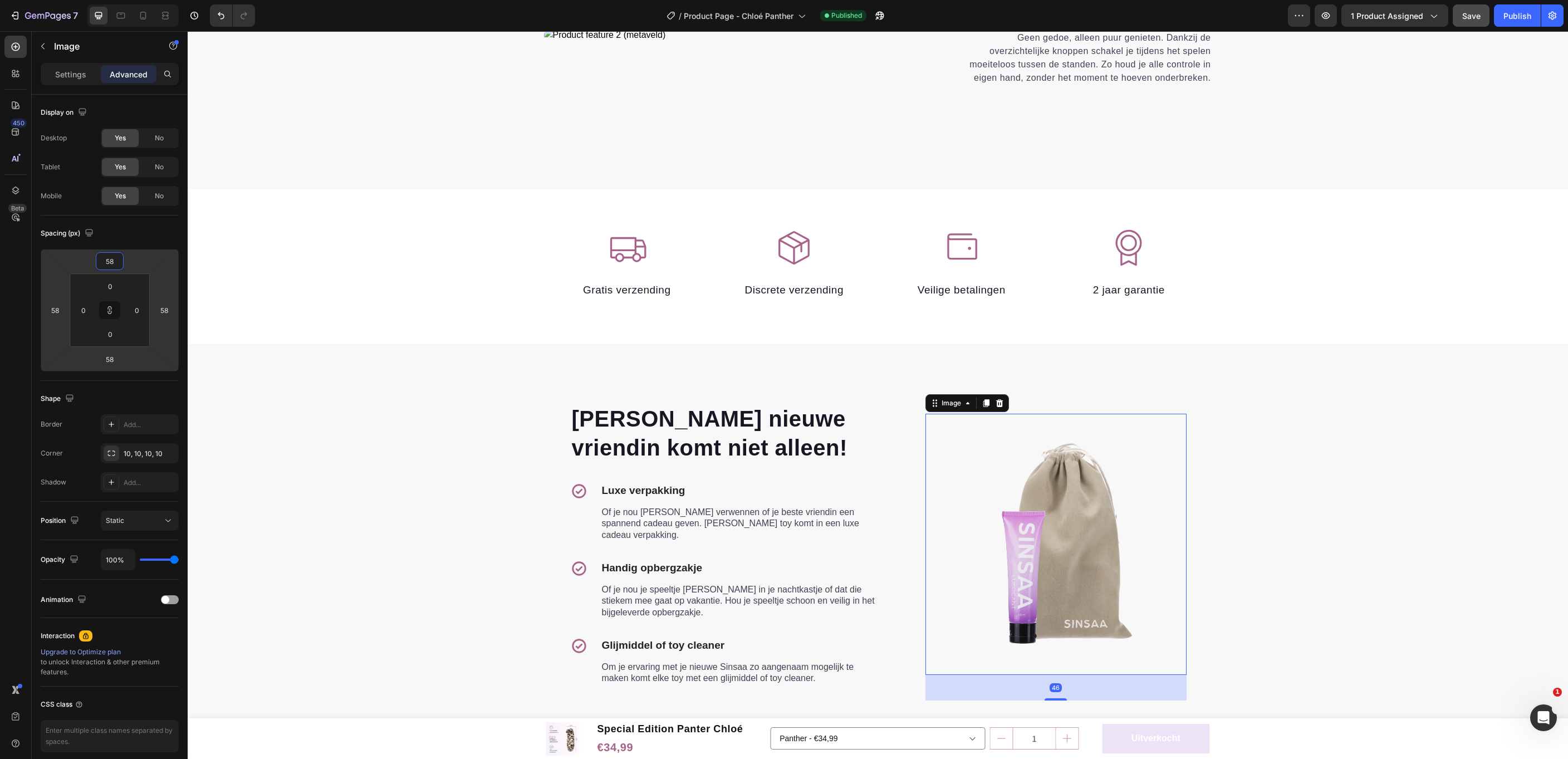
type input "60"
type input "58"
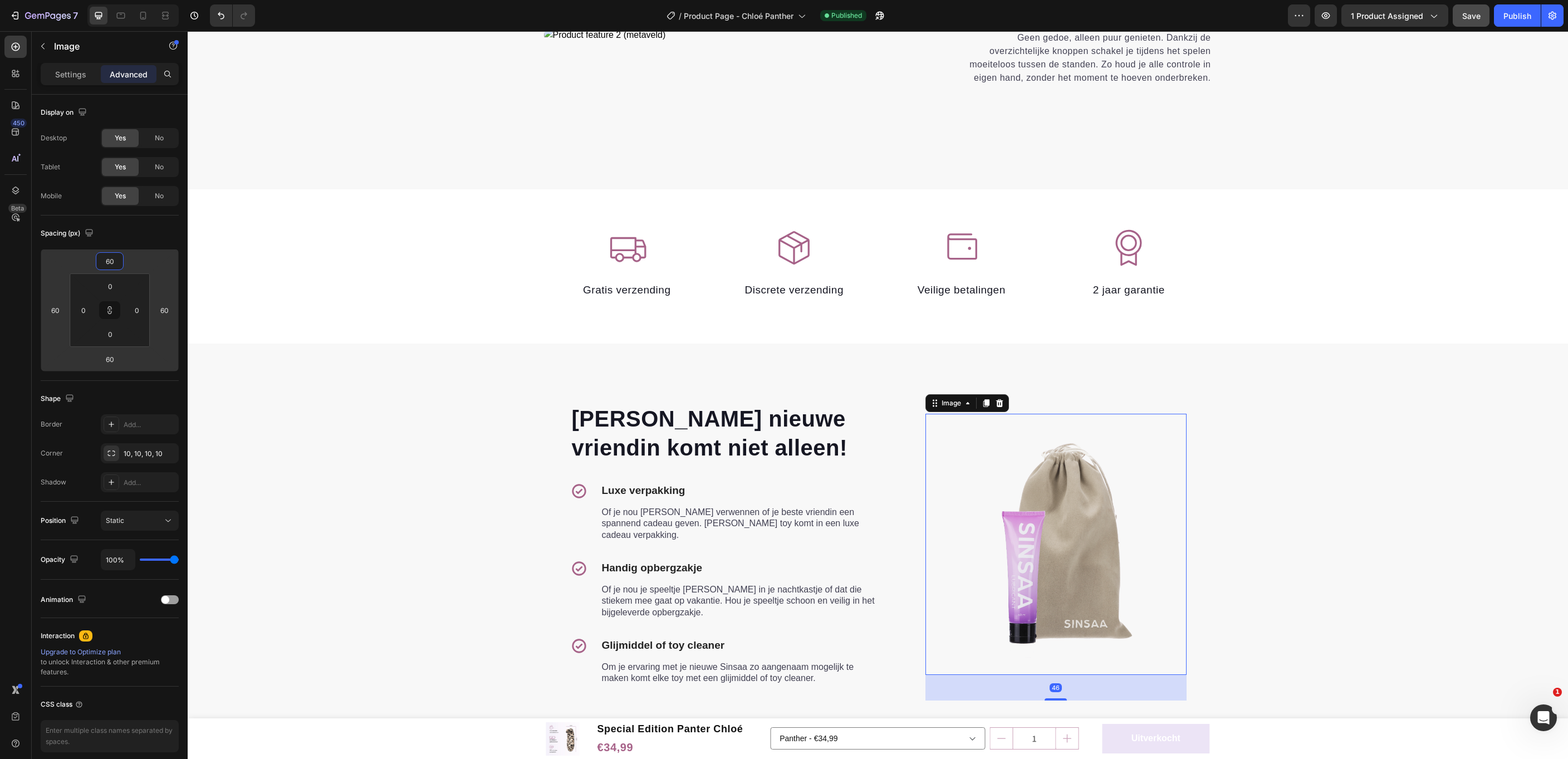
type input "58"
type input "54"
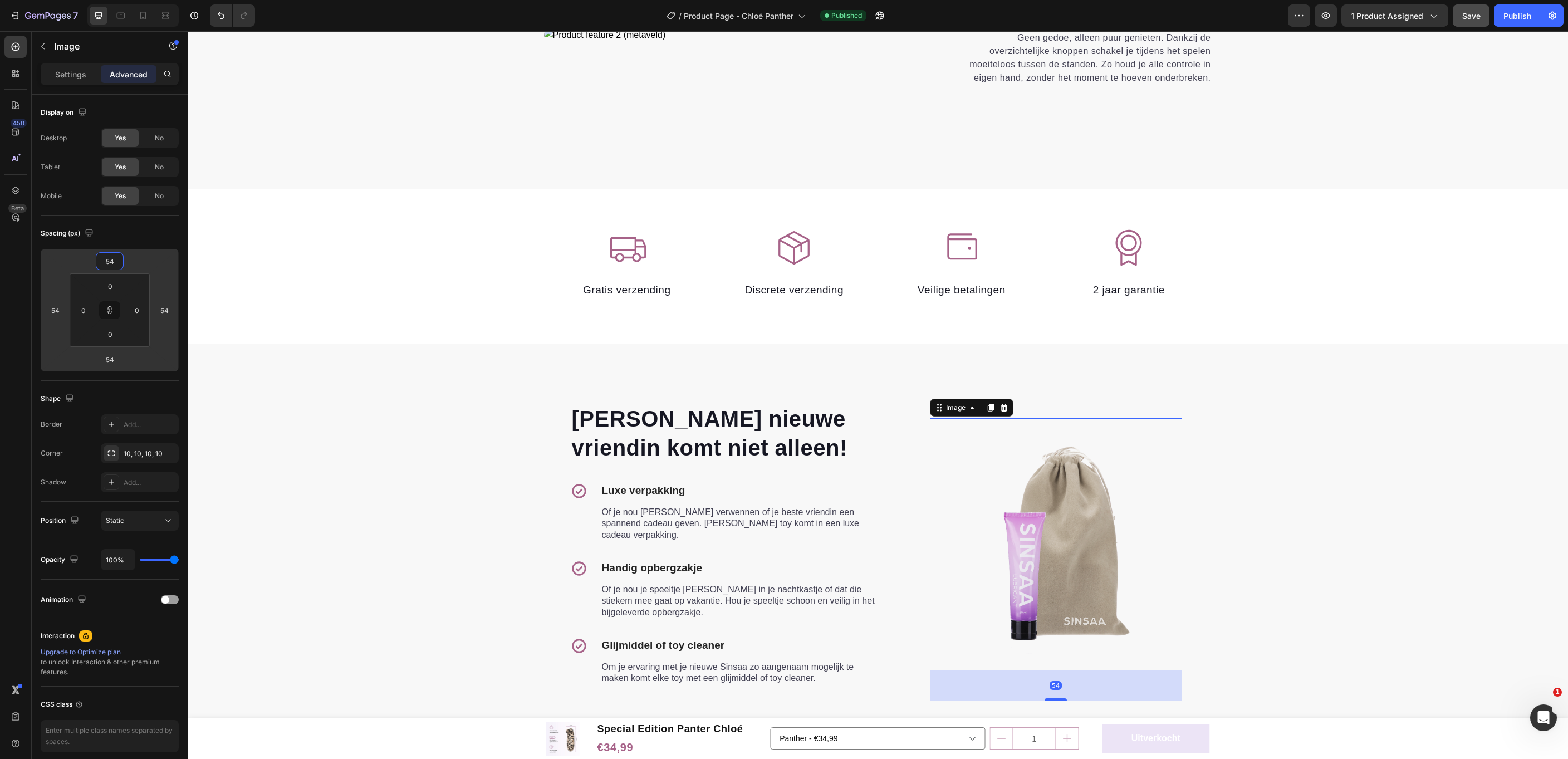
type input "46"
type input "36"
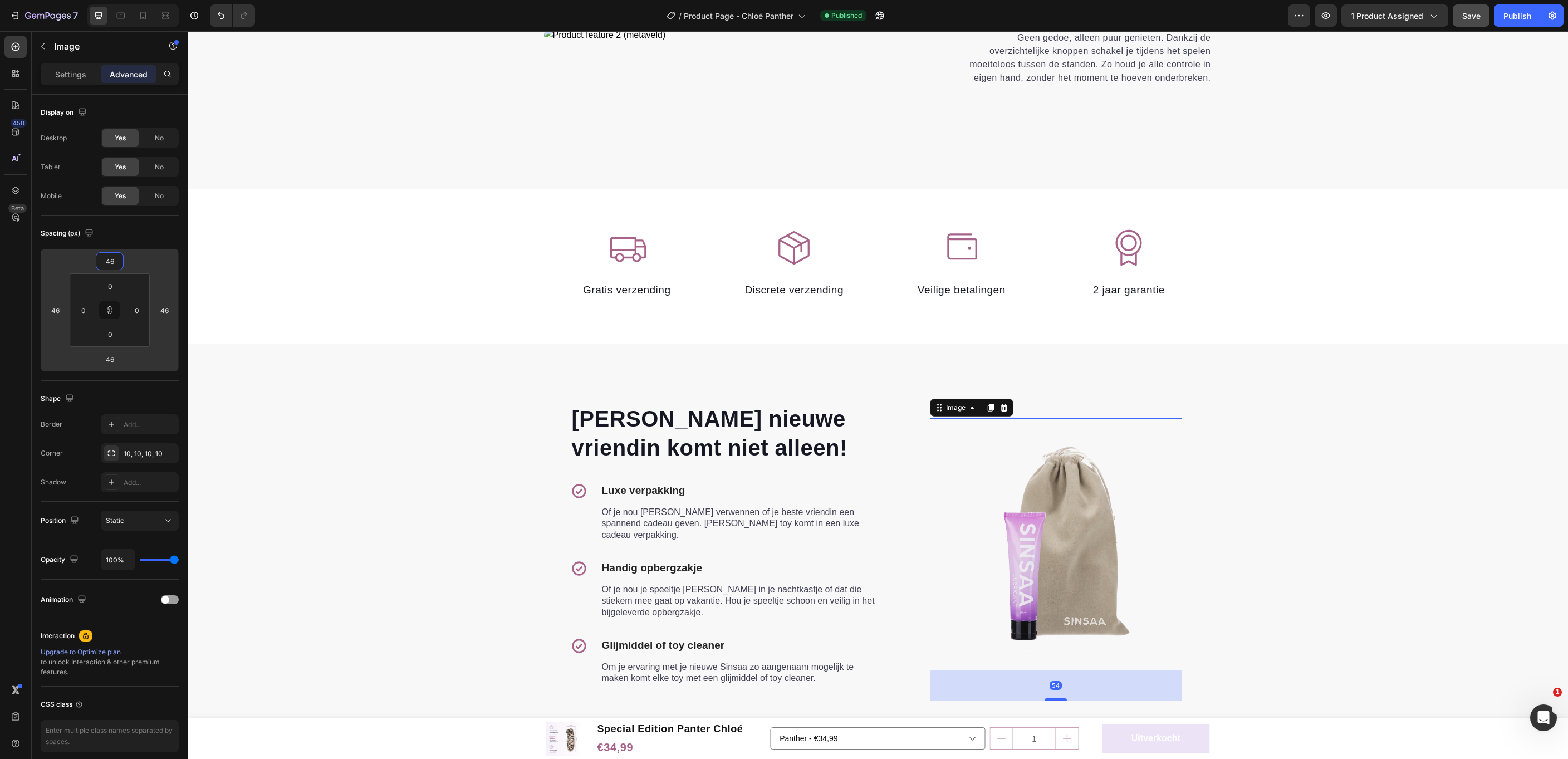
type input "36"
type input "32"
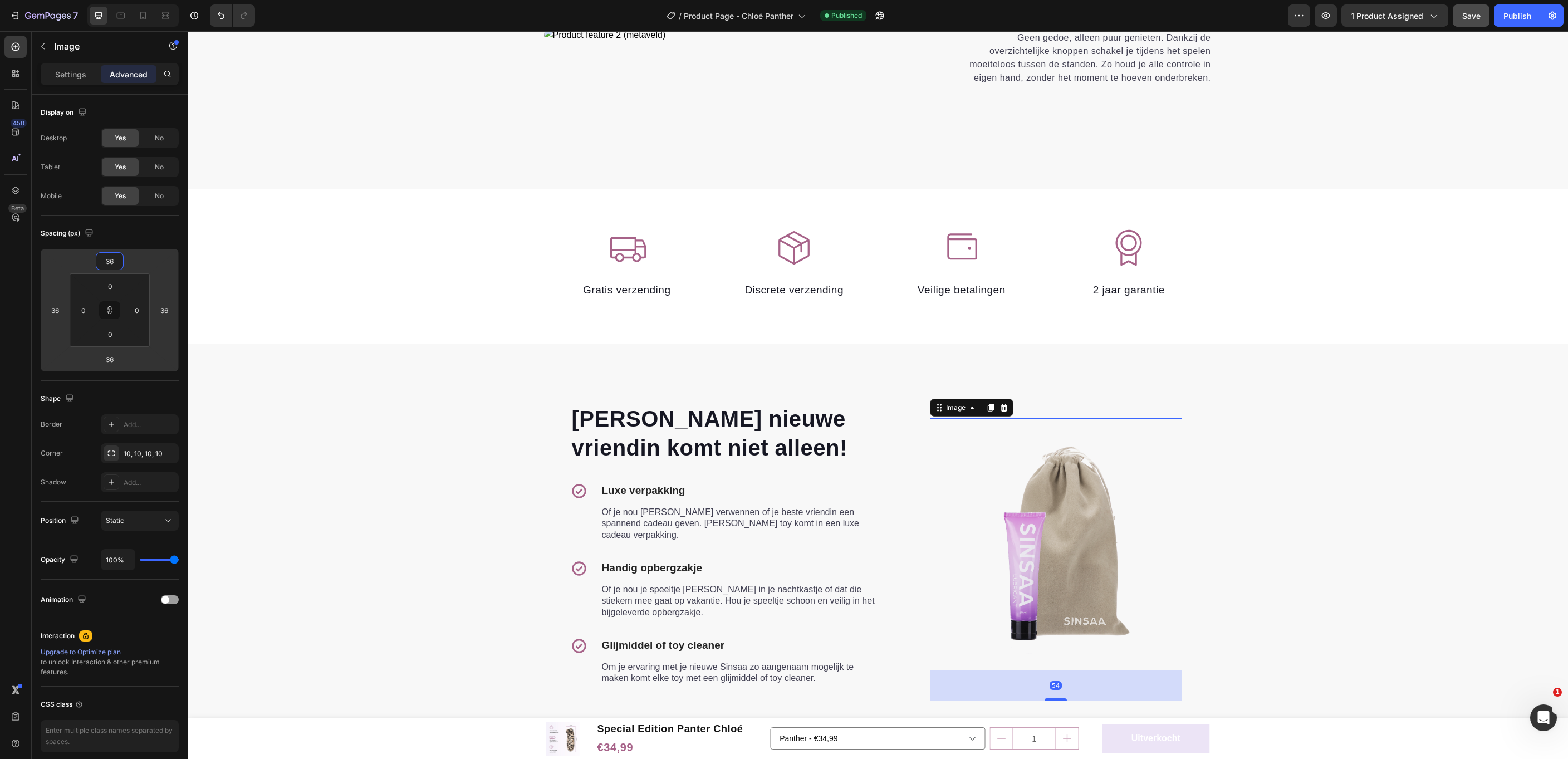
type input "32"
type input "24"
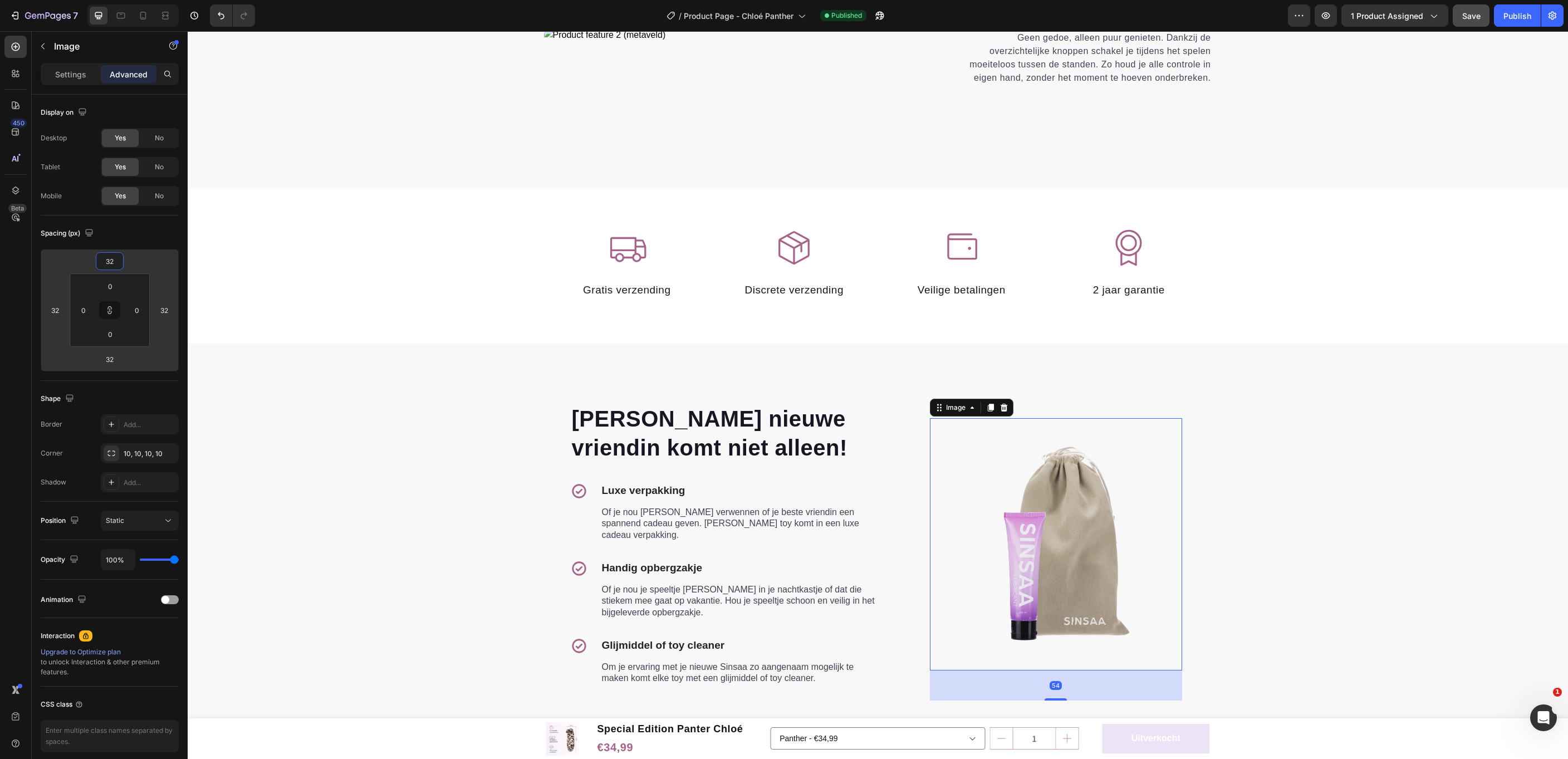
type input "24"
type input "20"
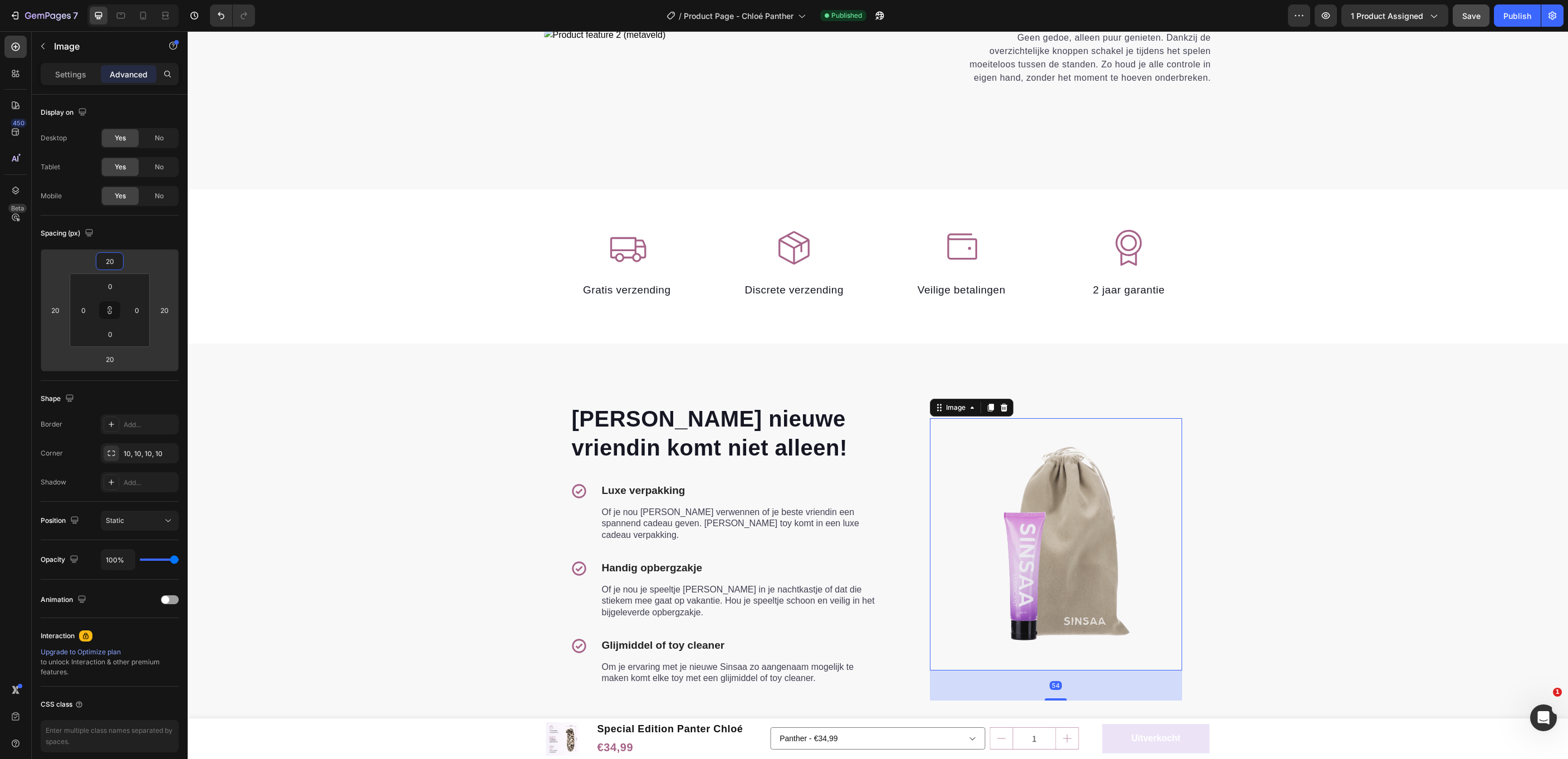
type input "14"
type input "10"
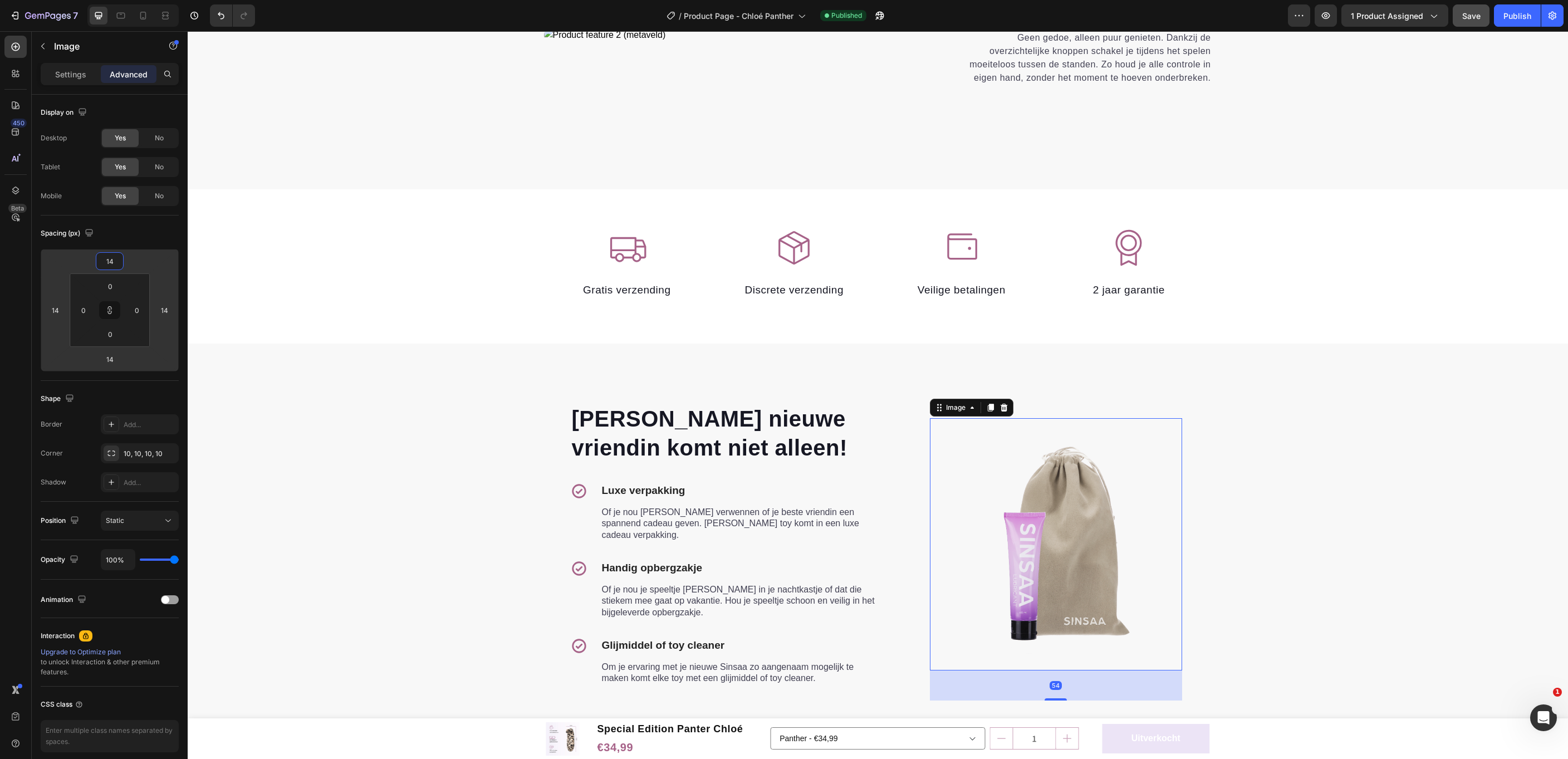
type input "10"
type input "2"
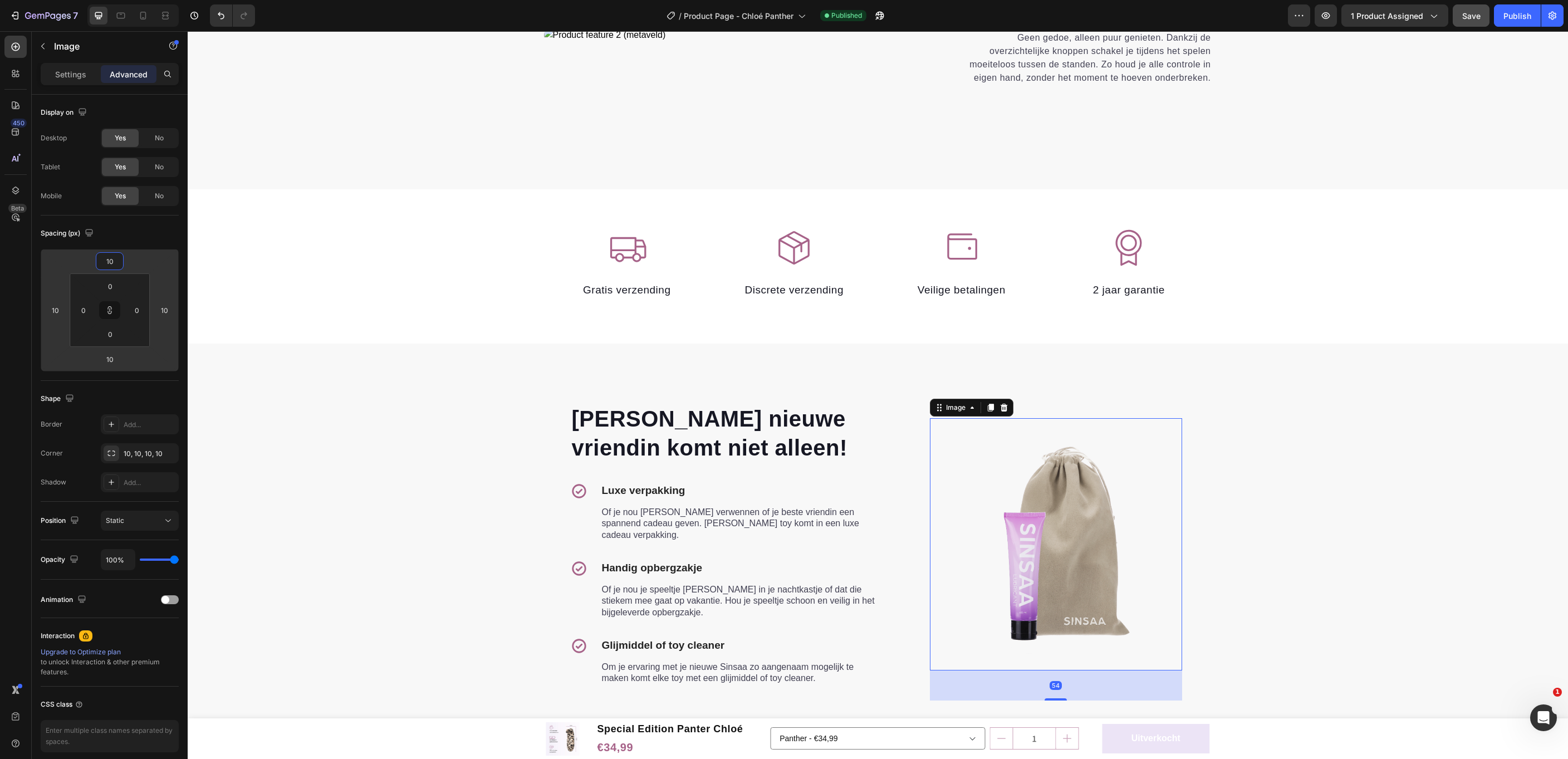
type input "2"
type input "-12"
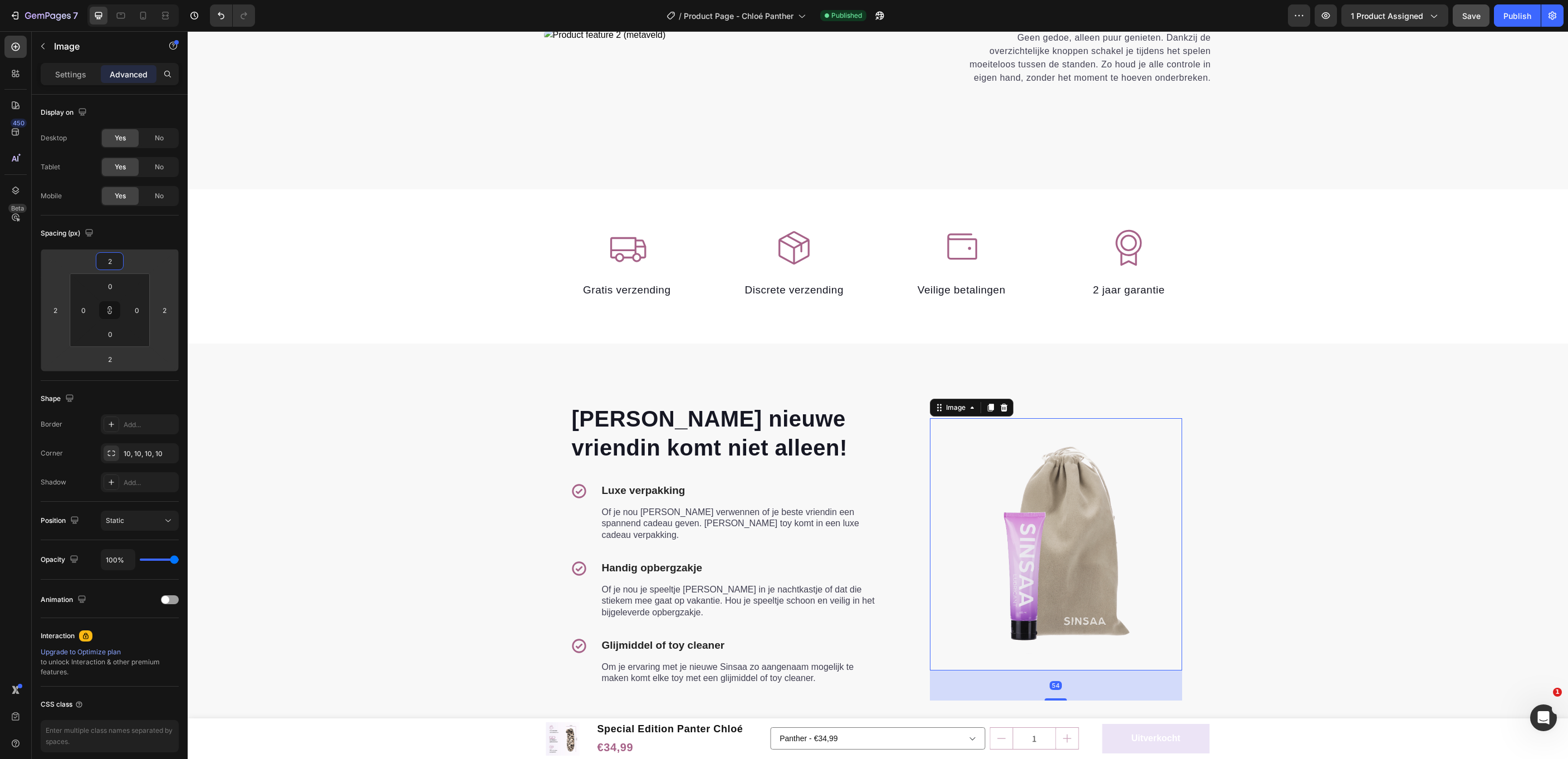
type input "-12"
type input "-34"
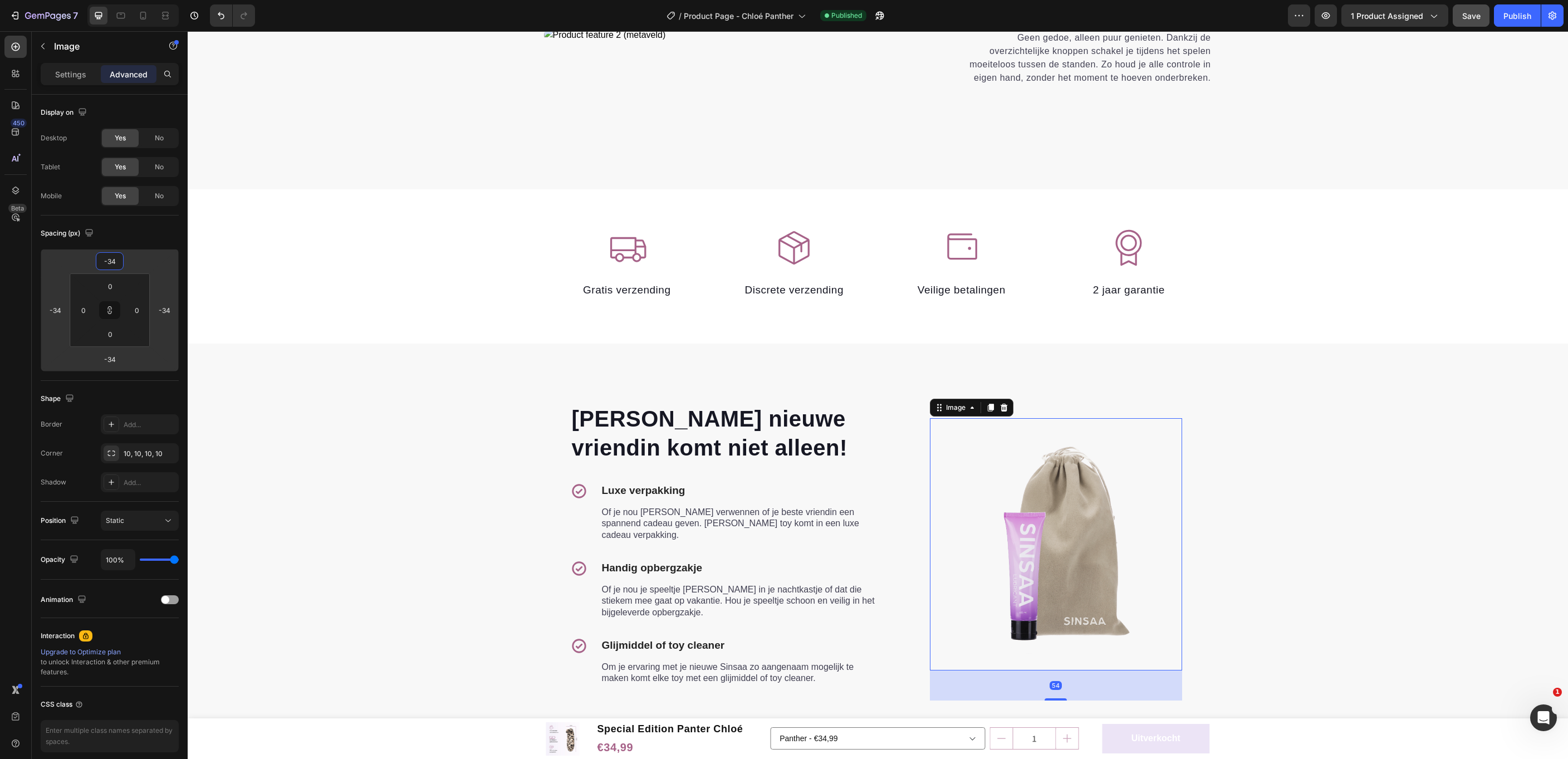
type input "-60"
type input "-72"
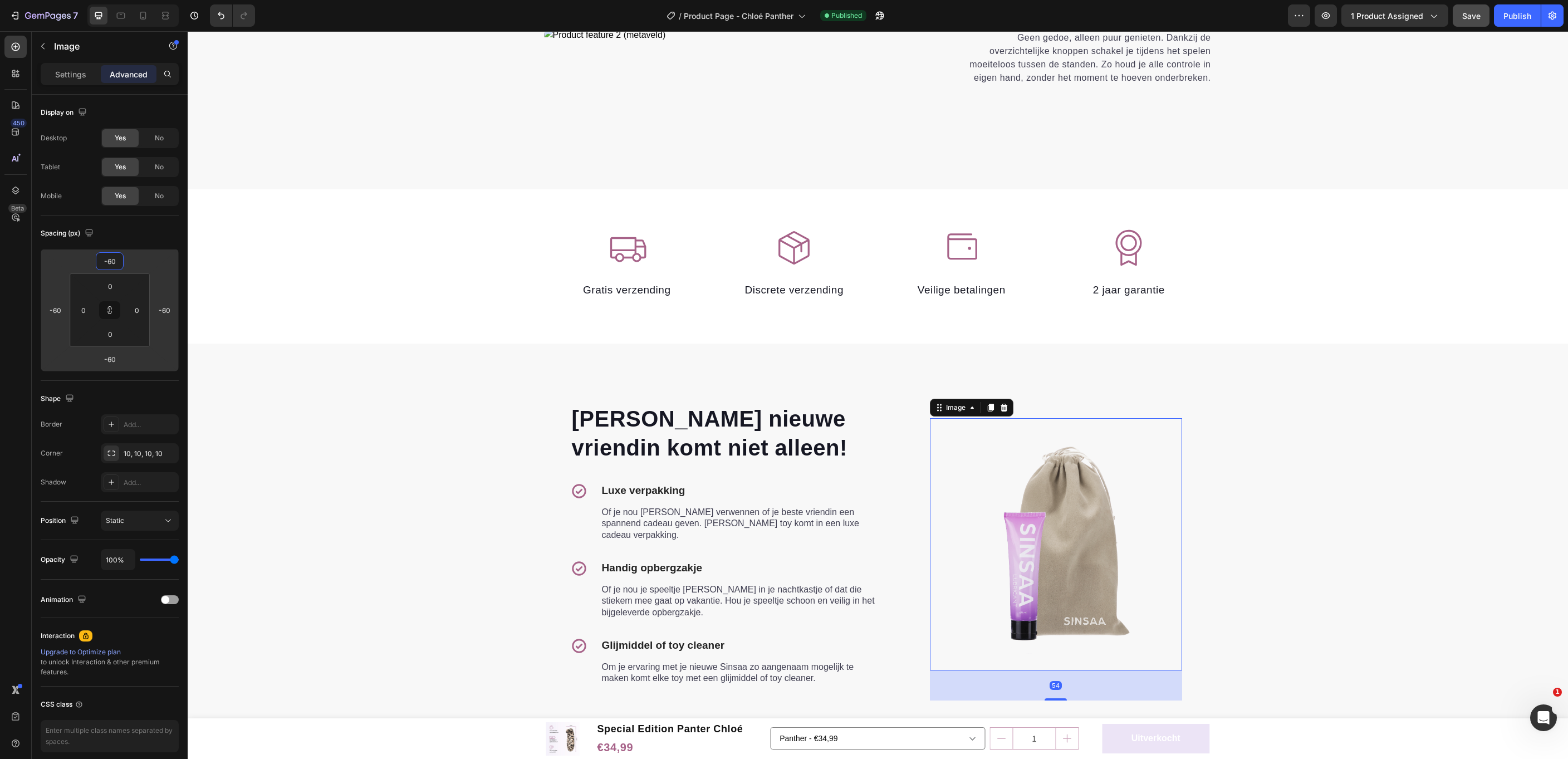
type input "-72"
type input "-90"
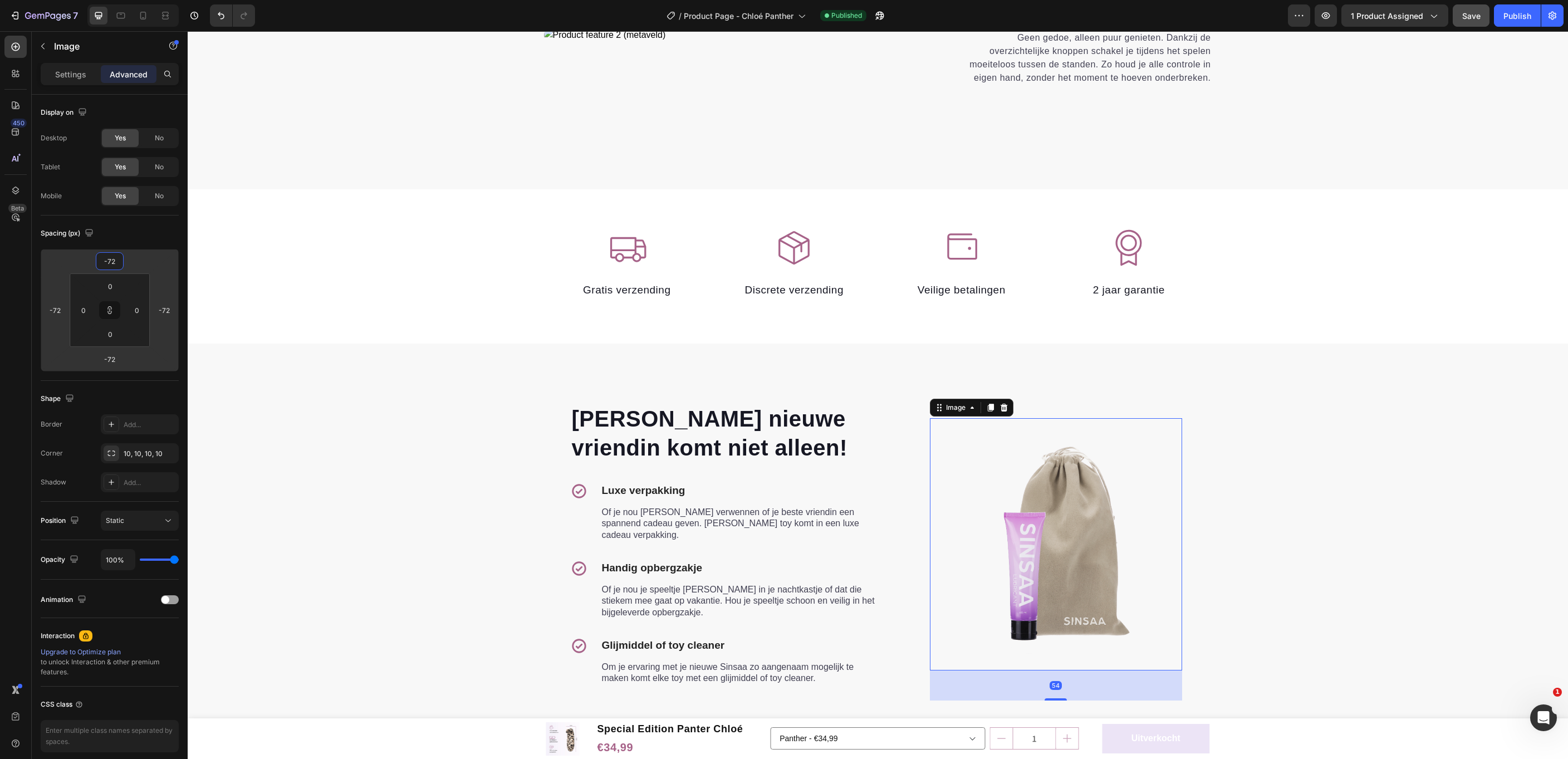
type input "-90"
type input "-108"
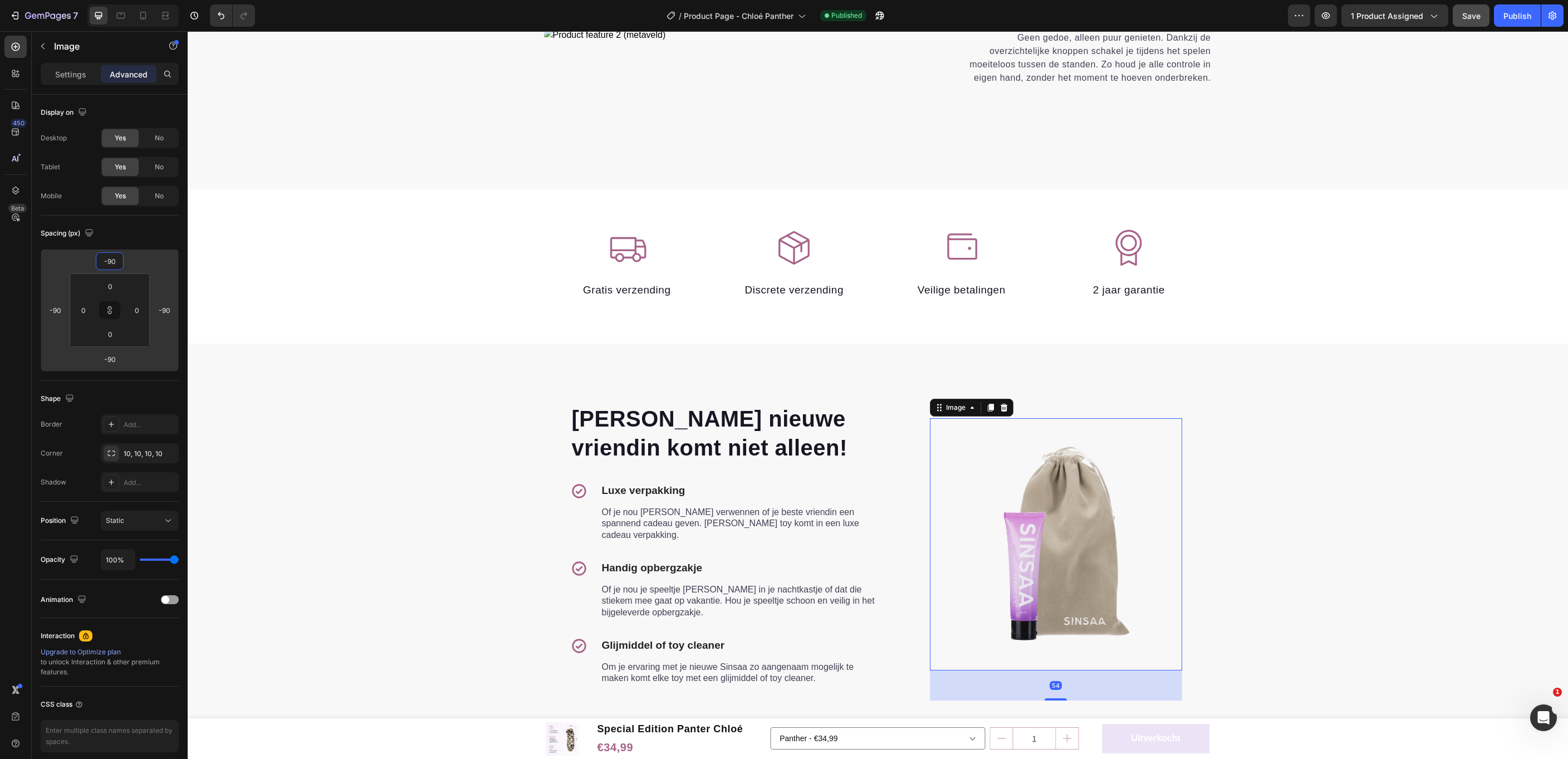
type input "-108"
type input "-132"
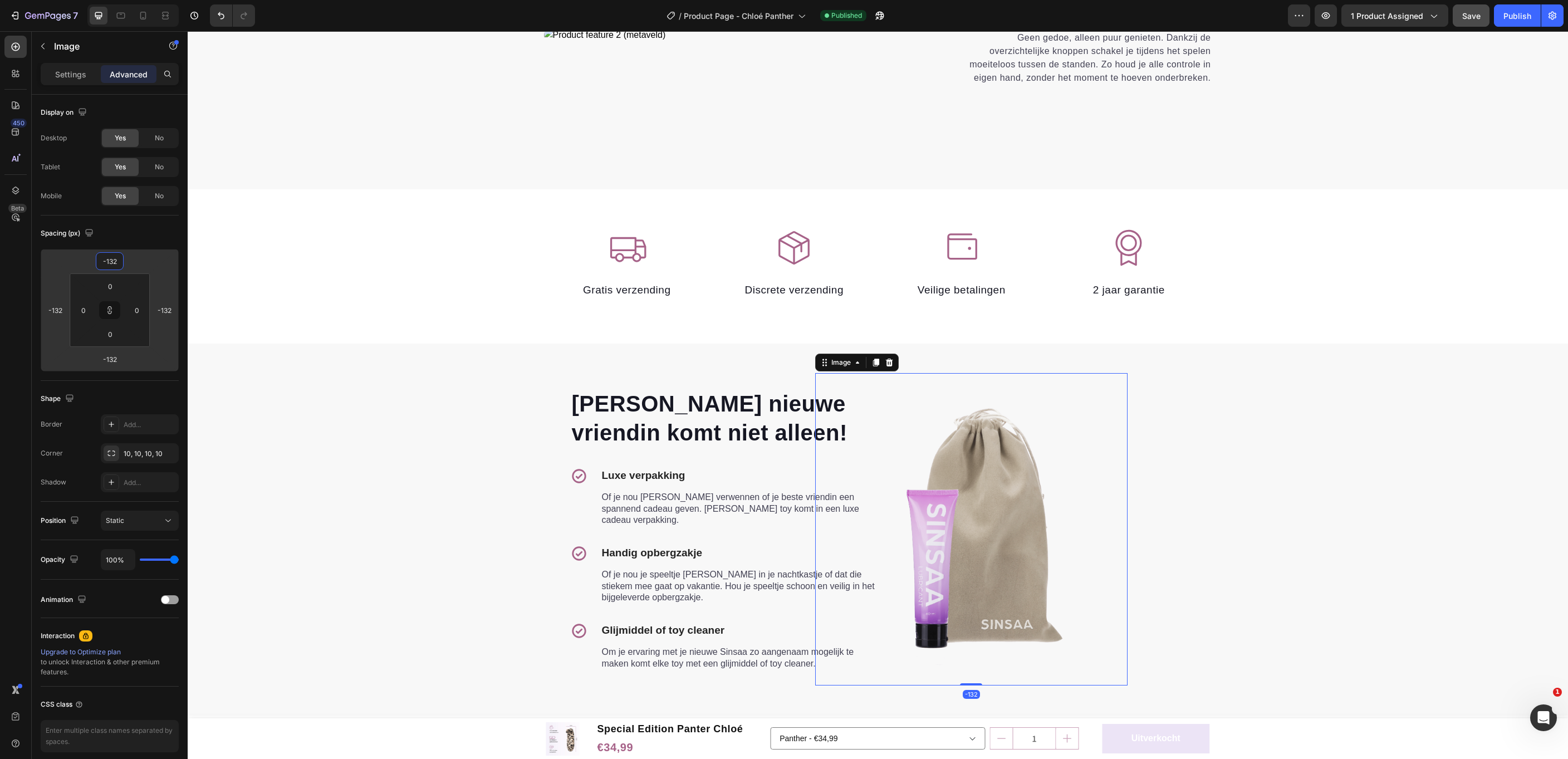
type input "-152"
type input "-164"
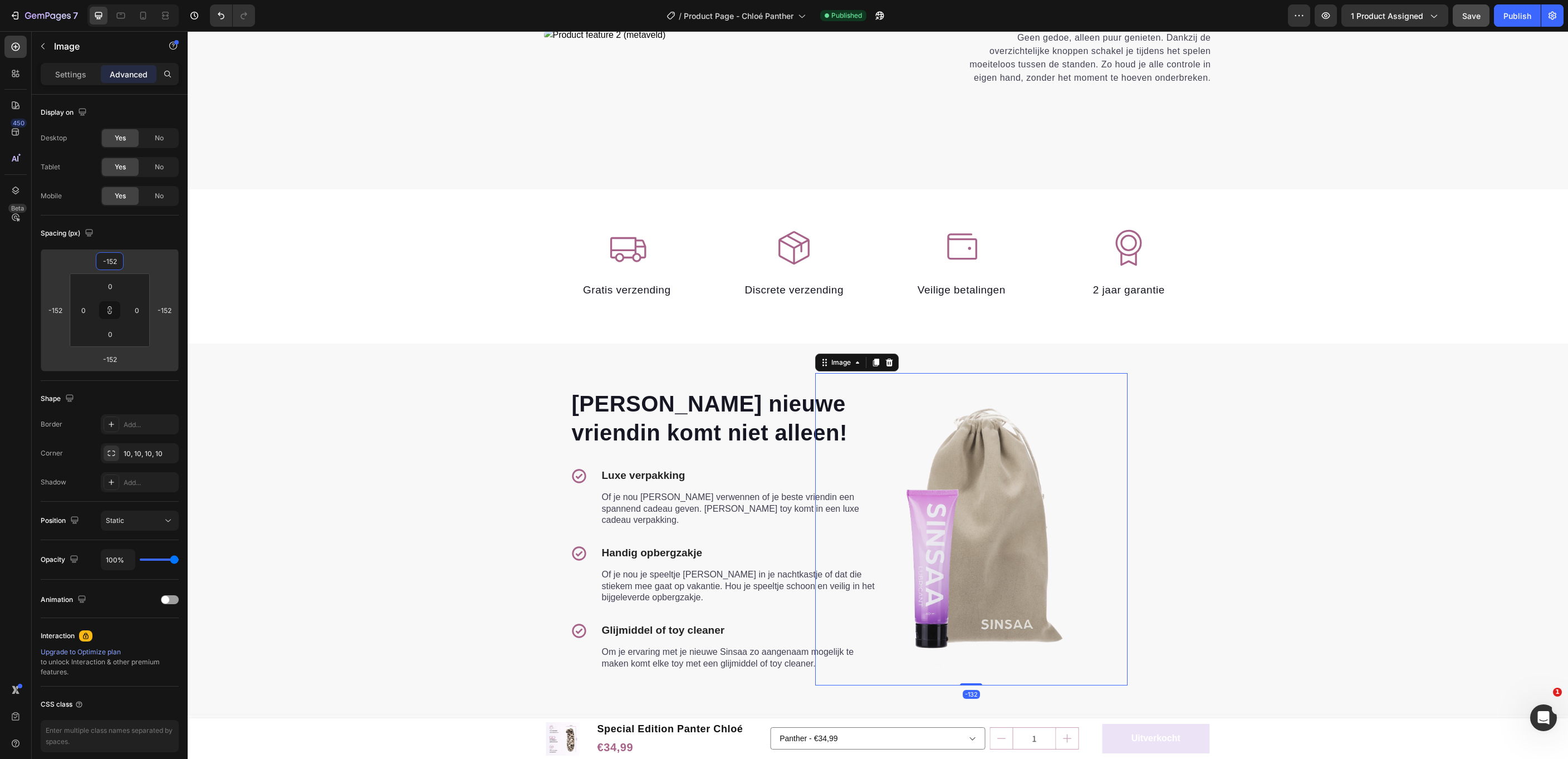
type input "-164"
type input "-170"
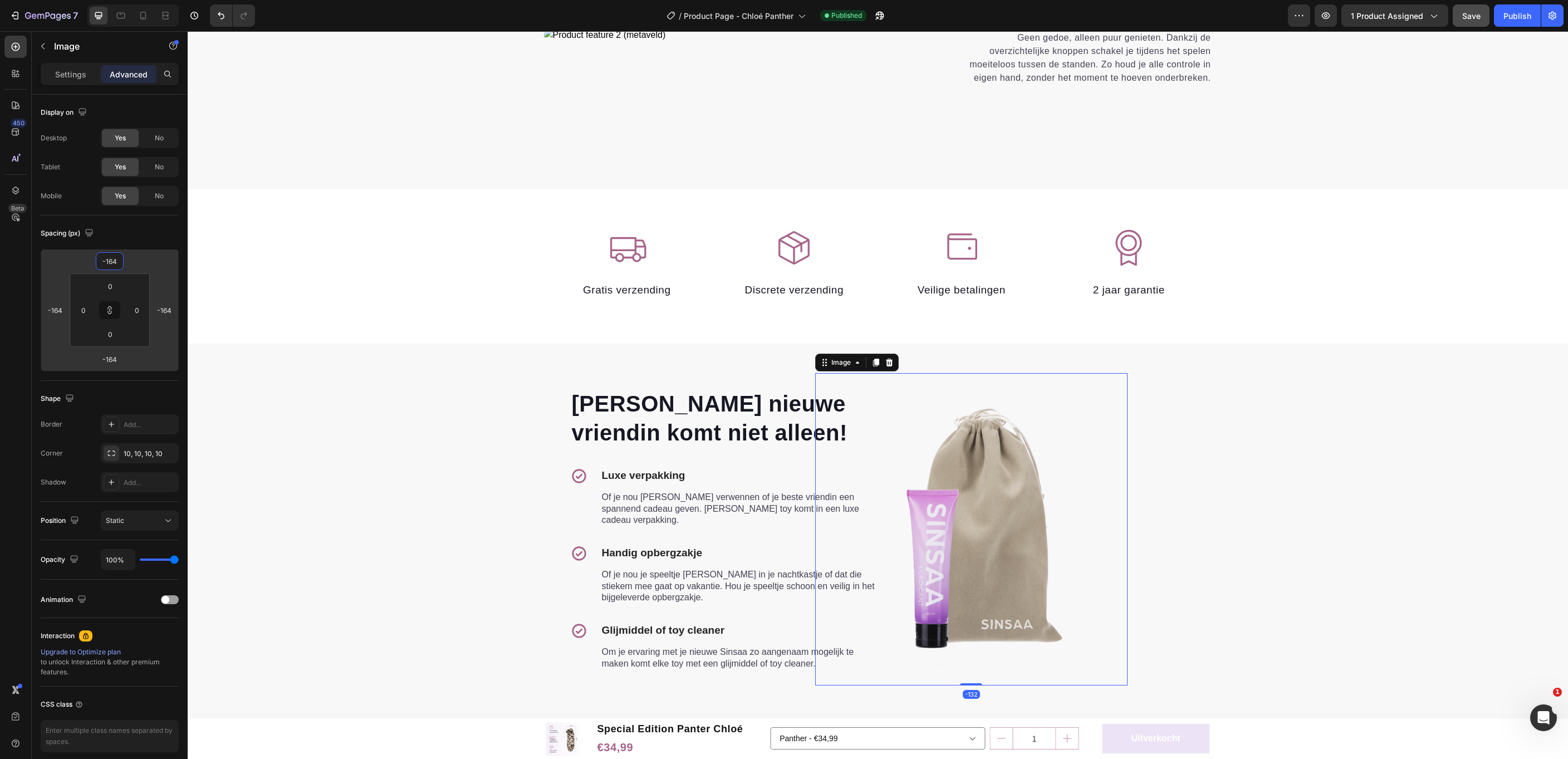
type input "-170"
type input "-172"
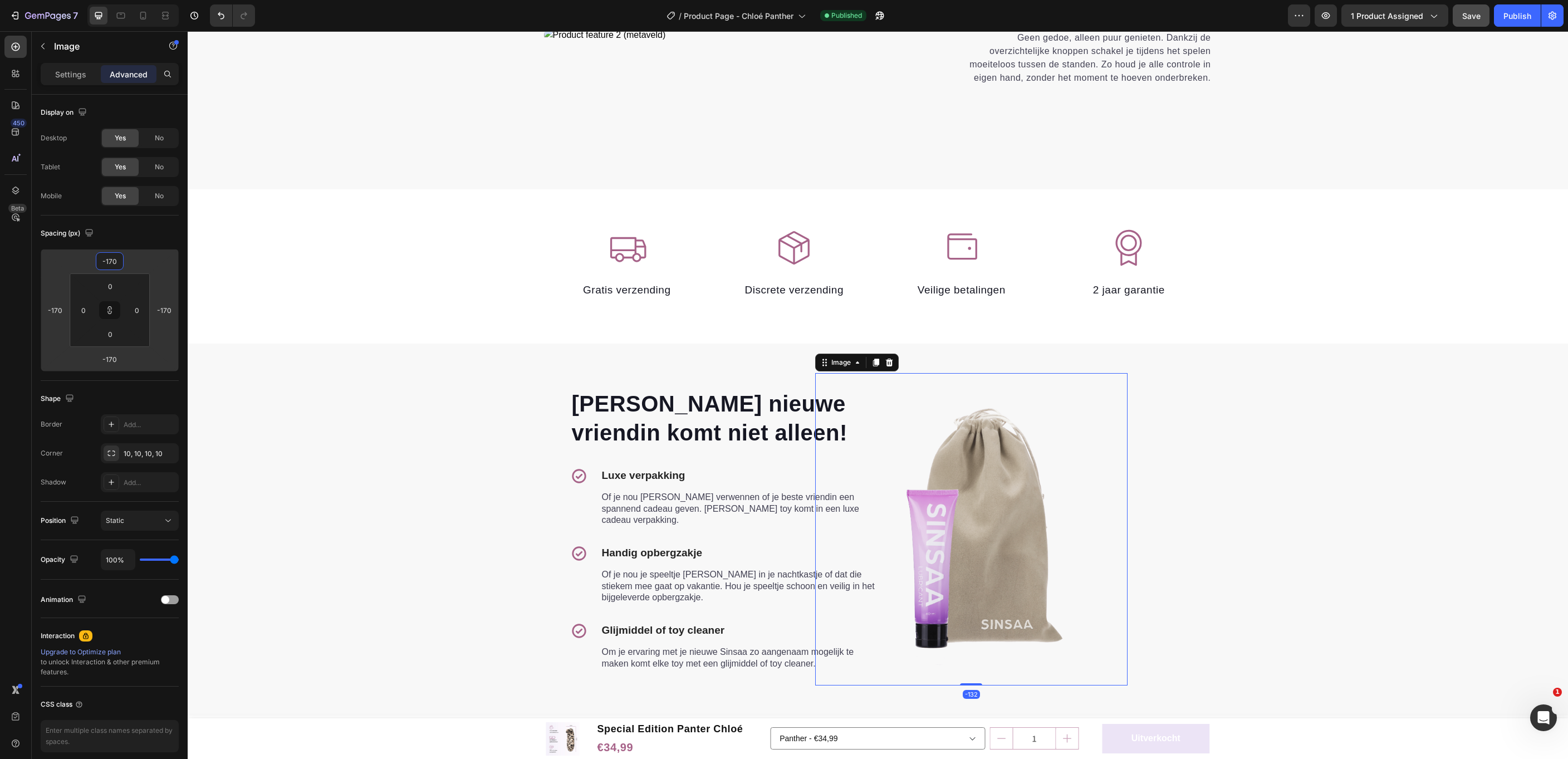
type input "-172"
type input "-174"
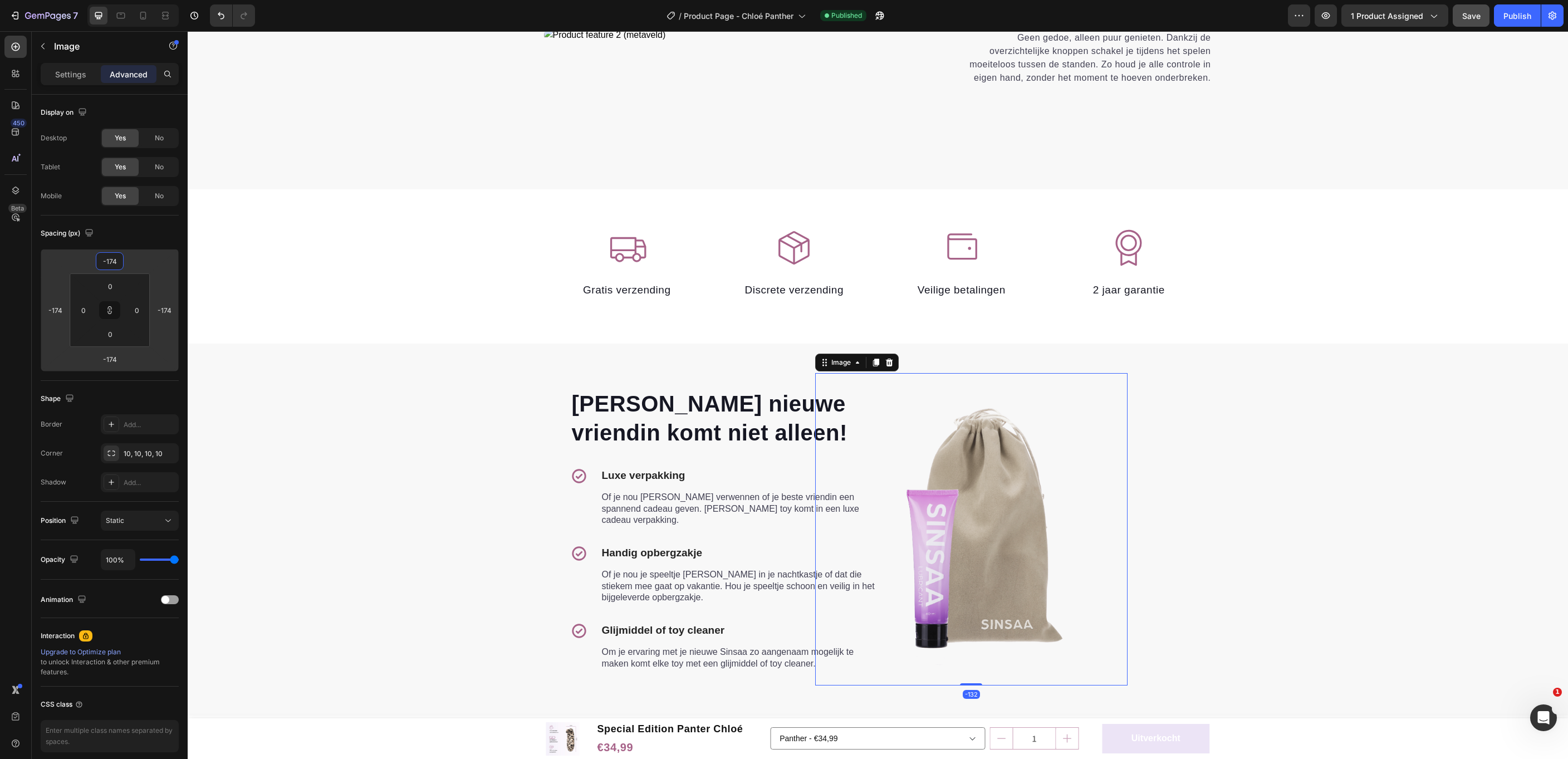
type input "-176"
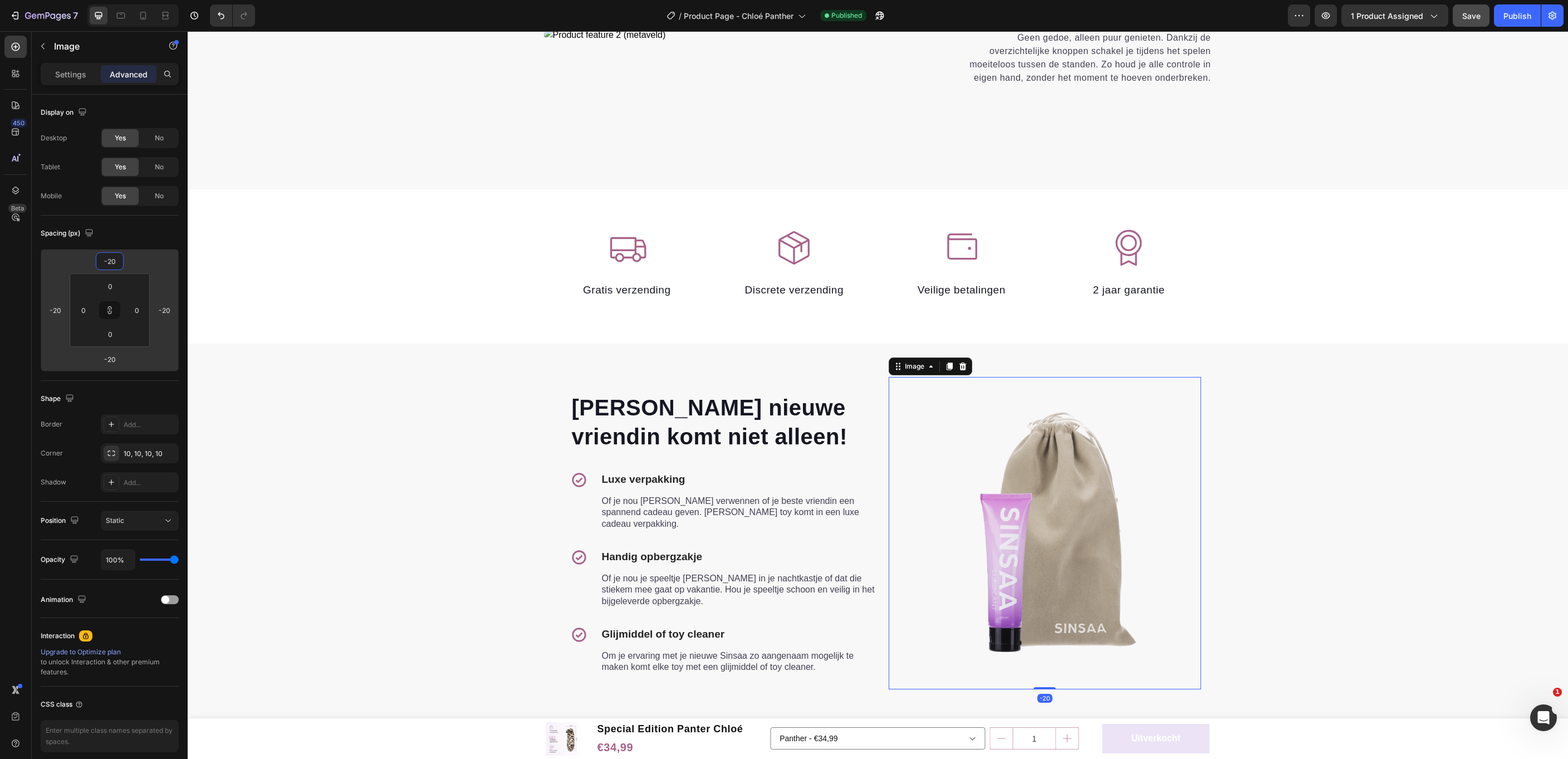
drag, startPoint x: 145, startPoint y: 266, endPoint x: 118, endPoint y: 280, distance: 30.4
click at [118, 0] on html "7 Version history / Product Page - Chloé Panther Published Preview 1 product as…" at bounding box center [784, 0] width 1568 height 0
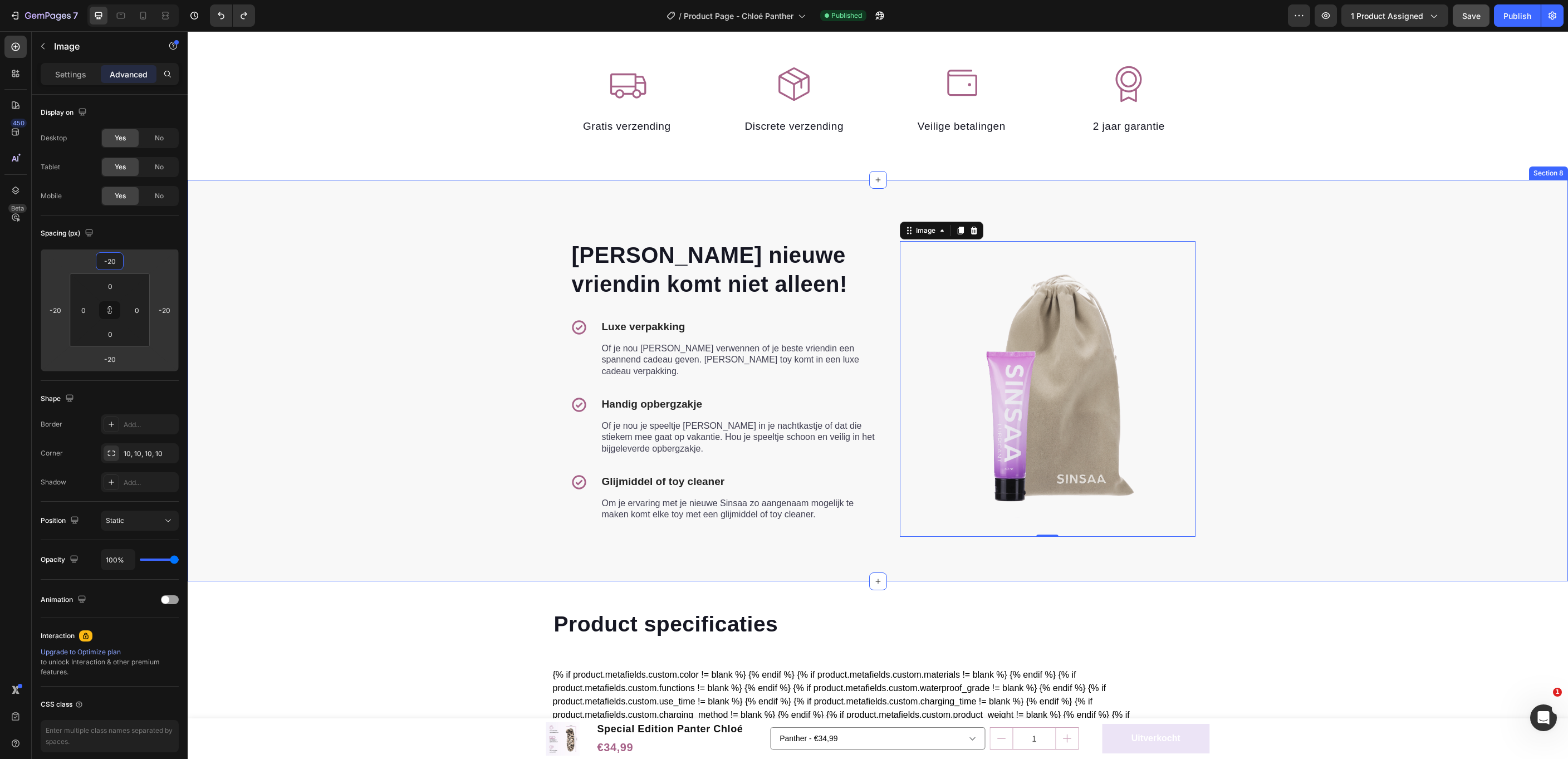
click at [316, 411] on div "Jouw nieuwe vriendin komt niet alleen! Heading Icon Luxe verpakking Text block …" at bounding box center [877, 381] width 1363 height 312
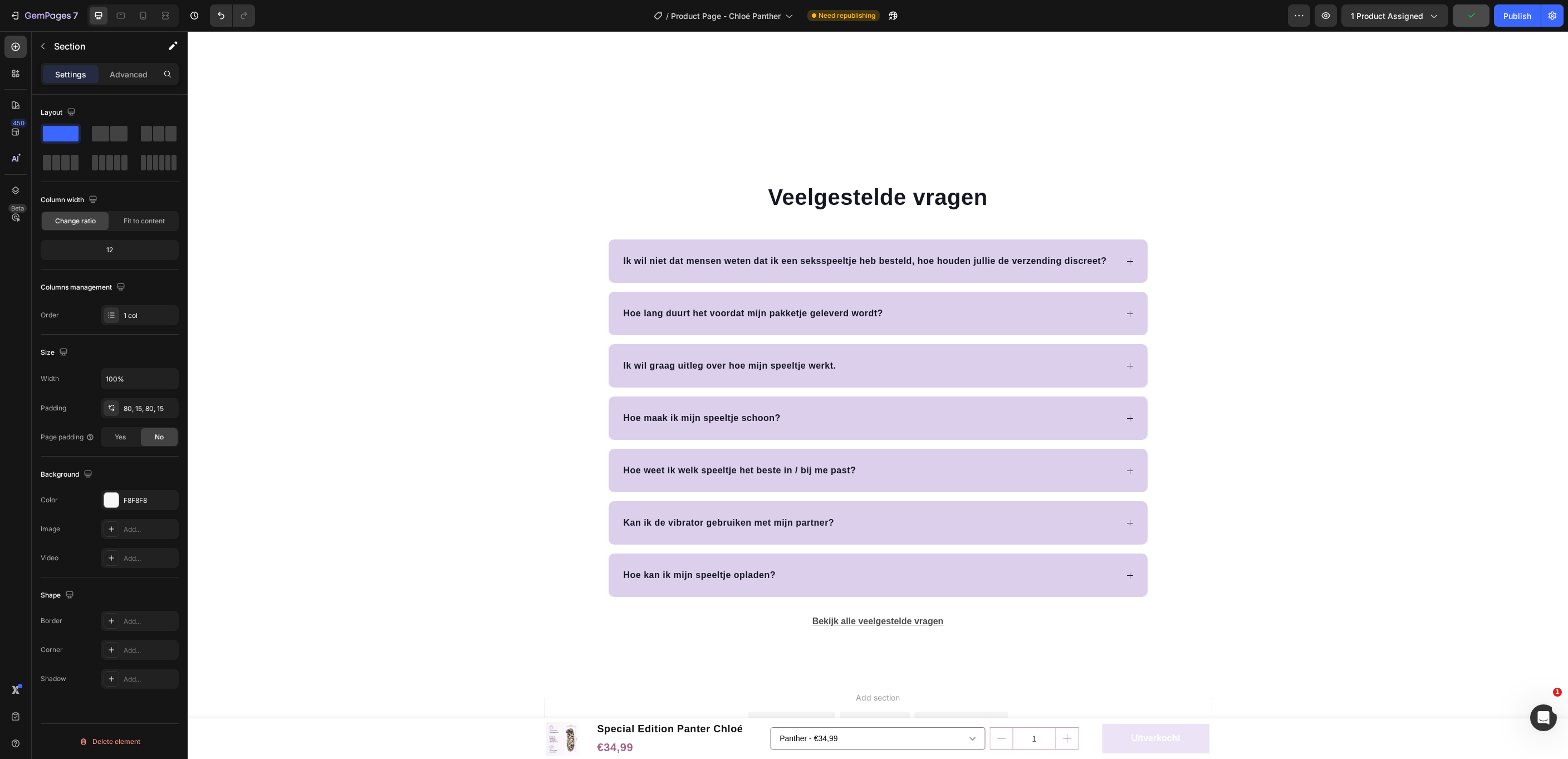
scroll to position [3424, 0]
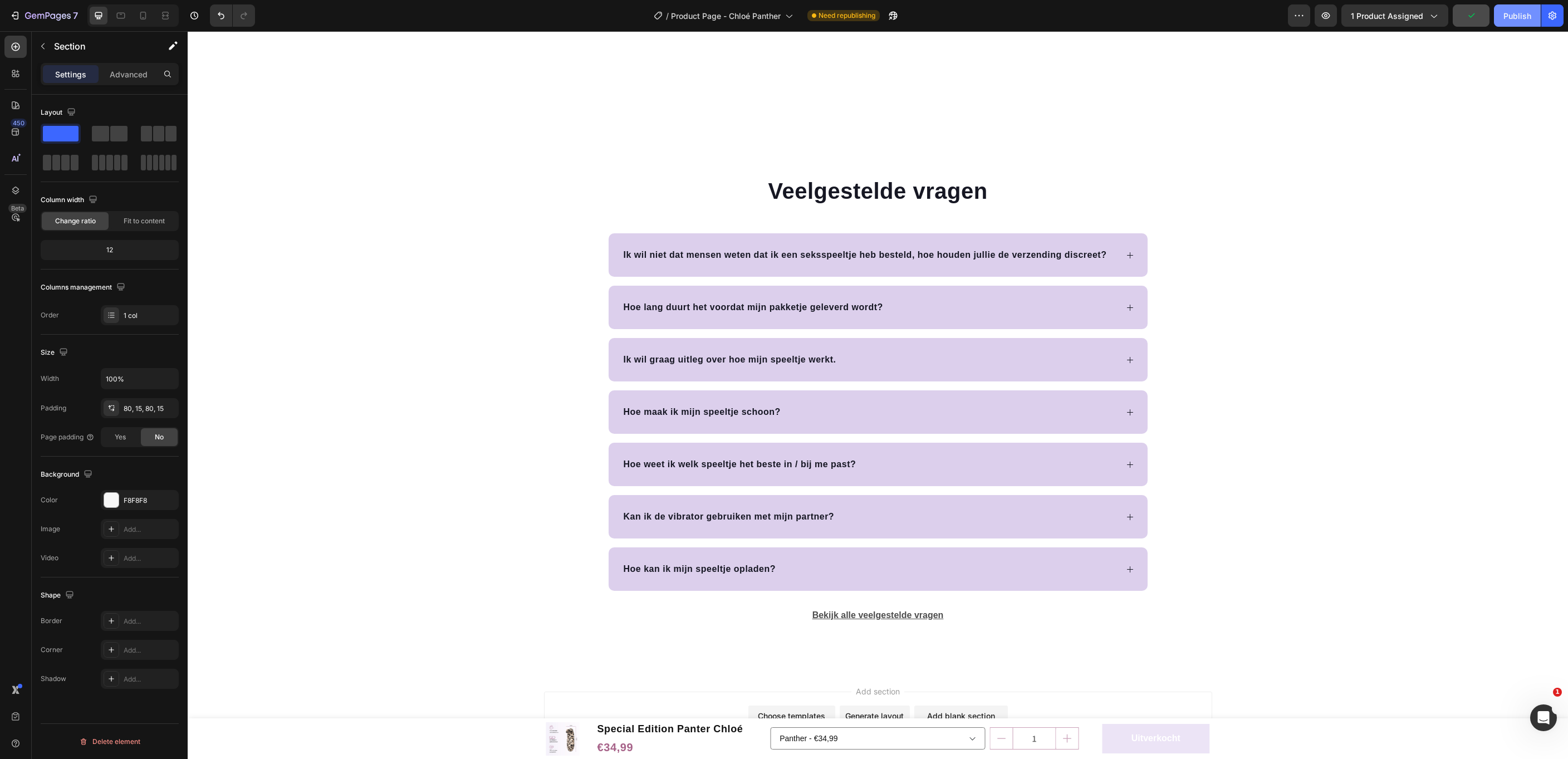
click at [1521, 19] on div "Publish" at bounding box center [1517, 16] width 28 height 11
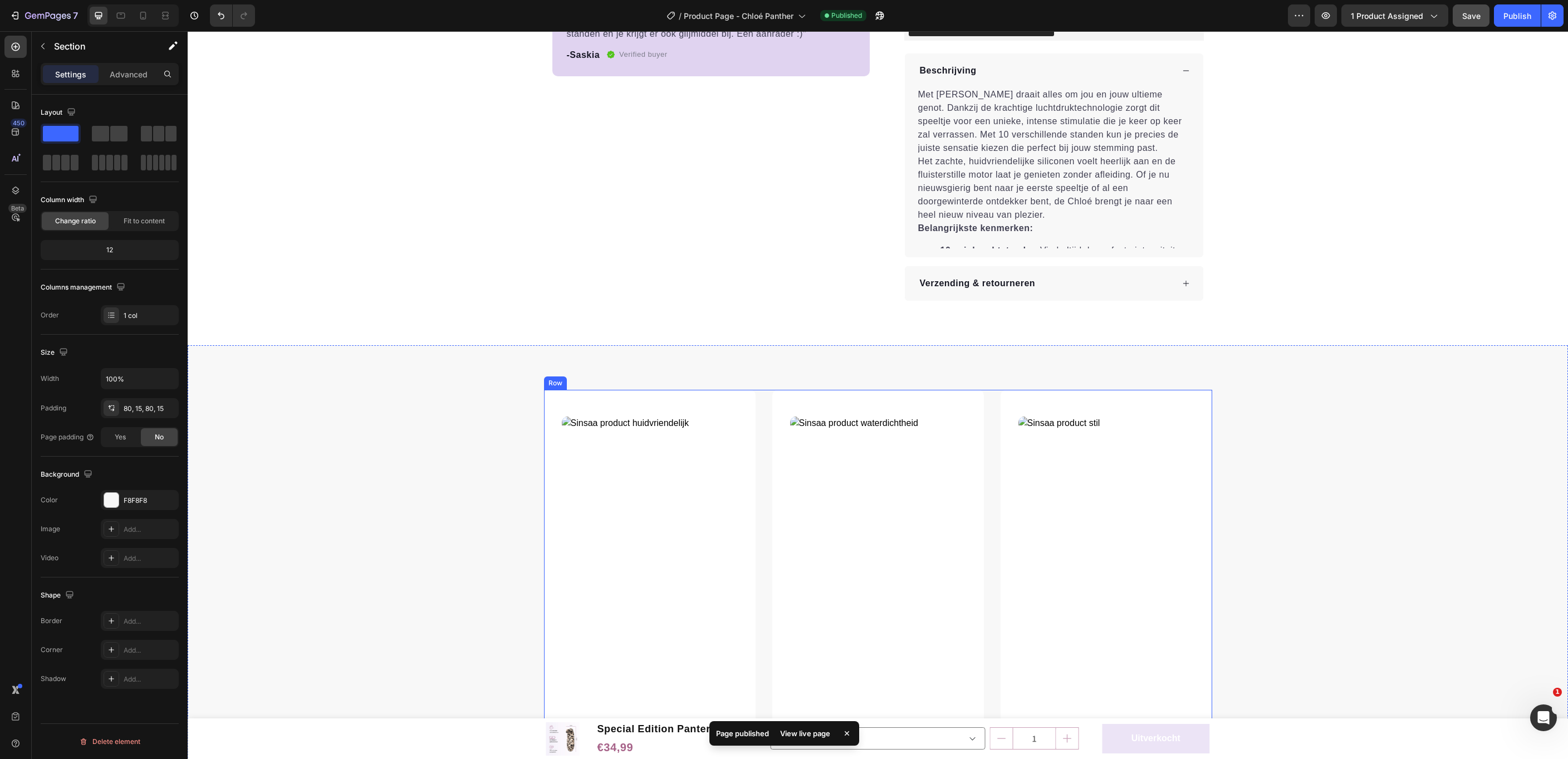
scroll to position [0, 0]
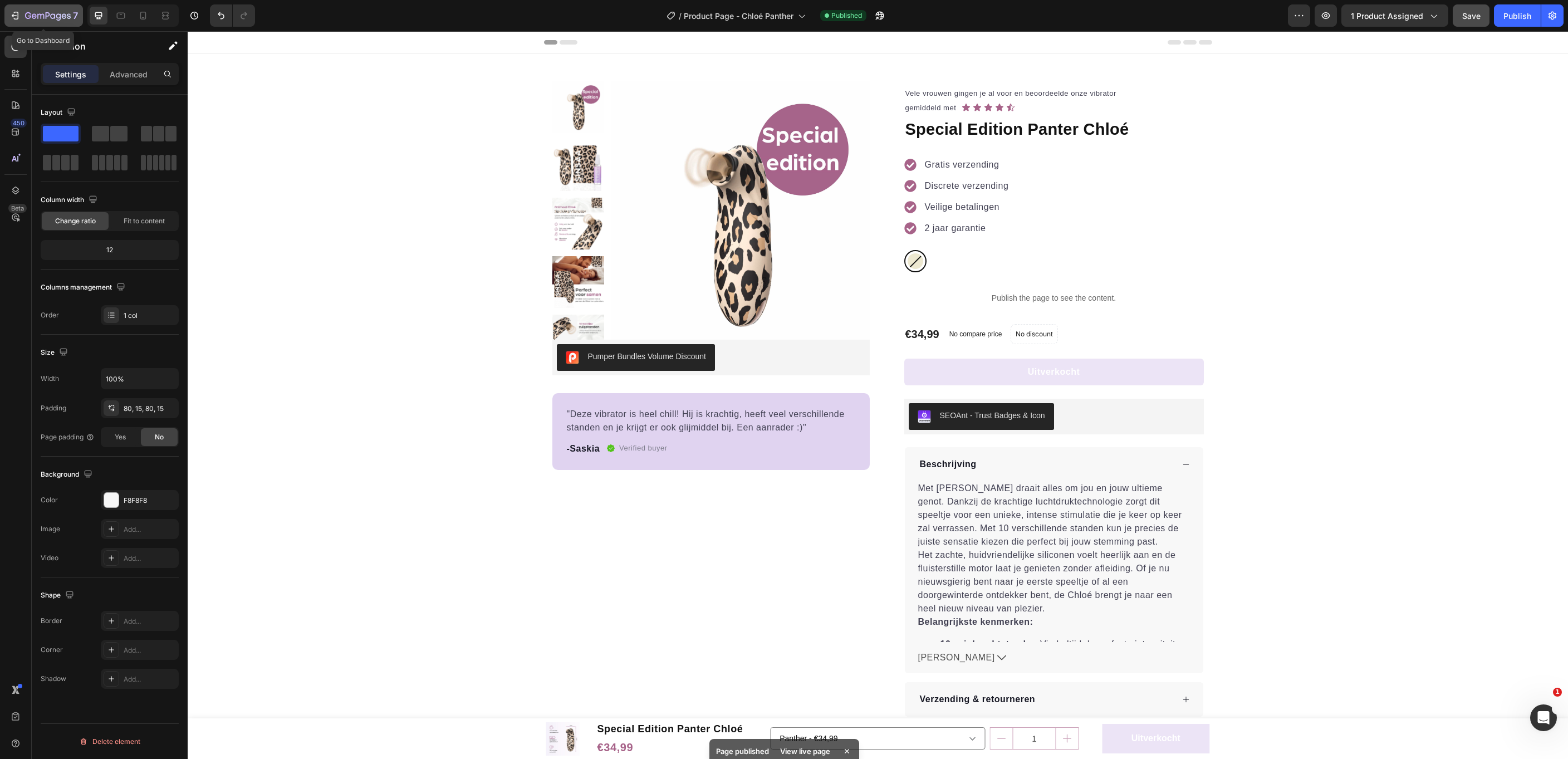
click at [28, 14] on icon "button" at bounding box center [48, 16] width 46 height 9
